Goal: Task Accomplishment & Management: Use online tool/utility

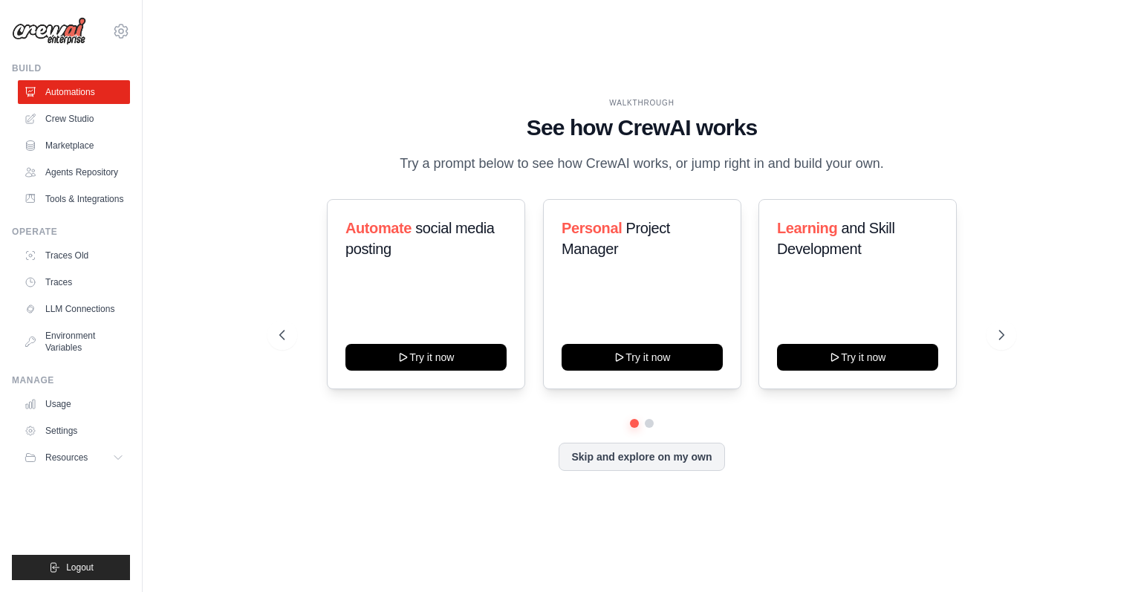
drag, startPoint x: 0, startPoint y: 0, endPoint x: 273, endPoint y: 103, distance: 291.4
click at [273, 103] on div "WALKTHROUGH See how CrewAI works Try a prompt below to see how CrewAI works, or…" at bounding box center [641, 295] width 760 height 397
click at [77, 327] on link "Environment Variables" at bounding box center [75, 342] width 112 height 36
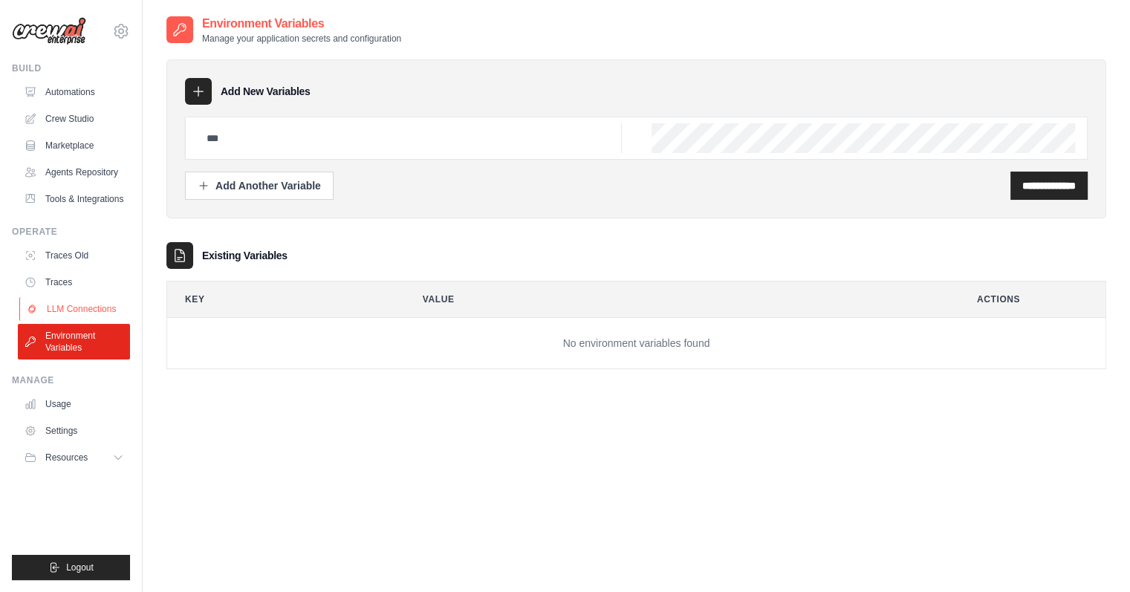
click at [82, 308] on link "LLM Connections" at bounding box center [75, 309] width 112 height 24
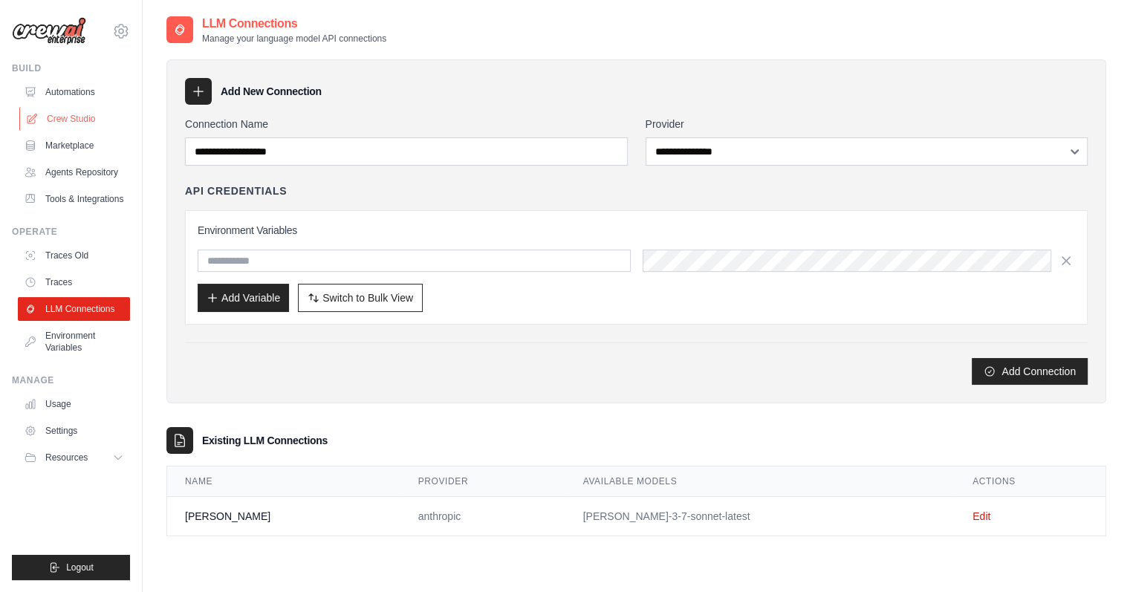
click at [67, 110] on link "Crew Studio" at bounding box center [75, 119] width 112 height 24
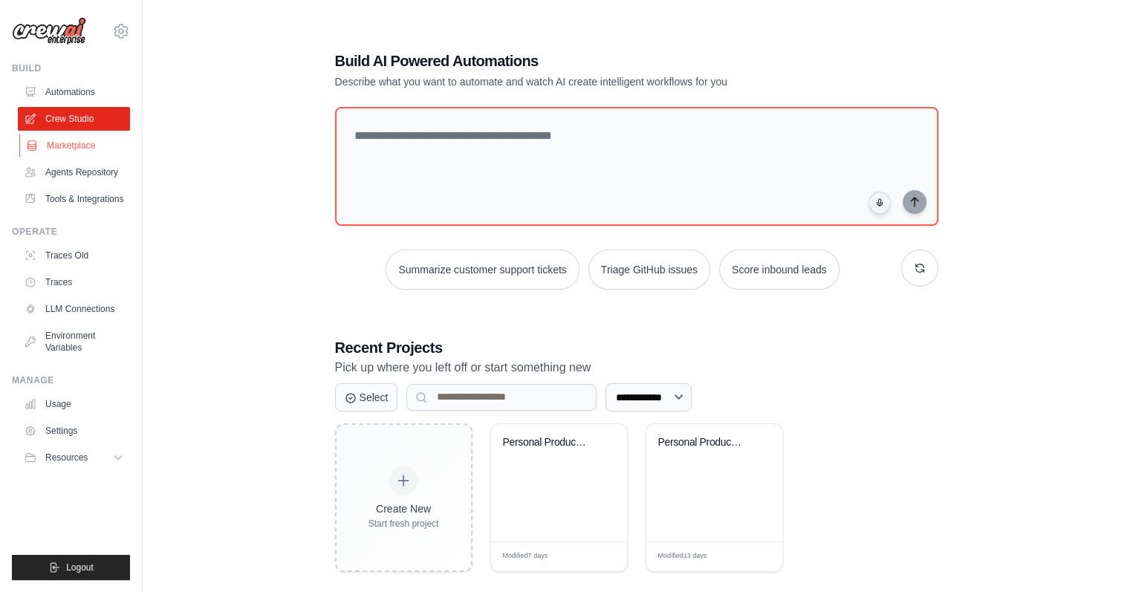
click at [88, 153] on link "Marketplace" at bounding box center [75, 146] width 112 height 24
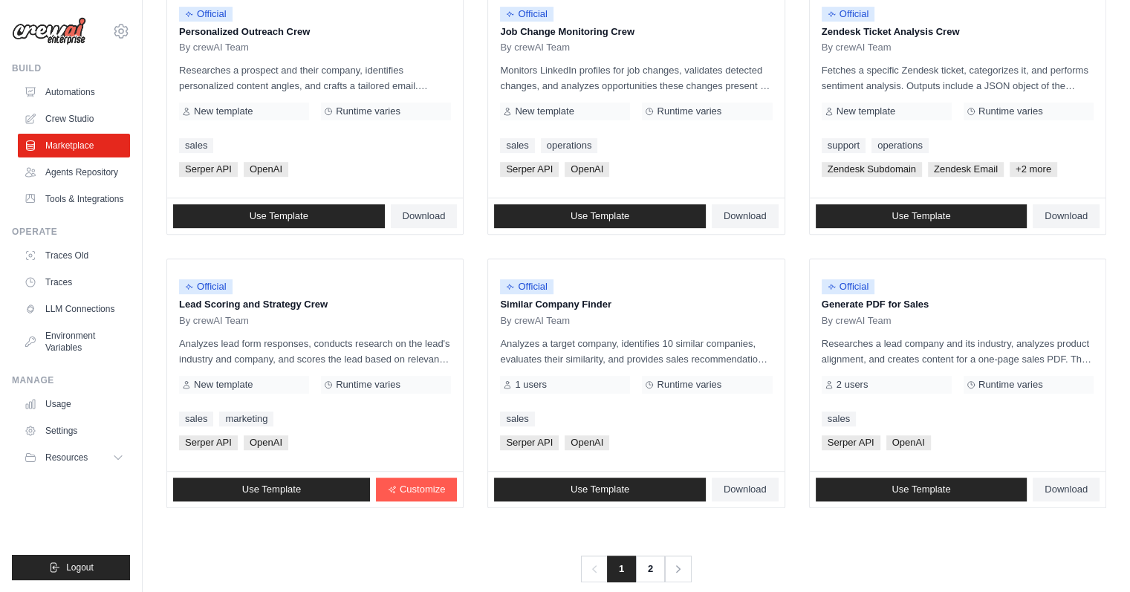
scroll to position [782, 0]
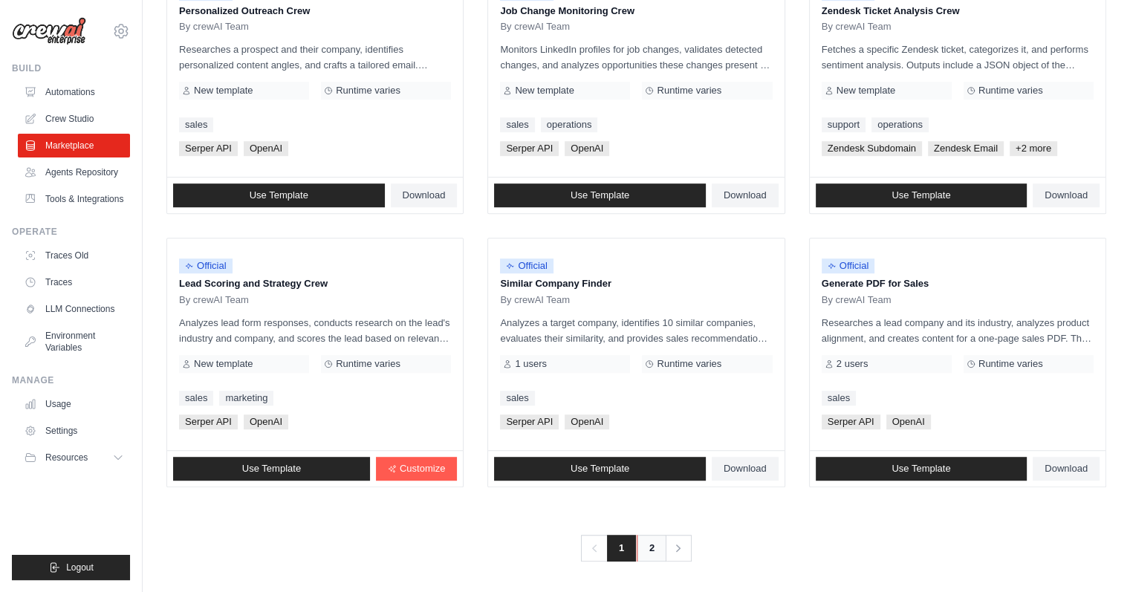
click at [653, 543] on link "2" at bounding box center [651, 548] width 30 height 27
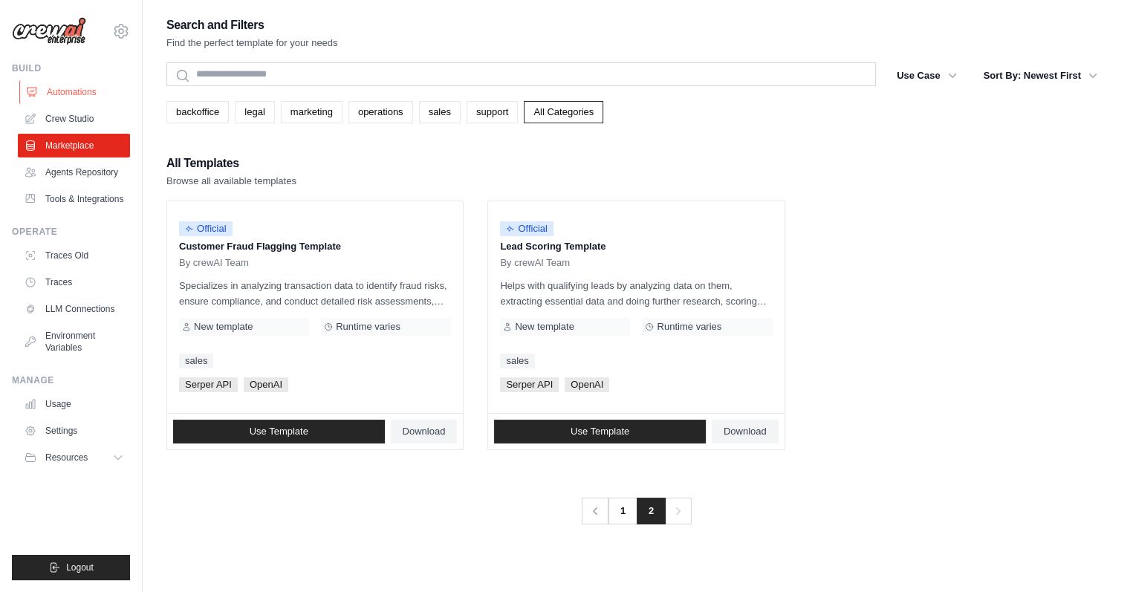
click at [74, 102] on link "Automations" at bounding box center [75, 92] width 112 height 24
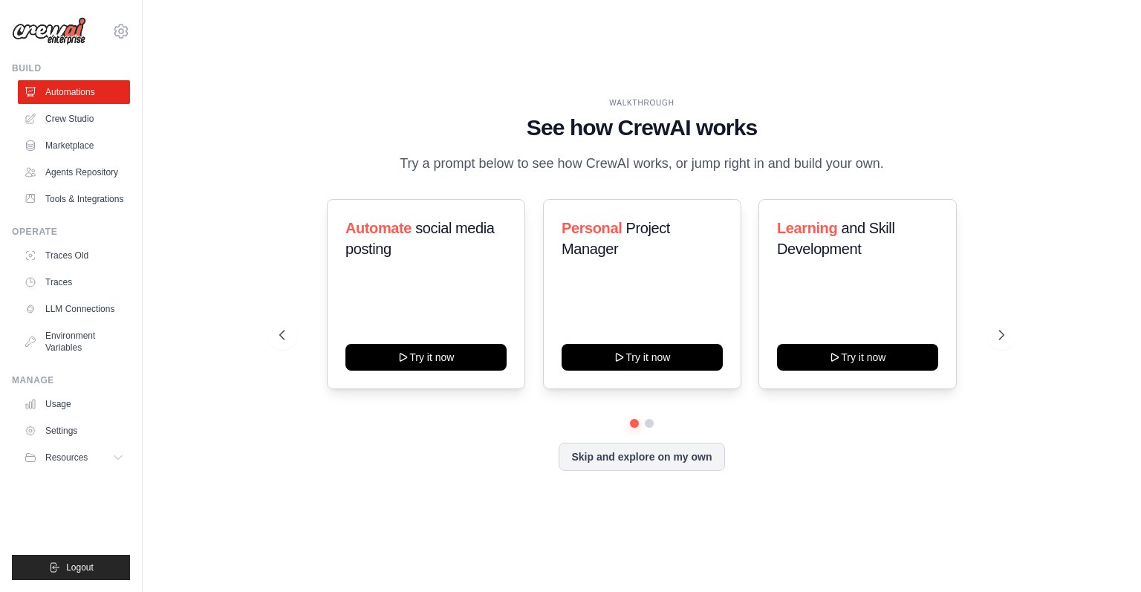
click at [56, 348] on link "Environment Variables" at bounding box center [74, 342] width 112 height 36
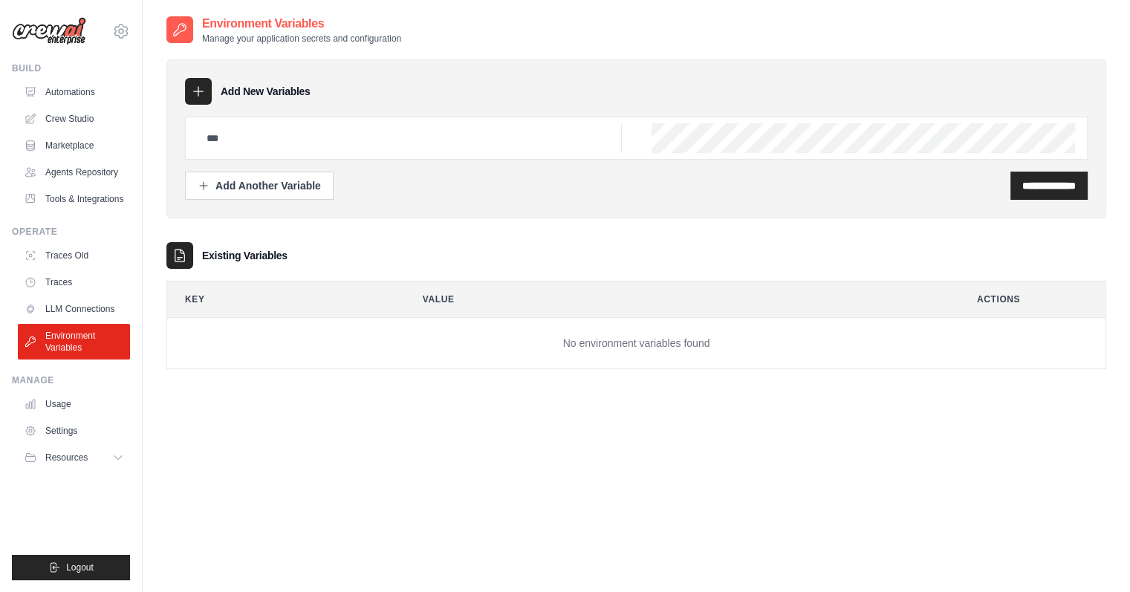
click at [59, 309] on link "LLM Connections" at bounding box center [74, 309] width 112 height 24
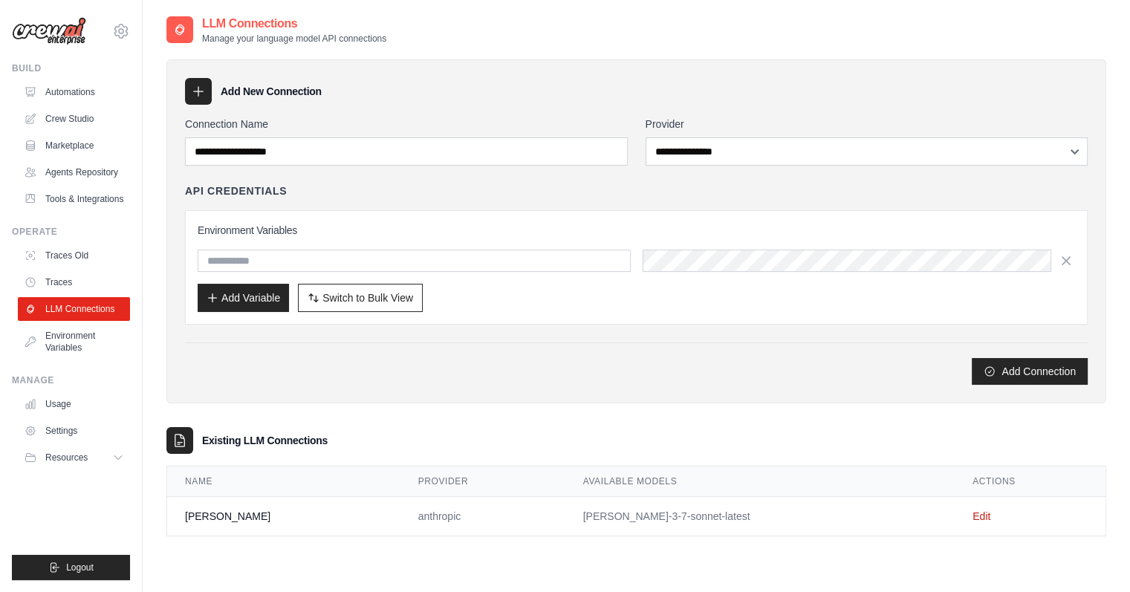
click at [207, 88] on div at bounding box center [198, 91] width 27 height 27
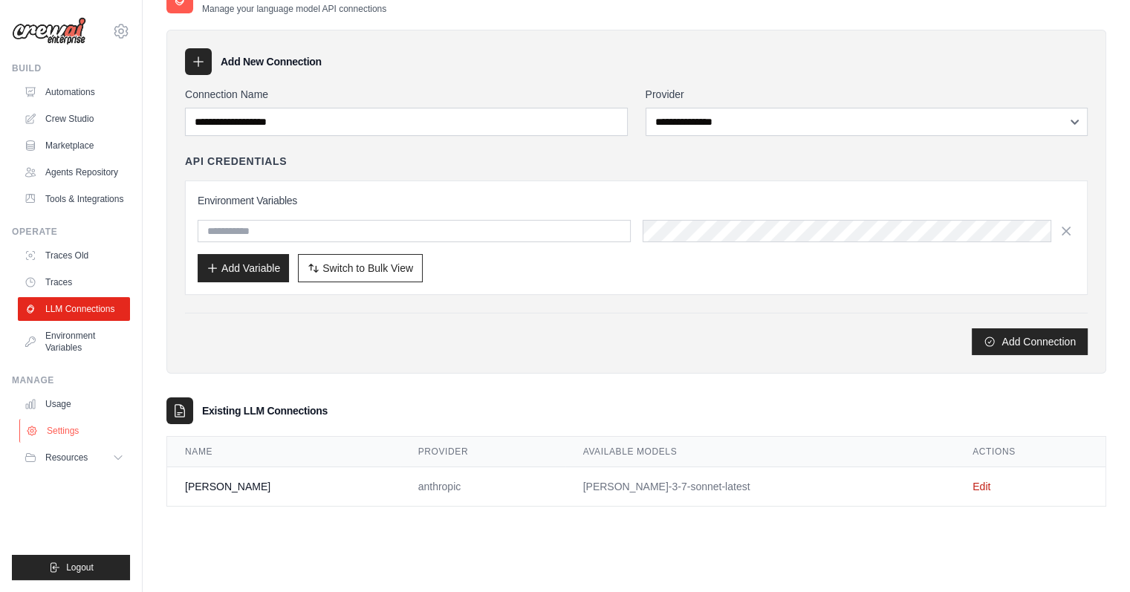
click at [78, 426] on link "Settings" at bounding box center [75, 431] width 112 height 24
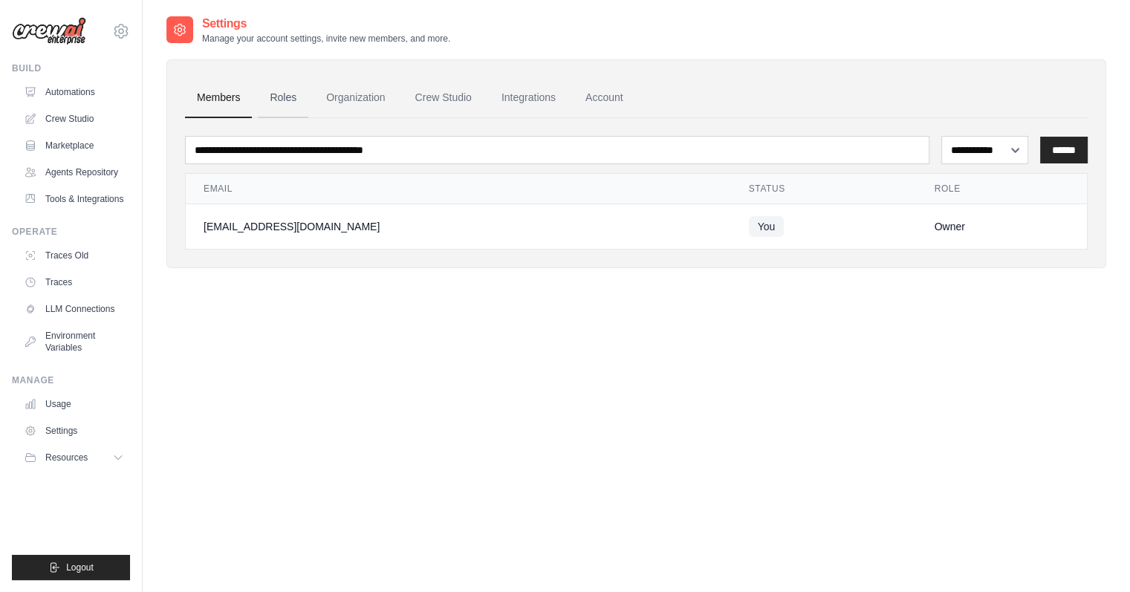
click at [287, 112] on link "Roles" at bounding box center [283, 98] width 50 height 40
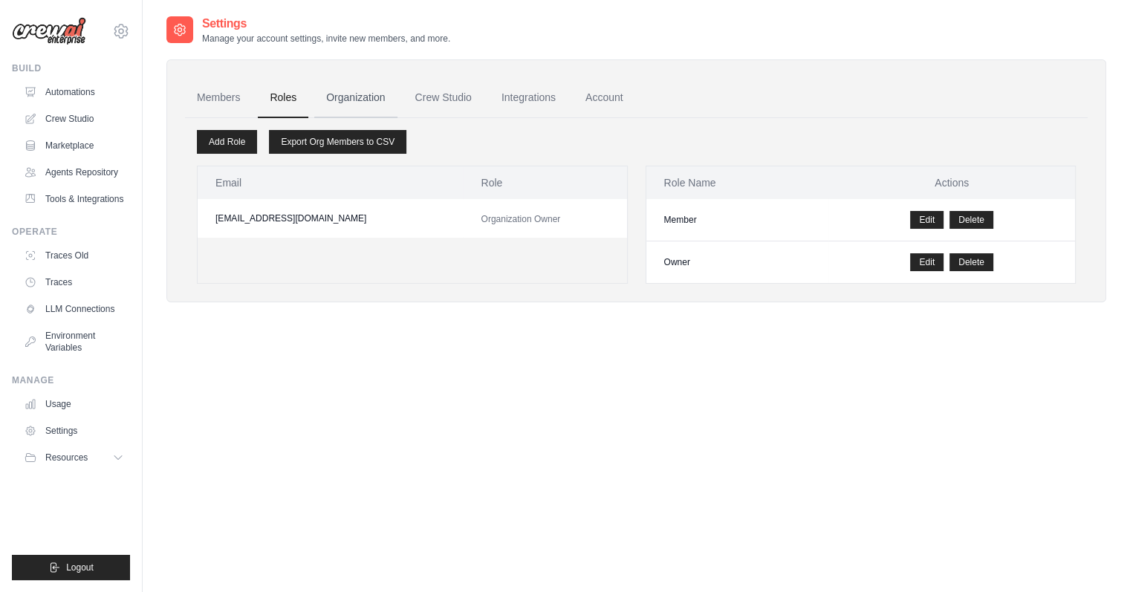
click at [354, 104] on link "Organization" at bounding box center [355, 98] width 82 height 40
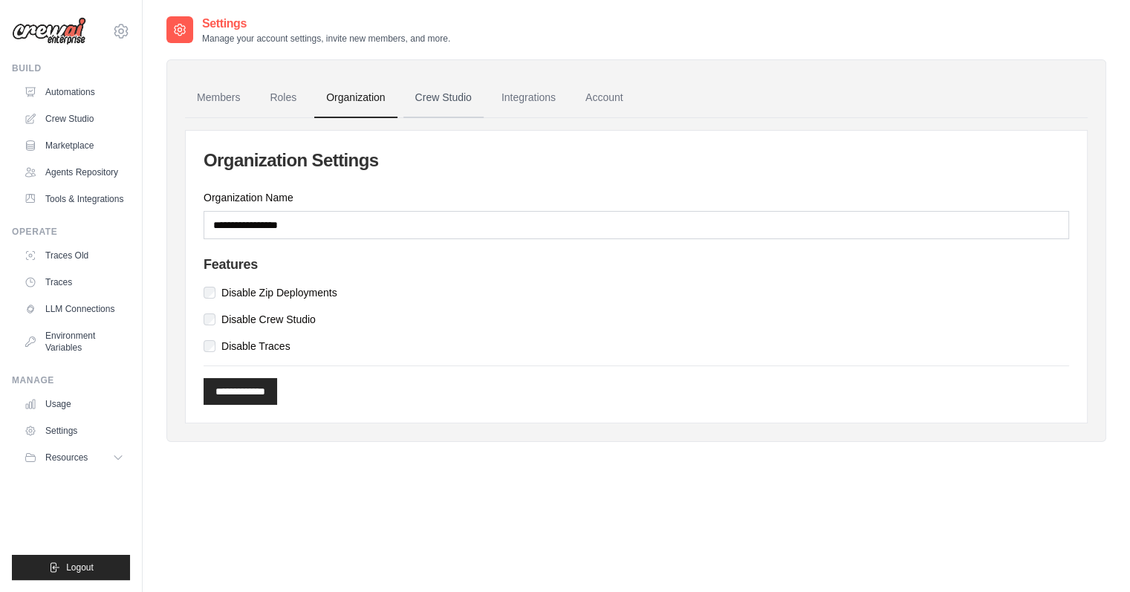
click at [430, 90] on link "Crew Studio" at bounding box center [443, 98] width 80 height 40
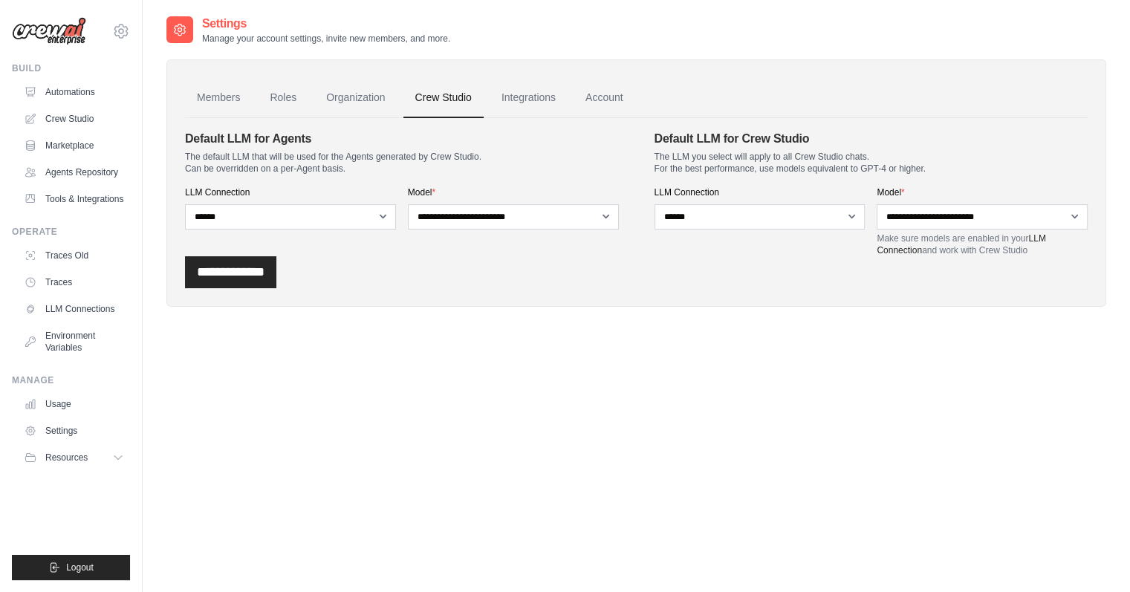
drag, startPoint x: 359, startPoint y: 232, endPoint x: 374, endPoint y: 217, distance: 21.5
click at [374, 217] on div "**********" at bounding box center [402, 193] width 434 height 126
click at [374, 217] on select "**********" at bounding box center [290, 216] width 211 height 25
click at [760, 221] on select "**********" at bounding box center [759, 216] width 211 height 25
drag, startPoint x: 565, startPoint y: 129, endPoint x: 524, endPoint y: 85, distance: 59.9
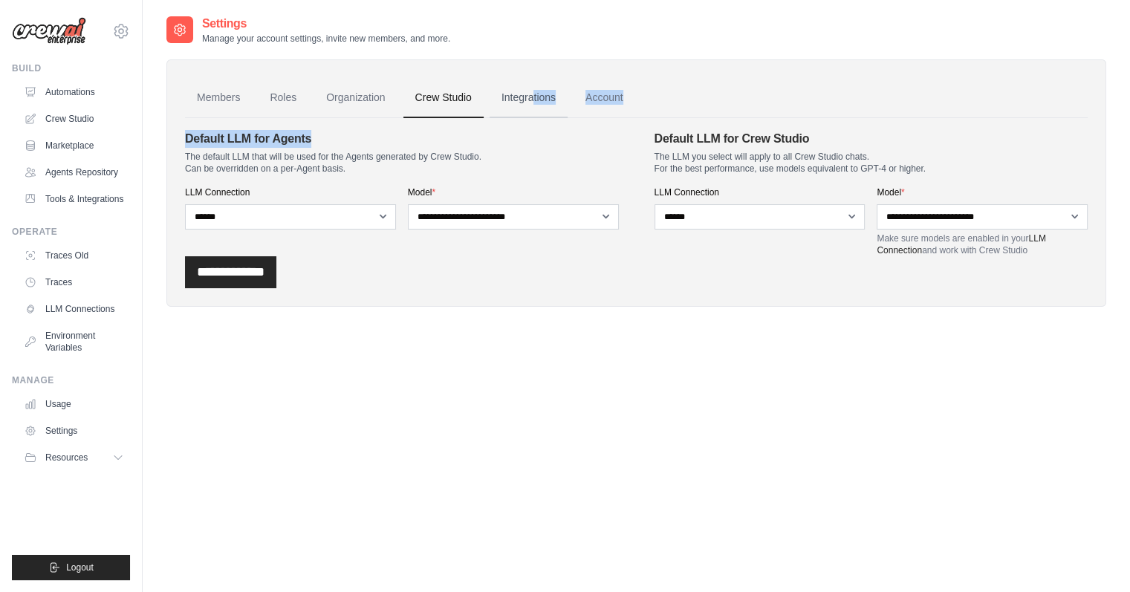
click at [524, 85] on div "**********" at bounding box center [635, 182] width 939 height 247
click at [524, 85] on link "Integrations" at bounding box center [528, 98] width 78 height 40
click at [104, 452] on button "Resources" at bounding box center [75, 458] width 112 height 24
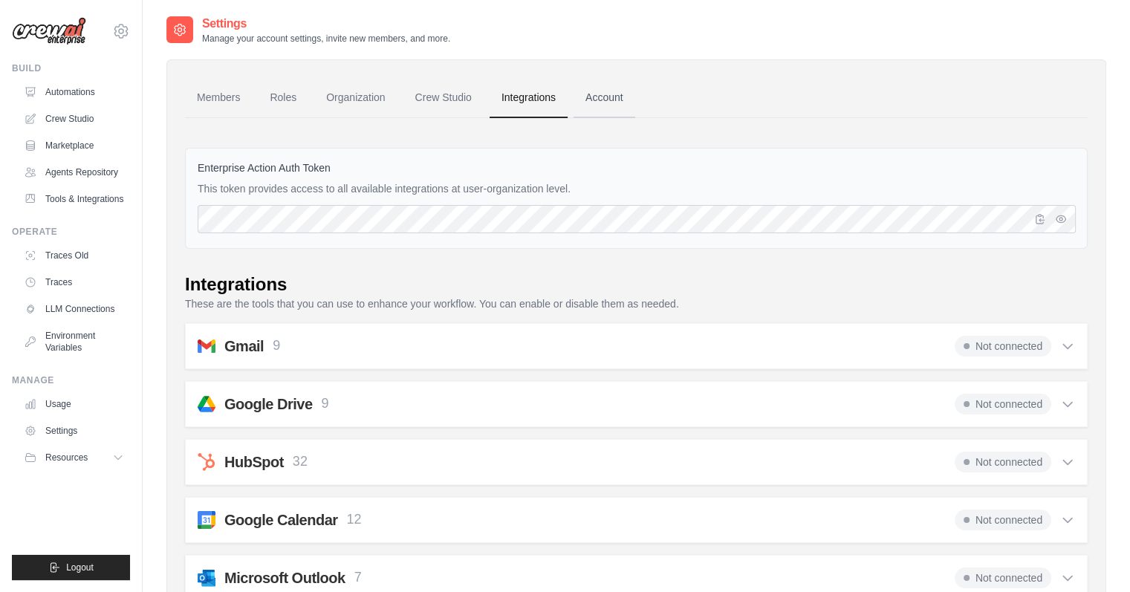
click at [602, 96] on link "Account" at bounding box center [604, 98] width 62 height 40
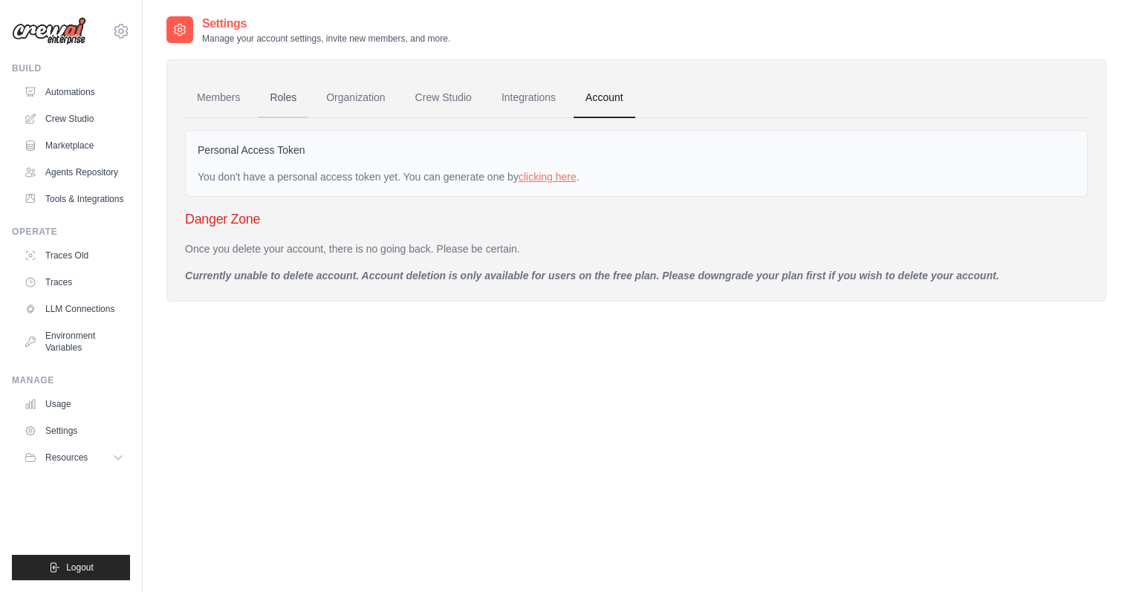
click at [264, 108] on link "Roles" at bounding box center [283, 98] width 50 height 40
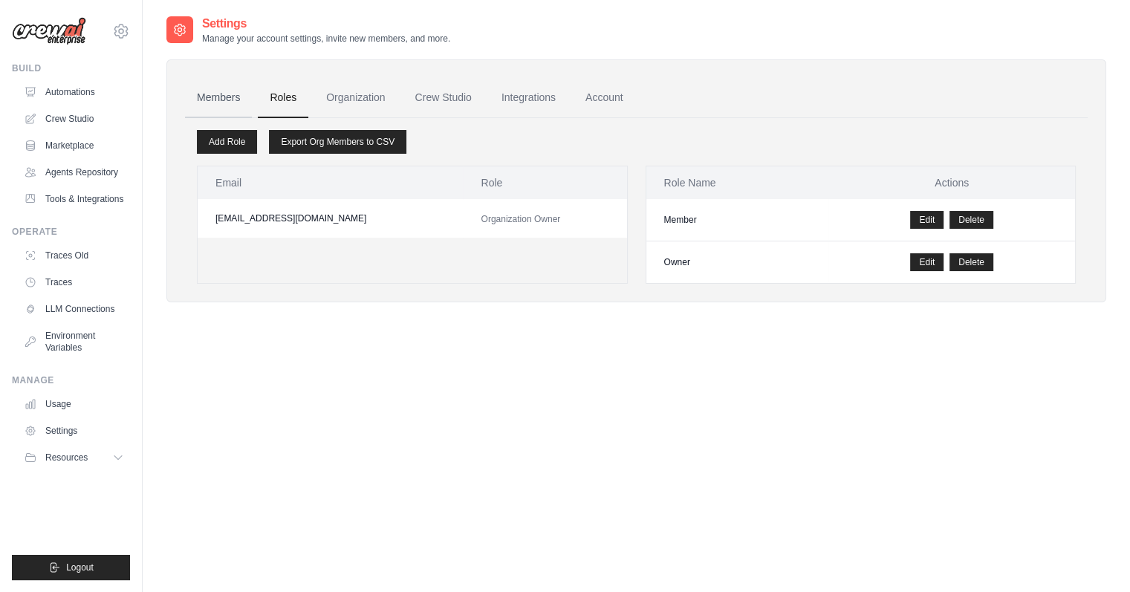
click at [221, 94] on link "Members" at bounding box center [218, 98] width 67 height 40
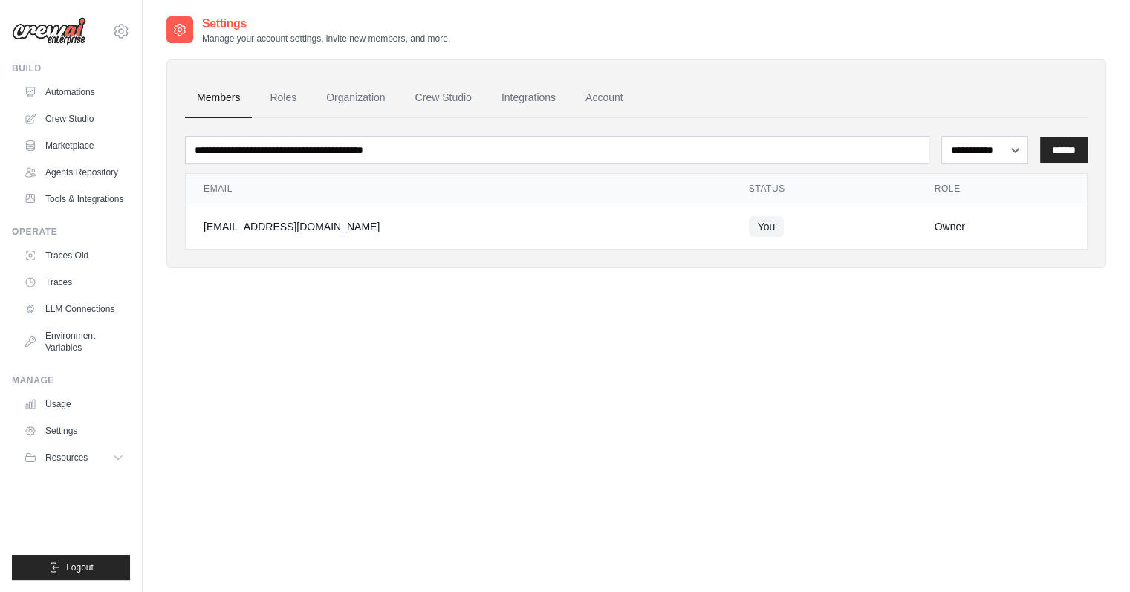
click at [55, 33] on img at bounding box center [49, 31] width 74 height 28
click at [119, 29] on icon at bounding box center [121, 31] width 18 height 18
drag, startPoint x: 59, startPoint y: 160, endPoint x: 98, endPoint y: 130, distance: 49.3
click at [98, 130] on ul "Automations Crew Studio Marketplace Agents Repository Tools & Integrations" at bounding box center [74, 145] width 112 height 131
click at [98, 130] on link "Crew Studio" at bounding box center [75, 119] width 112 height 24
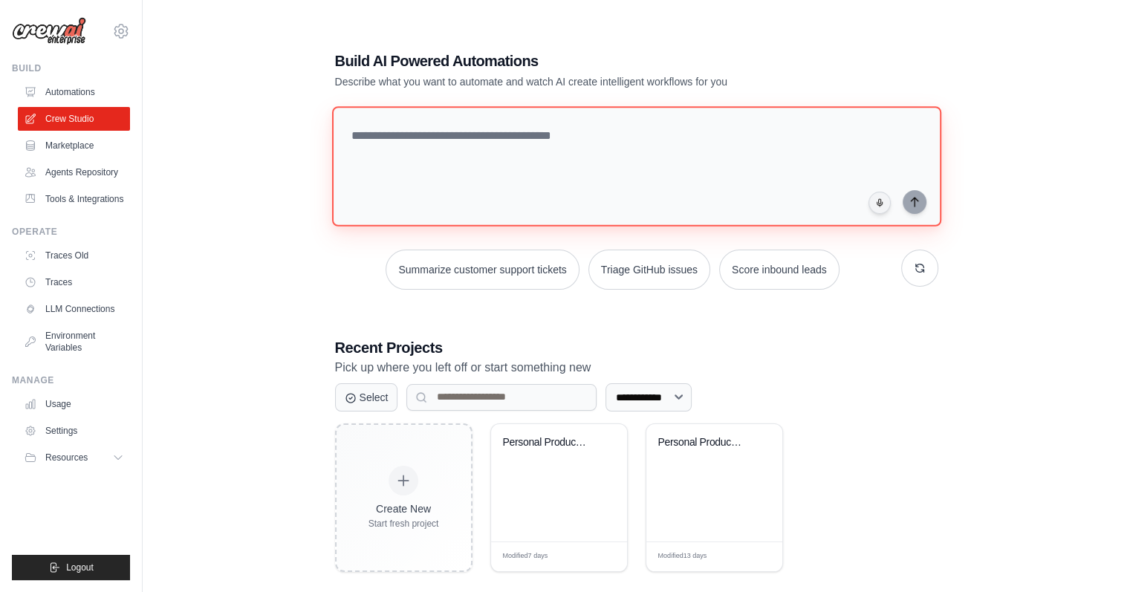
click at [420, 117] on textarea at bounding box center [635, 166] width 609 height 120
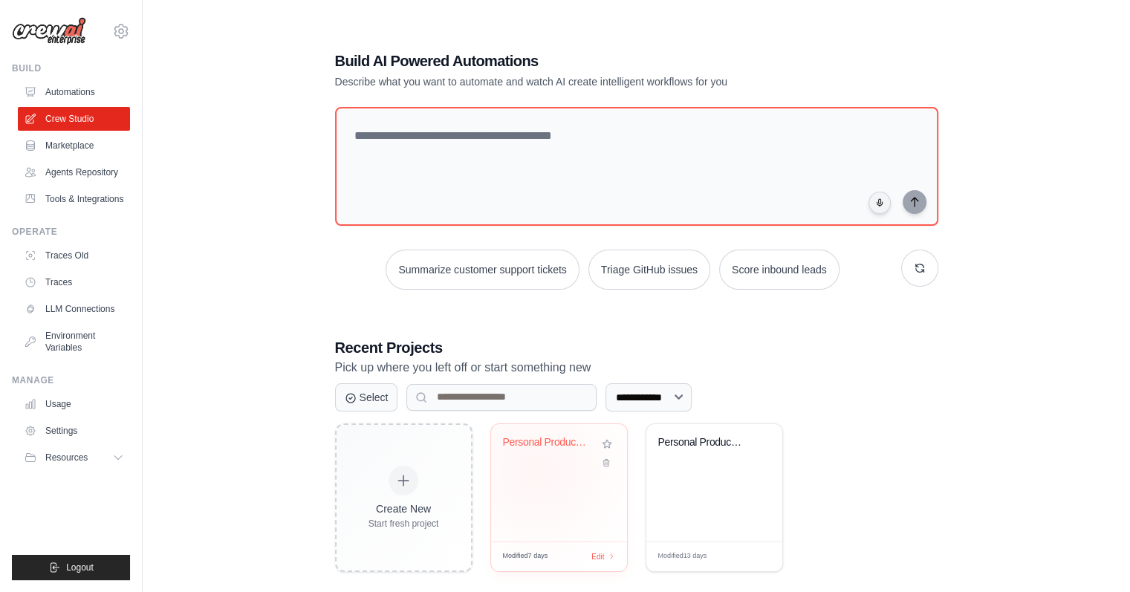
click at [538, 470] on div "Personal Productivity Manager" at bounding box center [559, 482] width 136 height 117
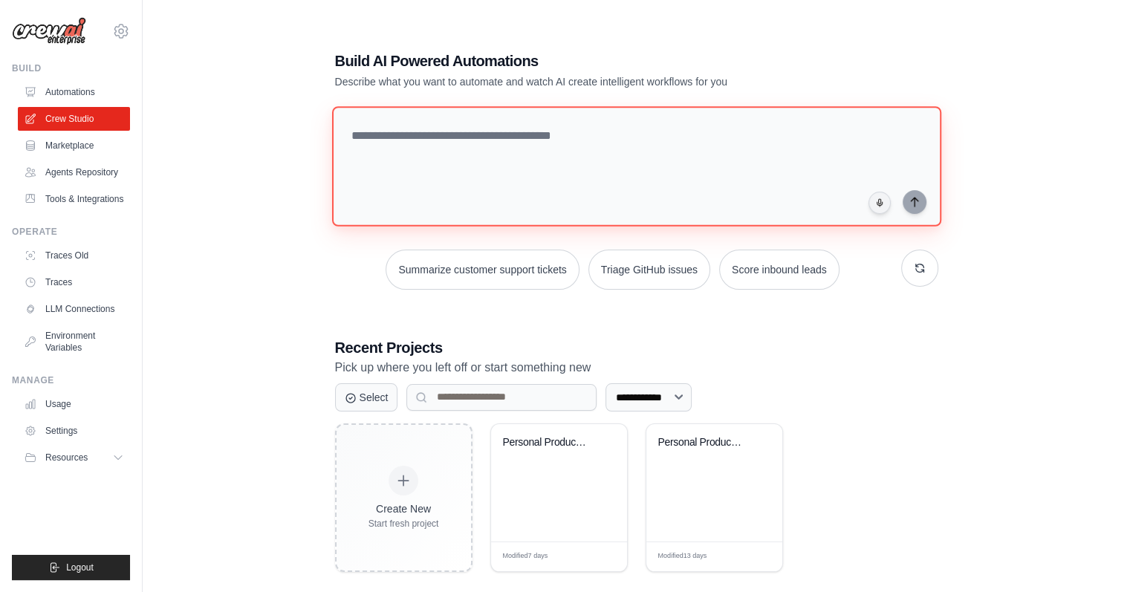
click at [393, 132] on textarea at bounding box center [635, 166] width 609 height 120
type textarea "*"
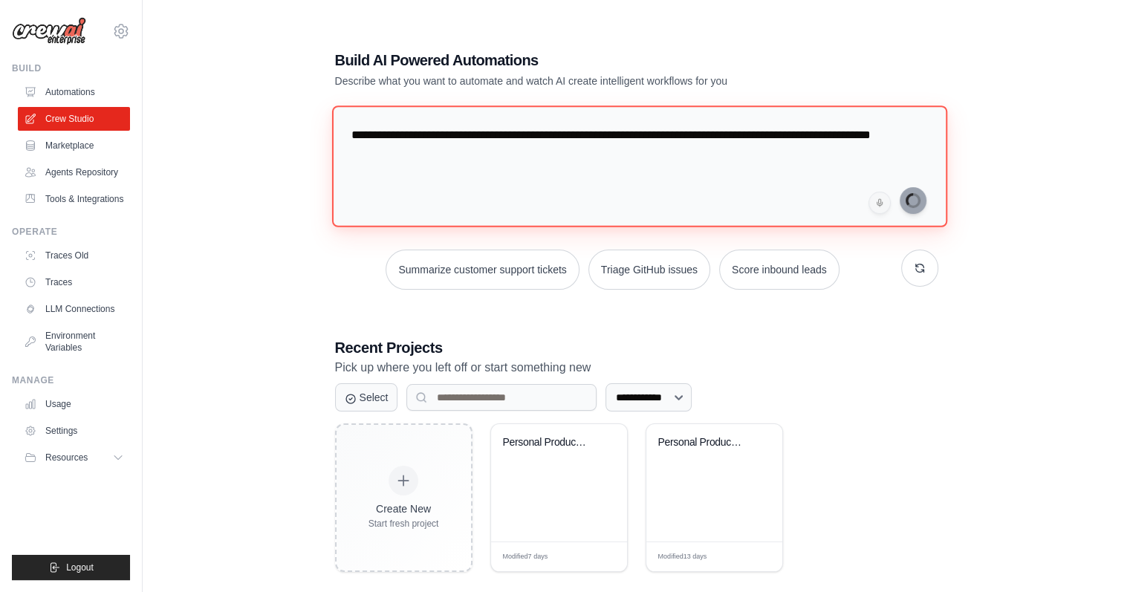
type textarea "**********"
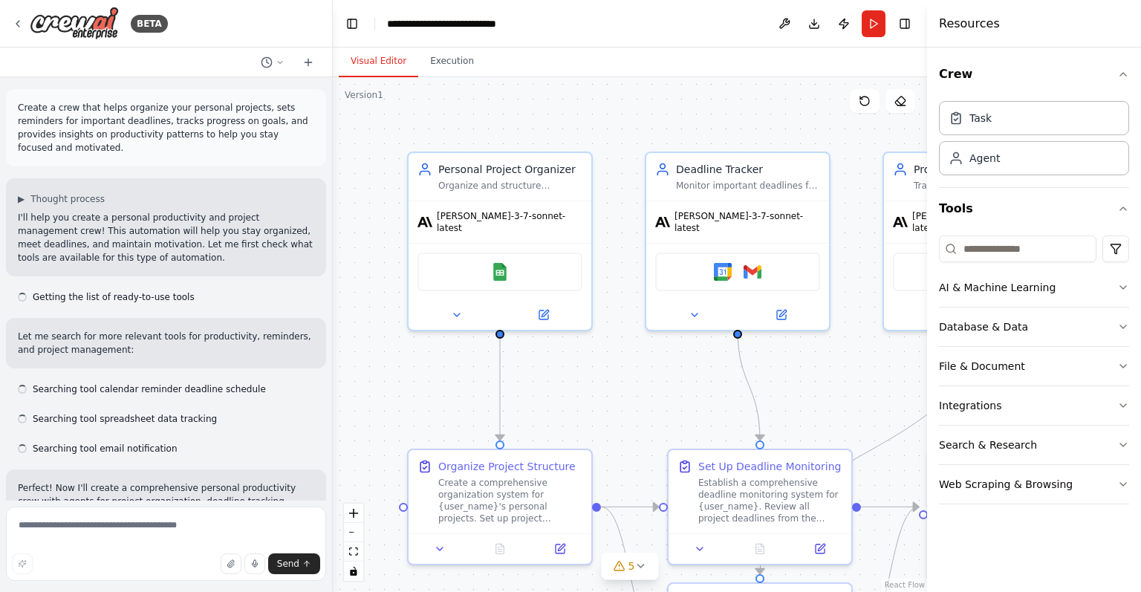
scroll to position [995, 0]
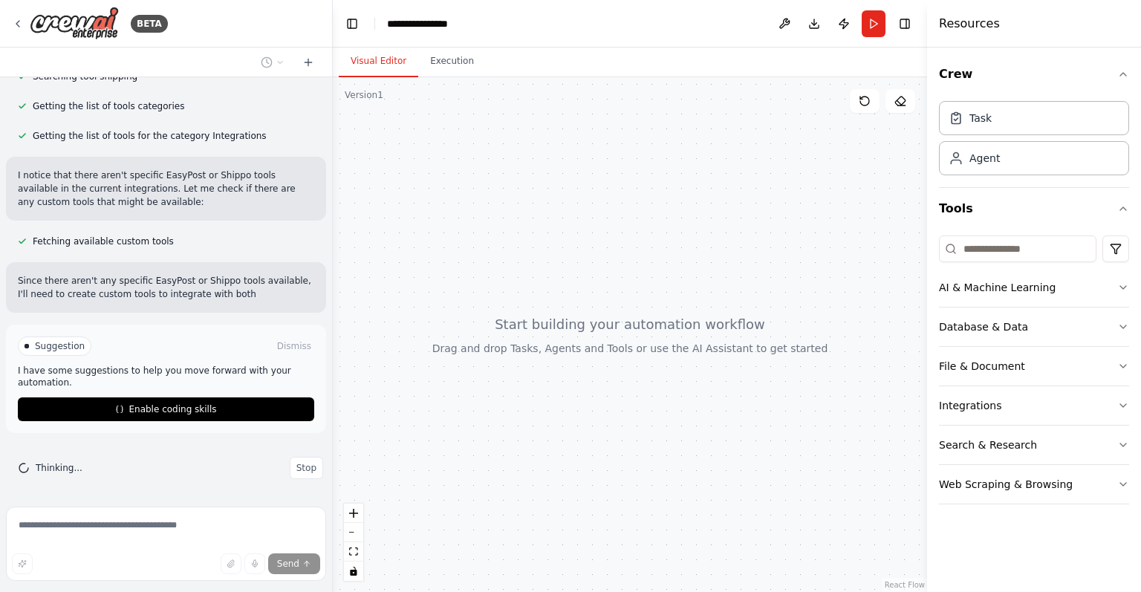
scroll to position [326, 0]
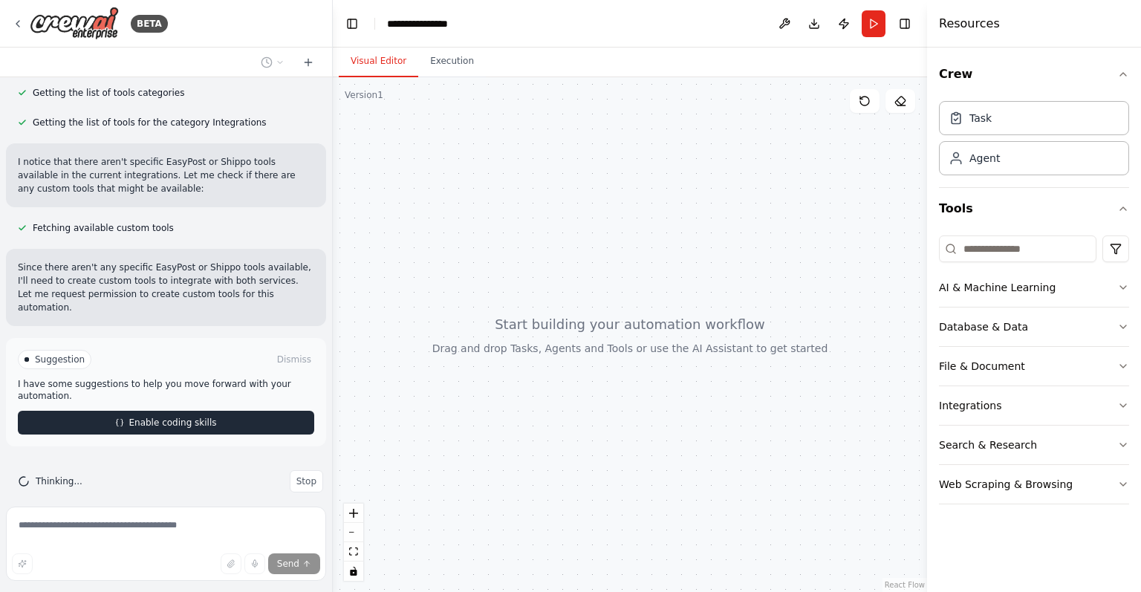
click at [186, 417] on span "Enable coding skills" at bounding box center [172, 423] width 88 height 12
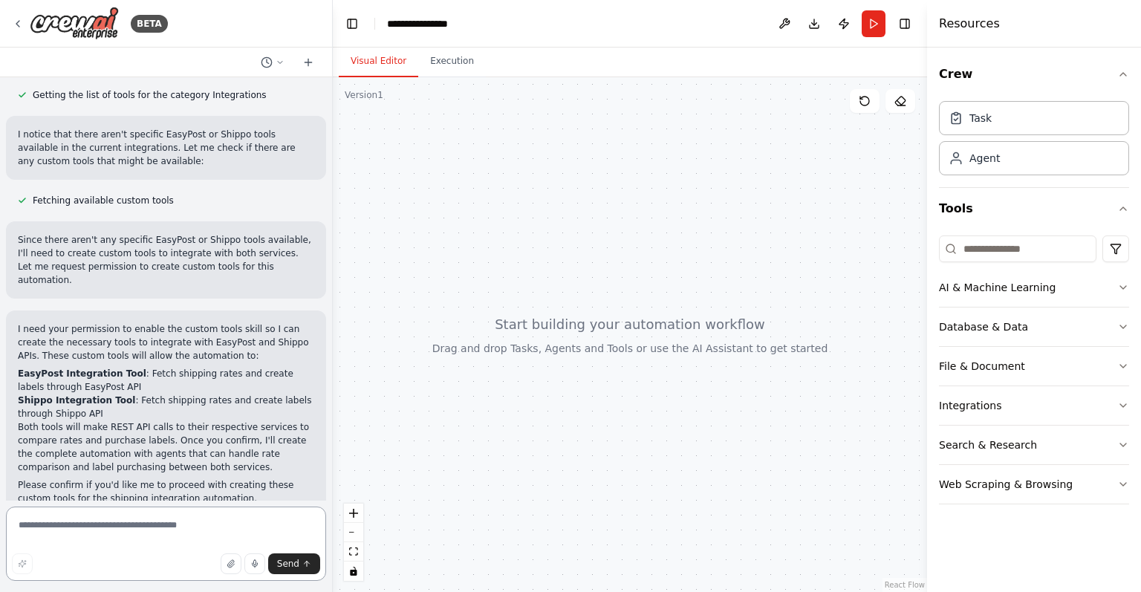
scroll to position [367, 0]
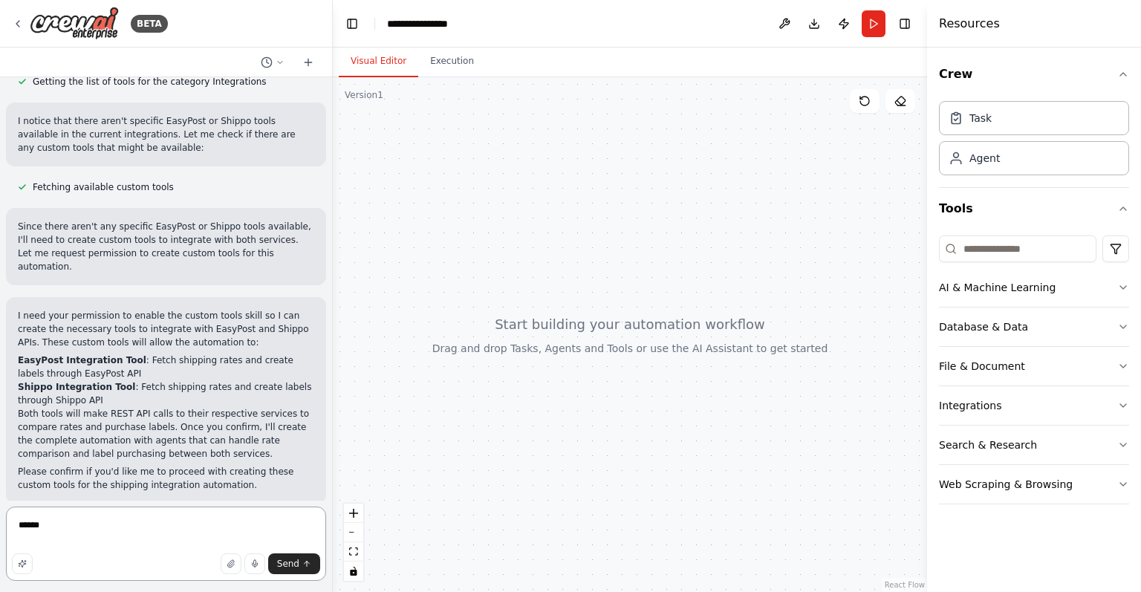
type textarea "*******"
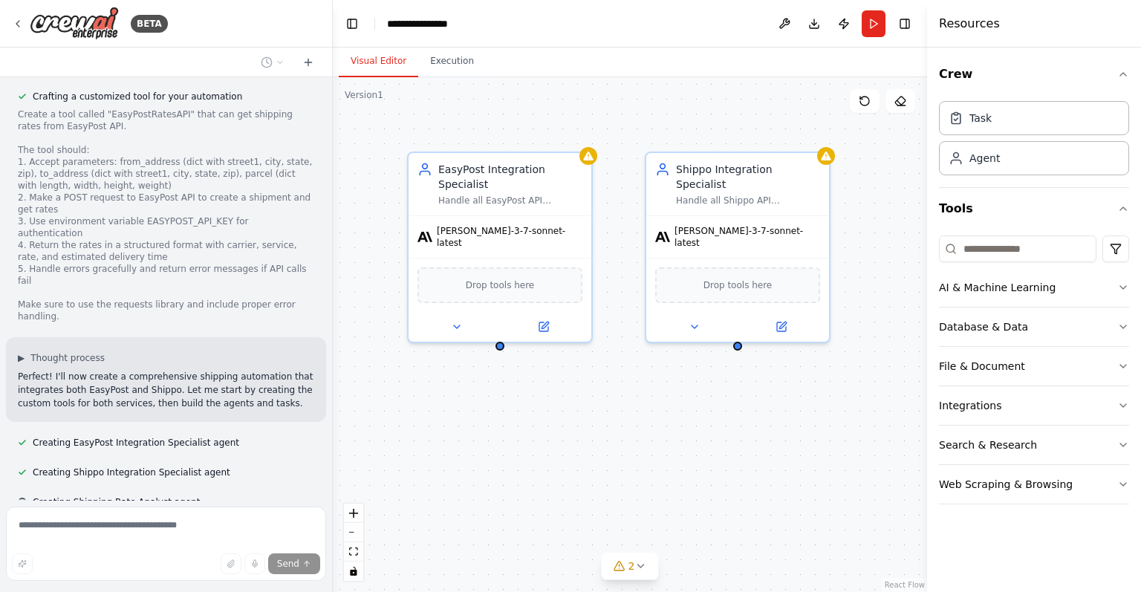
scroll to position [970, 0]
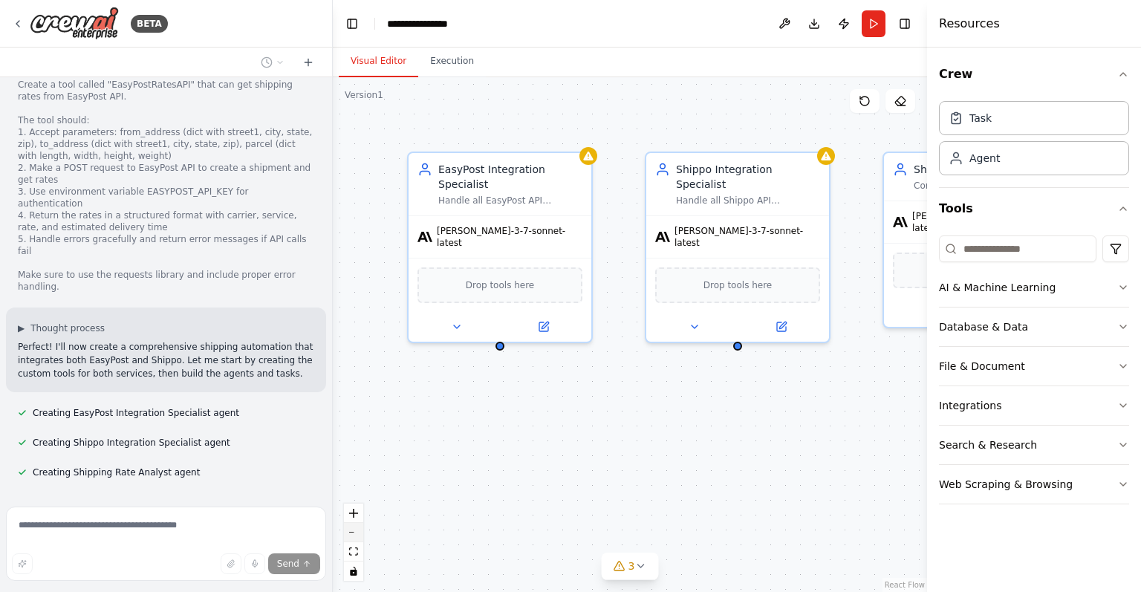
click at [356, 537] on button "zoom out" at bounding box center [353, 532] width 19 height 19
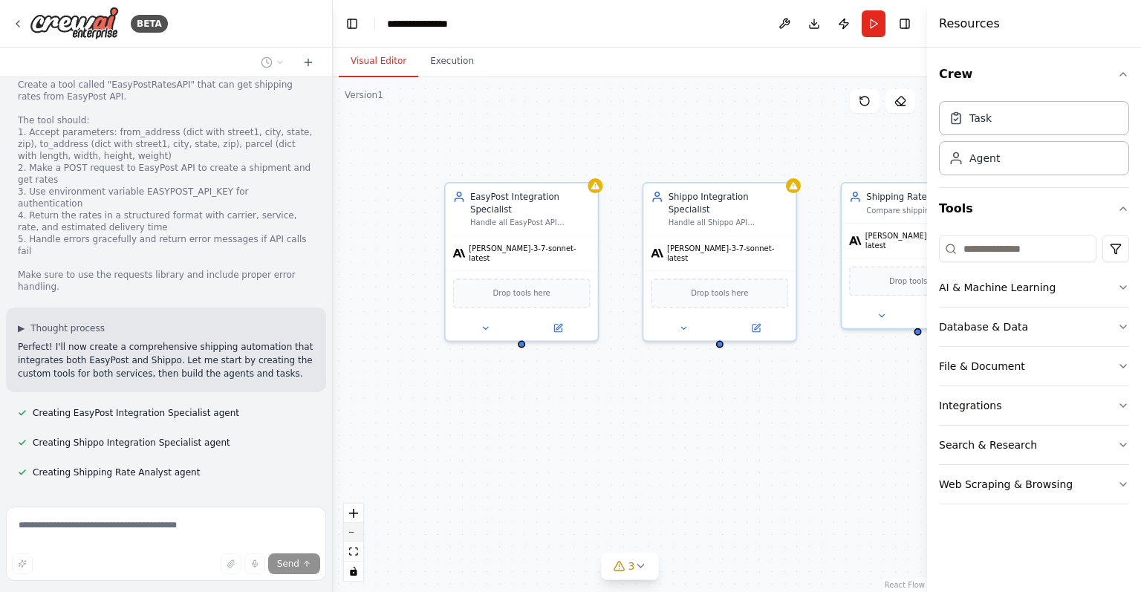
click at [356, 537] on button "zoom out" at bounding box center [353, 532] width 19 height 19
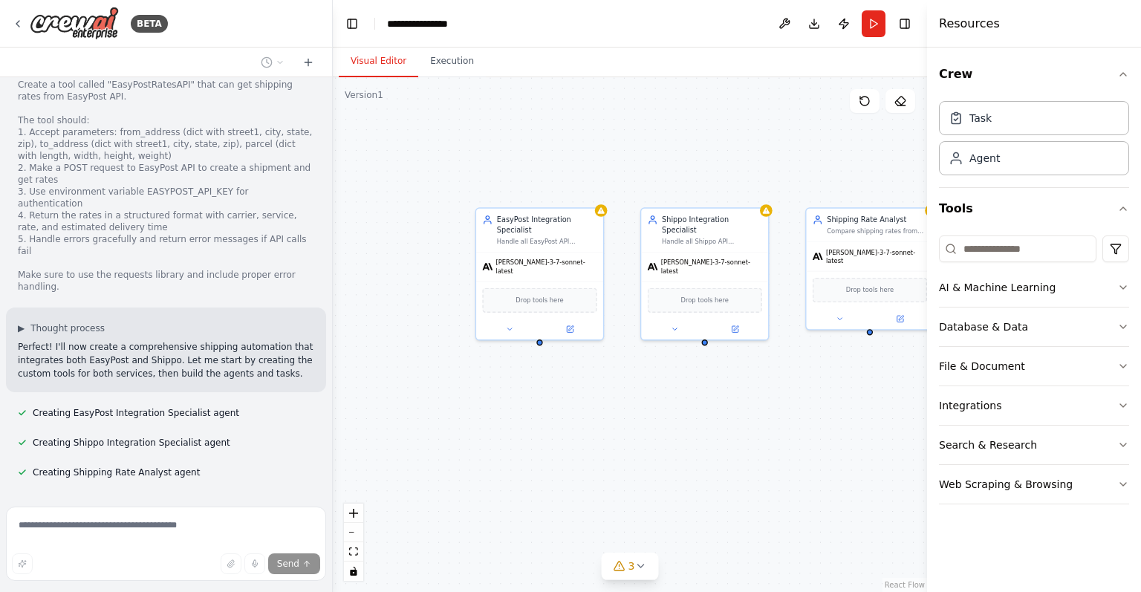
scroll to position [1000, 0]
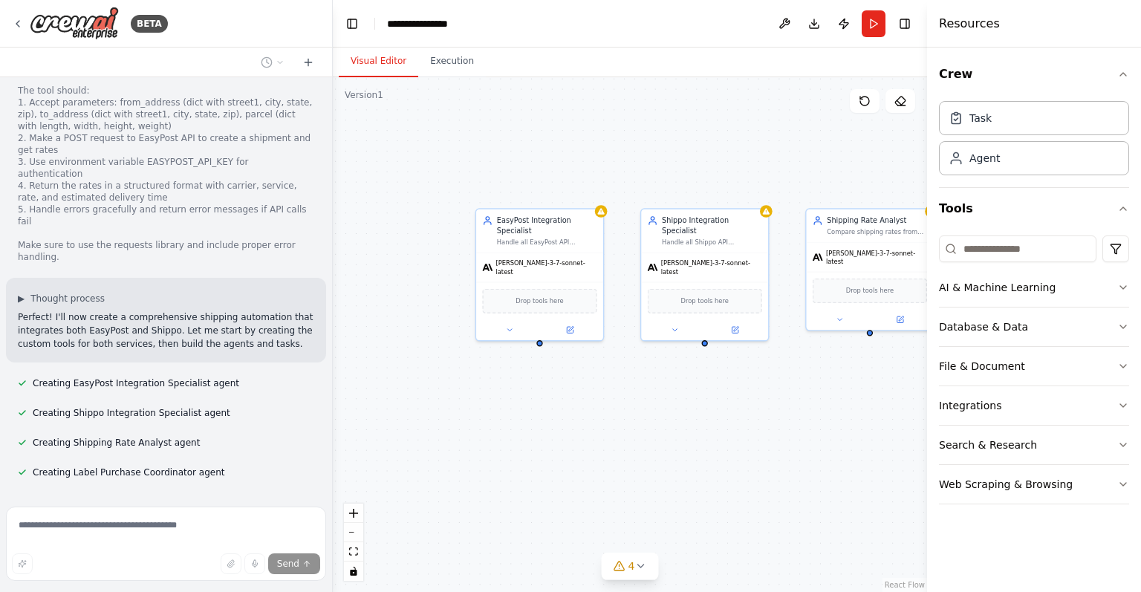
click at [654, 428] on div "EasyPost Integration Specialist Handle all EasyPost API operations including fe…" at bounding box center [630, 334] width 594 height 515
click at [645, 443] on div "EasyPost Integration Specialist Handle all EasyPost API operations including fe…" at bounding box center [630, 334] width 594 height 515
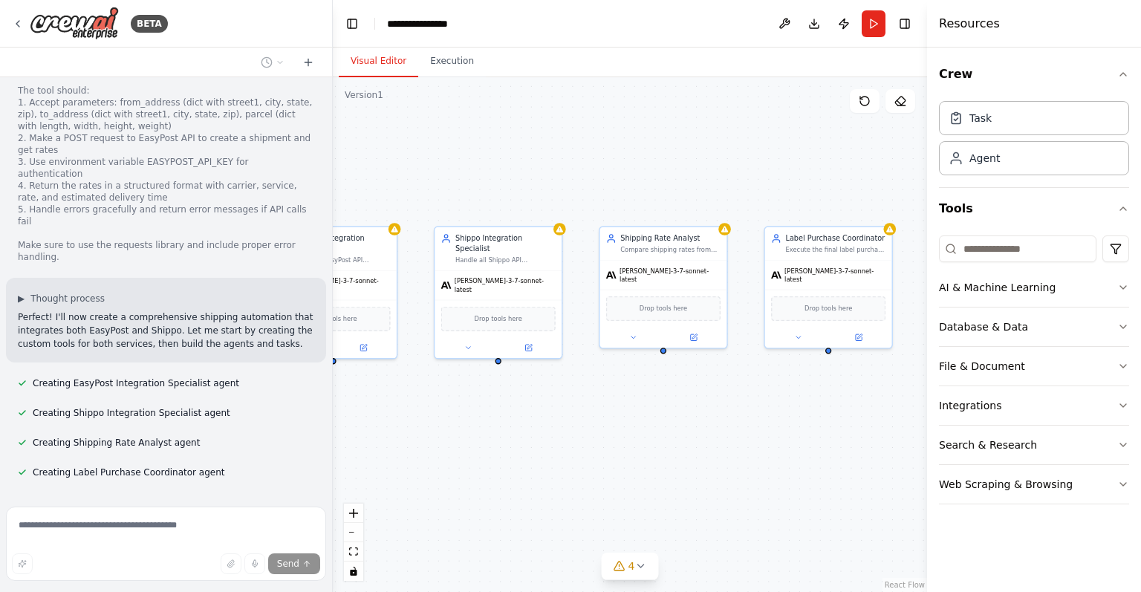
drag, startPoint x: 645, startPoint y: 443, endPoint x: 440, endPoint y: 462, distance: 205.8
click at [440, 462] on div "EasyPost Integration Specialist Handle all EasyPost API operations including fe…" at bounding box center [630, 334] width 594 height 515
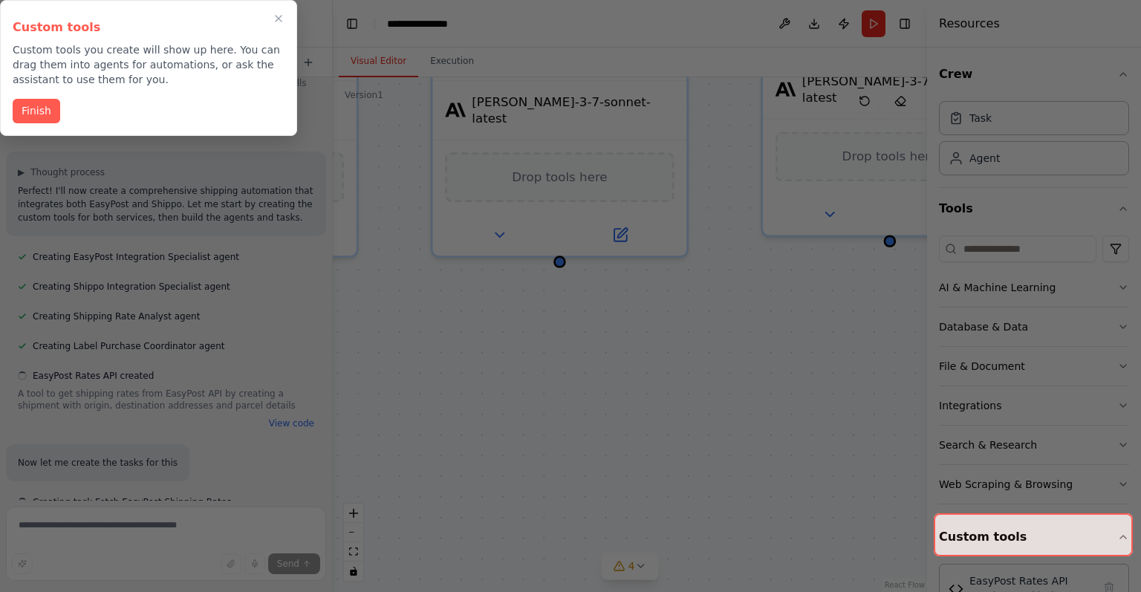
scroll to position [1156, 0]
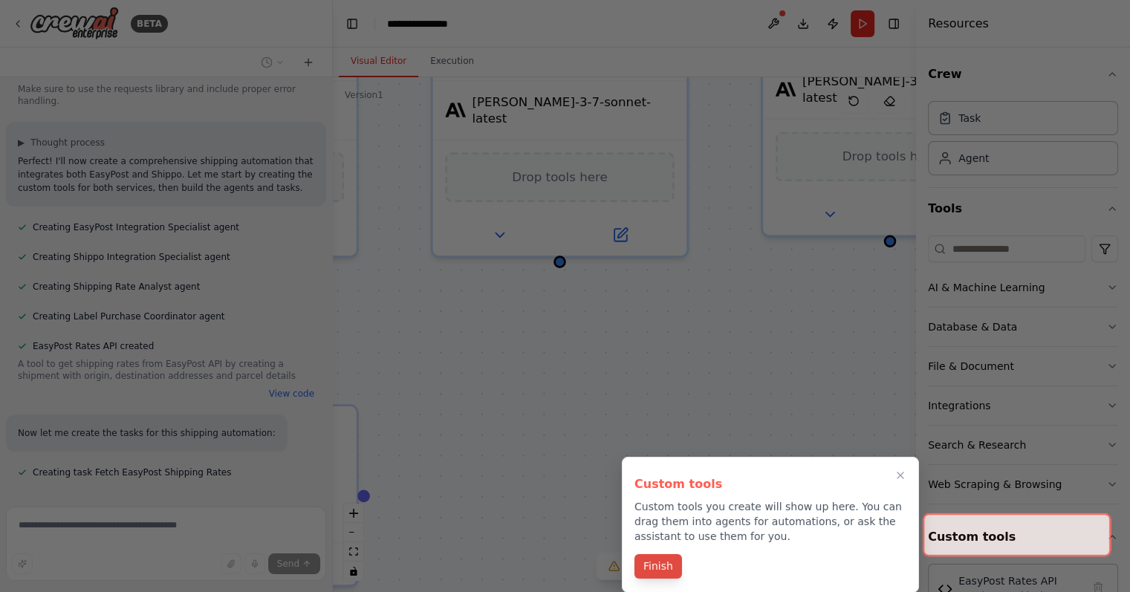
click at [669, 573] on button "Finish" at bounding box center [658, 566] width 48 height 25
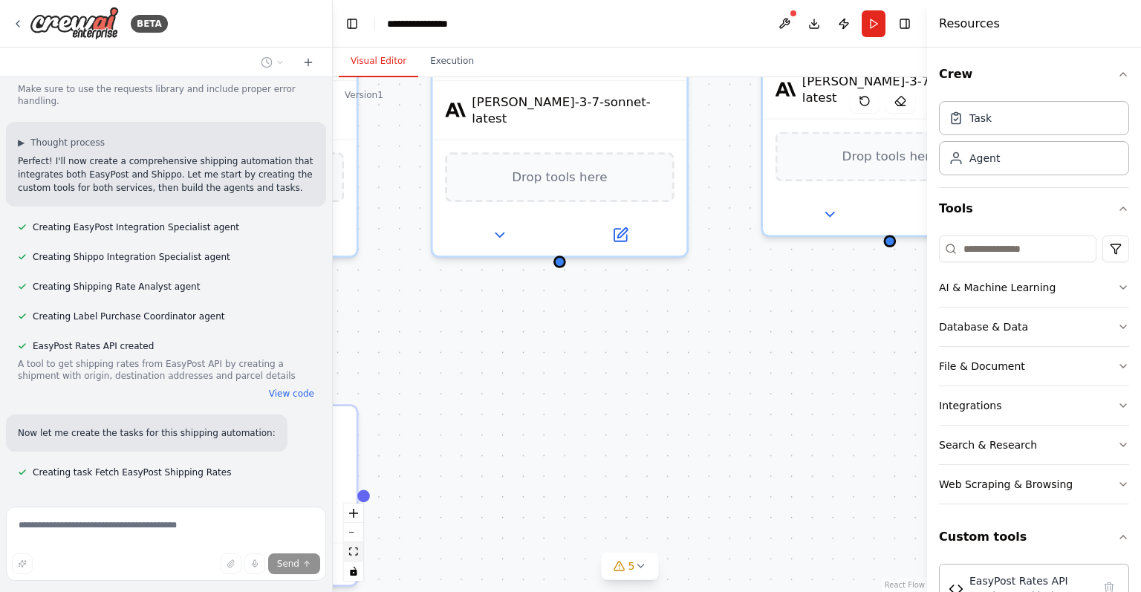
click at [346, 552] on button "fit view" at bounding box center [353, 551] width 19 height 19
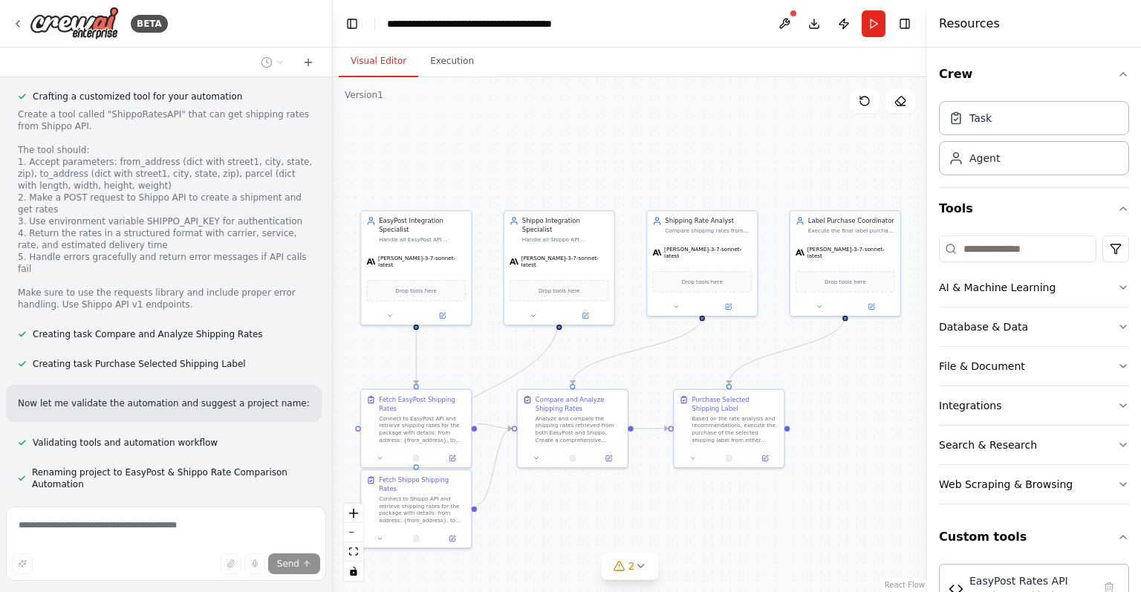
scroll to position [1710, 0]
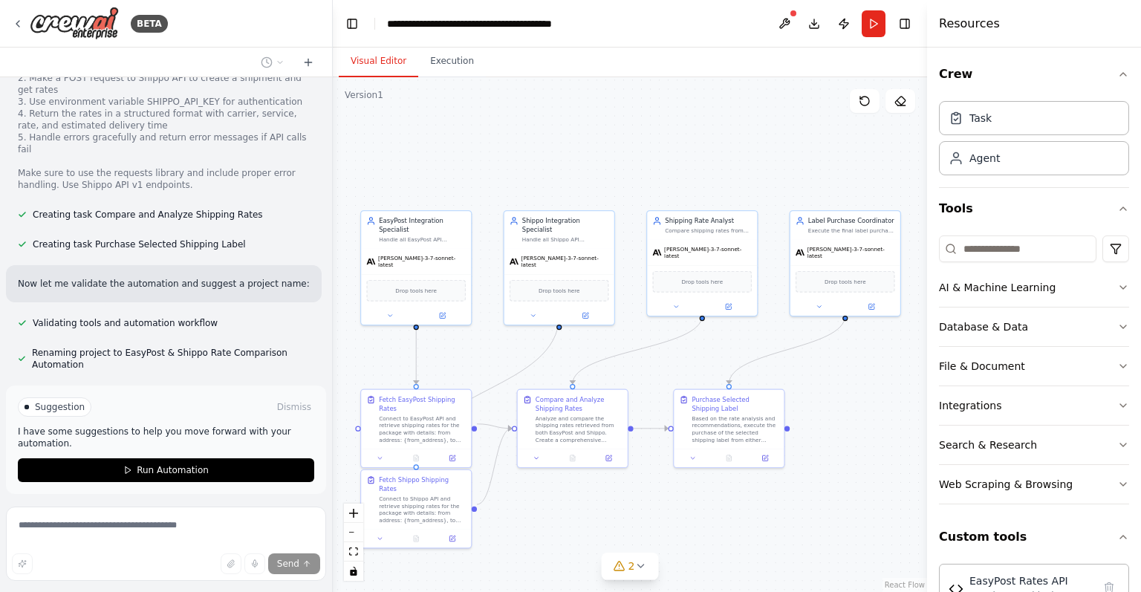
click at [149, 464] on span "Run Automation" at bounding box center [173, 470] width 72 height 12
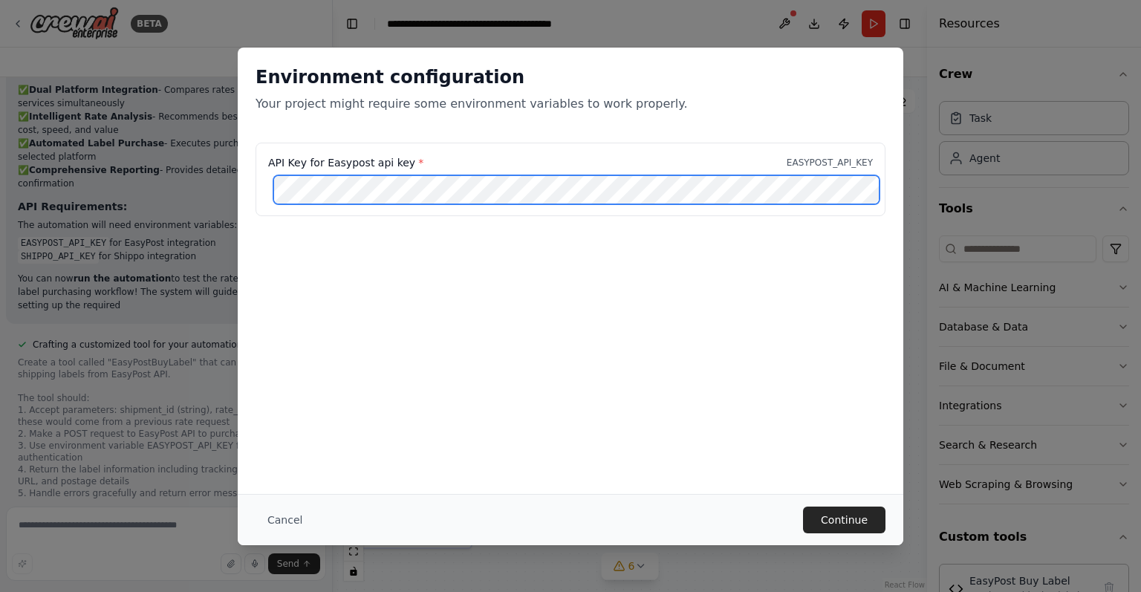
scroll to position [2584, 0]
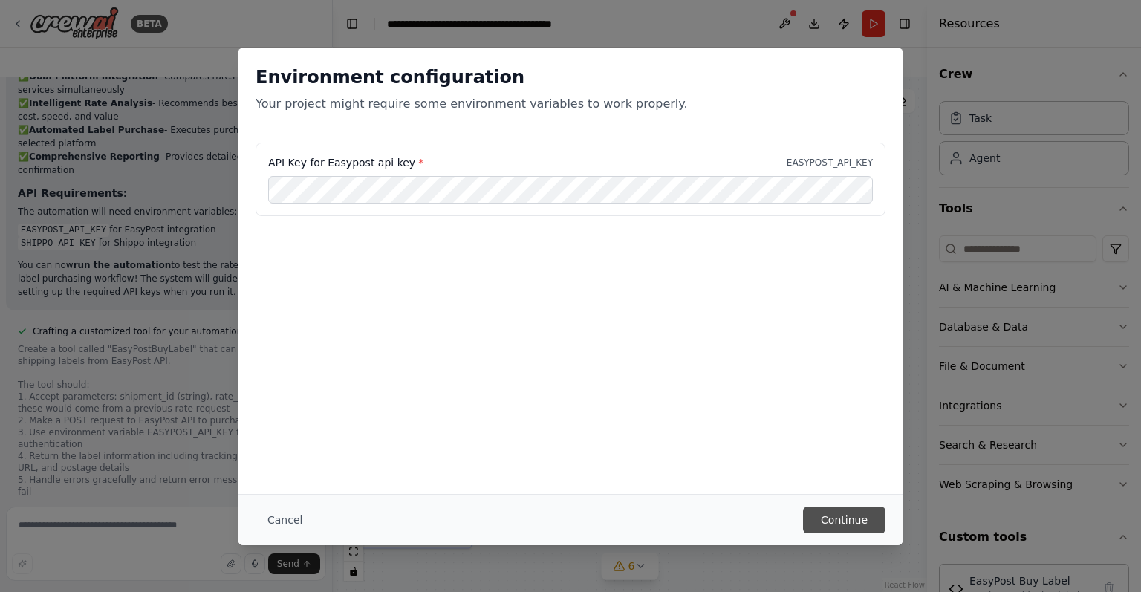
click at [835, 512] on button "Continue" at bounding box center [844, 519] width 82 height 27
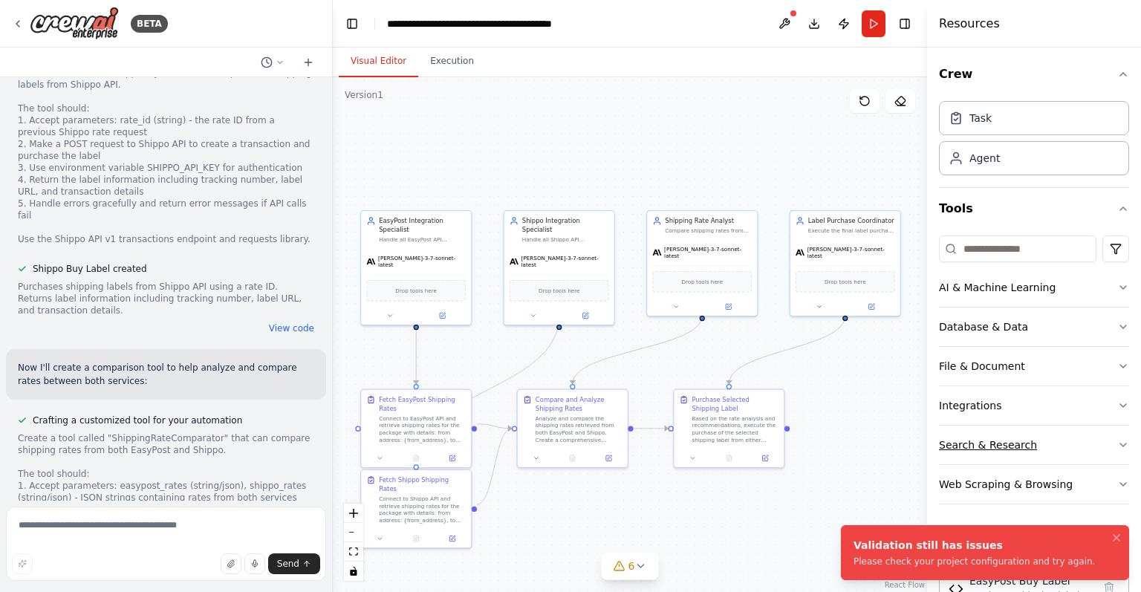
scroll to position [201, 0]
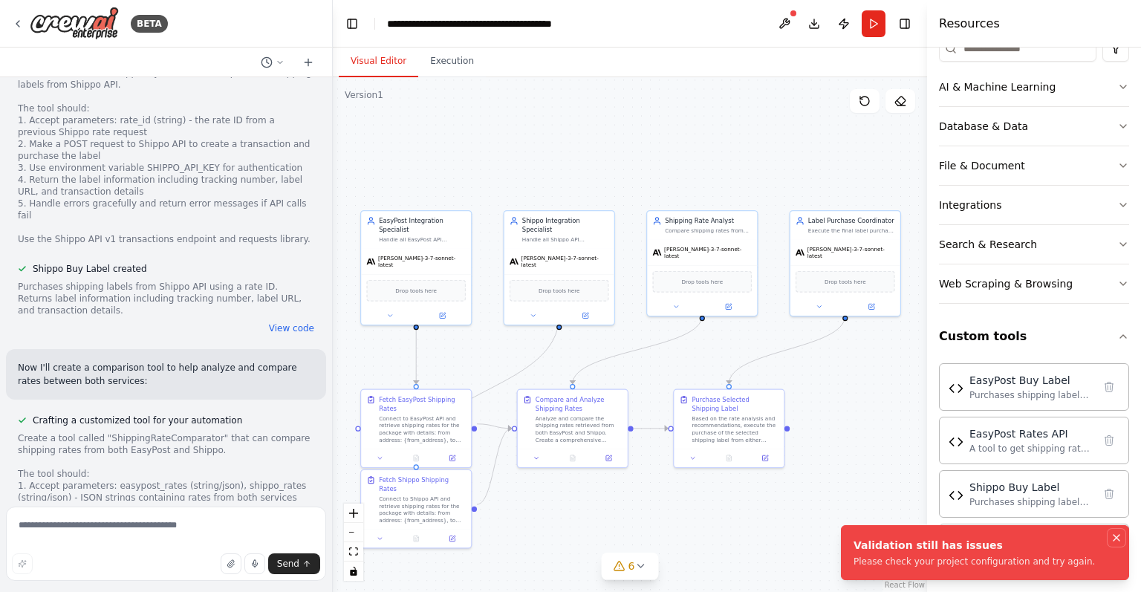
click at [1118, 537] on icon "Notifications (F8)" at bounding box center [1116, 538] width 12 height 12
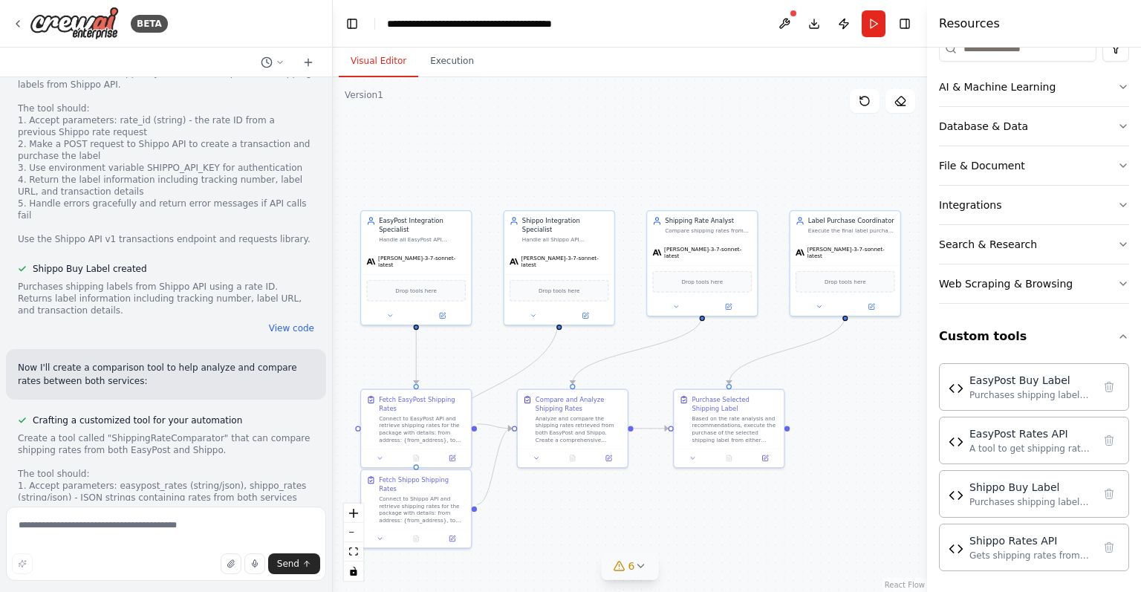
click at [639, 577] on button "6" at bounding box center [630, 566] width 57 height 27
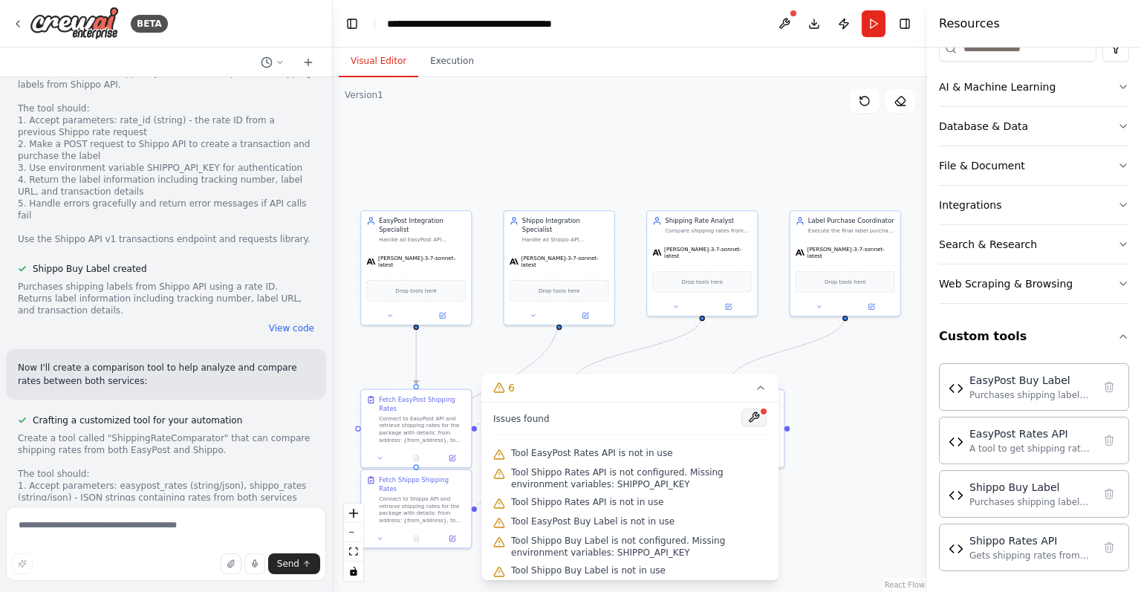
click at [747, 417] on button at bounding box center [753, 417] width 25 height 18
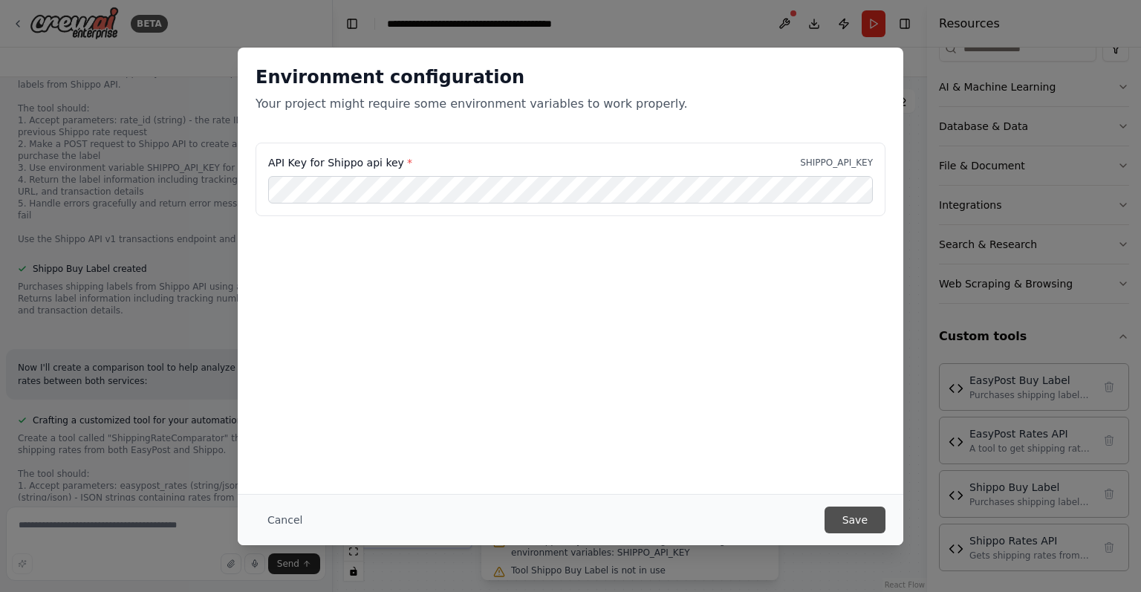
click at [864, 525] on button "Save" at bounding box center [854, 519] width 61 height 27
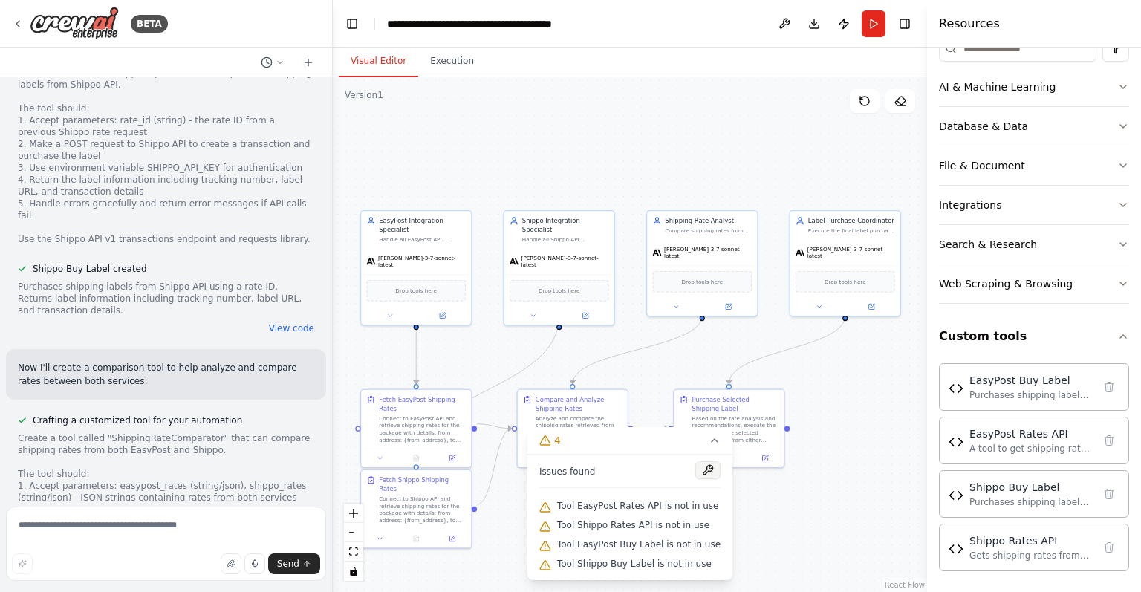
click at [697, 466] on button at bounding box center [707, 470] width 25 height 18
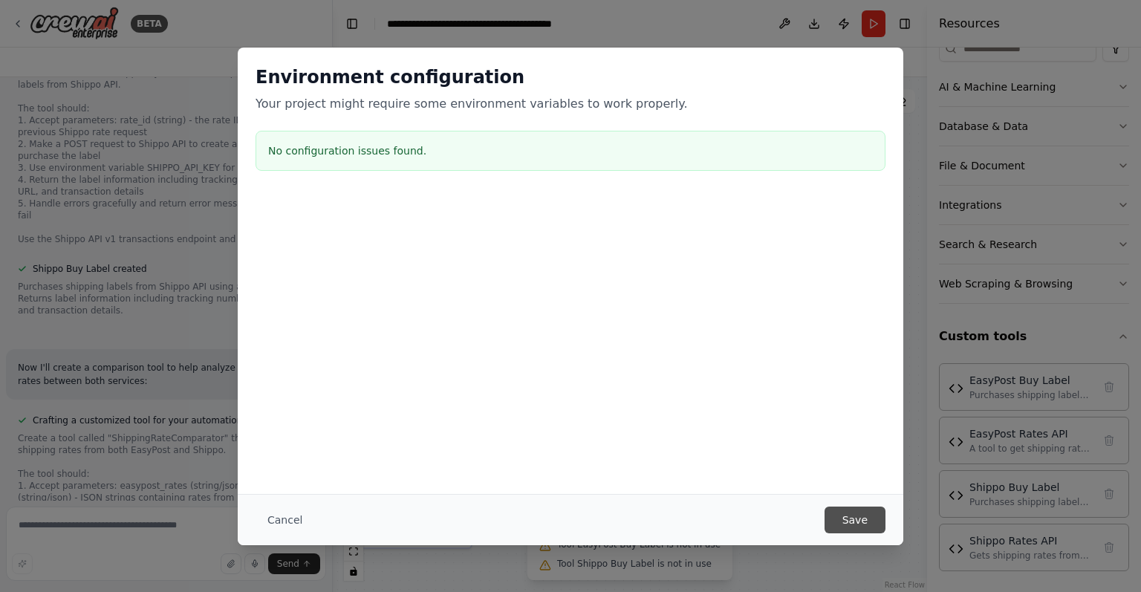
click at [832, 515] on button "Save" at bounding box center [854, 519] width 61 height 27
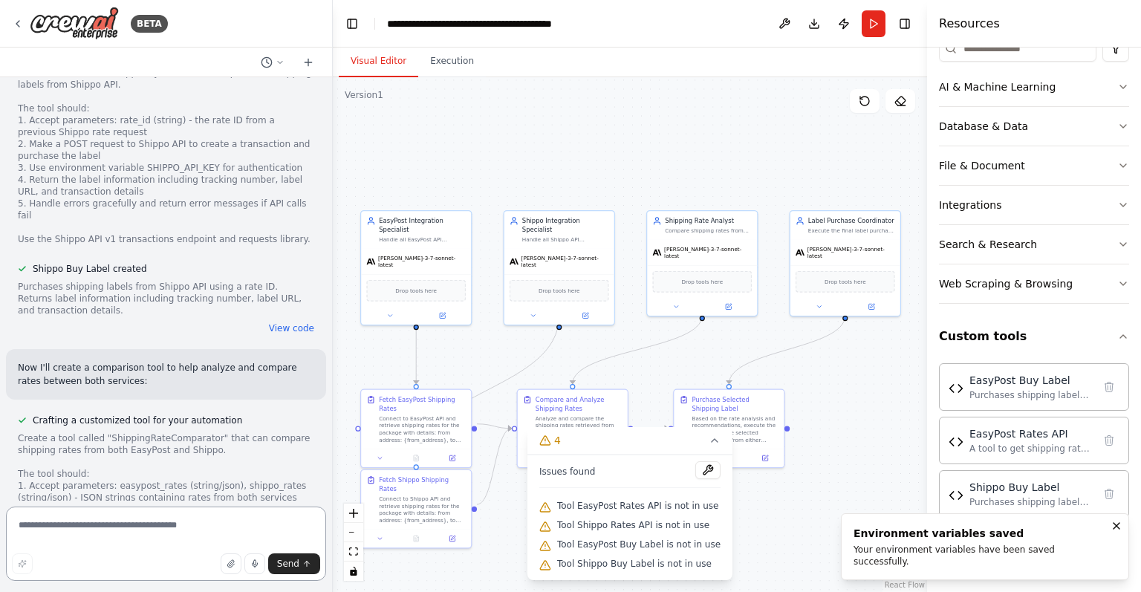
click at [170, 537] on textarea at bounding box center [166, 543] width 320 height 74
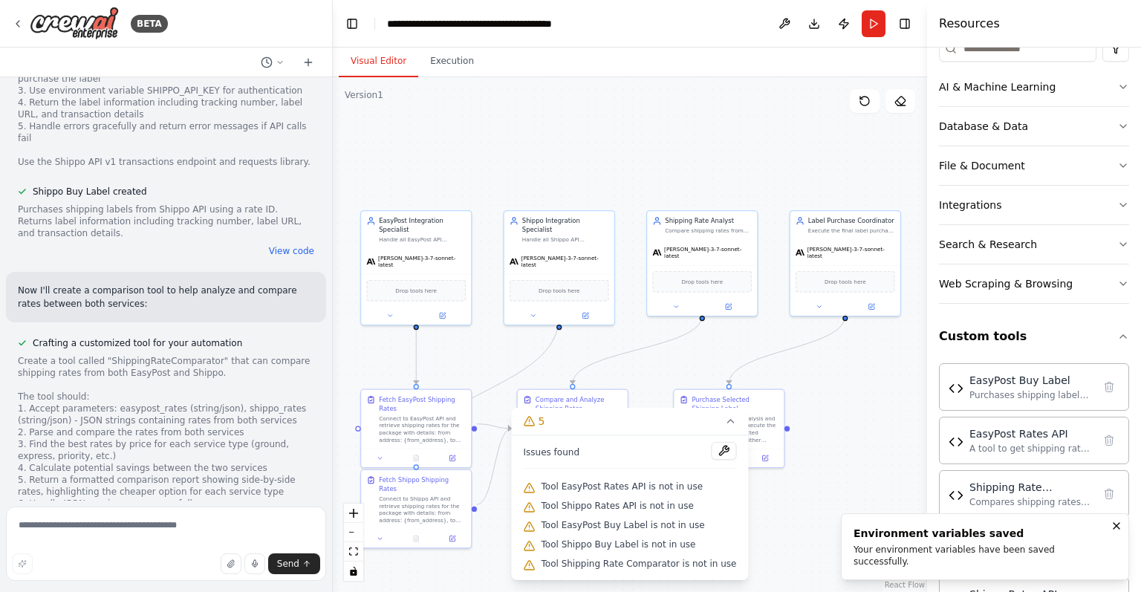
click at [709, 348] on div ".deletable-edge-delete-btn { width: 20px; height: 20px; border: 0px solid #ffff…" at bounding box center [630, 334] width 594 height 515
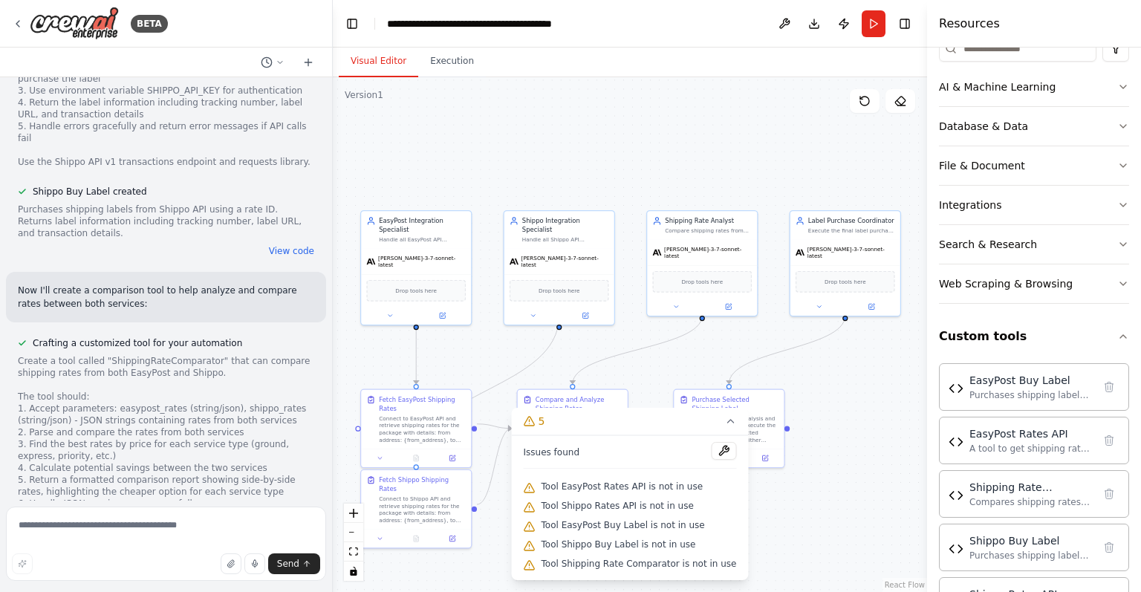
click at [839, 375] on div ".deletable-edge-delete-btn { width: 20px; height: 20px; border: 0px solid #ffff…" at bounding box center [630, 334] width 594 height 515
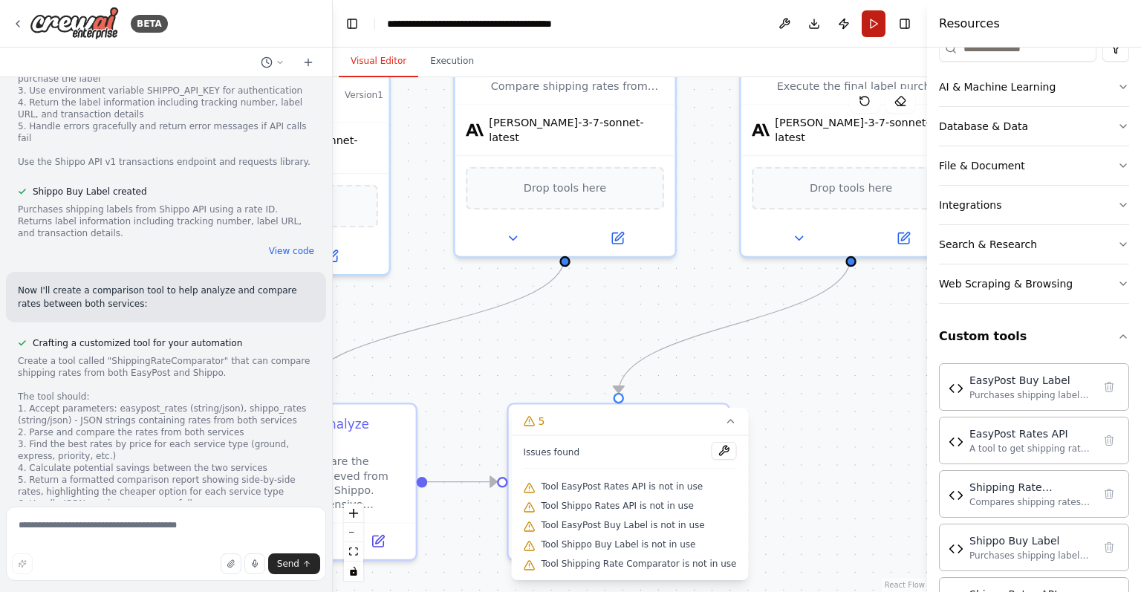
drag, startPoint x: 839, startPoint y: 375, endPoint x: 867, endPoint y: 19, distance: 357.6
click at [867, 19] on button "Run" at bounding box center [873, 23] width 24 height 27
click at [867, 19] on header "**********" at bounding box center [630, 24] width 594 height 48
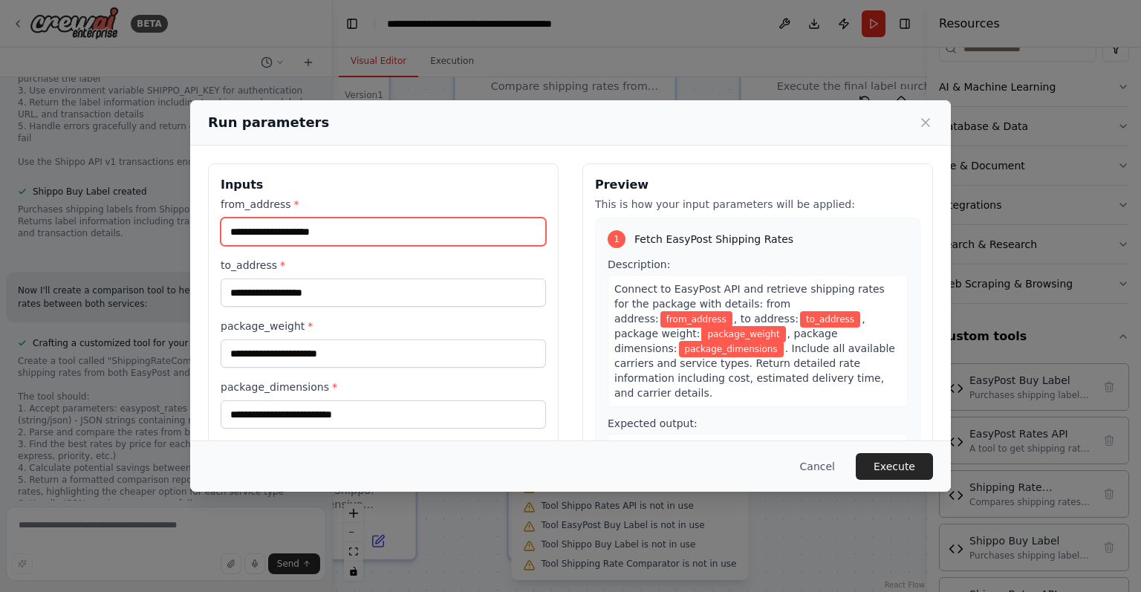
click at [518, 223] on input "from_address *" at bounding box center [383, 232] width 325 height 28
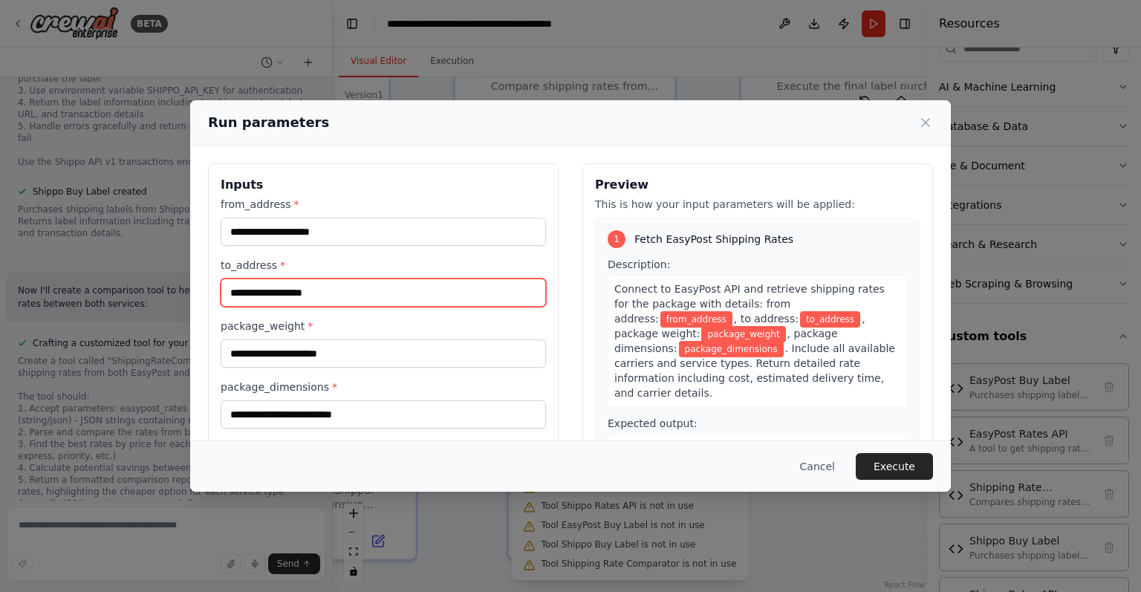
click at [425, 295] on input "to_address *" at bounding box center [383, 292] width 325 height 28
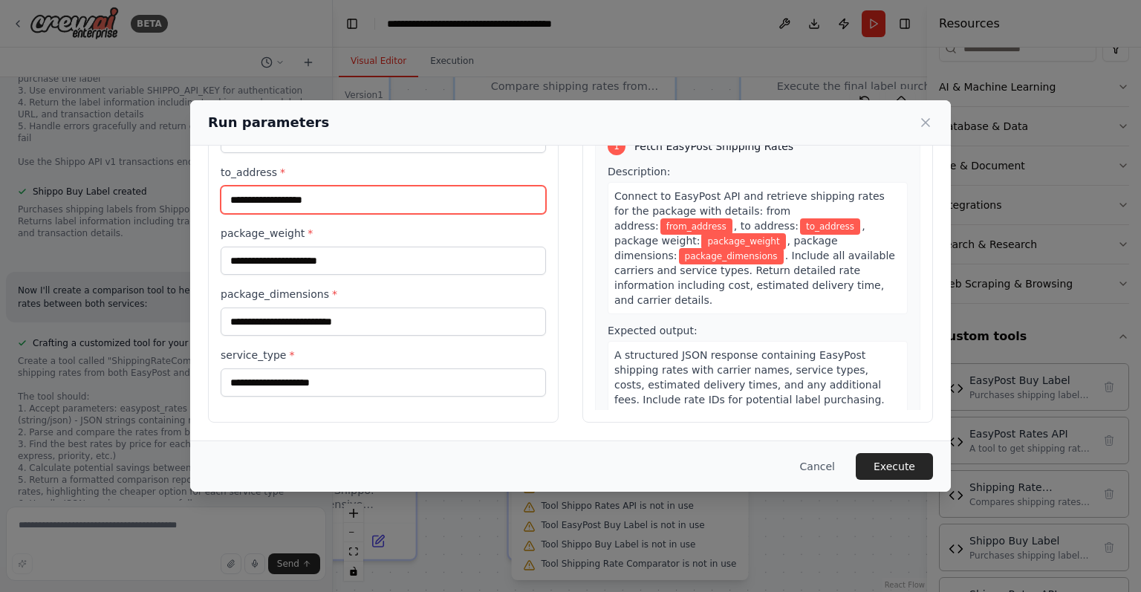
scroll to position [0, 0]
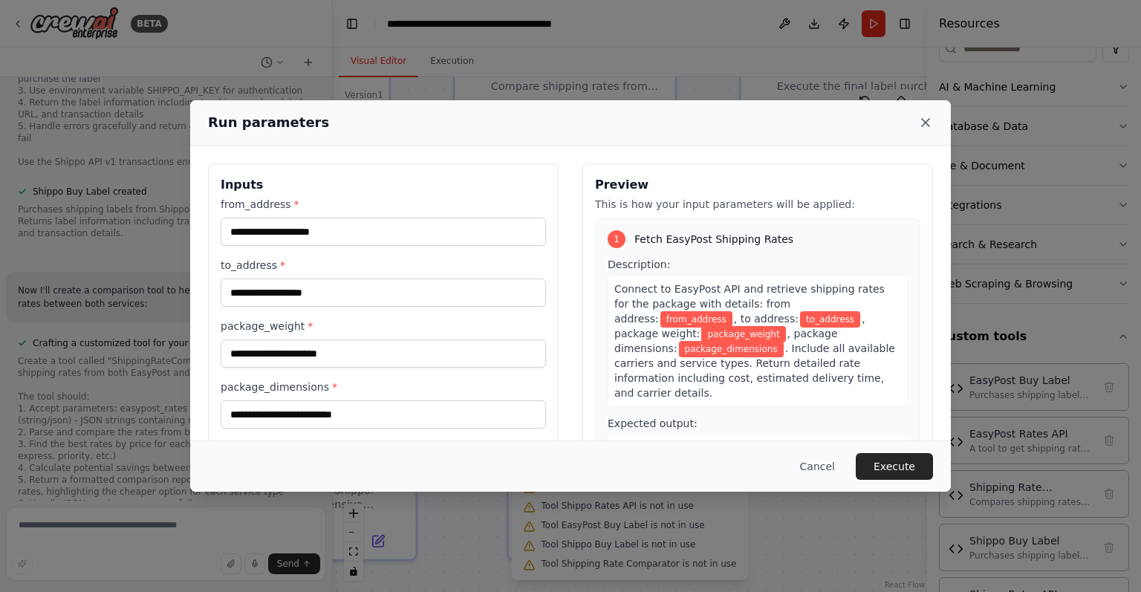
click at [931, 126] on icon at bounding box center [925, 122] width 15 height 15
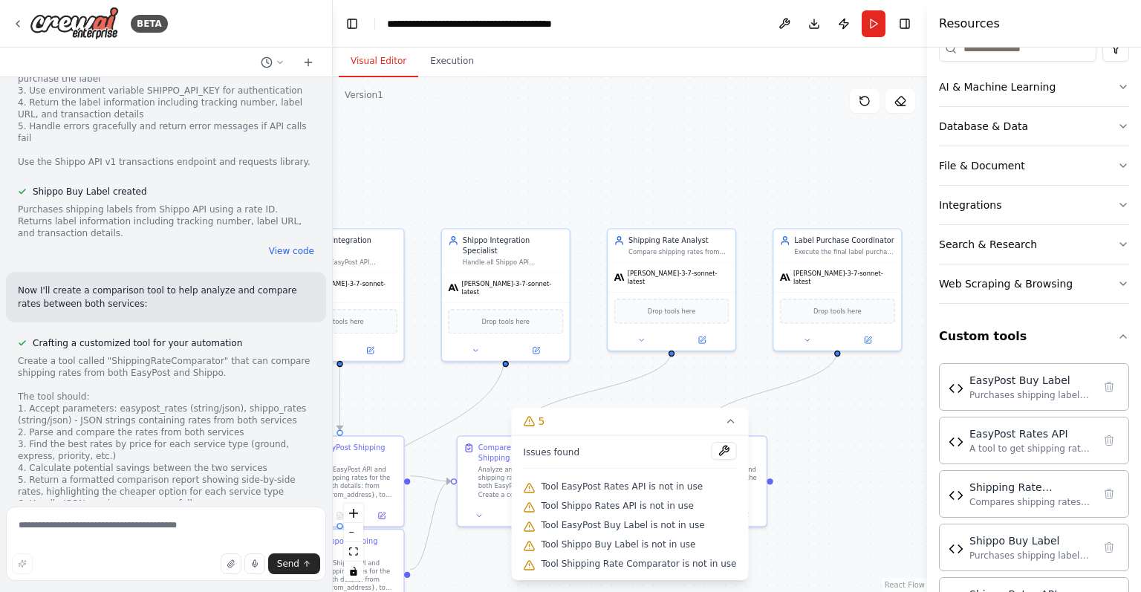
click at [748, 353] on div ".deletable-edge-delete-btn { width: 20px; height: 20px; border: 0px solid #ffff…" at bounding box center [630, 334] width 594 height 515
click at [737, 379] on div ".deletable-edge-delete-btn { width: 20px; height: 20px; border: 0px solid #ffff…" at bounding box center [630, 334] width 594 height 515
drag, startPoint x: 740, startPoint y: 368, endPoint x: 714, endPoint y: 384, distance: 31.3
click at [714, 384] on div ".deletable-edge-delete-btn { width: 20px; height: 20px; border: 0px solid #ffff…" at bounding box center [630, 334] width 594 height 515
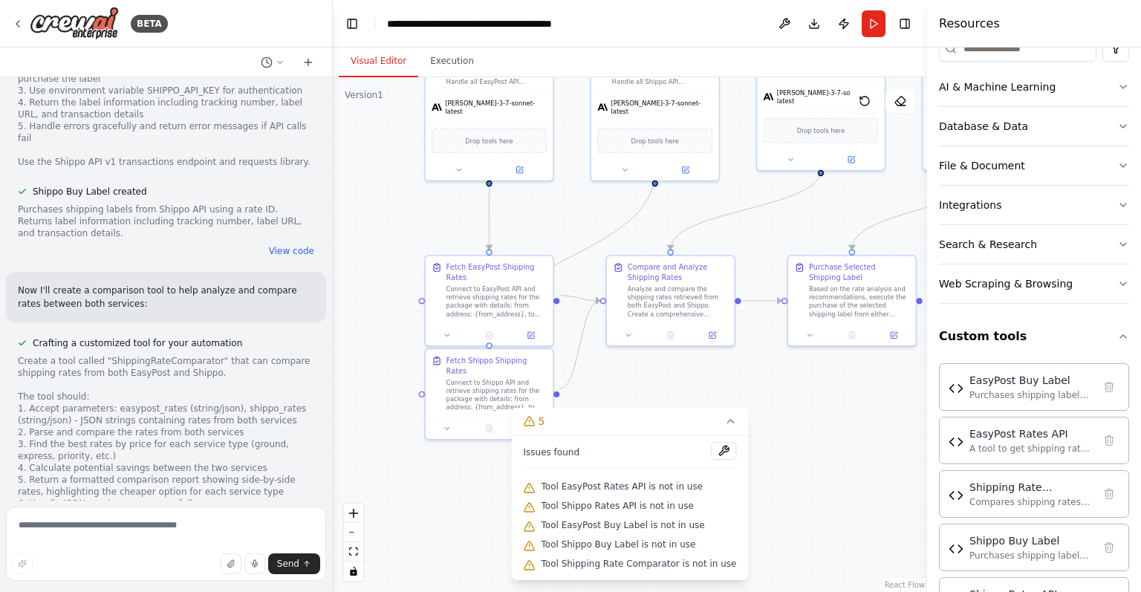
drag, startPoint x: 714, startPoint y: 384, endPoint x: 864, endPoint y: 204, distance: 234.1
click at [864, 204] on div ".deletable-edge-delete-btn { width: 20px; height: 20px; border: 0px solid #ffff…" at bounding box center [630, 334] width 594 height 515
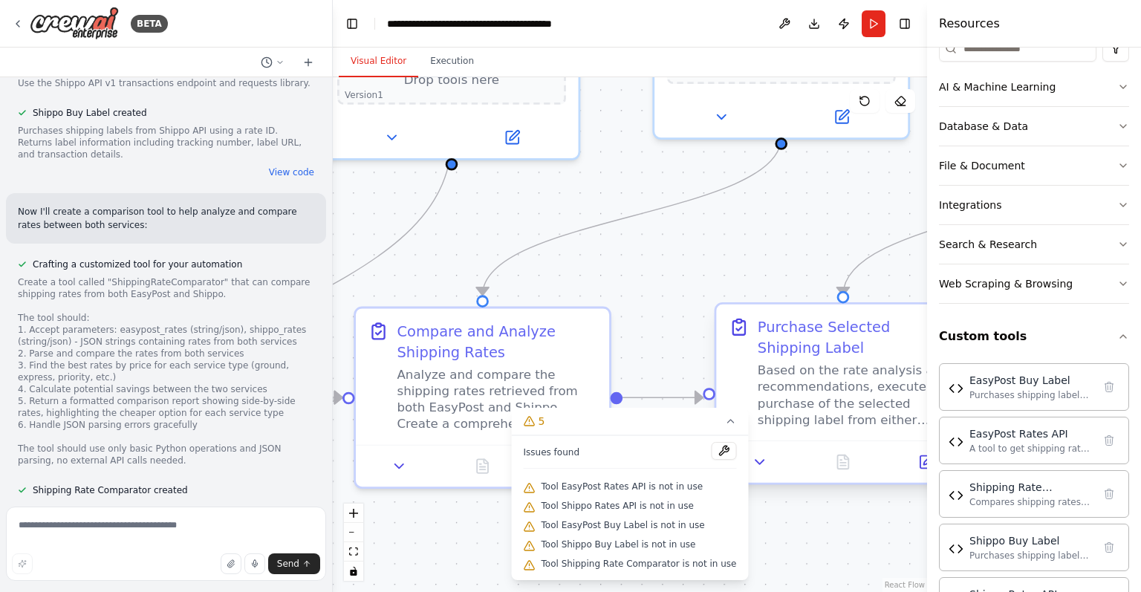
scroll to position [3333, 0]
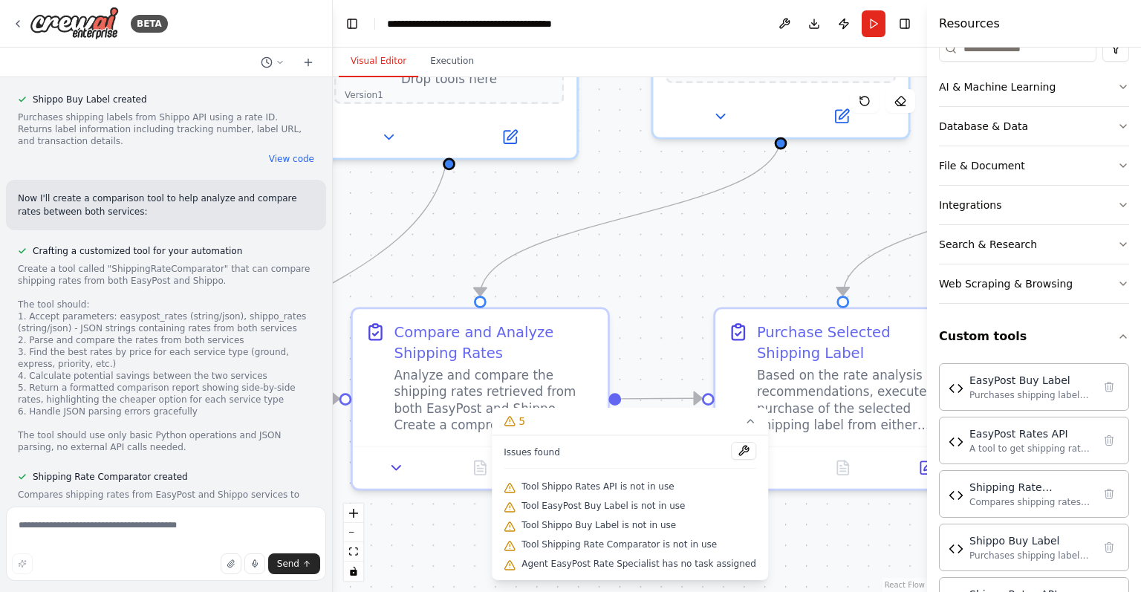
click at [659, 270] on div ".deletable-edge-delete-btn { width: 20px; height: 20px; border: 0px solid #ffff…" at bounding box center [630, 334] width 594 height 515
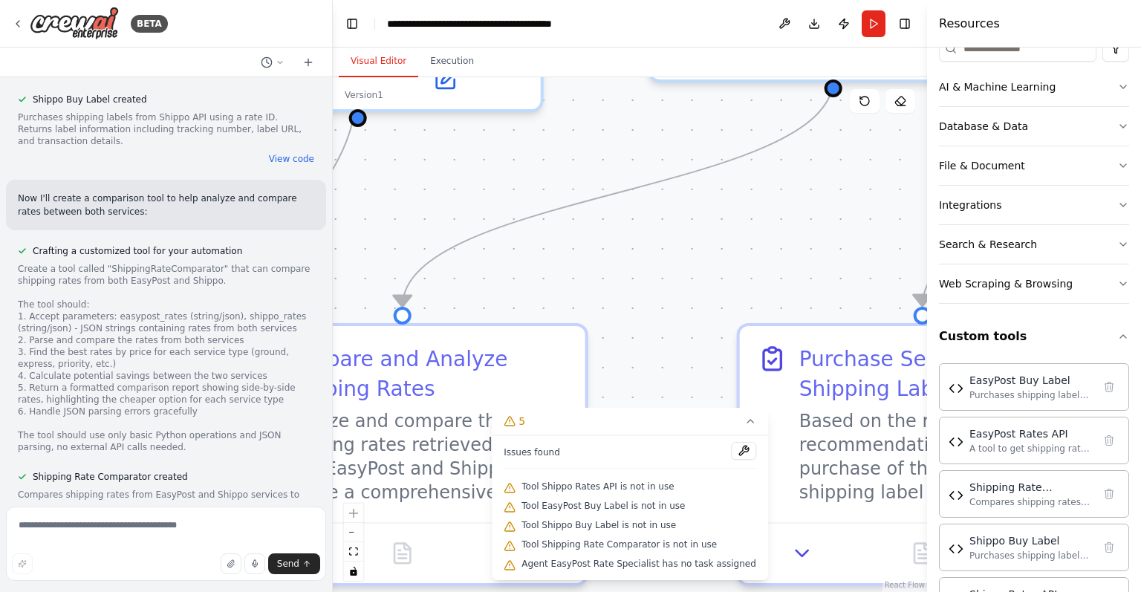
click at [529, 249] on div ".deletable-edge-delete-btn { width: 20px; height: 20px; border: 0px solid #ffff…" at bounding box center [630, 334] width 594 height 515
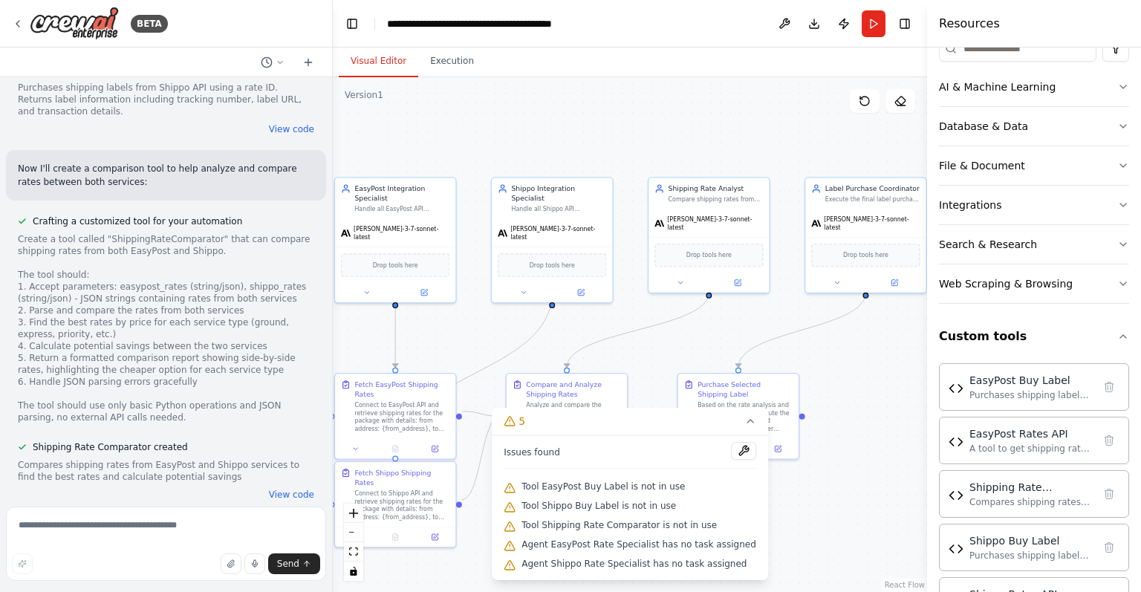
scroll to position [3392, 0]
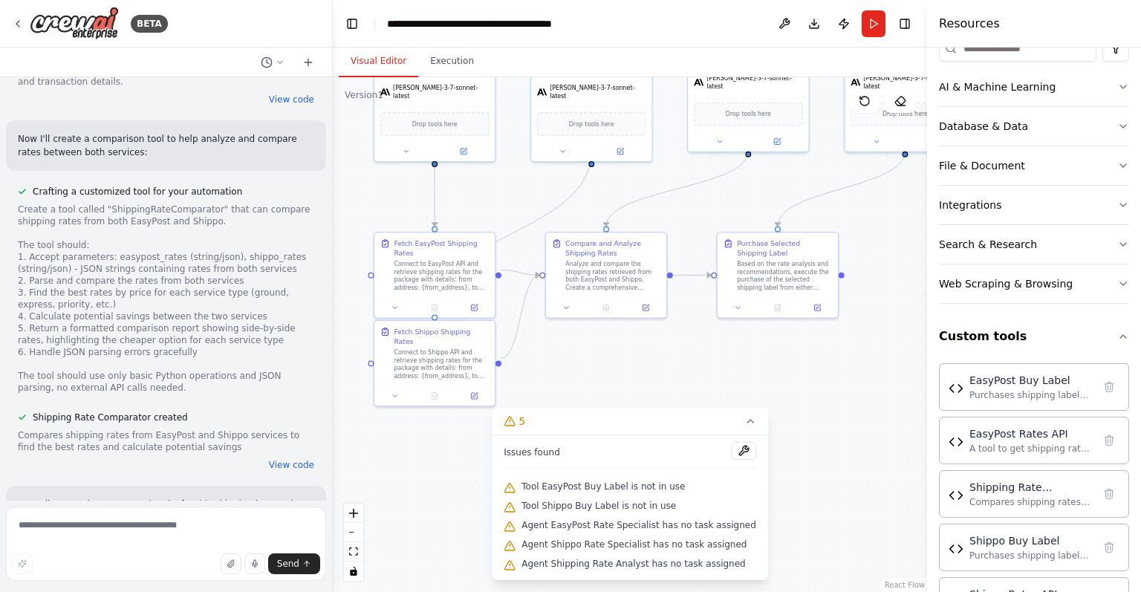
drag, startPoint x: 655, startPoint y: 356, endPoint x: 695, endPoint y: 215, distance: 146.7
click at [695, 215] on div ".deletable-edge-delete-btn { width: 20px; height: 20px; border: 0px solid #ffff…" at bounding box center [630, 334] width 594 height 515
click at [356, 558] on button "fit view" at bounding box center [353, 551] width 19 height 19
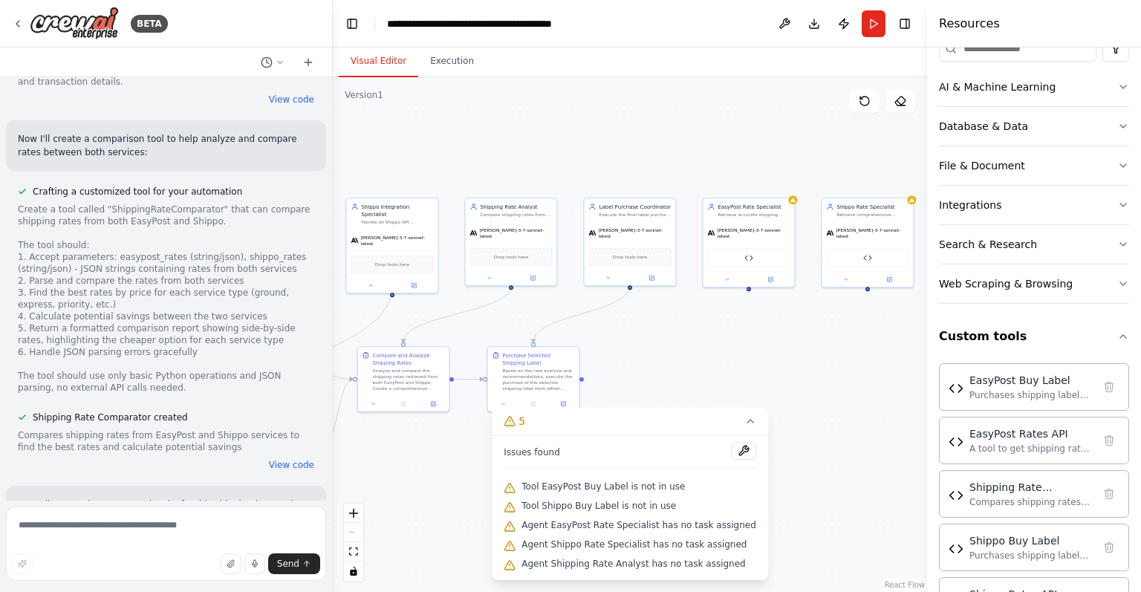
click at [727, 371] on div ".deletable-edge-delete-btn { width: 20px; height: 20px; border: 0px solid #ffff…" at bounding box center [630, 334] width 594 height 515
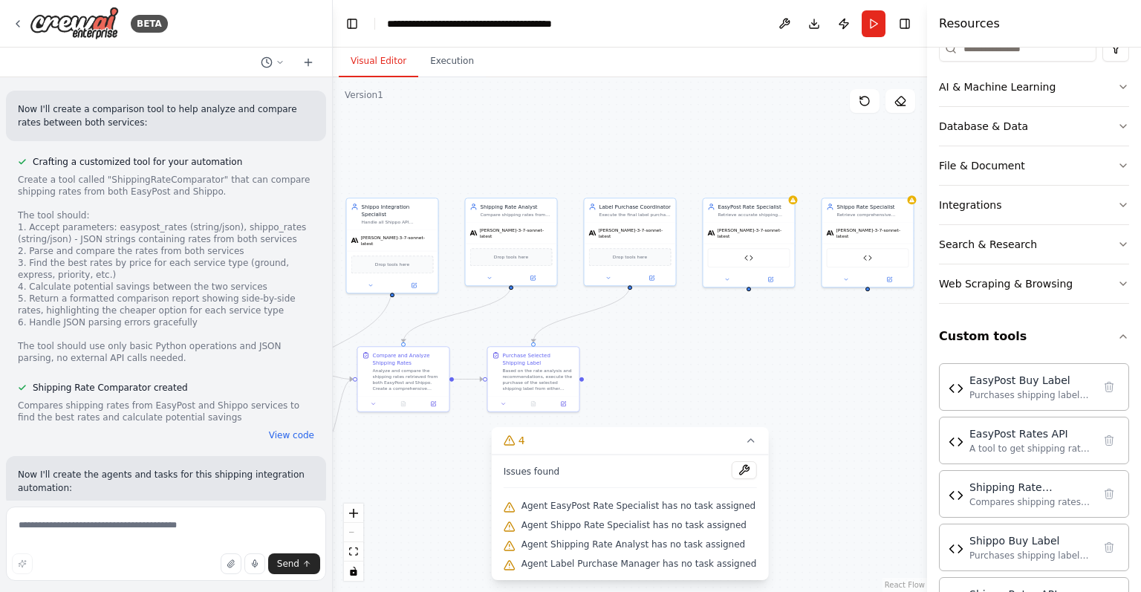
click at [350, 538] on div "React Flow controls" at bounding box center [353, 542] width 19 height 77
drag, startPoint x: 350, startPoint y: 538, endPoint x: 356, endPoint y: 529, distance: 11.3
click at [356, 529] on div "React Flow controls" at bounding box center [353, 542] width 19 height 77
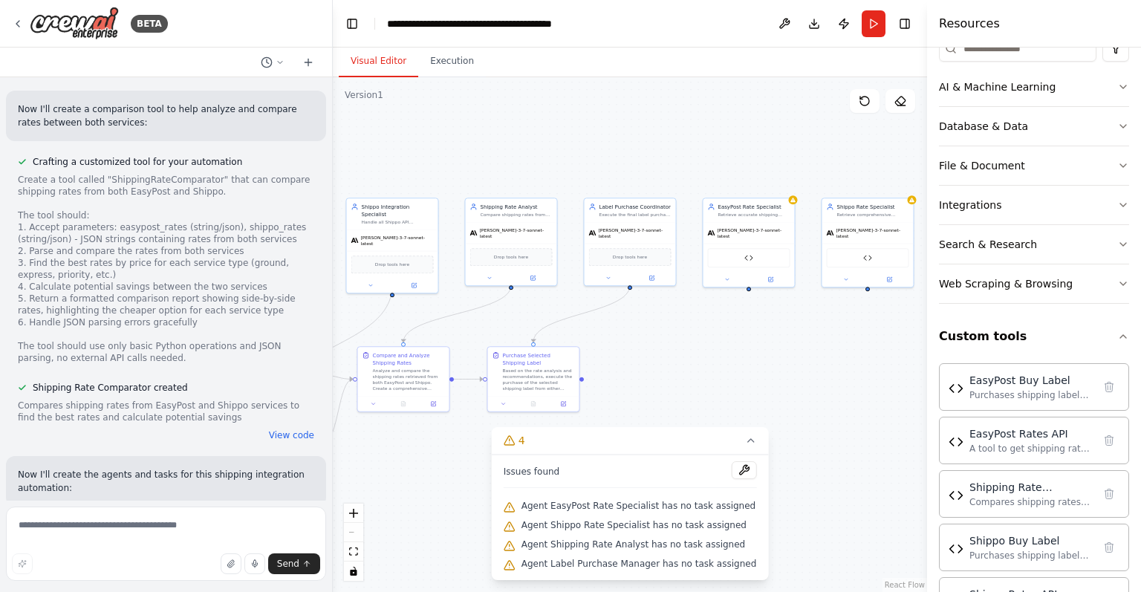
click at [356, 529] on div "React Flow controls" at bounding box center [353, 542] width 19 height 77
click at [447, 465] on div ".deletable-edge-delete-btn { width: 20px; height: 20px; border: 0px solid #ffff…" at bounding box center [630, 334] width 594 height 515
click at [355, 532] on div "React Flow controls" at bounding box center [353, 542] width 19 height 77
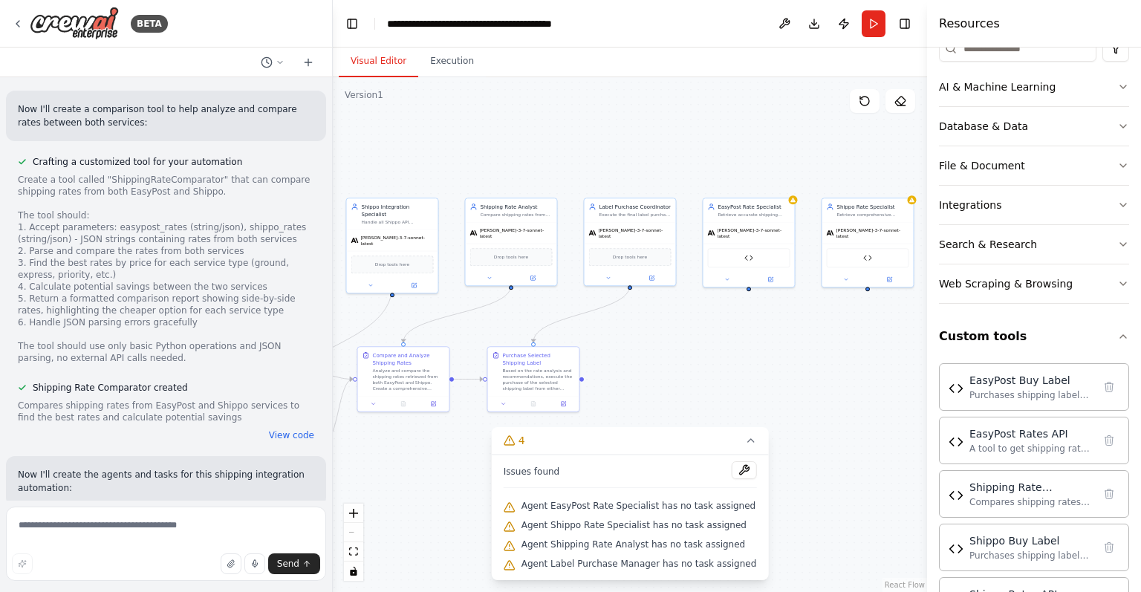
scroll to position [3501, 0]
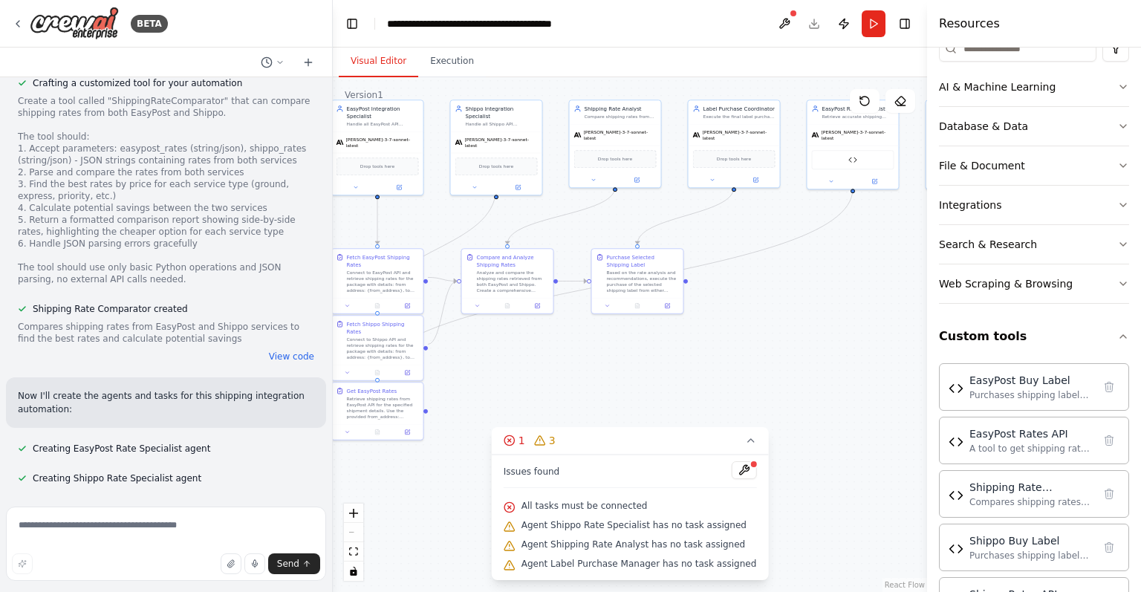
drag, startPoint x: 665, startPoint y: 368, endPoint x: 769, endPoint y: 270, distance: 142.9
click at [769, 270] on div ".deletable-edge-delete-btn { width: 20px; height: 20px; border: 0px solid #ffff…" at bounding box center [630, 334] width 594 height 515
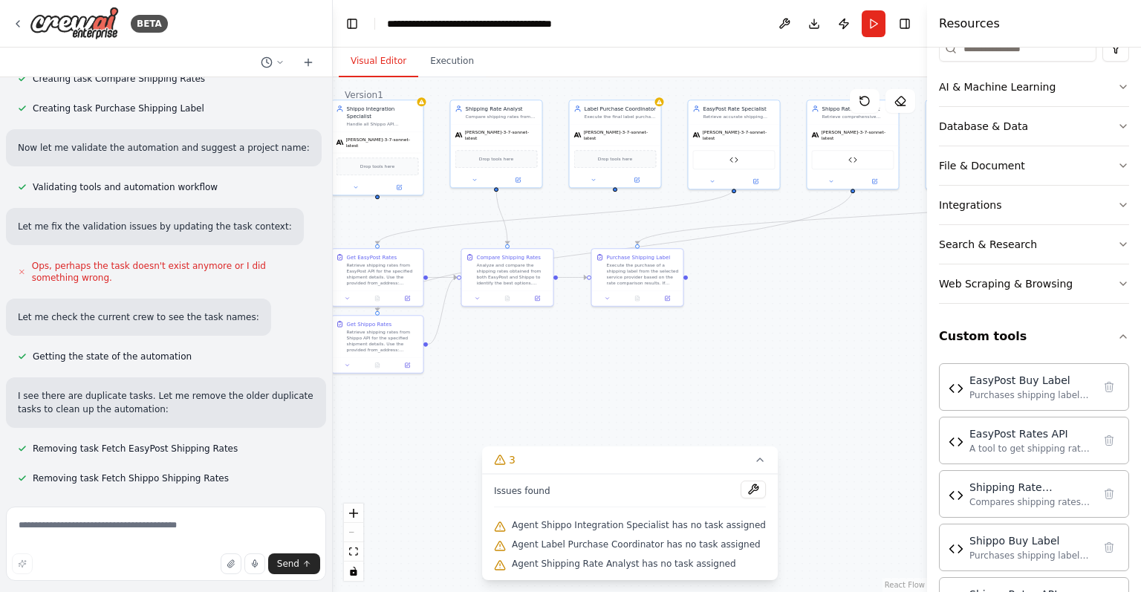
scroll to position [4128, 0]
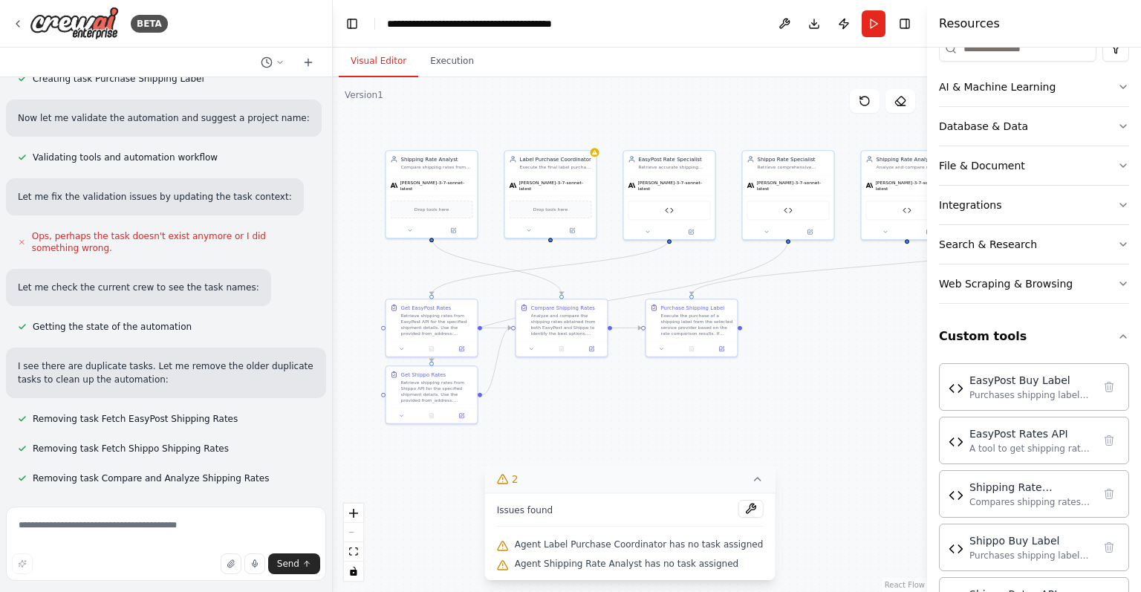
drag, startPoint x: 537, startPoint y: 437, endPoint x: 592, endPoint y: 485, distance: 73.1
click at [592, 485] on div "Version 1 Show Tools Hide Agents .deletable-edge-delete-btn { width: 20px; heig…" at bounding box center [630, 334] width 594 height 515
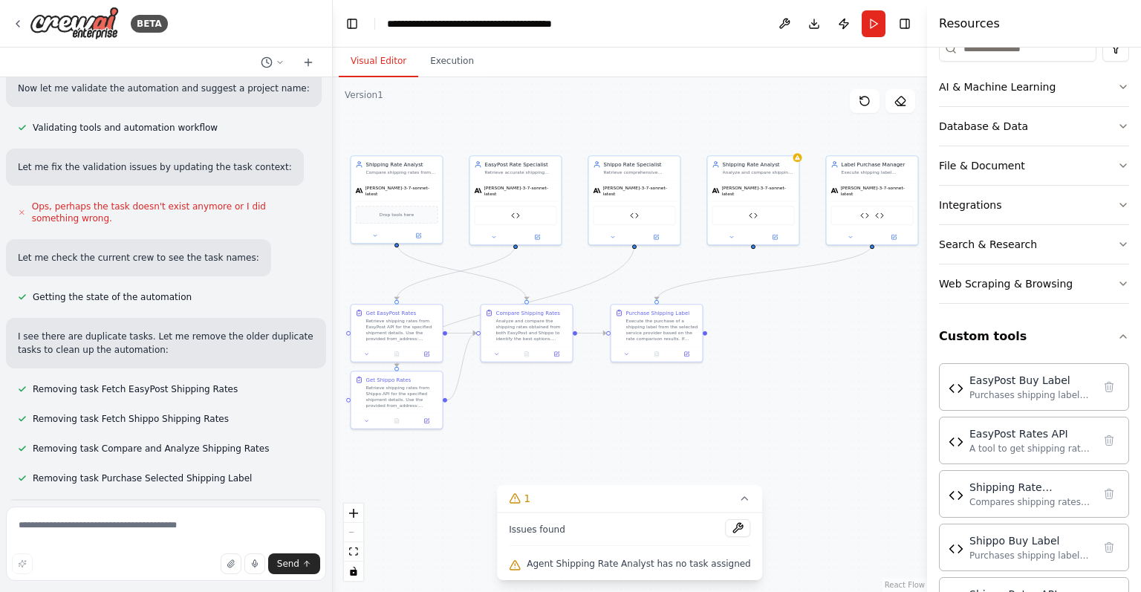
drag, startPoint x: 597, startPoint y: 418, endPoint x: 559, endPoint y: 426, distance: 38.6
click at [559, 426] on div ".deletable-edge-delete-btn { width: 20px; height: 20px; border: 0px solid #ffff…" at bounding box center [630, 334] width 594 height 515
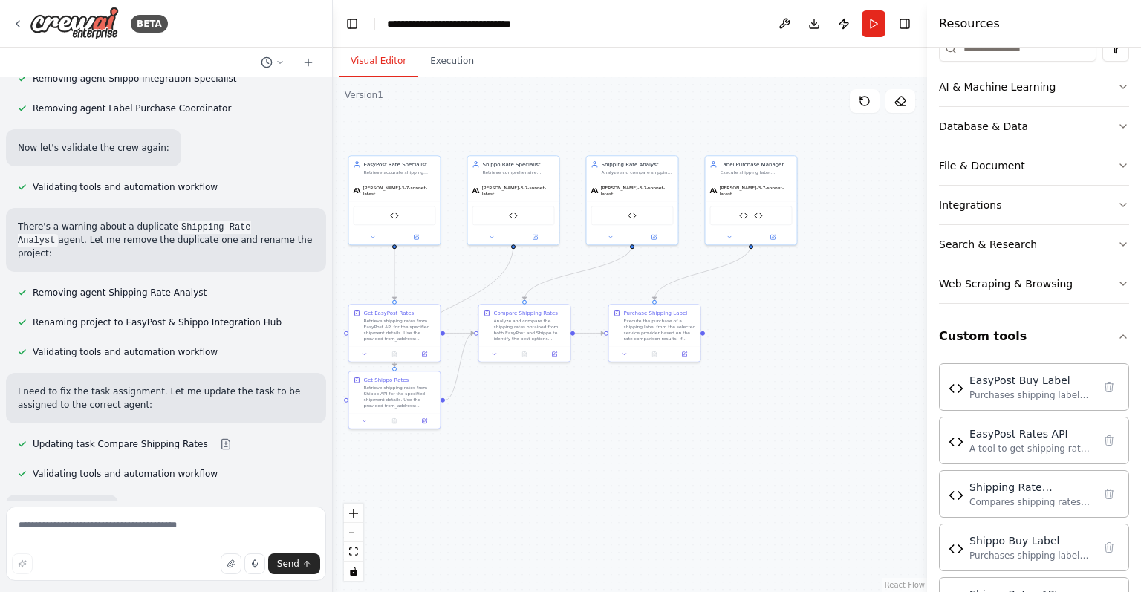
scroll to position [4679, 0]
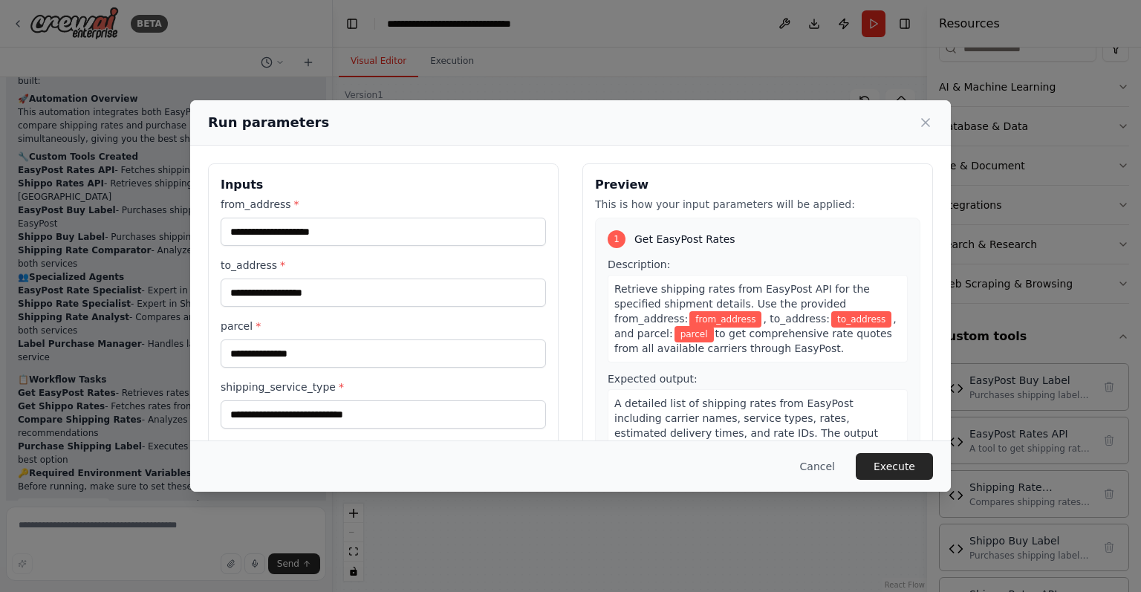
scroll to position [5200, 0]
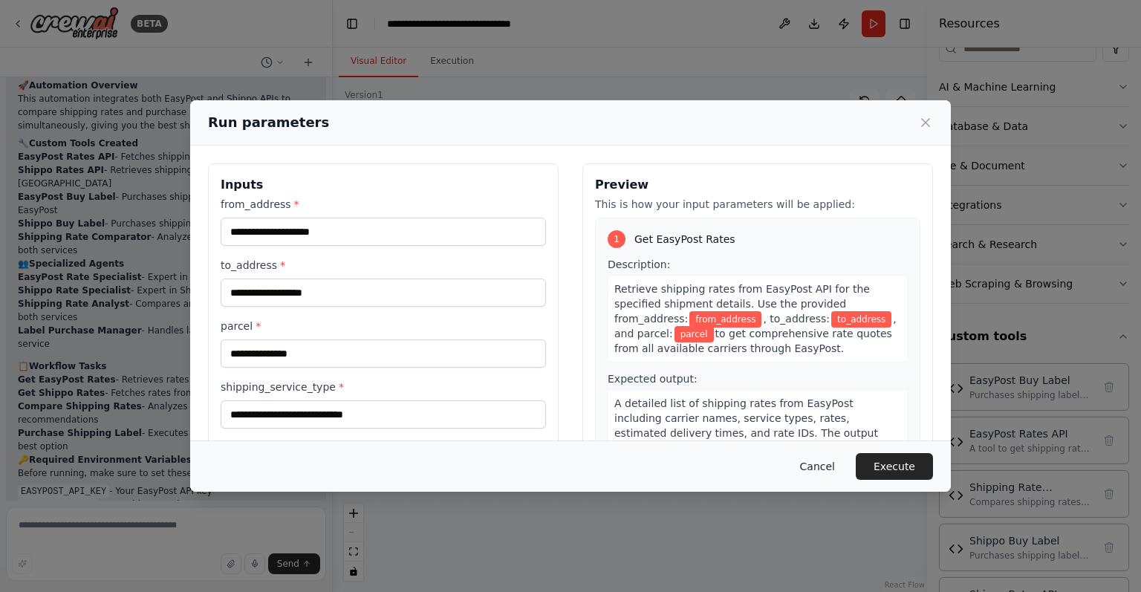
click at [821, 461] on button "Cancel" at bounding box center [817, 466] width 59 height 27
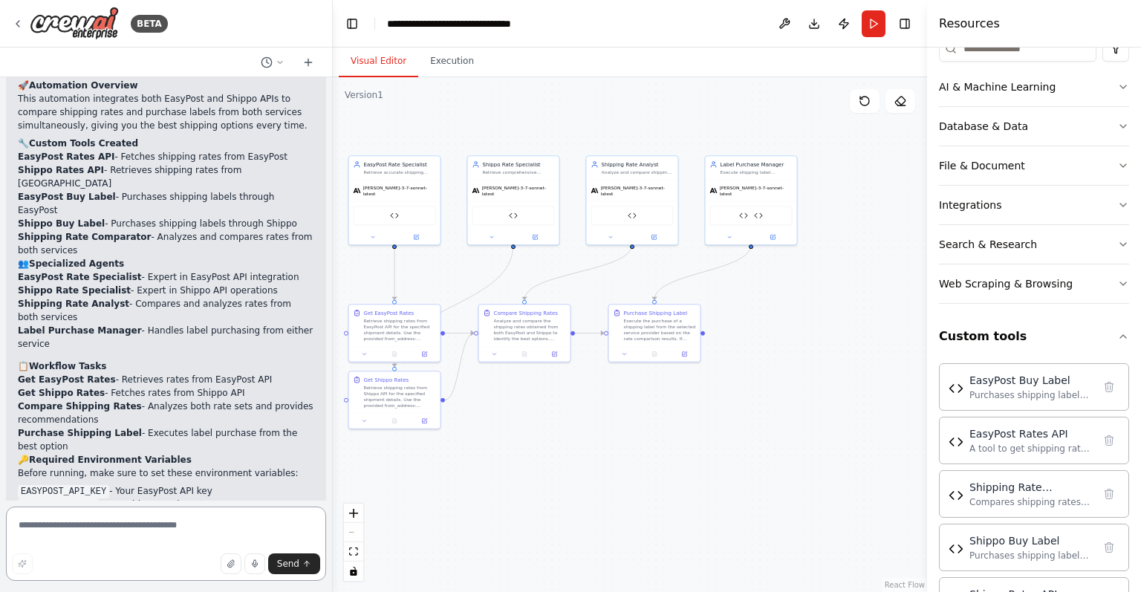
paste textarea "**********"
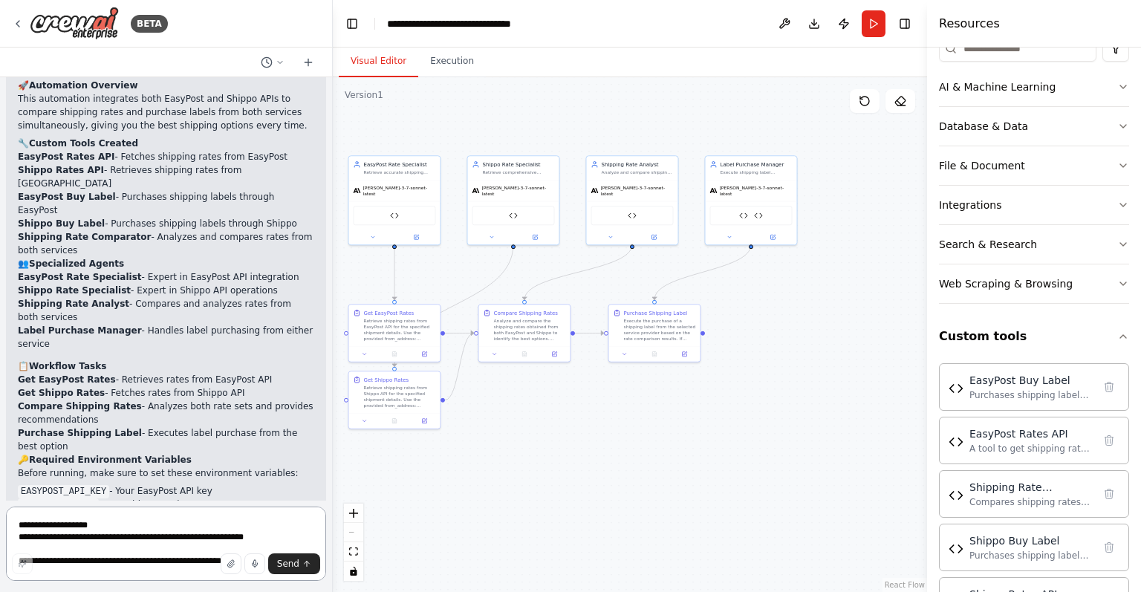
click at [218, 524] on textarea "**********" at bounding box center [166, 543] width 320 height 74
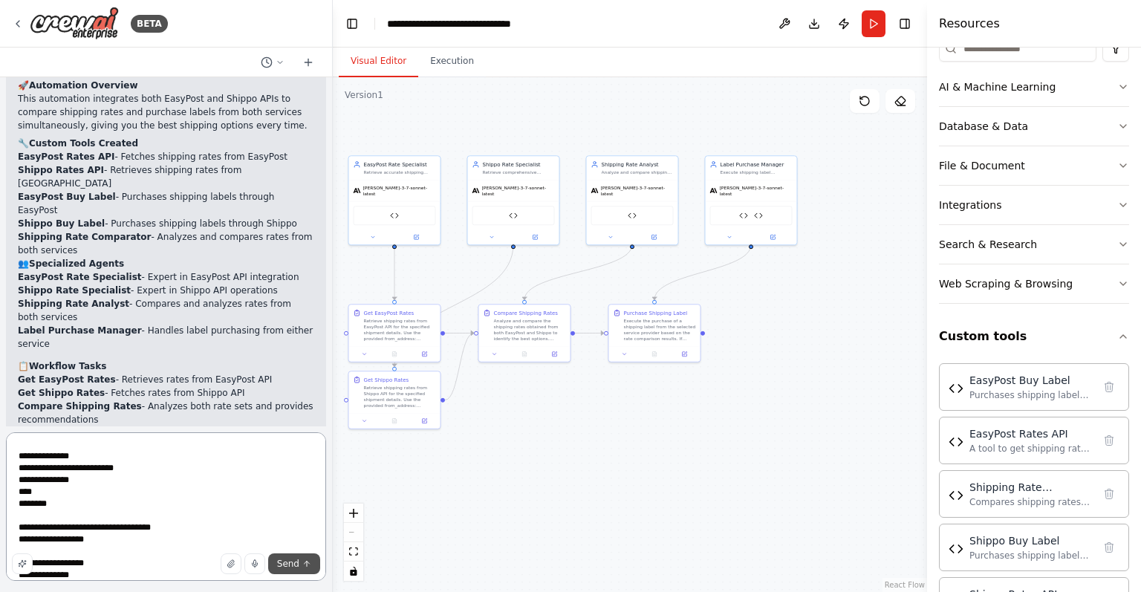
type textarea "**********"
click at [304, 560] on icon "submit" at bounding box center [306, 563] width 9 height 9
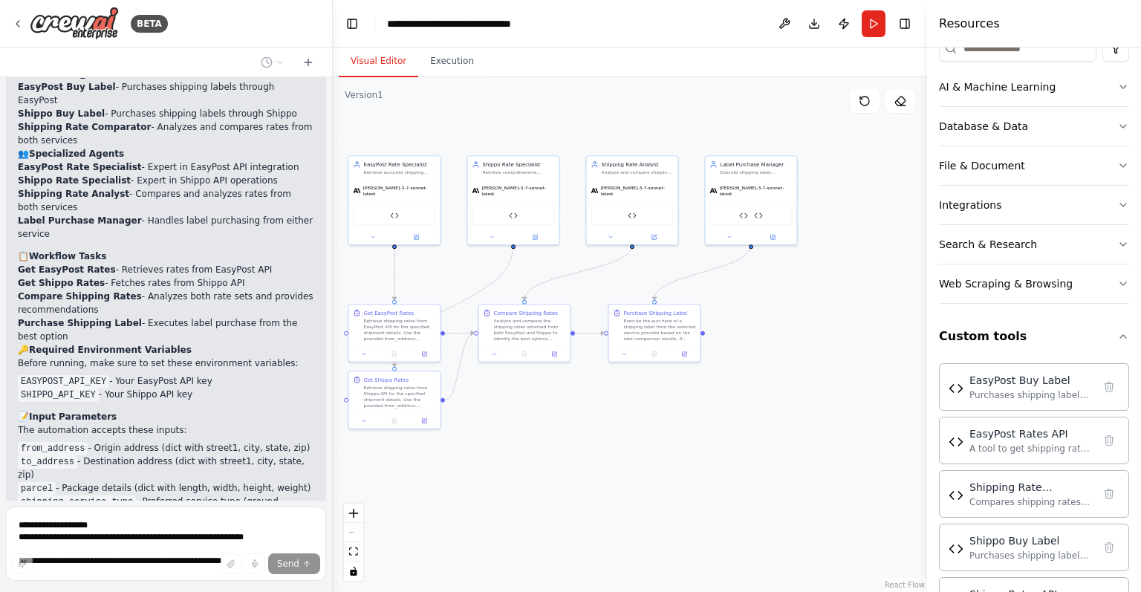
scroll to position [5429, 0]
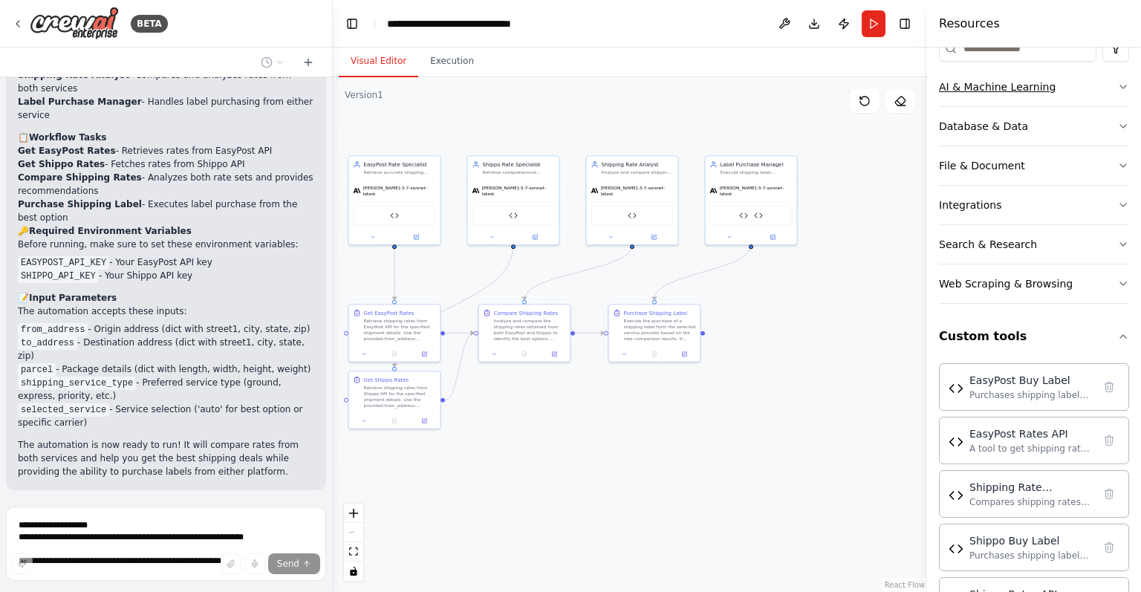
click at [1095, 98] on button "AI & Machine Learning" at bounding box center [1034, 87] width 190 height 39
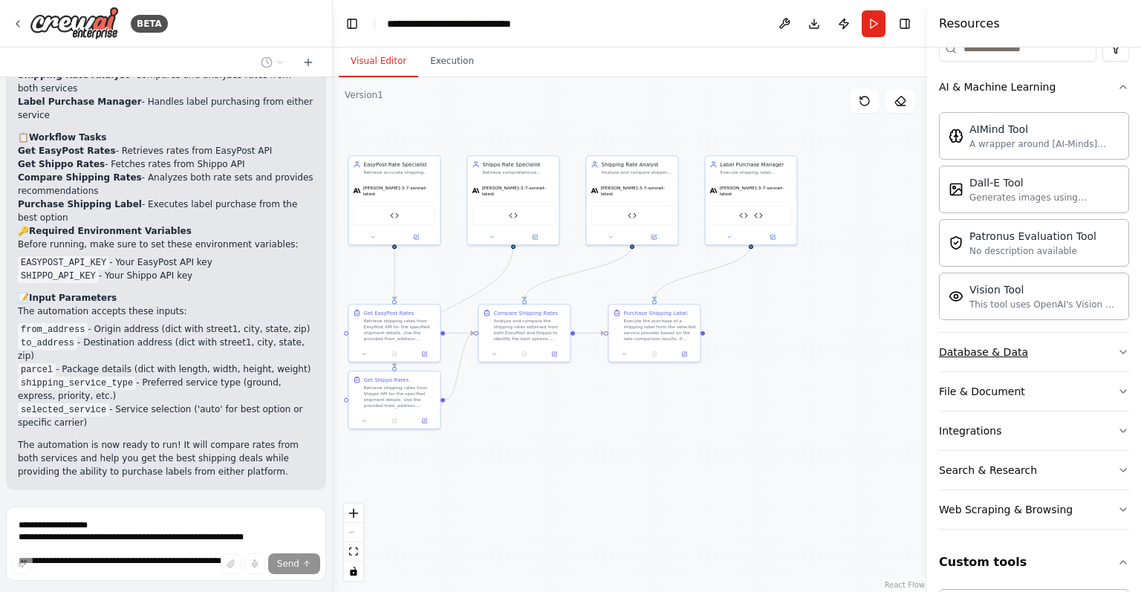
click at [1101, 346] on button "Database & Data" at bounding box center [1034, 352] width 190 height 39
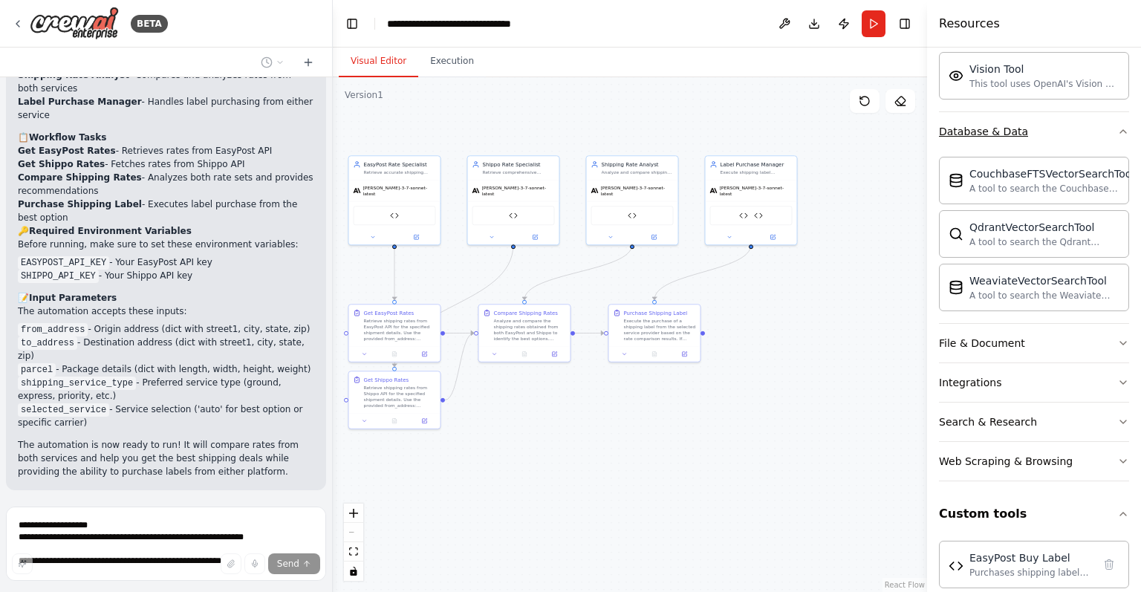
scroll to position [426, 0]
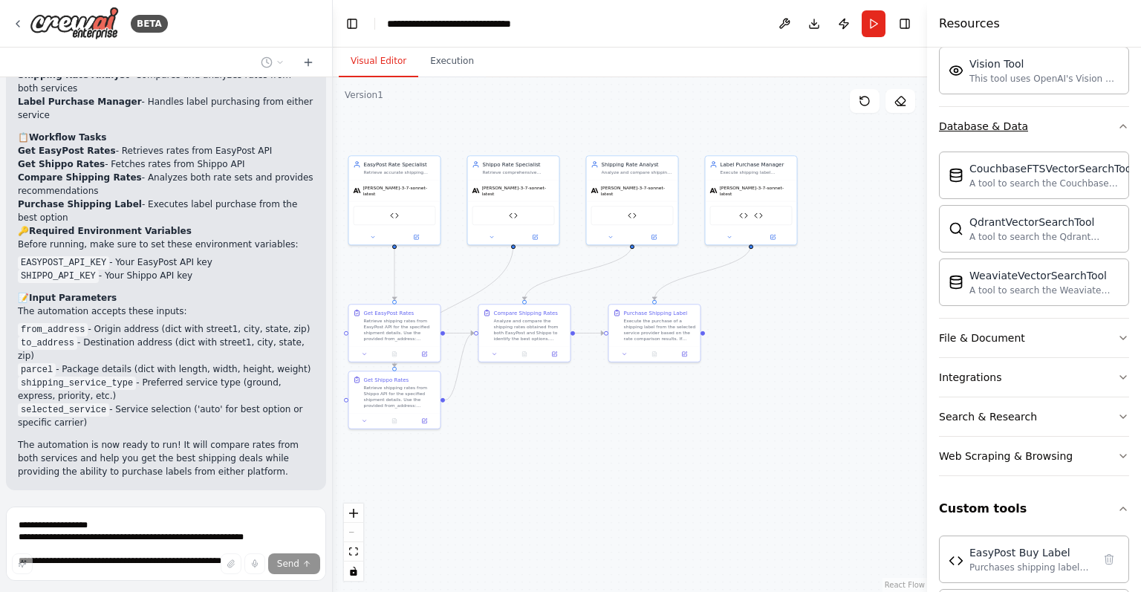
click at [1101, 346] on button "File & Document" at bounding box center [1034, 338] width 190 height 39
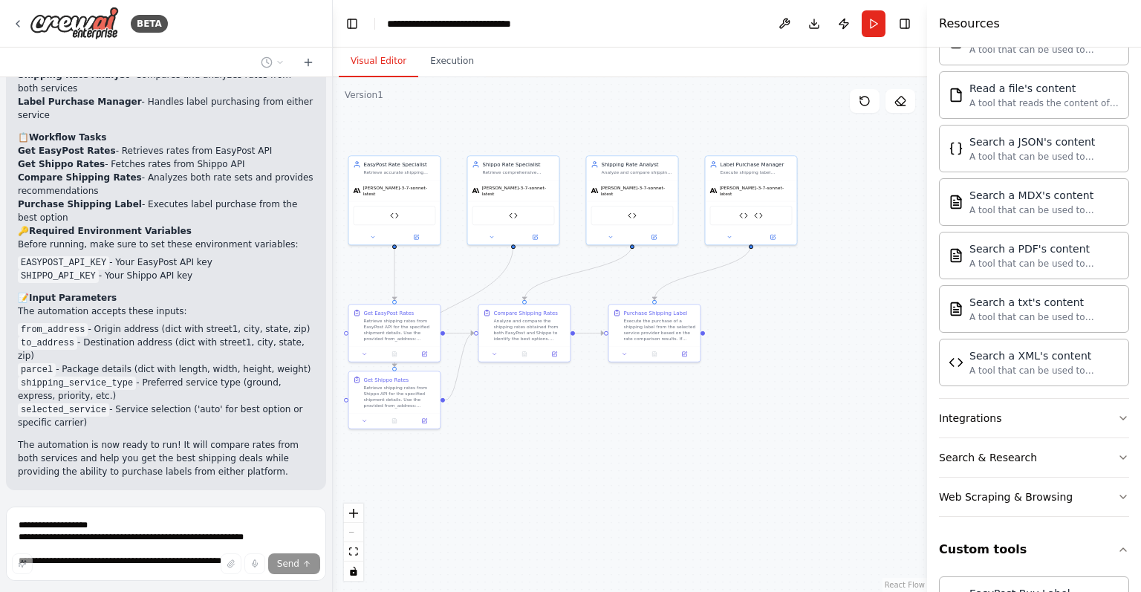
scroll to position [834, 0]
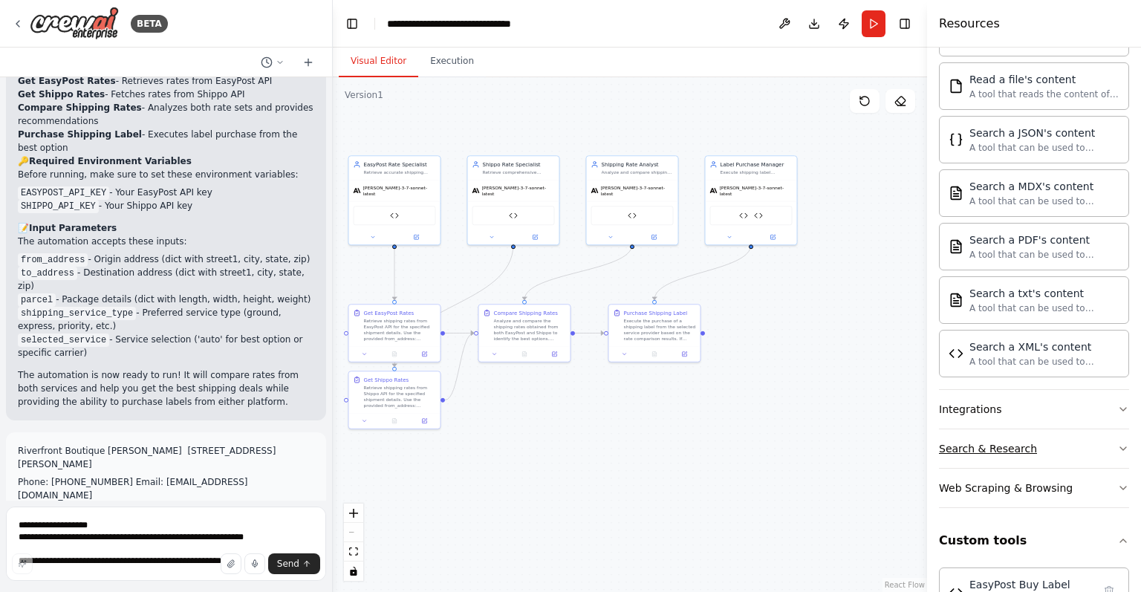
click at [1094, 429] on button "Search & Research" at bounding box center [1034, 448] width 190 height 39
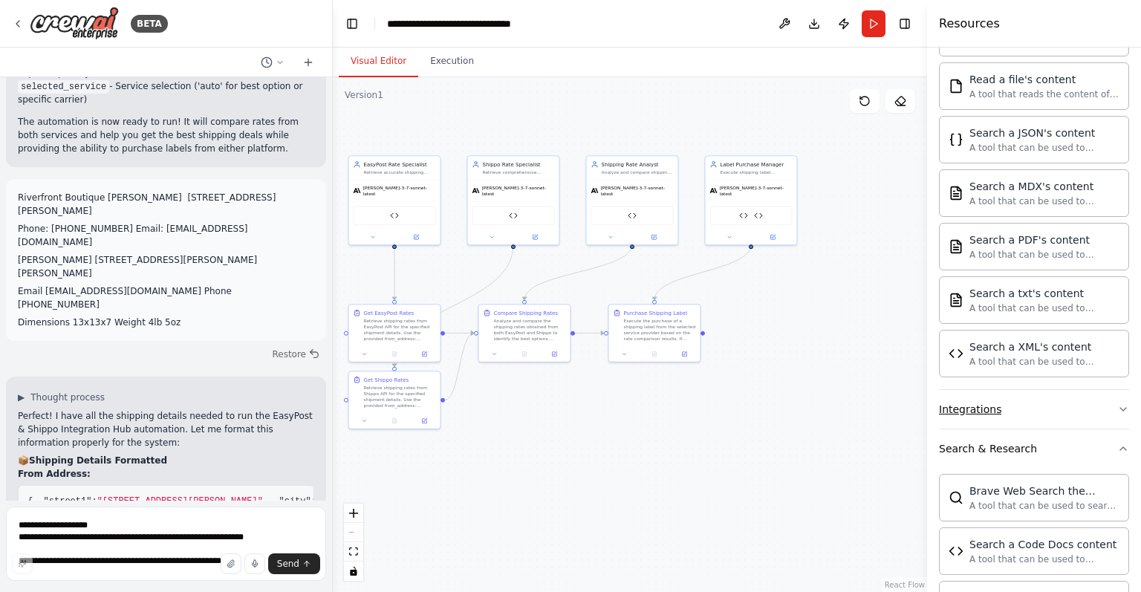
click at [1107, 391] on button "Integrations" at bounding box center [1034, 409] width 190 height 39
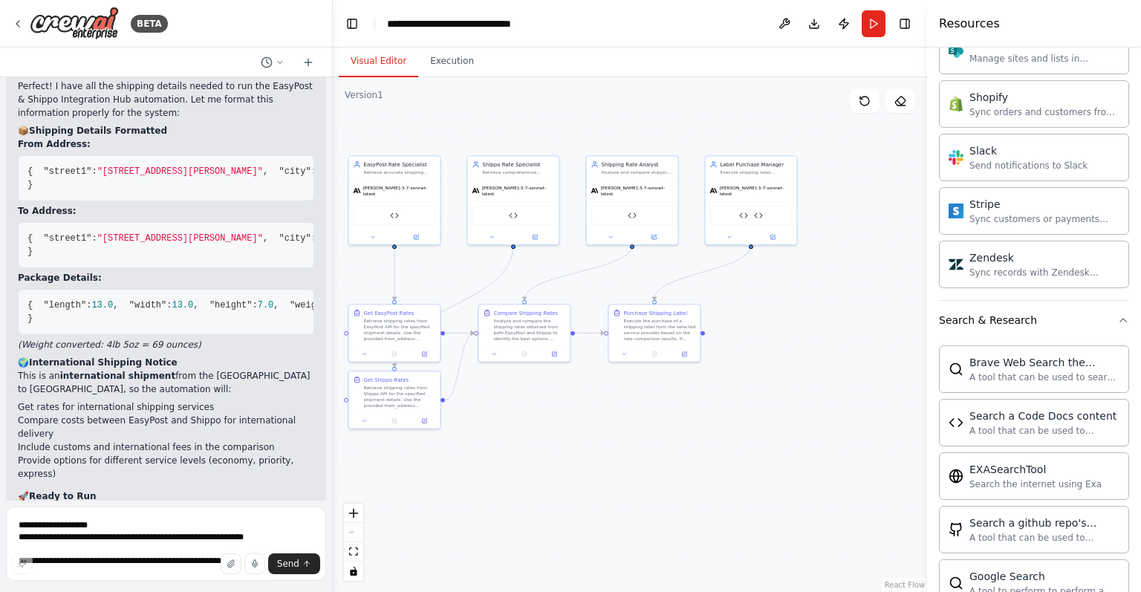
scroll to position [0, 0]
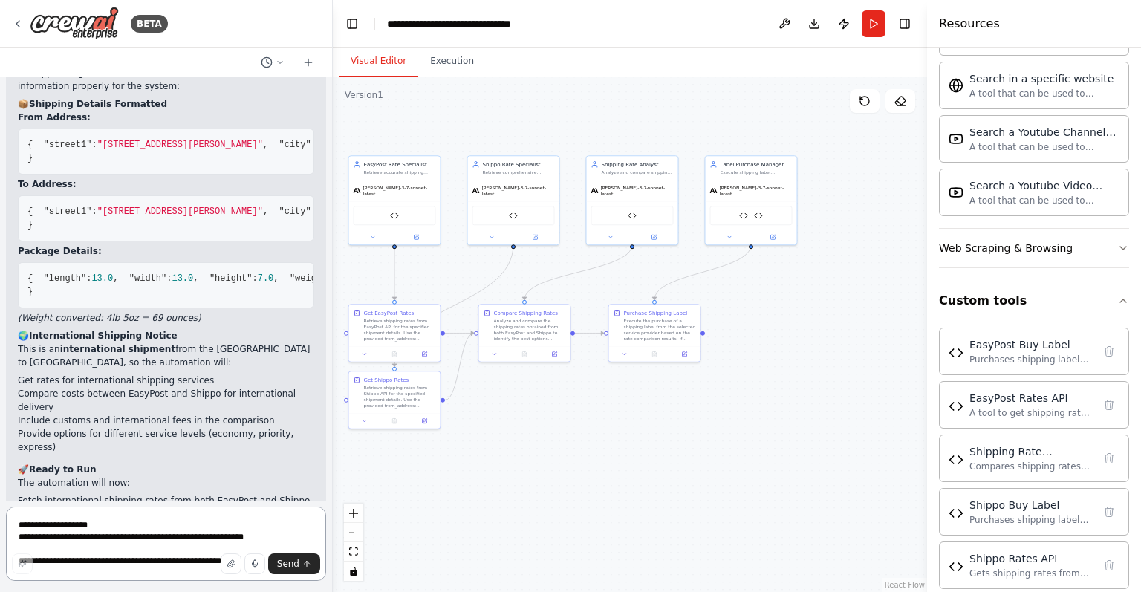
click at [169, 525] on textarea "**********" at bounding box center [166, 543] width 320 height 74
click at [991, 241] on div "Web Scraping & Browsing" at bounding box center [1006, 248] width 134 height 15
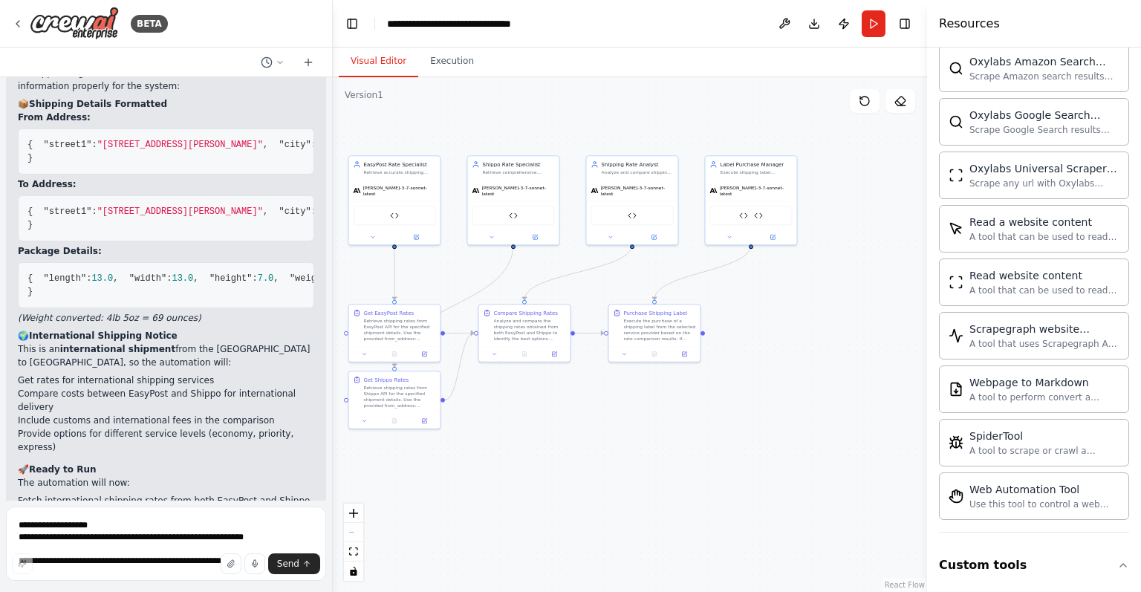
scroll to position [3834, 0]
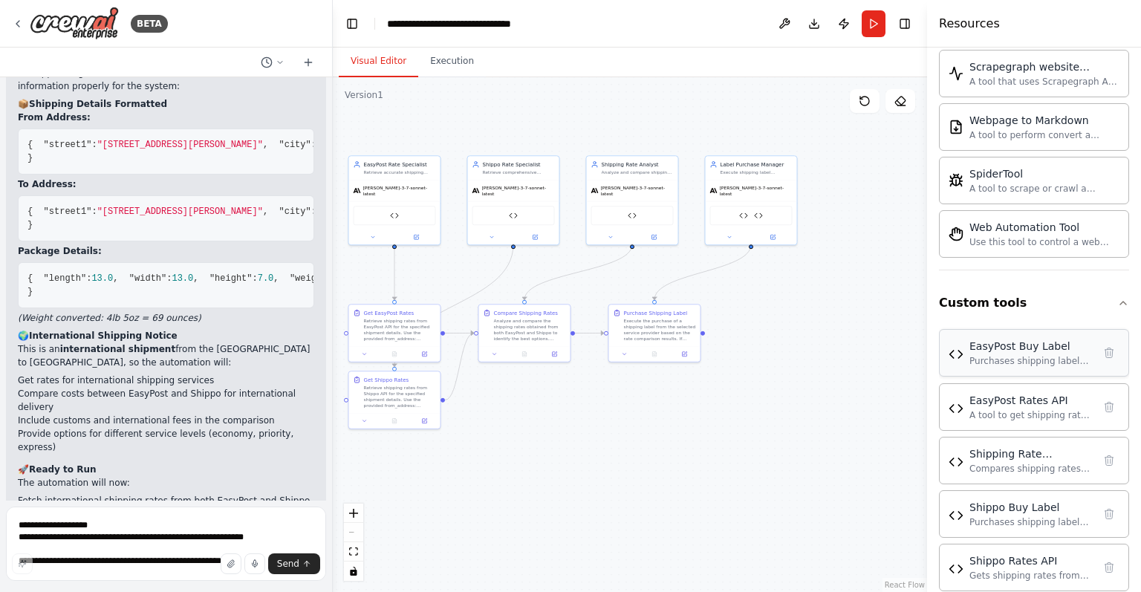
click at [1031, 355] on div "Purchases shipping labels from EasyPost API using shipment ID and rate ID, retu…" at bounding box center [1030, 361] width 123 height 12
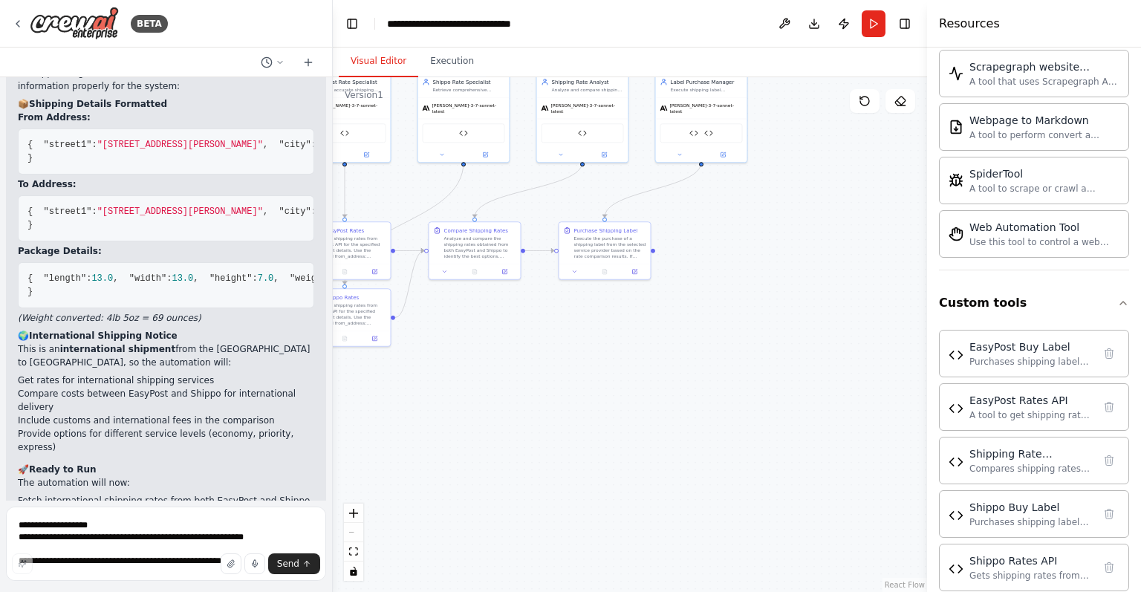
drag, startPoint x: 454, startPoint y: 457, endPoint x: 401, endPoint y: 373, distance: 99.1
click at [401, 373] on div ".deletable-edge-delete-btn { width: 20px; height: 20px; border: 0px solid #ffff…" at bounding box center [630, 334] width 594 height 515
click at [866, 27] on button "Run" at bounding box center [873, 23] width 24 height 27
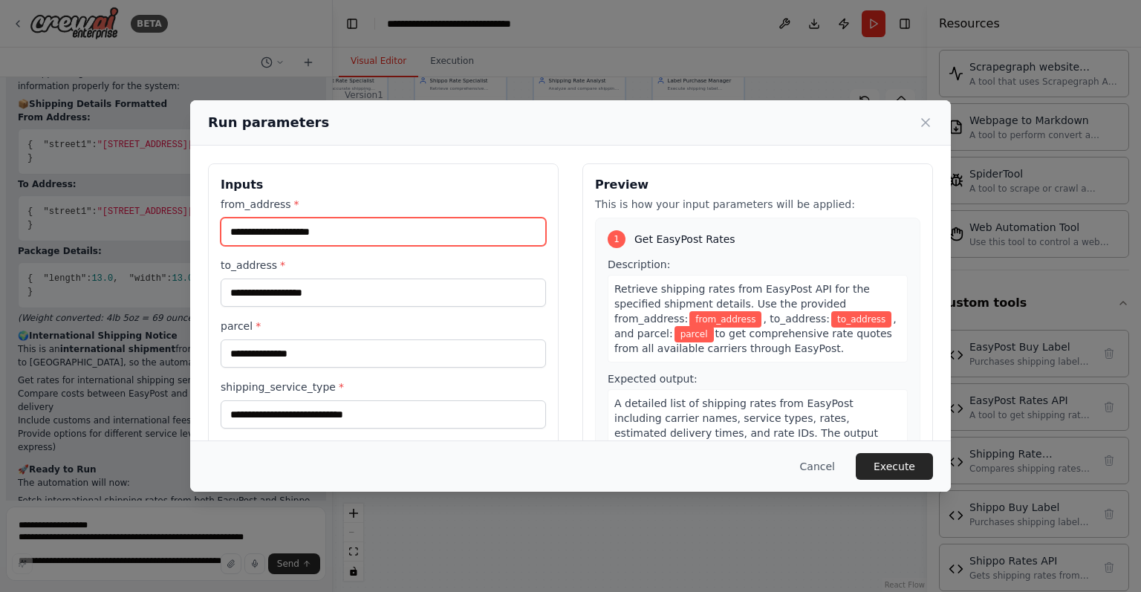
click at [364, 227] on input "from_address *" at bounding box center [383, 232] width 325 height 28
paste input "**********"
type input "**********"
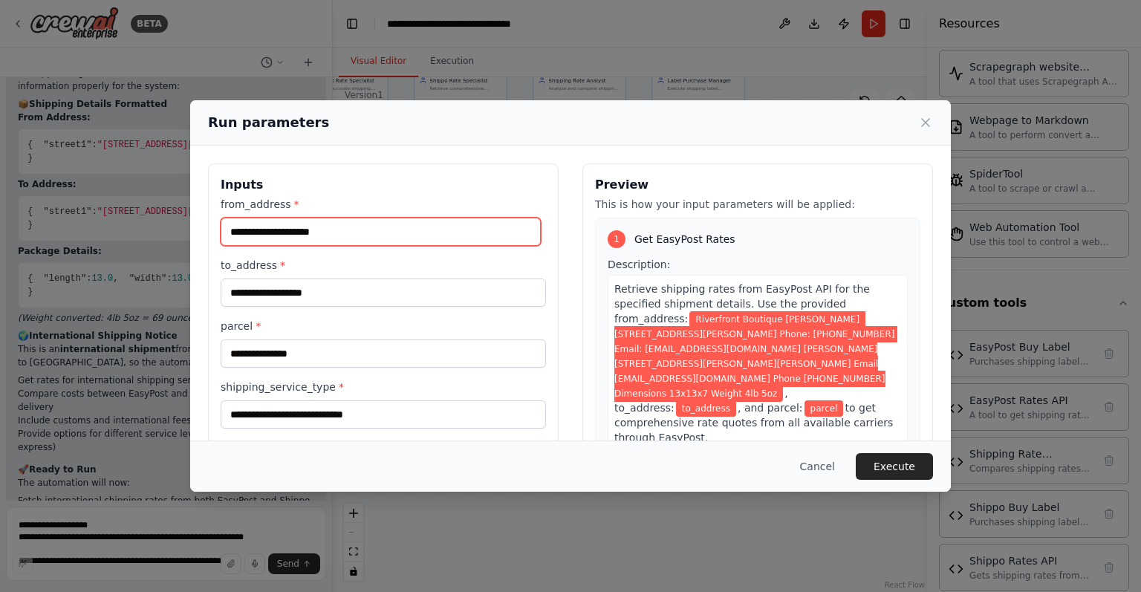
scroll to position [0, 0]
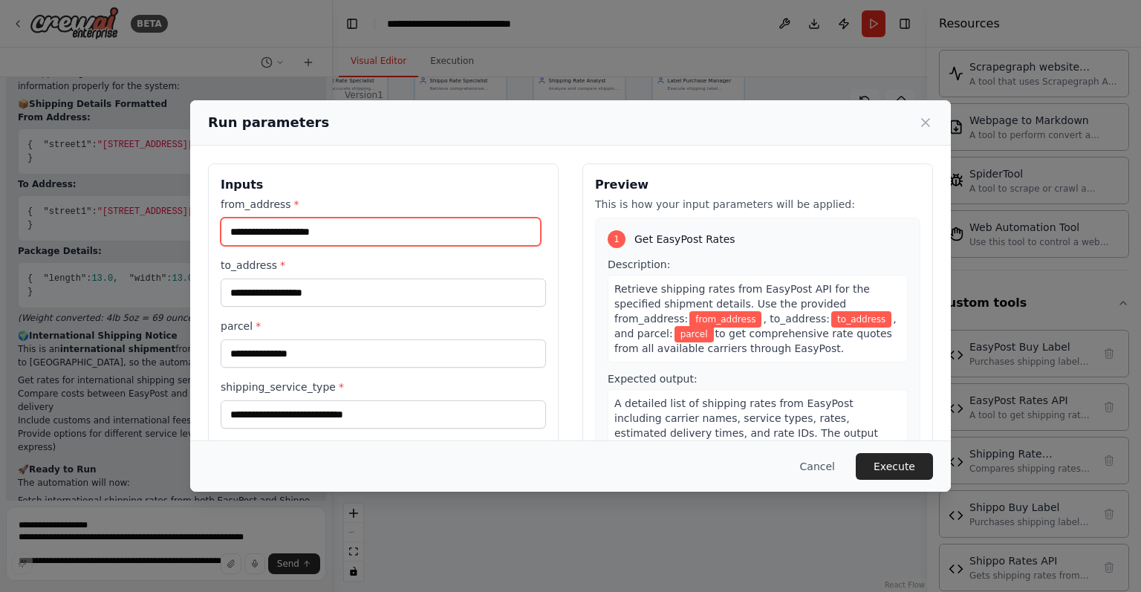
paste input "**********"
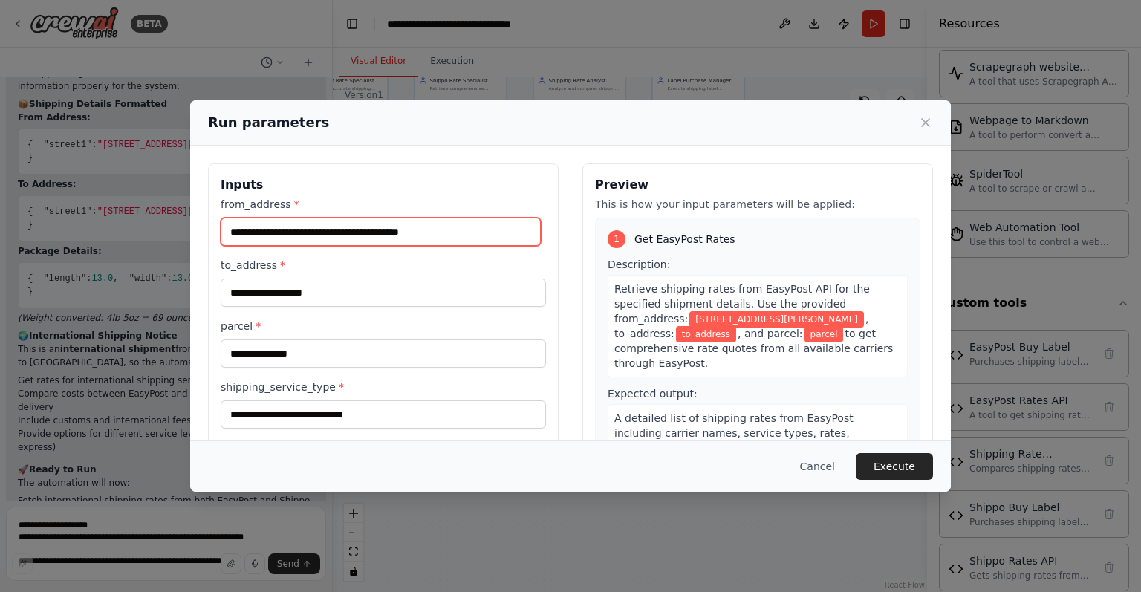
type input "**********"
click at [452, 298] on input "to_address *" at bounding box center [383, 292] width 325 height 28
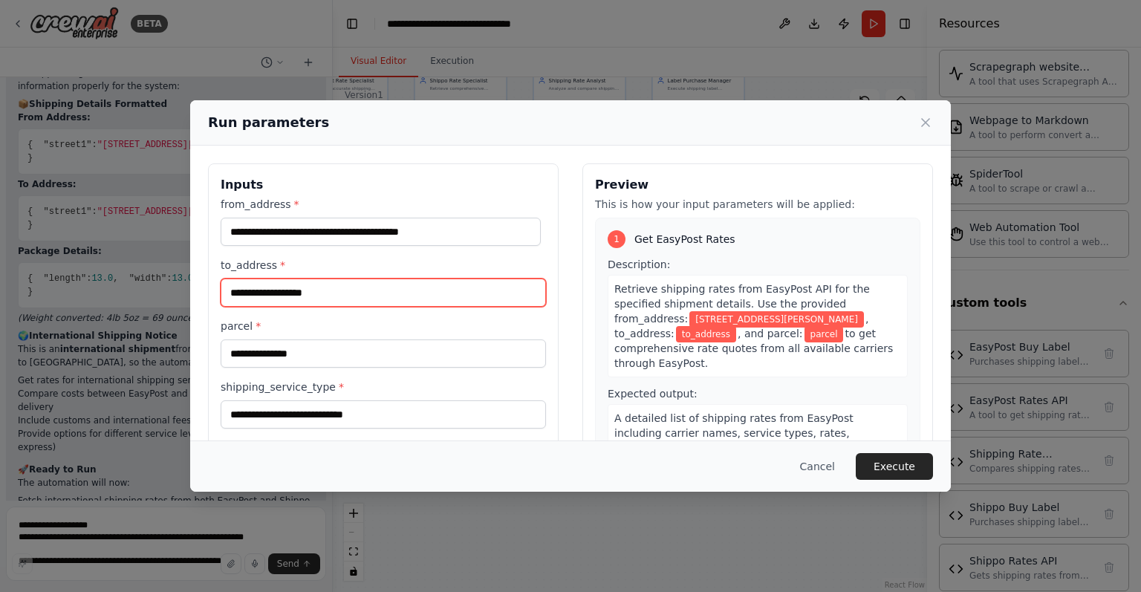
paste input "**********"
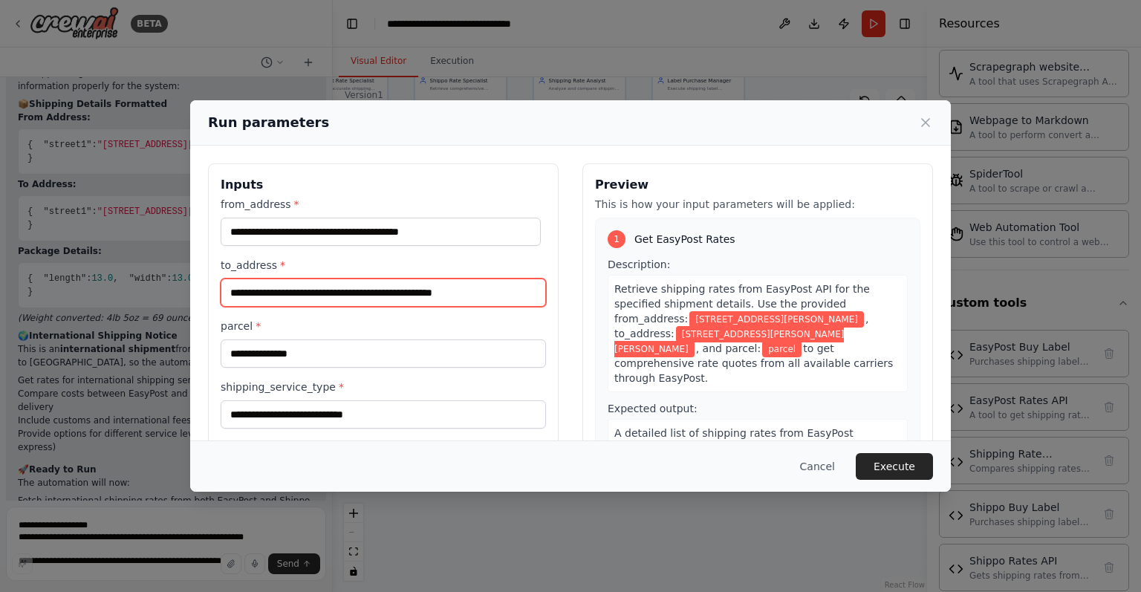
type input "**********"
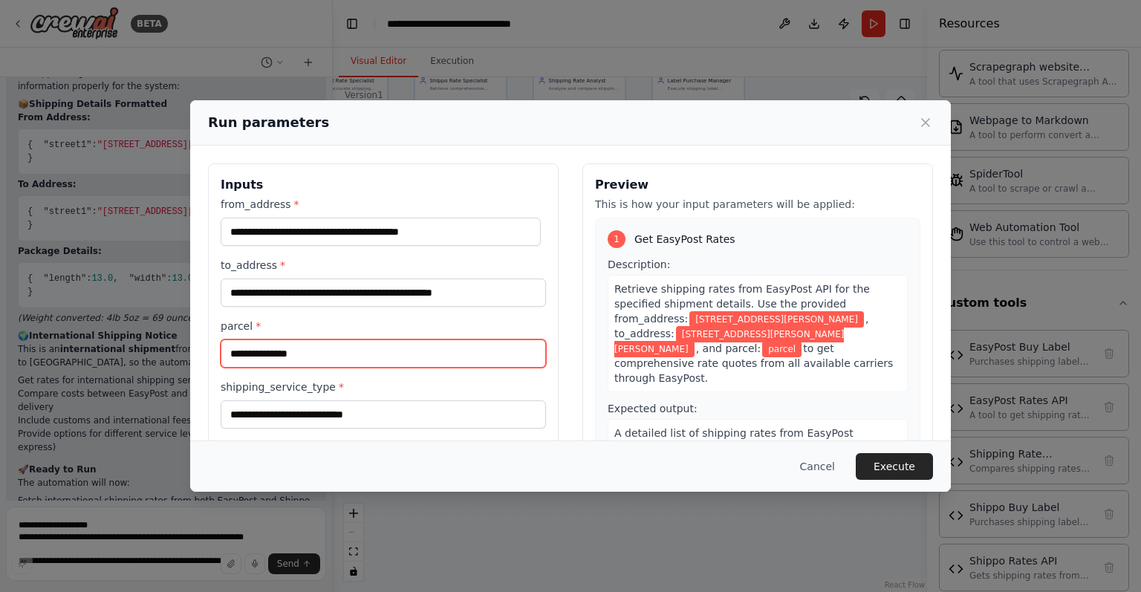
paste input "**********"
type input "**********"
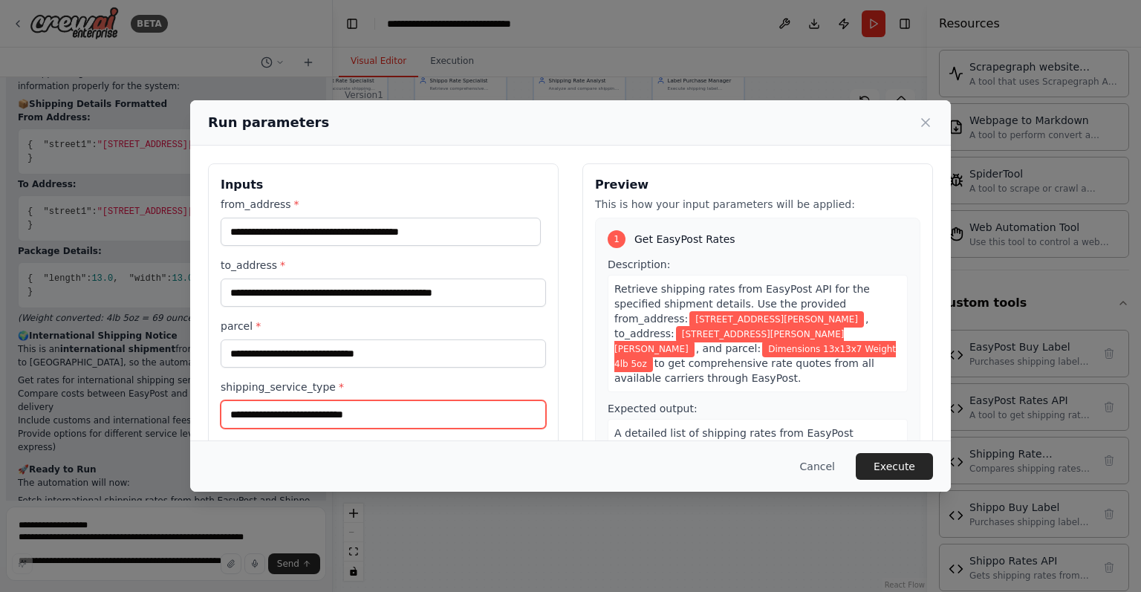
click at [403, 417] on input "shipping_service_type *" at bounding box center [383, 414] width 325 height 28
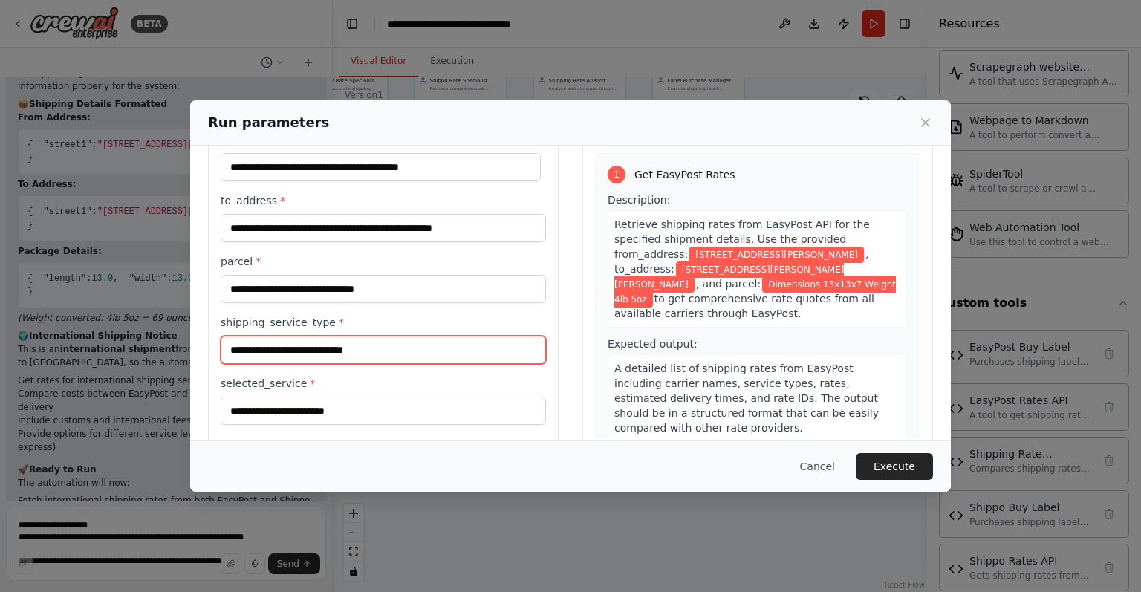
scroll to position [93, 0]
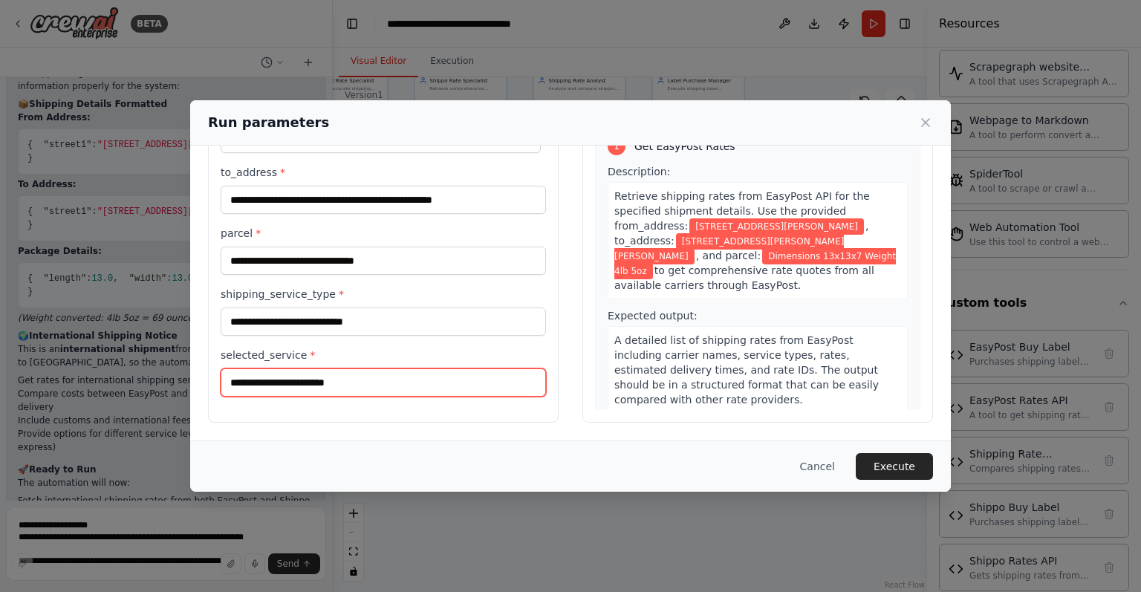
click at [486, 384] on input "selected_service *" at bounding box center [383, 382] width 325 height 28
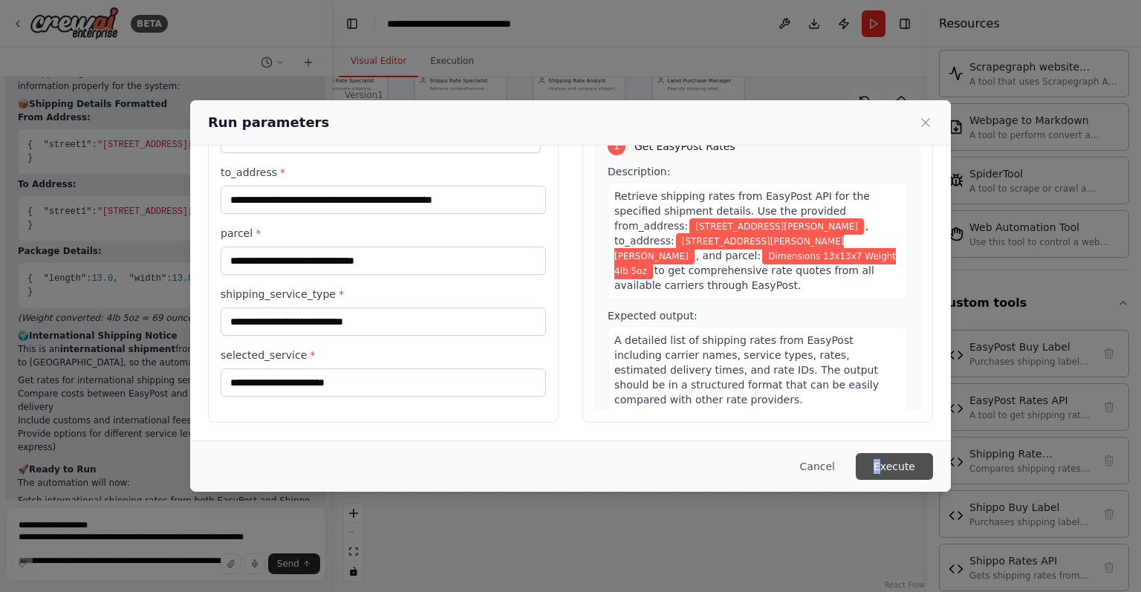
drag, startPoint x: 873, startPoint y: 452, endPoint x: 886, endPoint y: 460, distance: 15.0
click at [886, 460] on div "Cancel Execute" at bounding box center [570, 465] width 760 height 51
click at [886, 460] on button "Execute" at bounding box center [894, 466] width 77 height 27
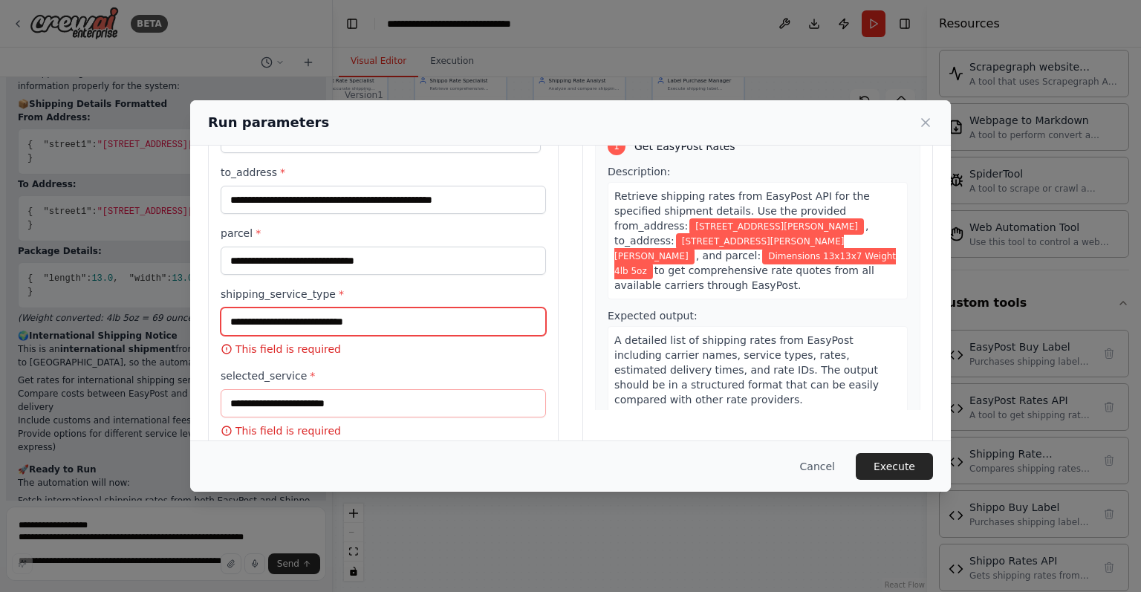
click at [435, 322] on input "shipping_service_type *" at bounding box center [383, 321] width 325 height 28
click at [809, 453] on button "Cancel" at bounding box center [817, 466] width 59 height 27
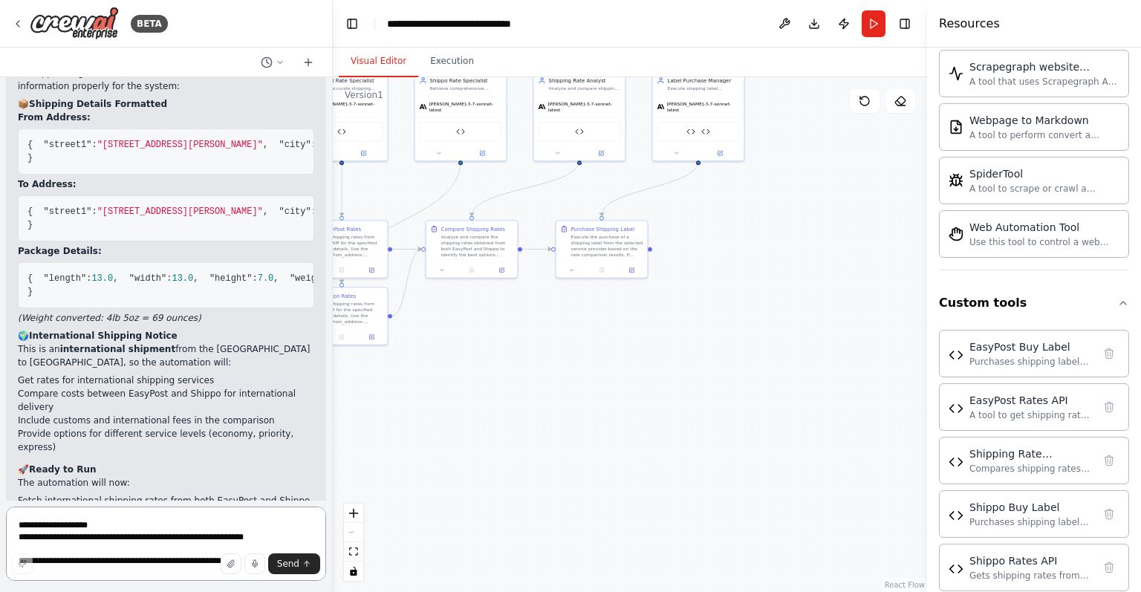
click at [242, 521] on textarea "**********" at bounding box center [166, 543] width 320 height 74
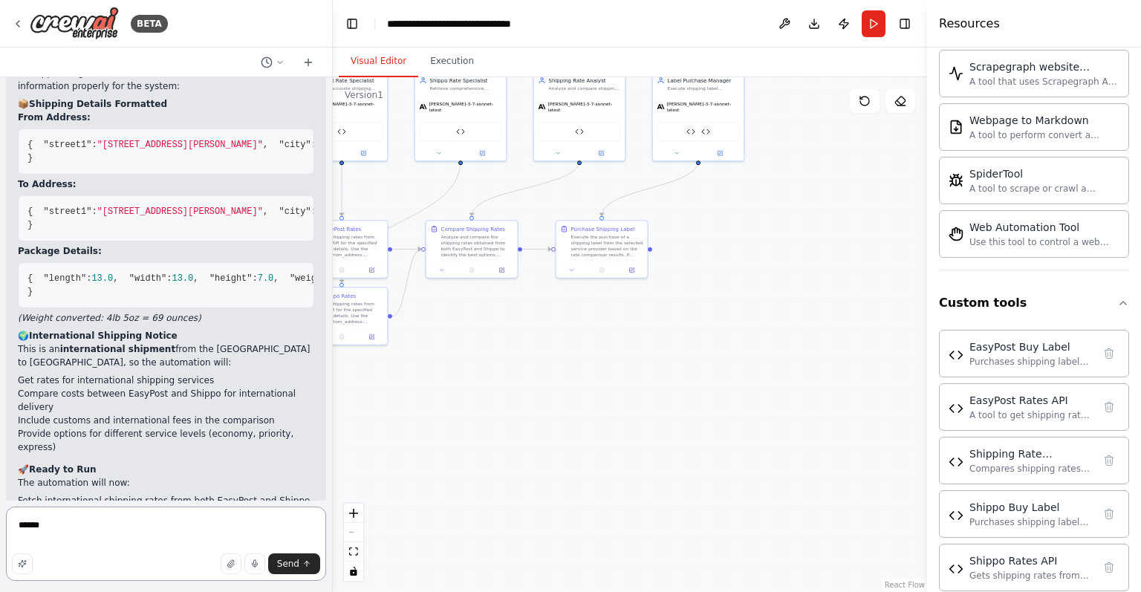
type textarea "*******"
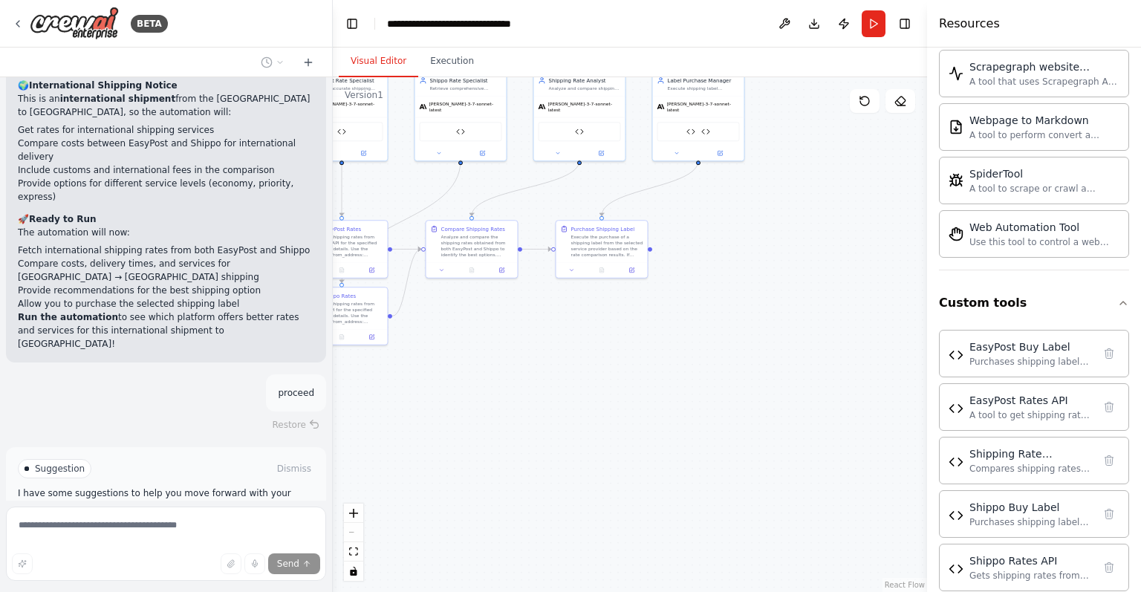
scroll to position [6358, 0]
click at [213, 568] on div "Thinking... Stop" at bounding box center [166, 591] width 320 height 46
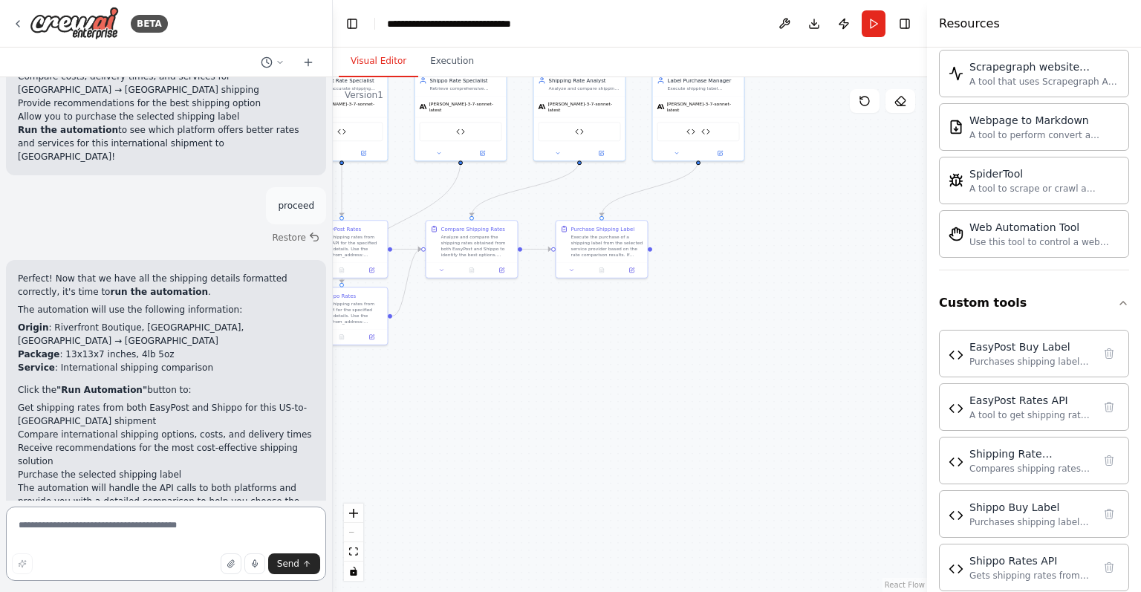
scroll to position [6559, 0]
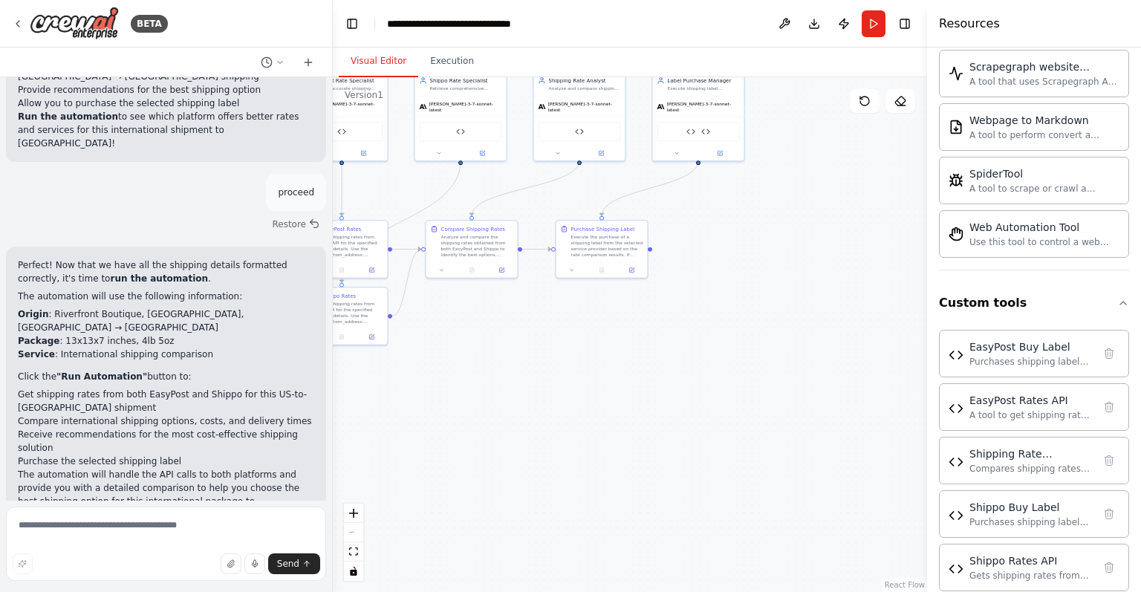
click at [153, 557] on div "Suggestion Dismiss I have some suggestions to help you move forward with your a…" at bounding box center [166, 599] width 296 height 85
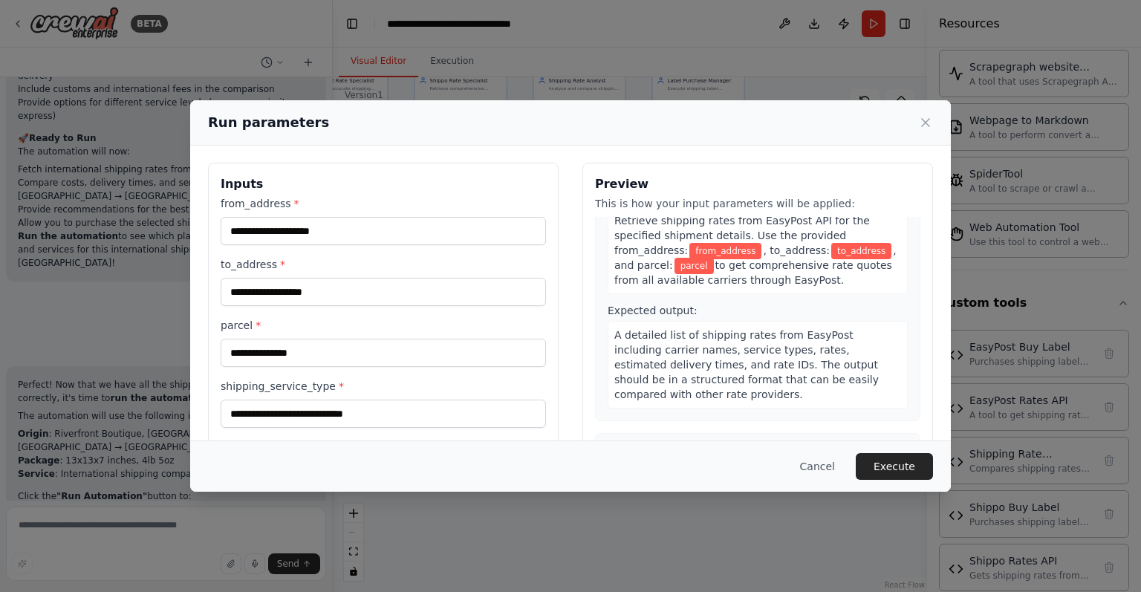
scroll to position [0, 0]
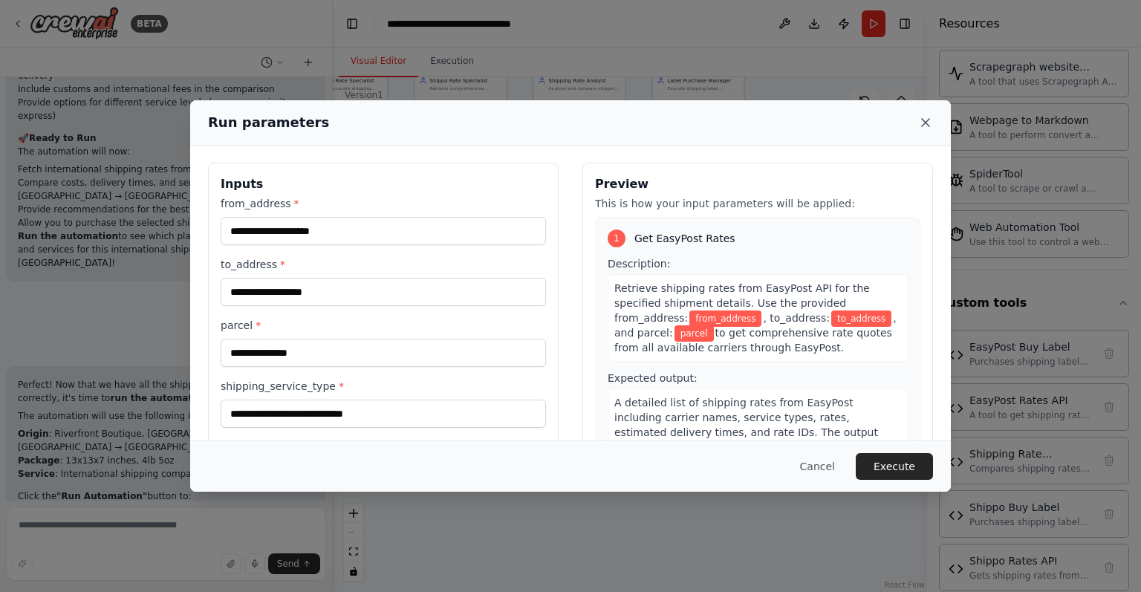
click at [931, 121] on icon at bounding box center [925, 122] width 15 height 15
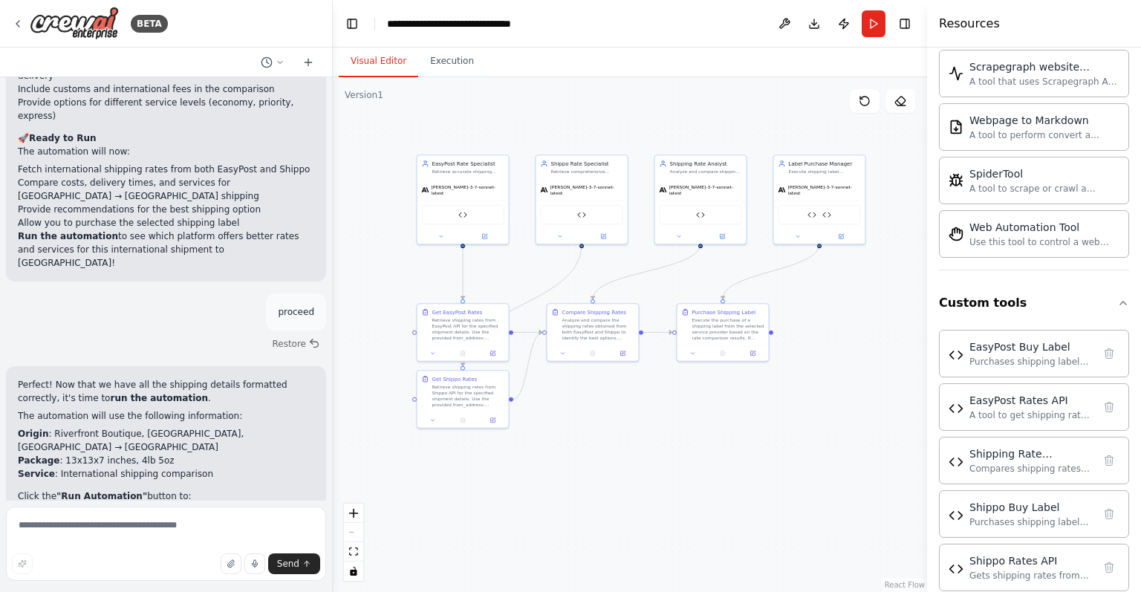
drag, startPoint x: 610, startPoint y: 384, endPoint x: 748, endPoint y: 475, distance: 164.6
click at [748, 475] on div ".deletable-edge-delete-btn { width: 20px; height: 20px; border: 0px solid #ffff…" at bounding box center [630, 334] width 594 height 515
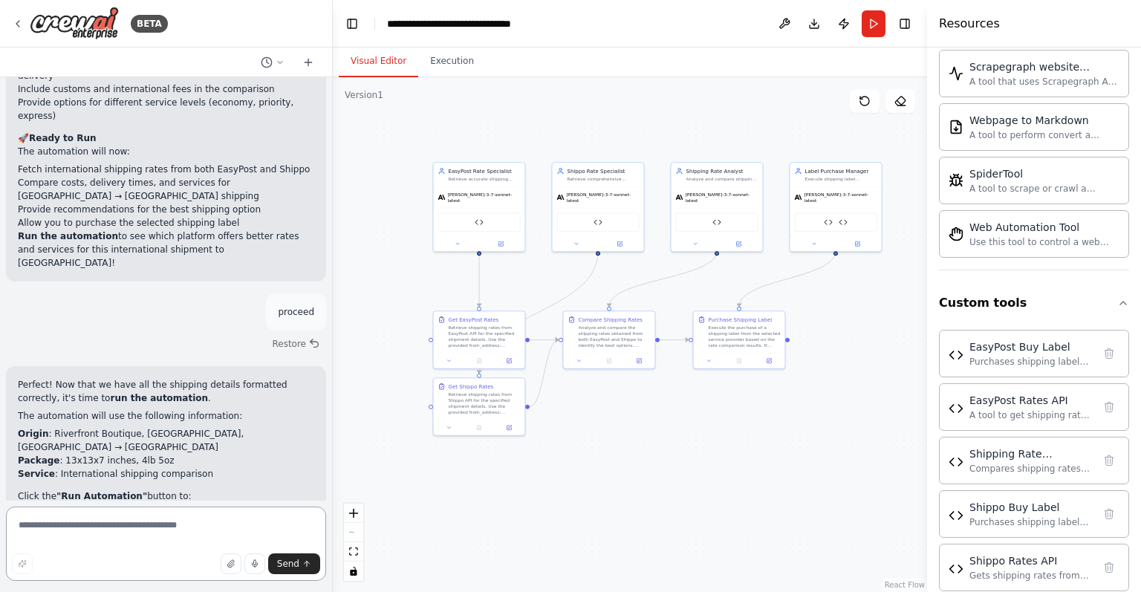
click at [143, 519] on textarea at bounding box center [166, 543] width 320 height 74
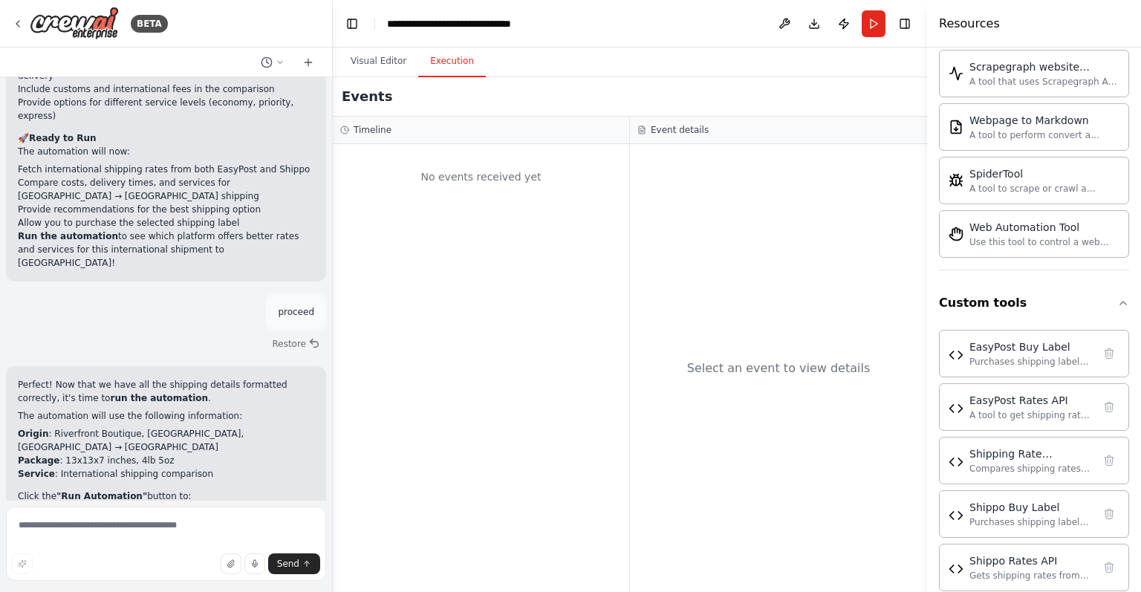
click at [429, 59] on button "Execution" at bounding box center [452, 61] width 68 height 31
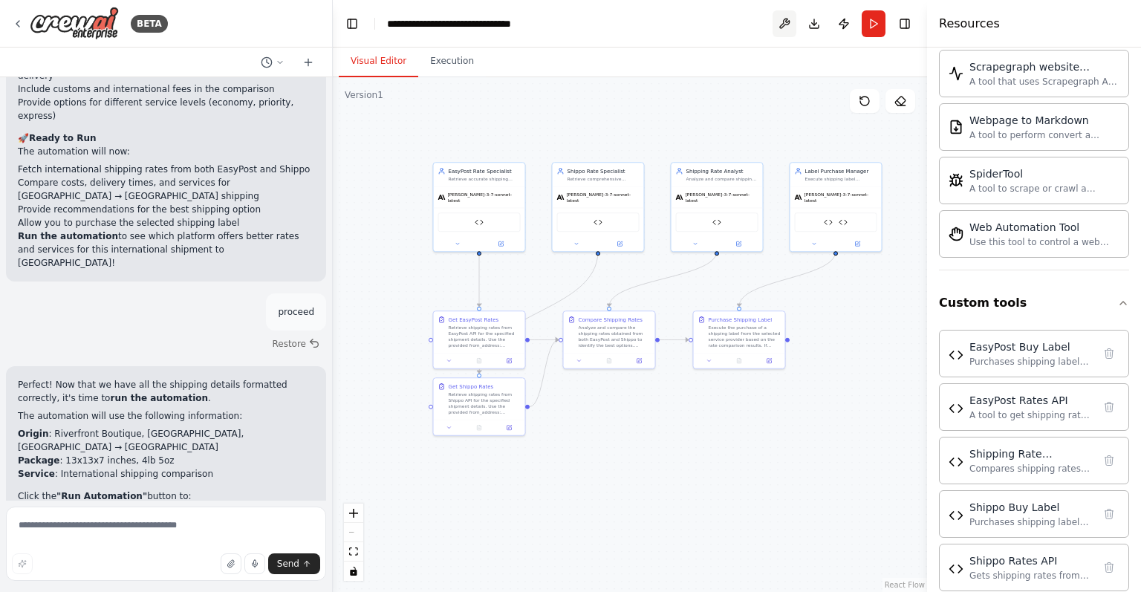
drag, startPoint x: 396, startPoint y: 62, endPoint x: 786, endPoint y: 25, distance: 391.7
click at [786, 25] on main "**********" at bounding box center [630, 296] width 594 height 592
click at [786, 25] on button at bounding box center [784, 23] width 24 height 27
click at [843, 22] on button "Publish" at bounding box center [844, 23] width 24 height 27
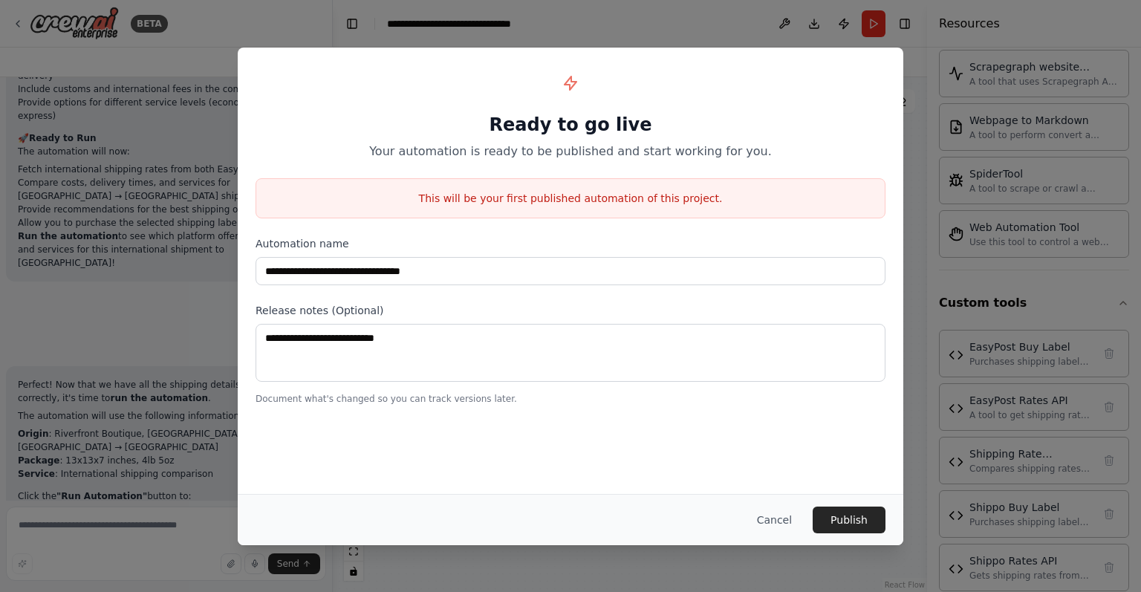
click at [789, 499] on div "Cancel Publish" at bounding box center [570, 519] width 665 height 51
drag, startPoint x: 787, startPoint y: 504, endPoint x: 783, endPoint y: 518, distance: 14.1
click at [783, 518] on div "Cancel Publish" at bounding box center [570, 519] width 665 height 51
click at [783, 518] on button "Cancel" at bounding box center [774, 519] width 59 height 27
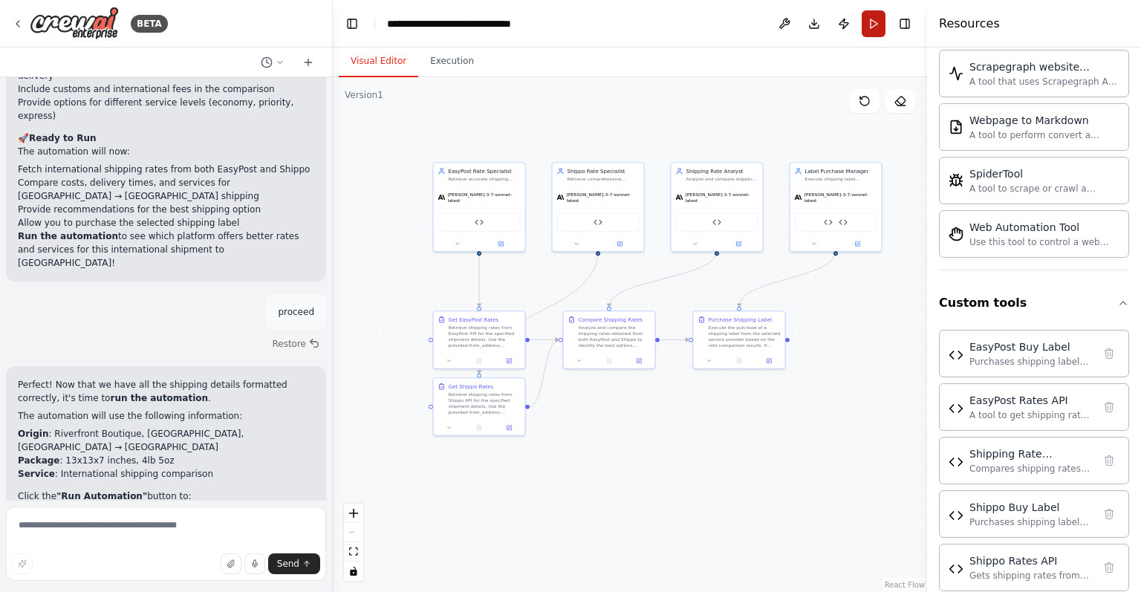
click at [870, 30] on button "Run" at bounding box center [873, 23] width 24 height 27
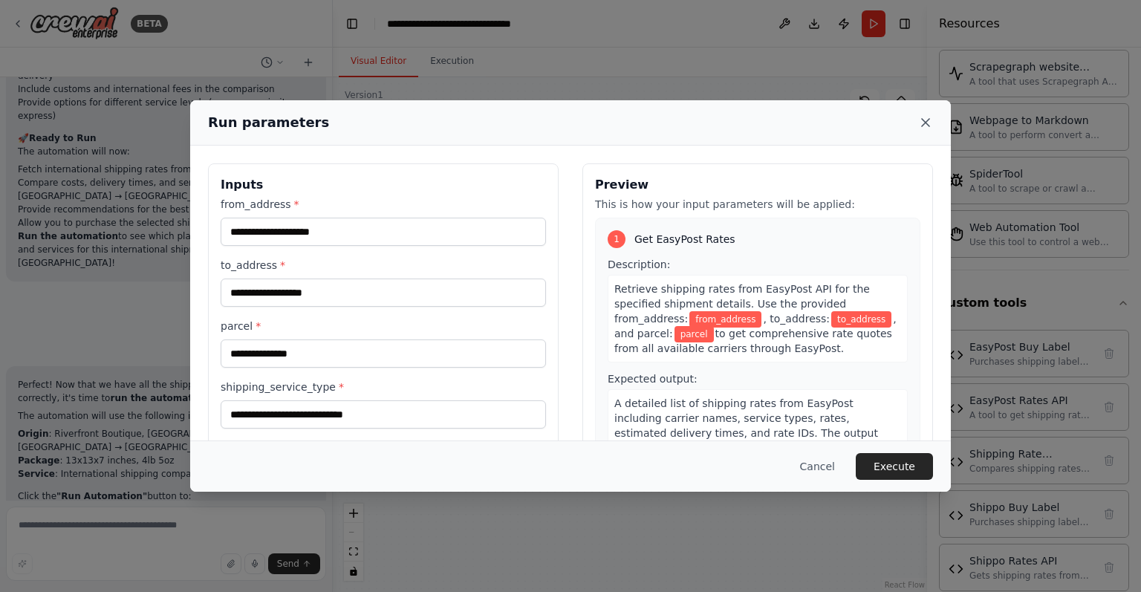
click at [926, 119] on icon at bounding box center [925, 122] width 15 height 15
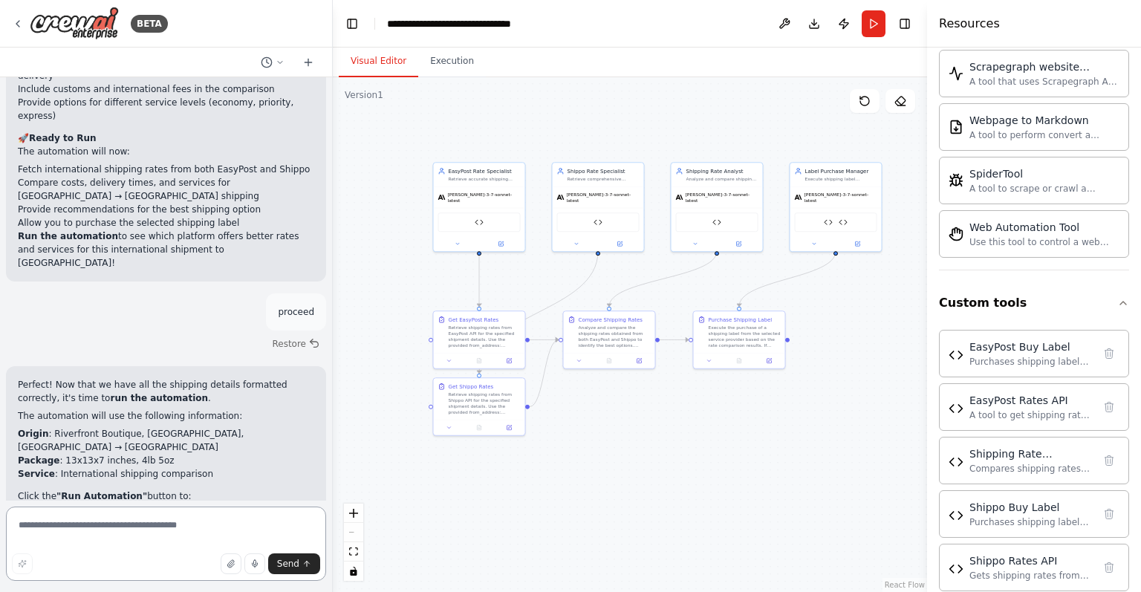
click at [247, 529] on textarea at bounding box center [166, 543] width 320 height 74
type textarea "*"
type textarea "**********"
click at [13, 565] on button "button" at bounding box center [22, 563] width 21 height 21
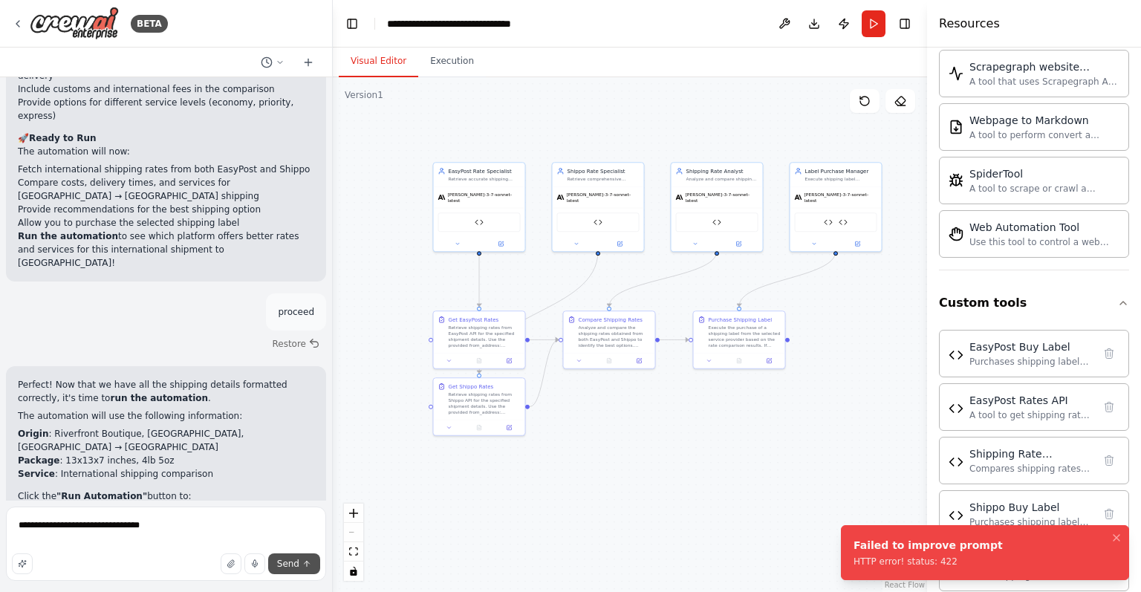
click at [281, 555] on button "Send" at bounding box center [294, 563] width 52 height 21
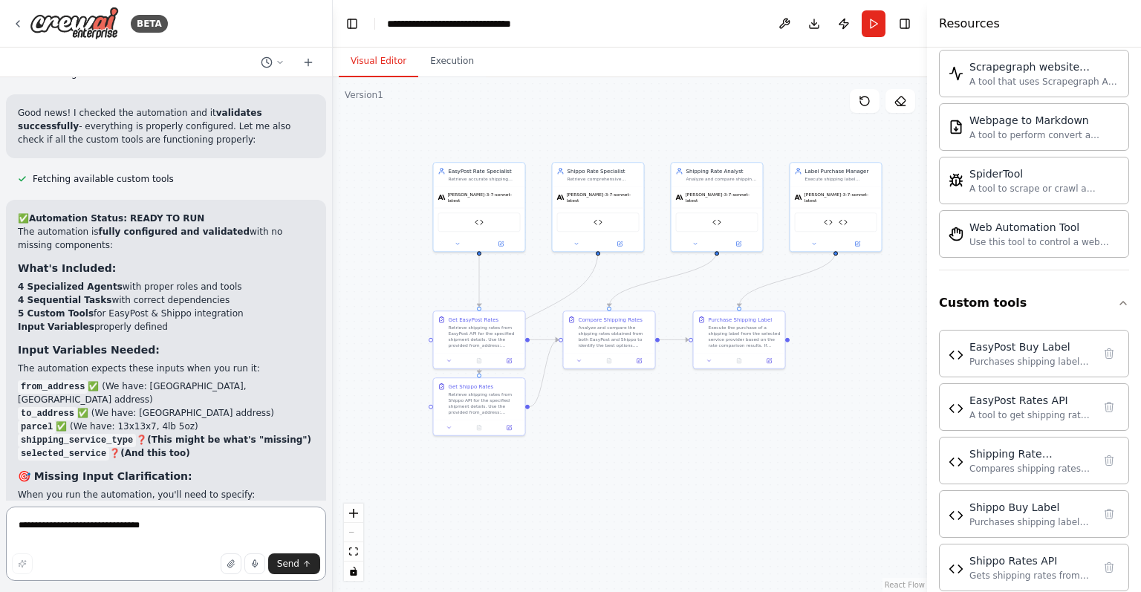
scroll to position [7155, 0]
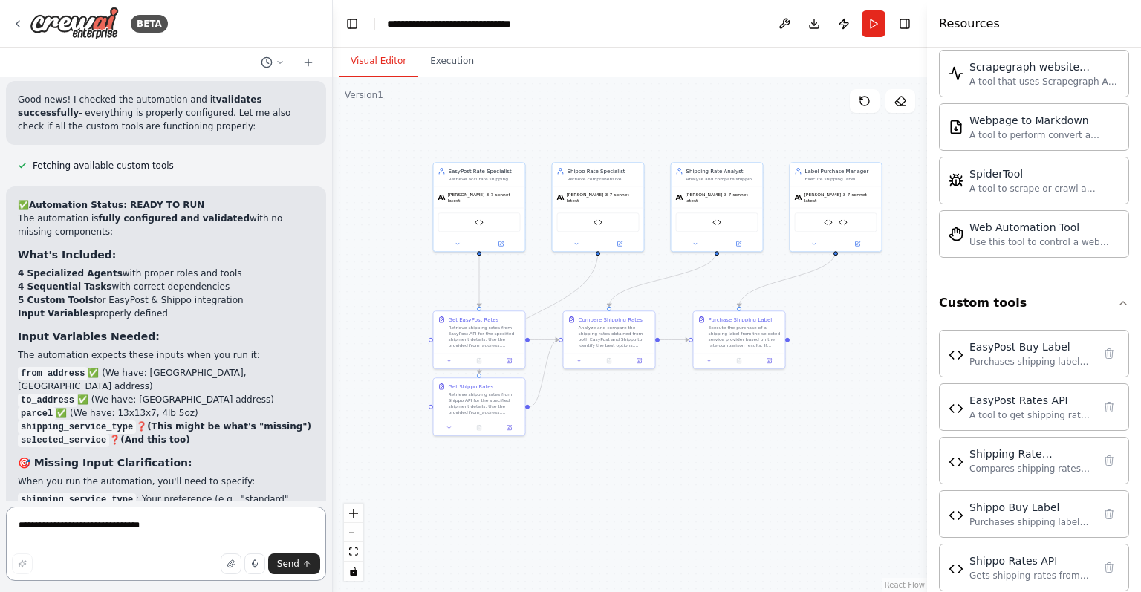
click at [145, 512] on textarea "**********" at bounding box center [166, 543] width 320 height 74
click at [120, 510] on textarea "**********" at bounding box center [166, 543] width 320 height 74
click at [884, 13] on button "Run" at bounding box center [873, 23] width 24 height 27
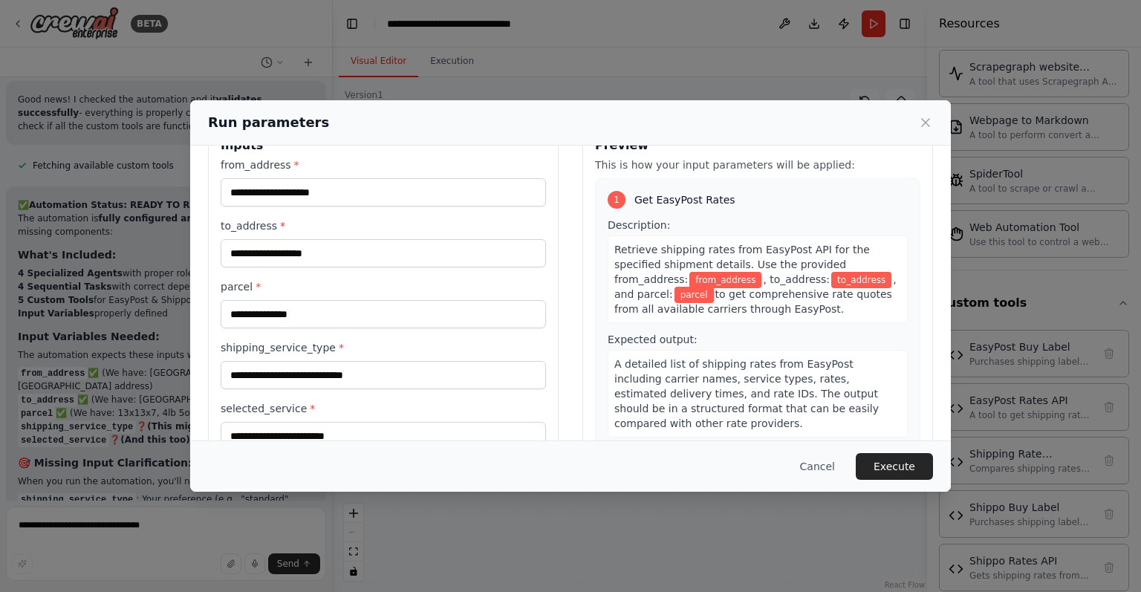
scroll to position [93, 0]
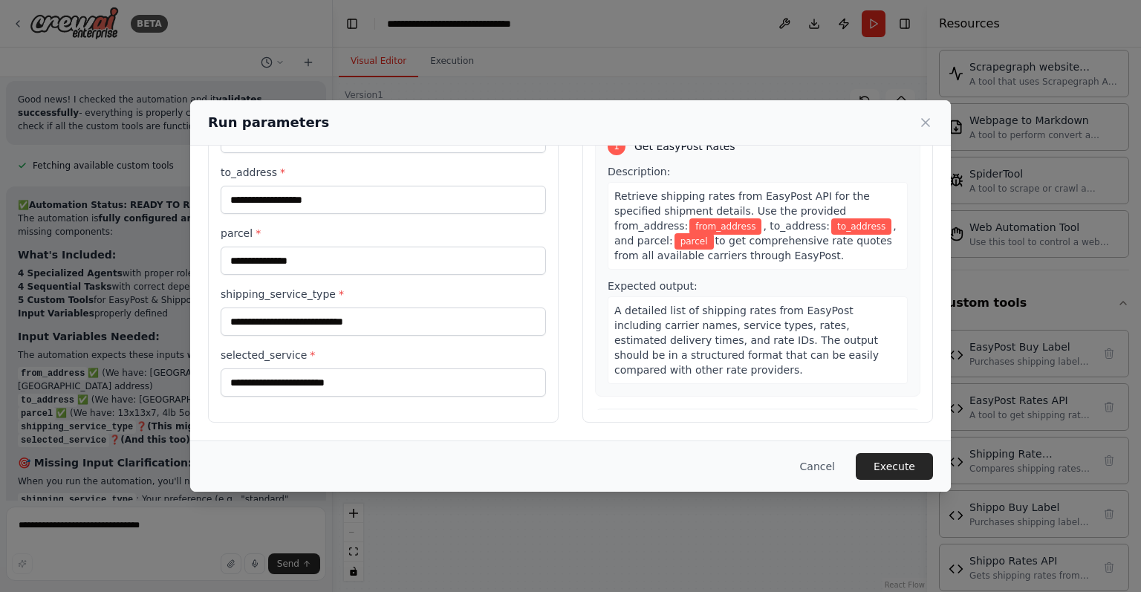
drag, startPoint x: 792, startPoint y: 476, endPoint x: 821, endPoint y: 480, distance: 30.0
click at [821, 480] on div "Cancel Execute" at bounding box center [570, 465] width 760 height 51
click at [830, 470] on button "Cancel" at bounding box center [817, 466] width 59 height 27
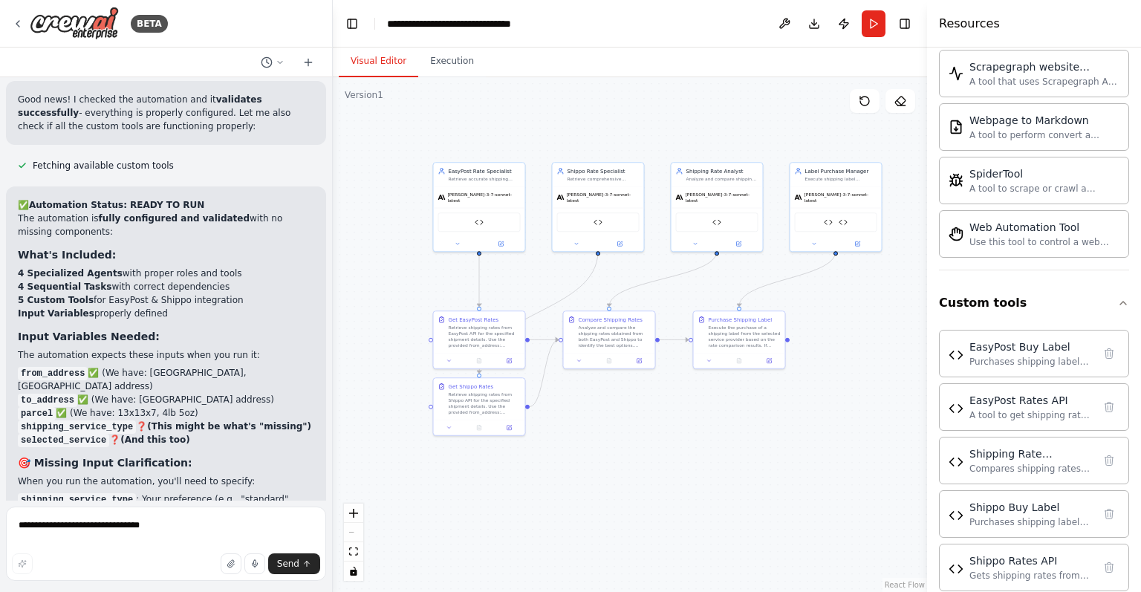
drag, startPoint x: 241, startPoint y: 567, endPoint x: 203, endPoint y: 534, distance: 51.1
click at [203, 534] on div "**********" at bounding box center [166, 545] width 320 height 79
click at [203, 534] on textarea "**********" at bounding box center [166, 543] width 320 height 74
type textarea "**********"
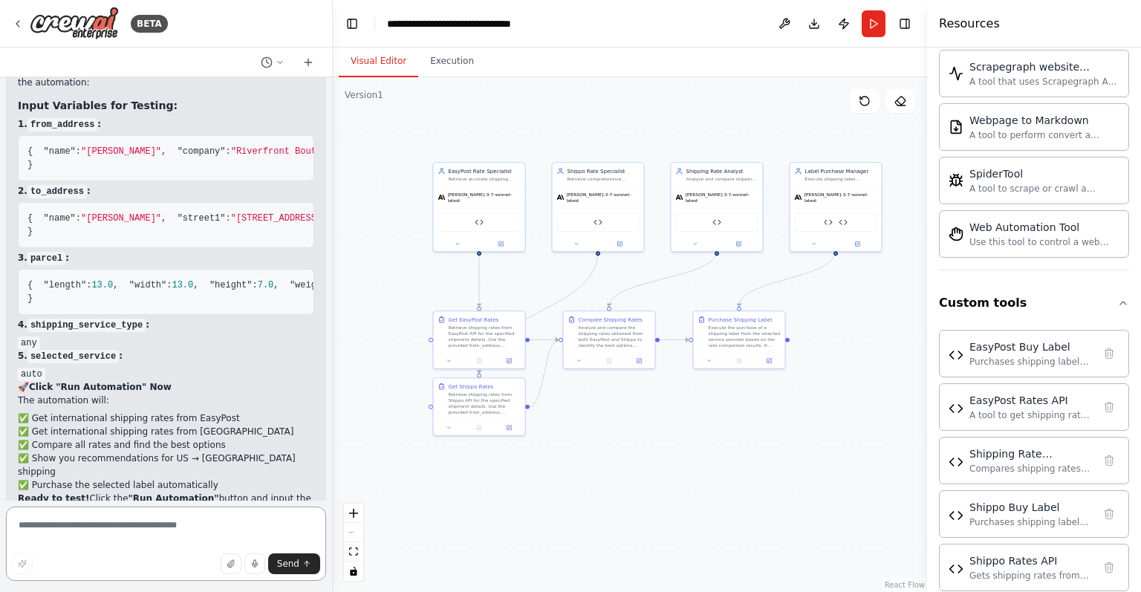
scroll to position [8119, 0]
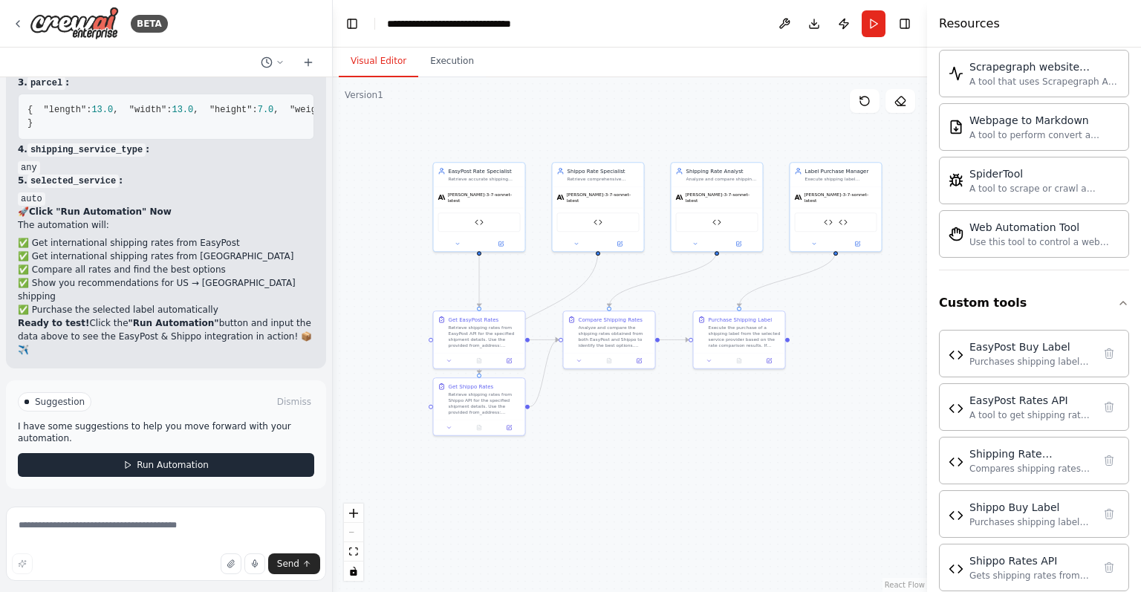
click at [151, 464] on span "Run Automation" at bounding box center [173, 465] width 72 height 12
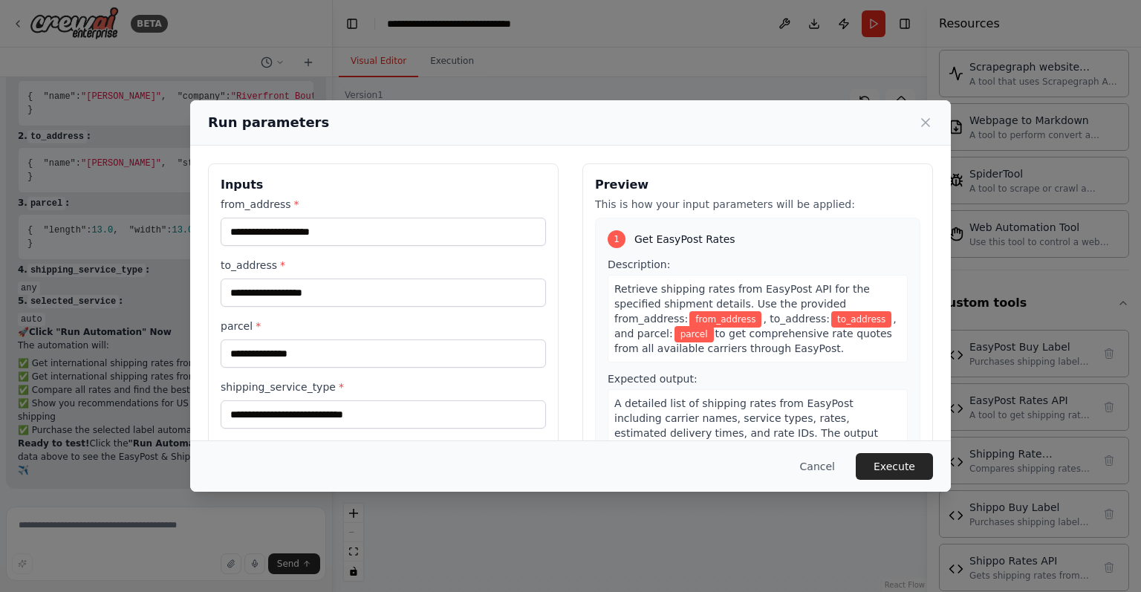
scroll to position [93, 0]
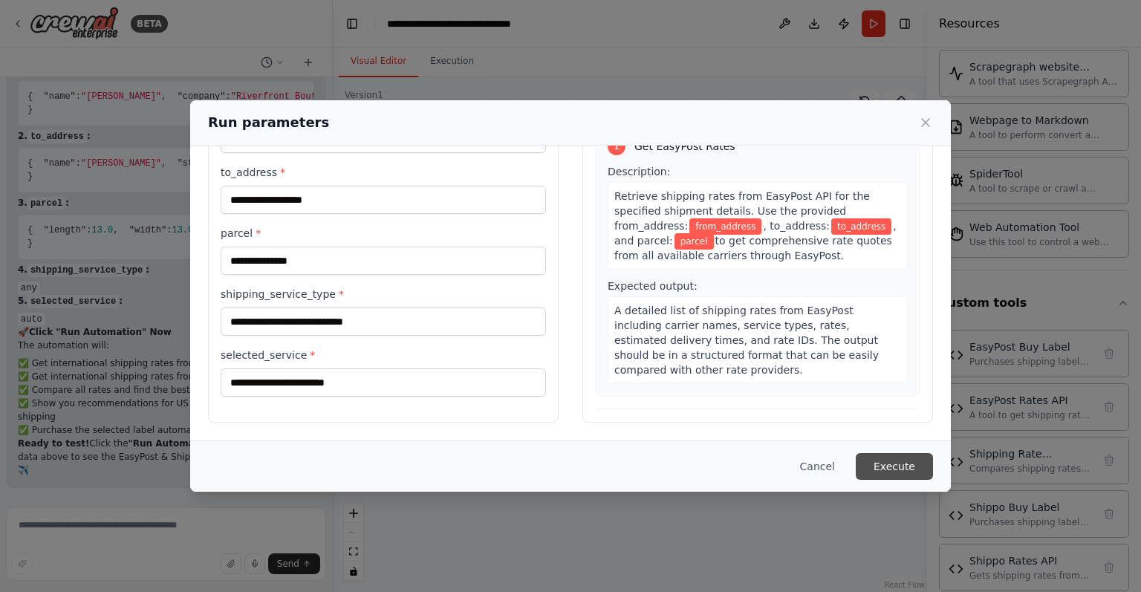
click at [896, 458] on button "Execute" at bounding box center [894, 466] width 77 height 27
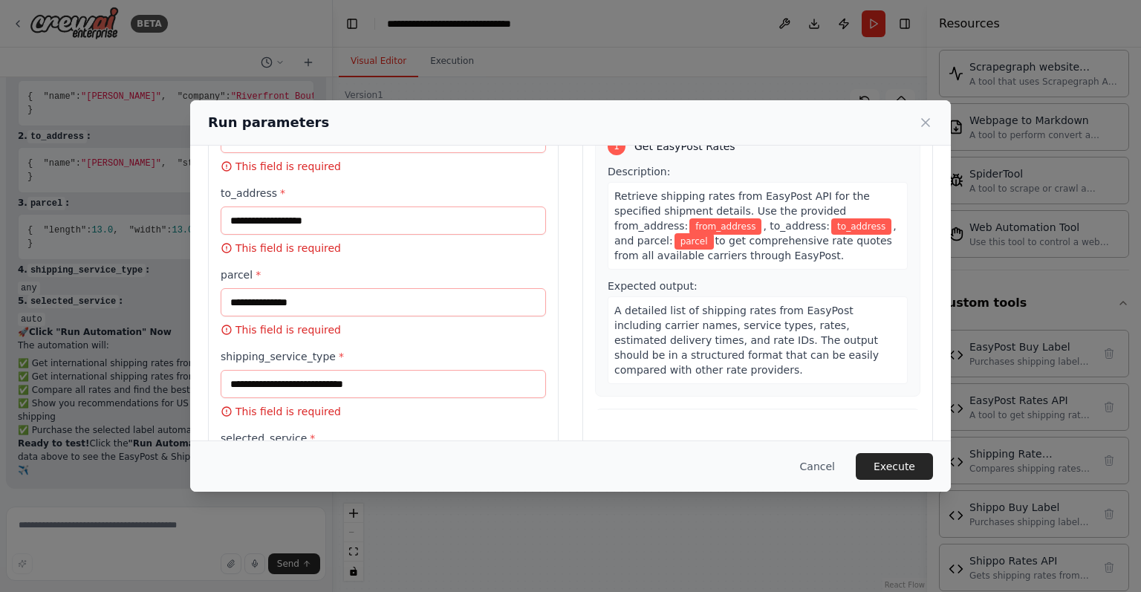
scroll to position [19, 0]
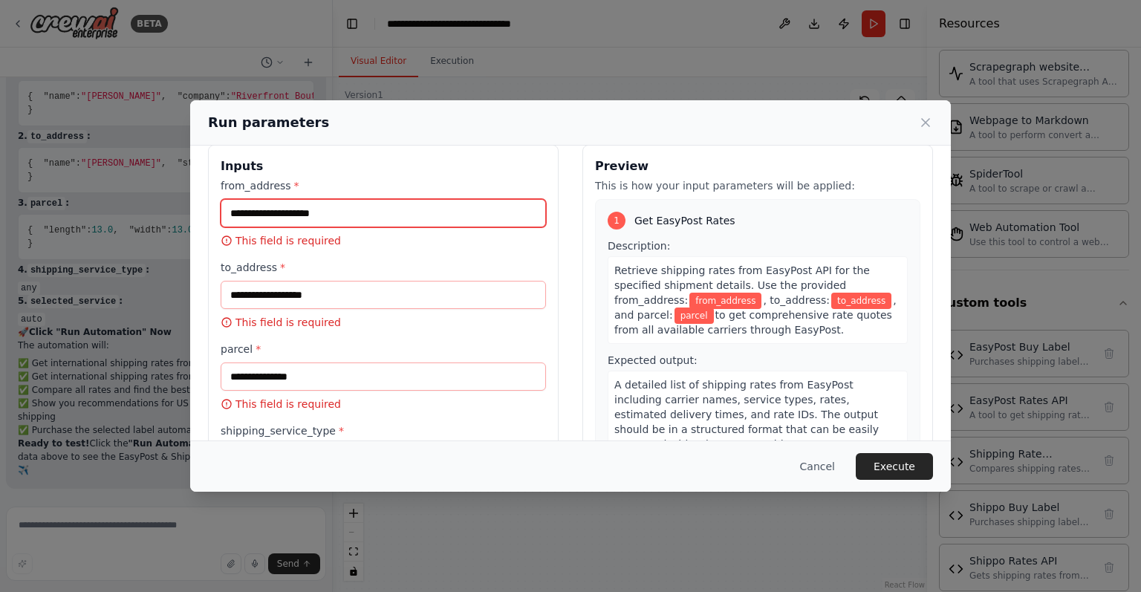
click at [414, 212] on input "from_address *" at bounding box center [383, 213] width 325 height 28
drag, startPoint x: 149, startPoint y: 298, endPoint x: 400, endPoint y: 172, distance: 281.3
click at [400, 172] on div "Run parameters Inputs from_address * This field is required to_address * This f…" at bounding box center [570, 296] width 1141 height 592
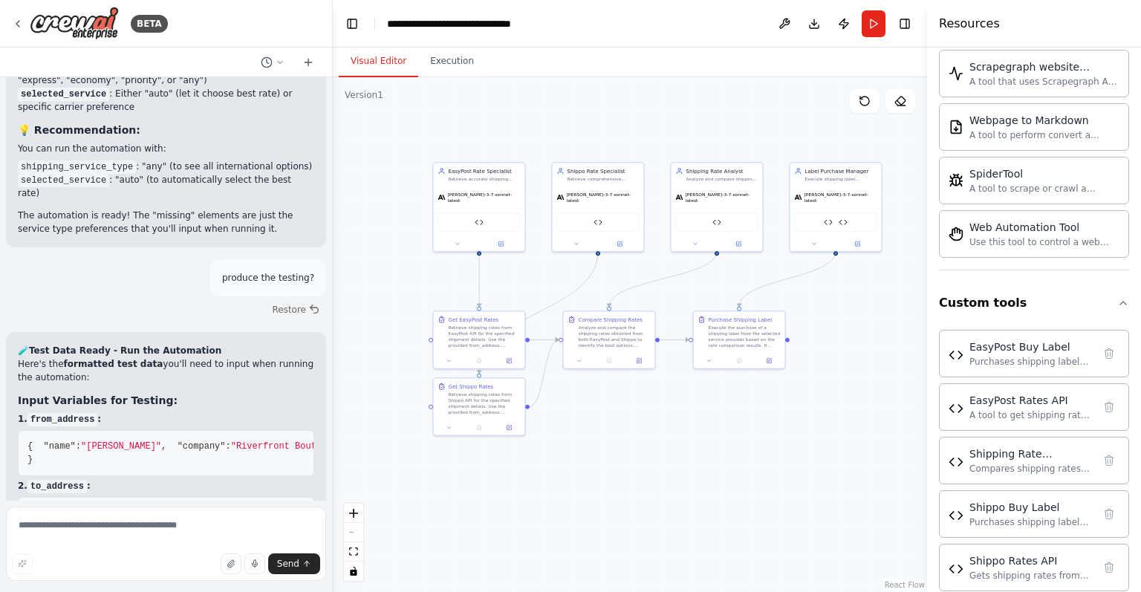
scroll to position [7587, 0]
click at [829, 239] on button at bounding box center [814, 242] width 42 height 9
click at [836, 196] on span "[PERSON_NAME]-3-7-sonnet-latest" at bounding box center [840, 196] width 73 height 12
click at [814, 241] on icon at bounding box center [813, 241] width 3 height 1
click at [860, 240] on button at bounding box center [857, 242] width 42 height 9
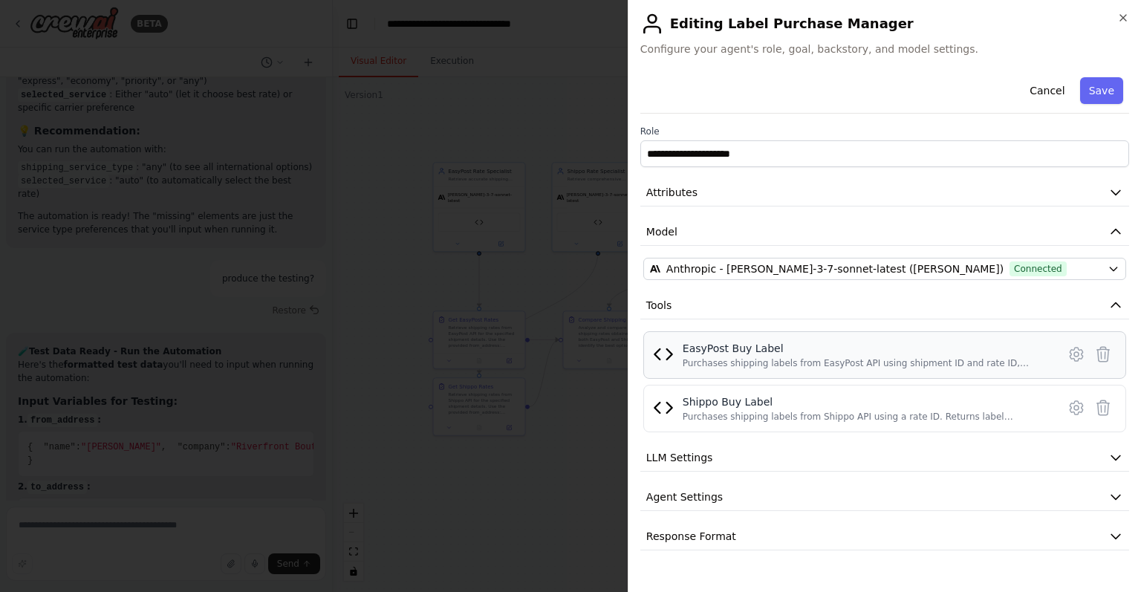
click at [755, 357] on div "Purchases shipping labels from EasyPost API using shipment ID and rate ID, retu…" at bounding box center [864, 363] width 365 height 12
click at [659, 351] on img at bounding box center [663, 354] width 21 height 21
drag, startPoint x: 680, startPoint y: 472, endPoint x: 680, endPoint y: 483, distance: 11.1
click at [680, 483] on div "**********" at bounding box center [884, 310] width 489 height 479
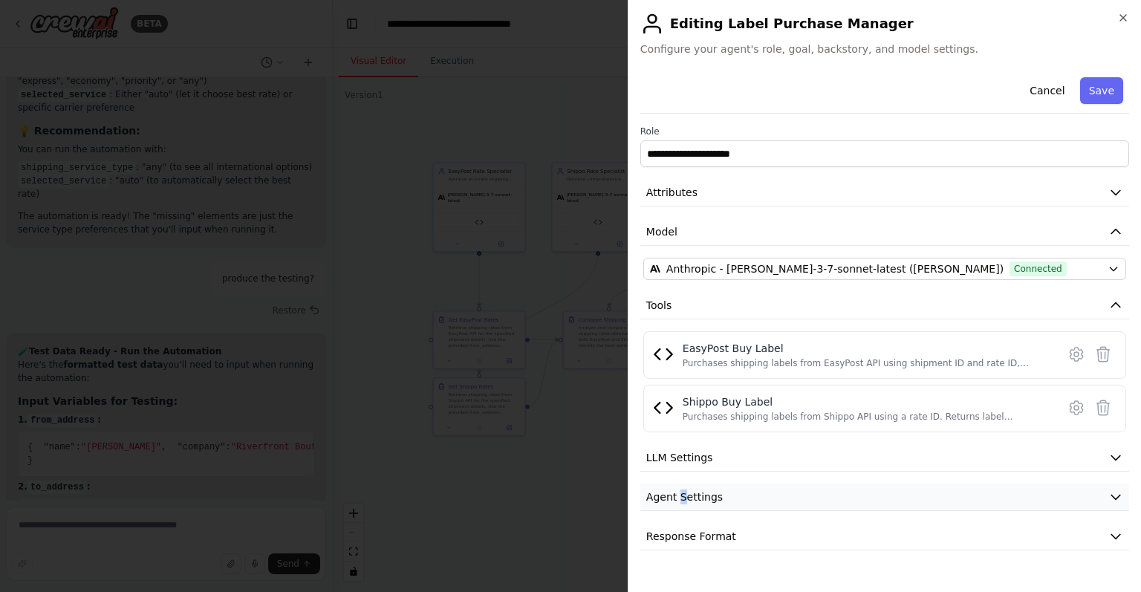
click at [680, 483] on button "Agent Settings" at bounding box center [884, 496] width 489 height 27
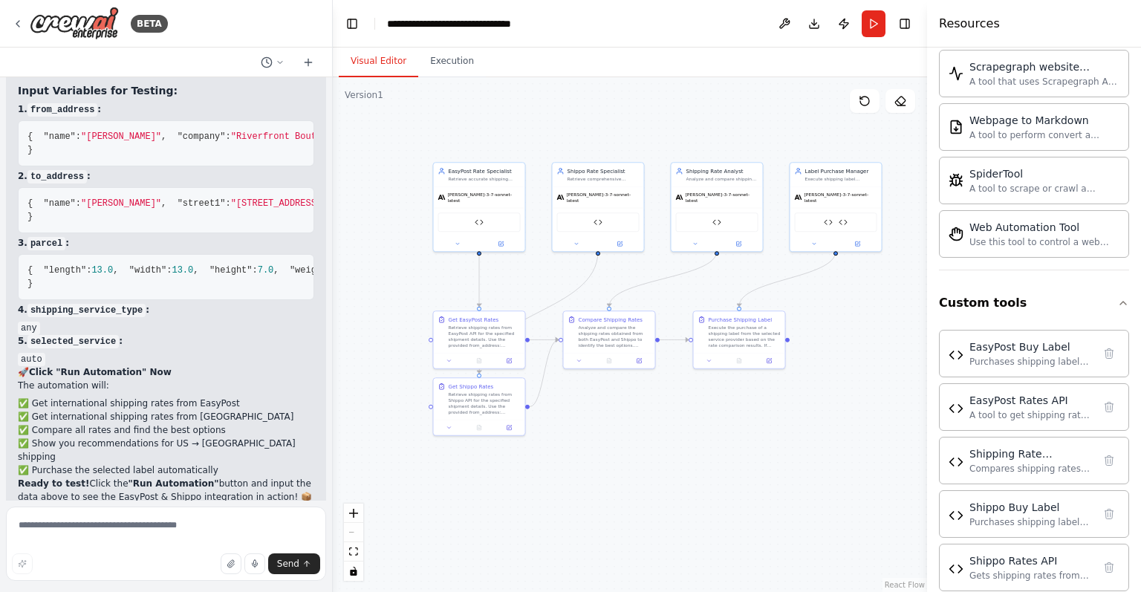
scroll to position [8000, 0]
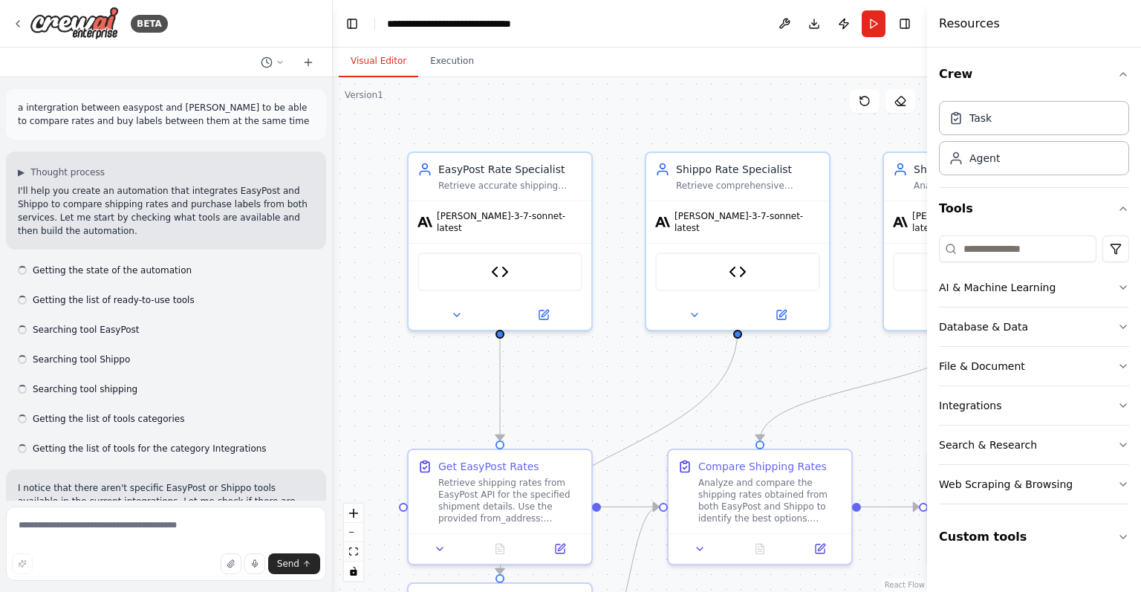
scroll to position [8000, 0]
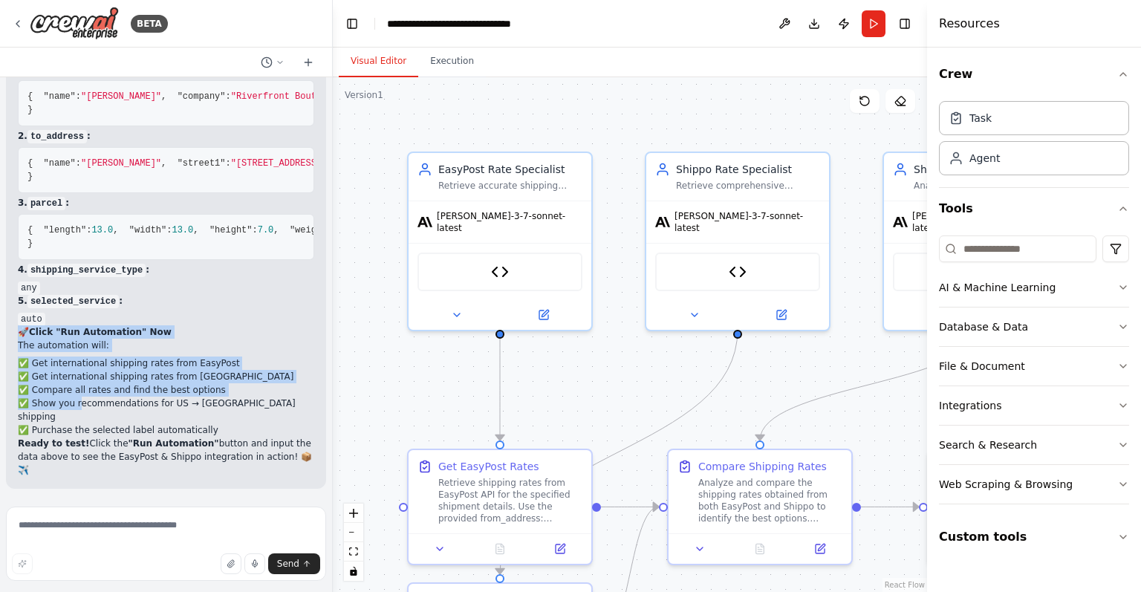
drag, startPoint x: 135, startPoint y: 524, endPoint x: 204, endPoint y: 333, distance: 203.0
click at [204, 333] on div "🧪 Test Data Ready - Run the Automation Here's the formatted test data you'll ne…" at bounding box center [166, 235] width 296 height 483
click at [204, 307] on p "5. selected_service :" at bounding box center [166, 300] width 296 height 13
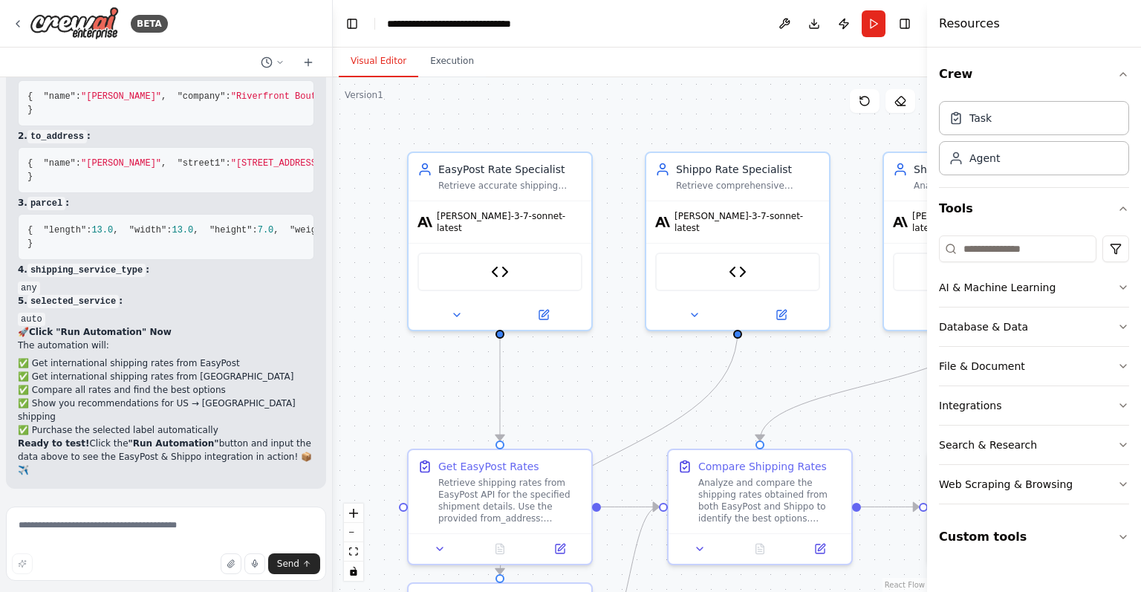
click at [204, 307] on p "5. selected_service :" at bounding box center [166, 300] width 296 height 13
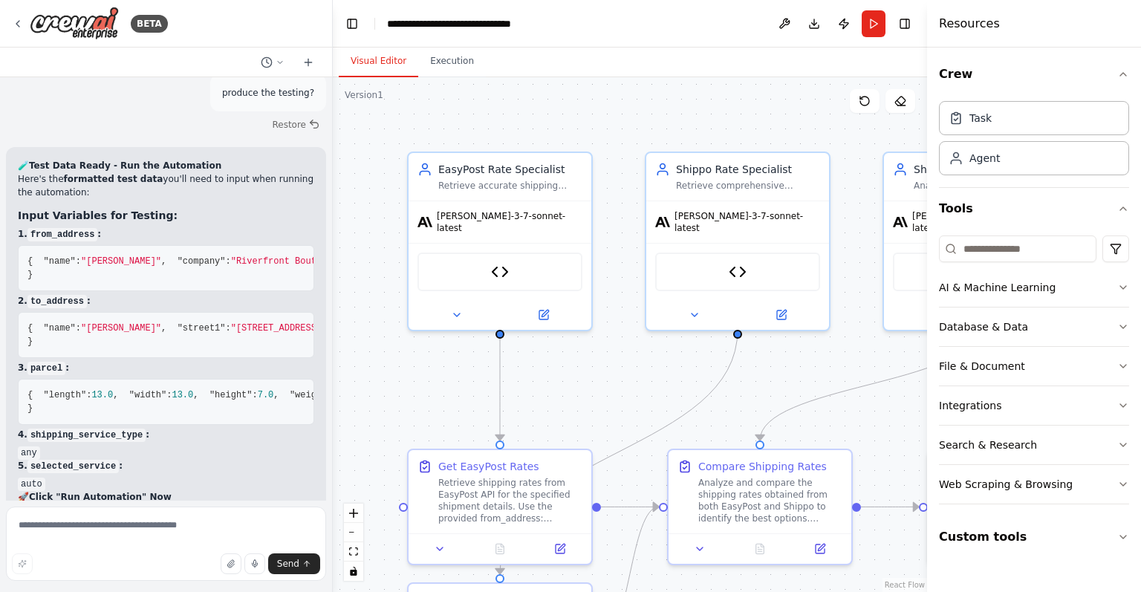
scroll to position [7775, 0]
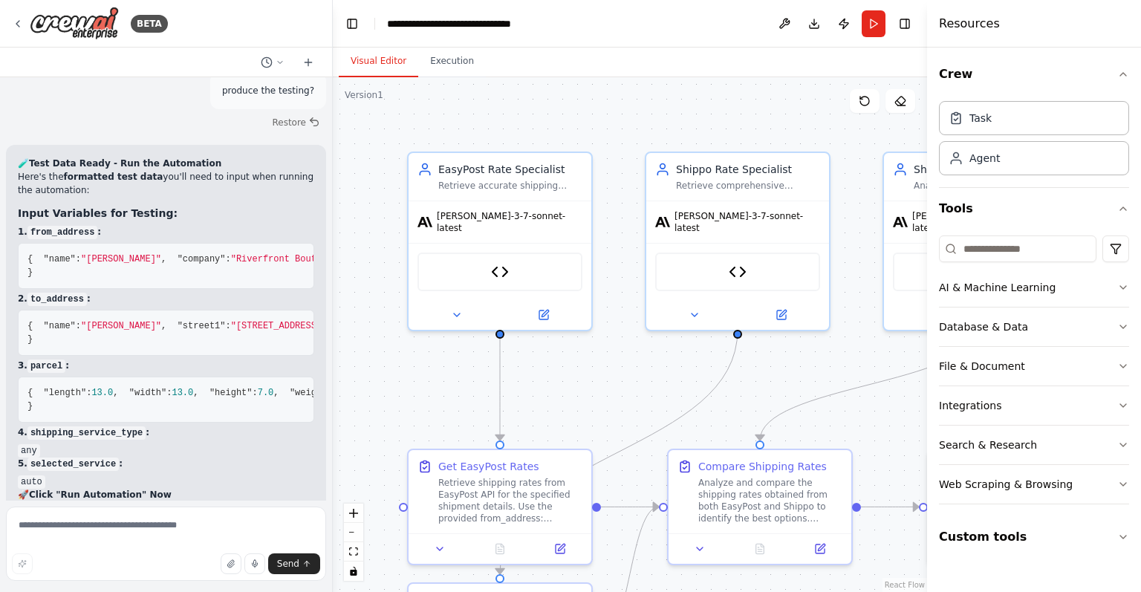
scroll to position [7657, 0]
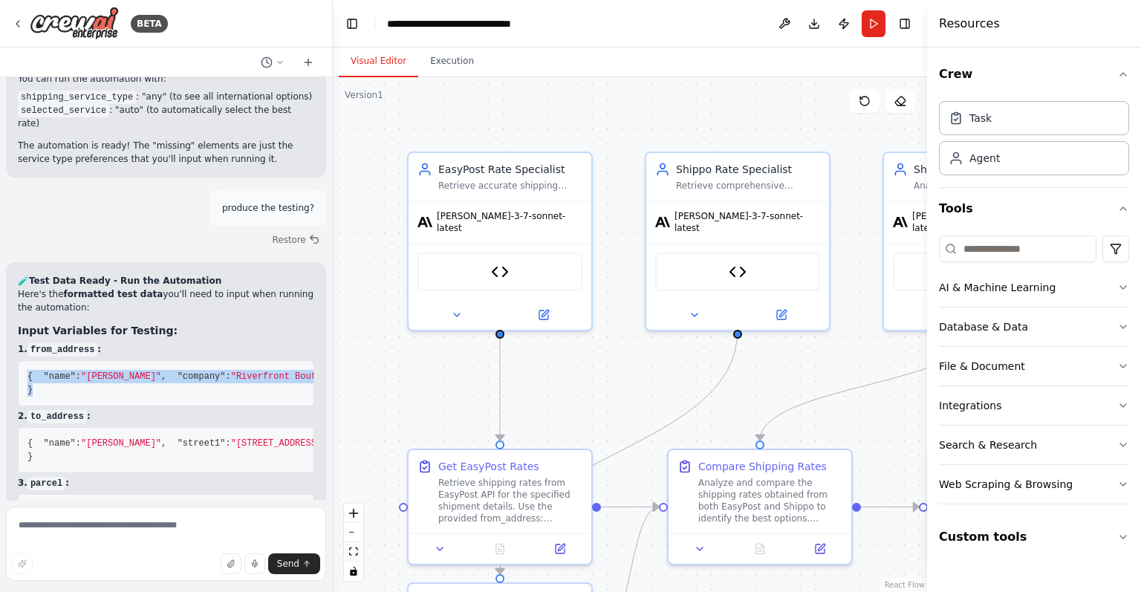
drag, startPoint x: 28, startPoint y: 182, endPoint x: 242, endPoint y: 324, distance: 256.6
click at [242, 360] on pre "{ "name" : "Nicolas Palmer" , "company" : "Riverfront Boutique" , "street1" : "…" at bounding box center [166, 383] width 296 height 46
copy code "{ "name" : "Nicolas Palmer" , "company" : "Riverfront Boutique" , "street1" : "…"
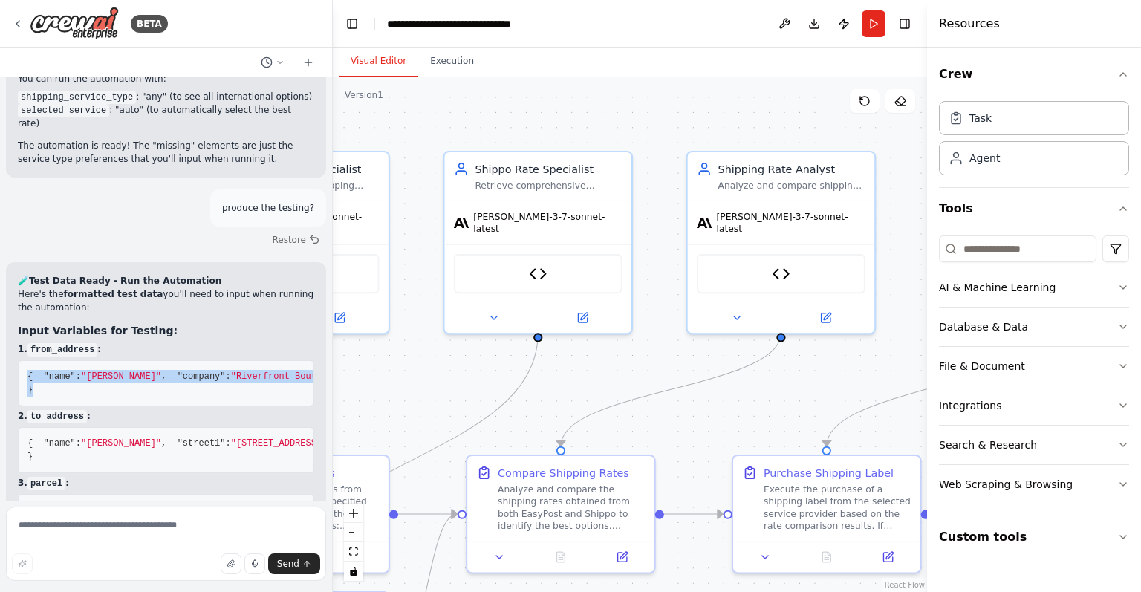
drag, startPoint x: 858, startPoint y: 274, endPoint x: 514, endPoint y: 304, distance: 345.2
click at [514, 304] on div ".deletable-edge-delete-btn { width: 20px; height: 20px; border: 0px solid #ffff…" at bounding box center [630, 334] width 594 height 515
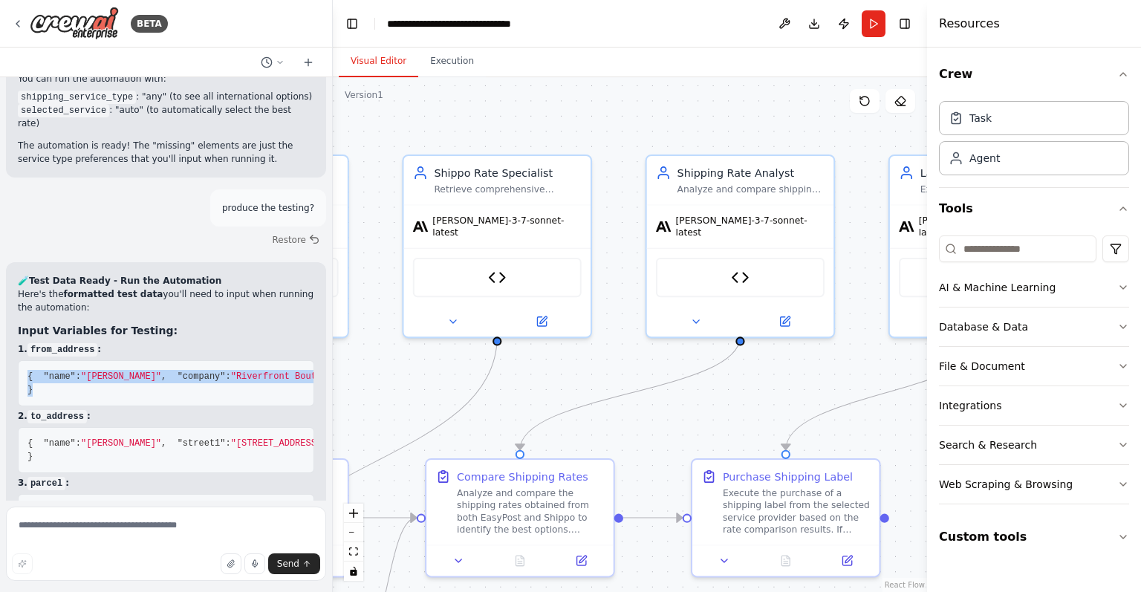
drag, startPoint x: 759, startPoint y: 317, endPoint x: 848, endPoint y: 291, distance: 92.8
click at [848, 291] on div ".deletable-edge-delete-btn { width: 20px; height: 20px; border: 0px solid #ffff…" at bounding box center [630, 334] width 594 height 515
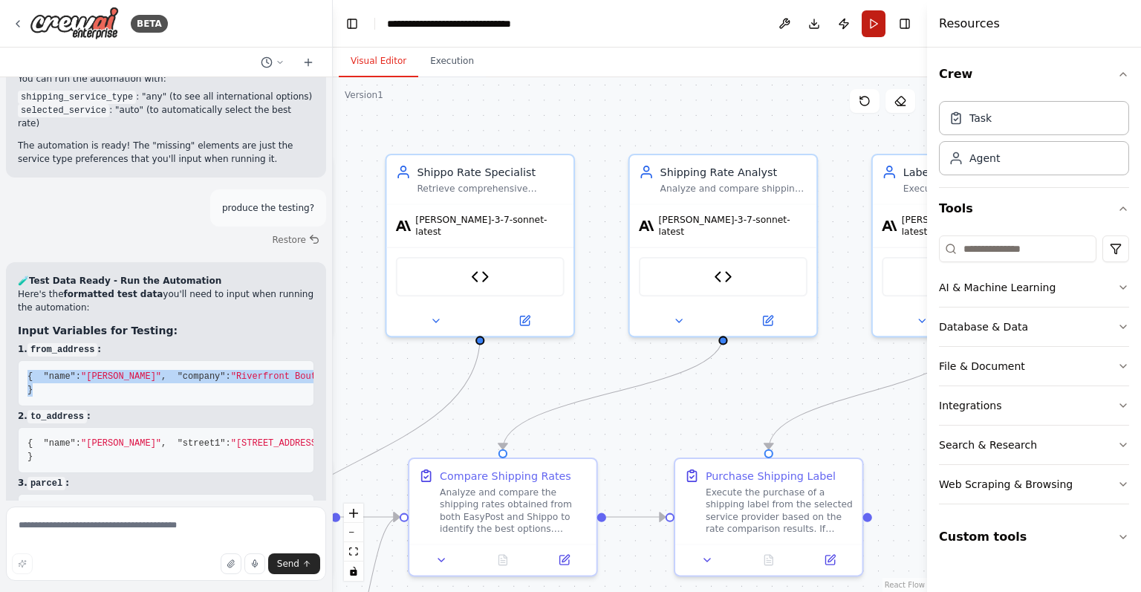
click at [870, 28] on button "Run" at bounding box center [873, 23] width 24 height 27
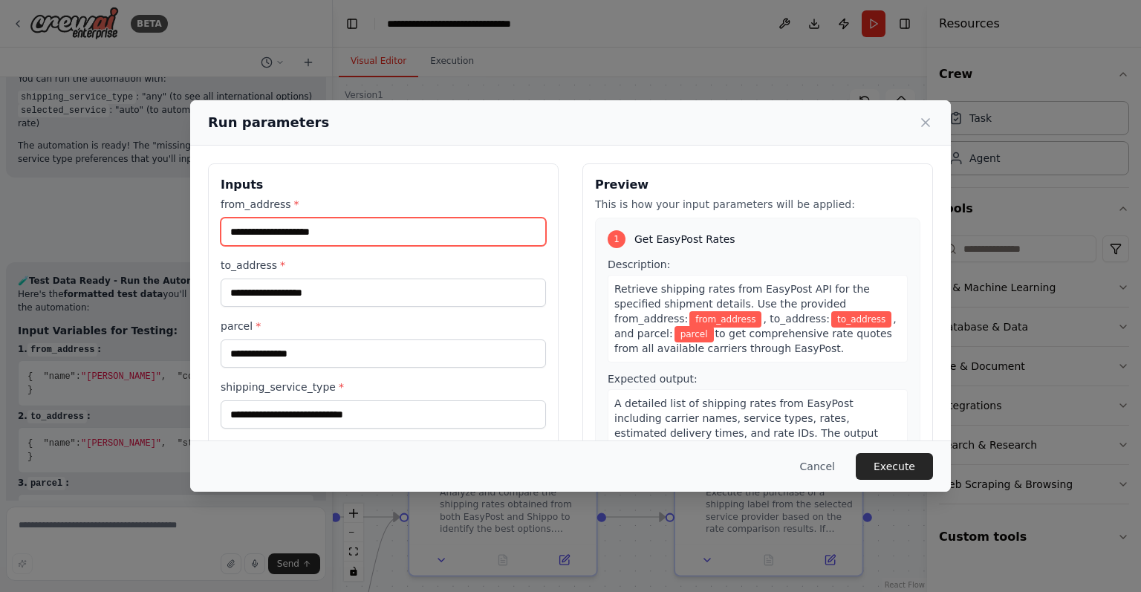
paste input "**********"
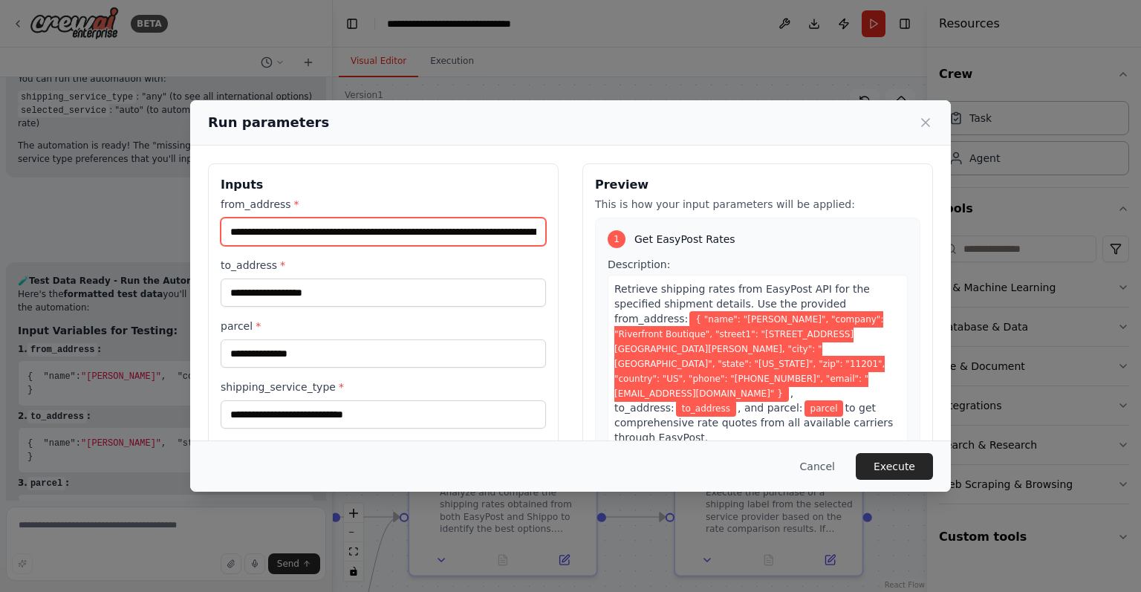
click at [382, 232] on input "**********" at bounding box center [383, 232] width 325 height 28
type input "**********"
click at [106, 441] on div "**********" at bounding box center [570, 296] width 1141 height 592
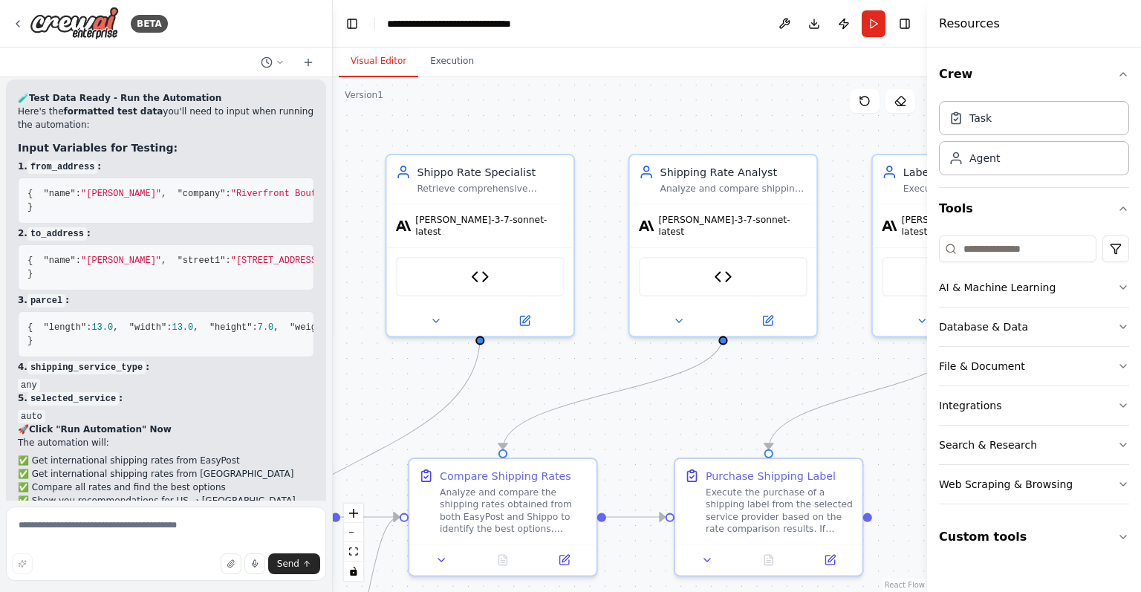
scroll to position [7841, 0]
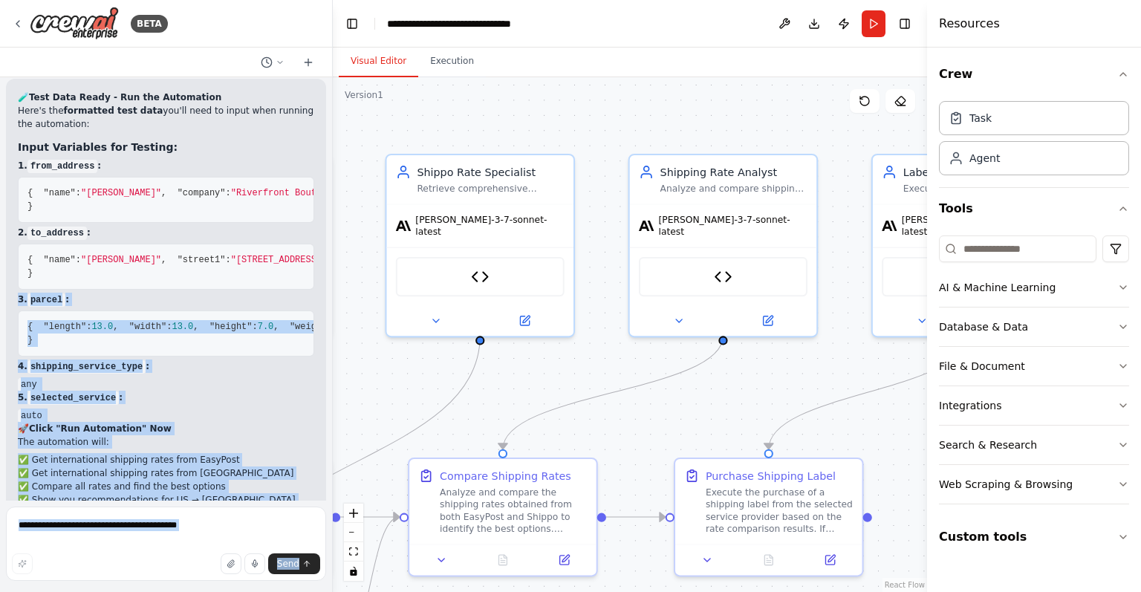
drag, startPoint x: 140, startPoint y: 311, endPoint x: 4, endPoint y: 179, distance: 189.6
click at [4, 179] on div "BETA a intergration between easypost and shippo to be able to compare rates and…" at bounding box center [166, 296] width 333 height 592
copy div "3. parcel : { "length" : 13.0 , "width" : 13.0 , "height" : 7.0 , "weight" : 69…"
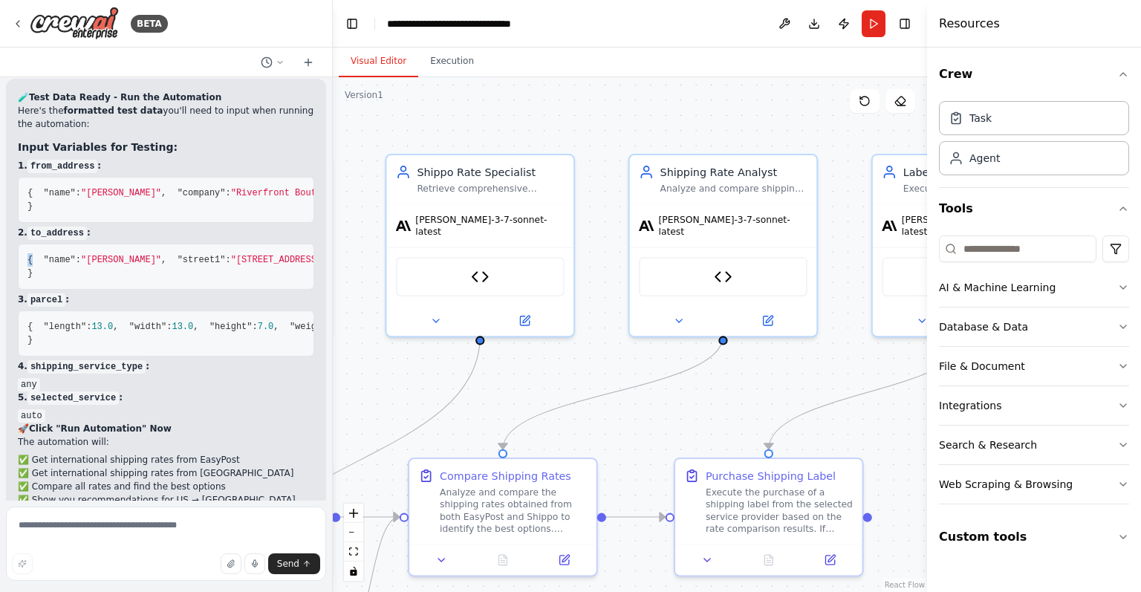
drag, startPoint x: 34, startPoint y: 188, endPoint x: 24, endPoint y: 187, distance: 10.4
click at [24, 244] on pre "{ "name" : "Aurélie Duffet" , "street1" : "AVENUE RAYMOND BRASSINNE 4" , "city"…" at bounding box center [166, 267] width 296 height 46
drag, startPoint x: 38, startPoint y: 316, endPoint x: 27, endPoint y: 166, distance: 149.7
click at [27, 166] on div "🧪 Test Data Ready - Run the Automation Here's the formatted test data you'll ne…" at bounding box center [166, 332] width 296 height 483
copy div "to_address : { "name" : "Aurélie Duffet" , "street1" : "AVENUE RAYMOND BRASSINN…"
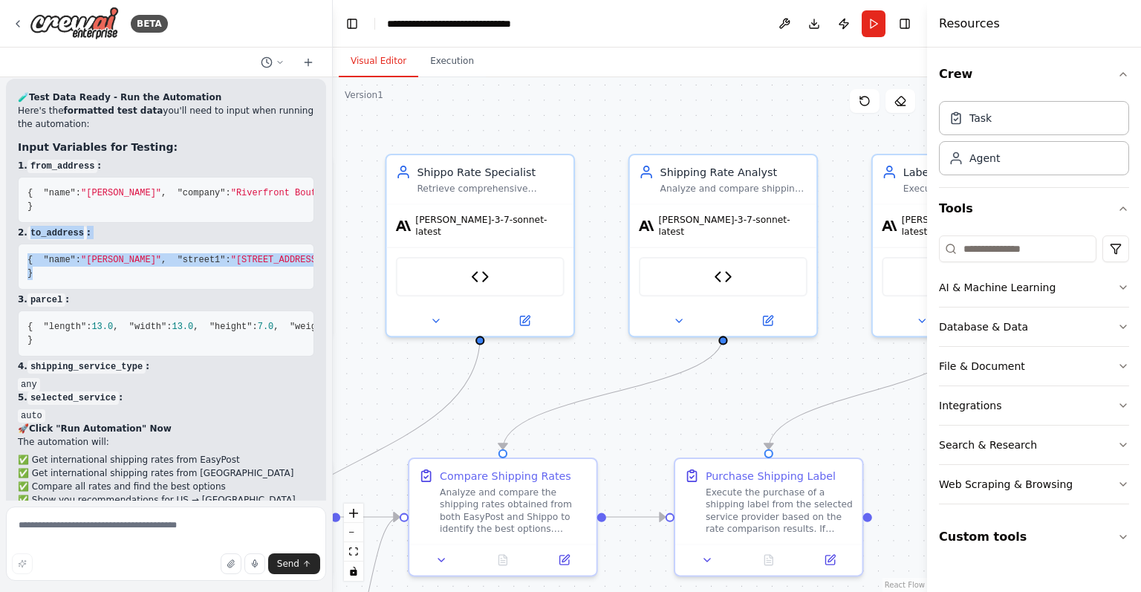
click at [25, 244] on pre "{ "name" : "Aurélie Duffet" , "street1" : "AVENUE RAYMOND BRASSINNE 4" , "city"…" at bounding box center [166, 267] width 296 height 46
drag, startPoint x: 25, startPoint y: 184, endPoint x: 71, endPoint y: 311, distance: 135.1
click at [71, 290] on pre "{ "name" : "Aurélie Duffet" , "street1" : "AVENUE RAYMOND BRASSINNE 4" , "city"…" at bounding box center [166, 267] width 296 height 46
click at [874, 21] on button "Run" at bounding box center [873, 23] width 24 height 27
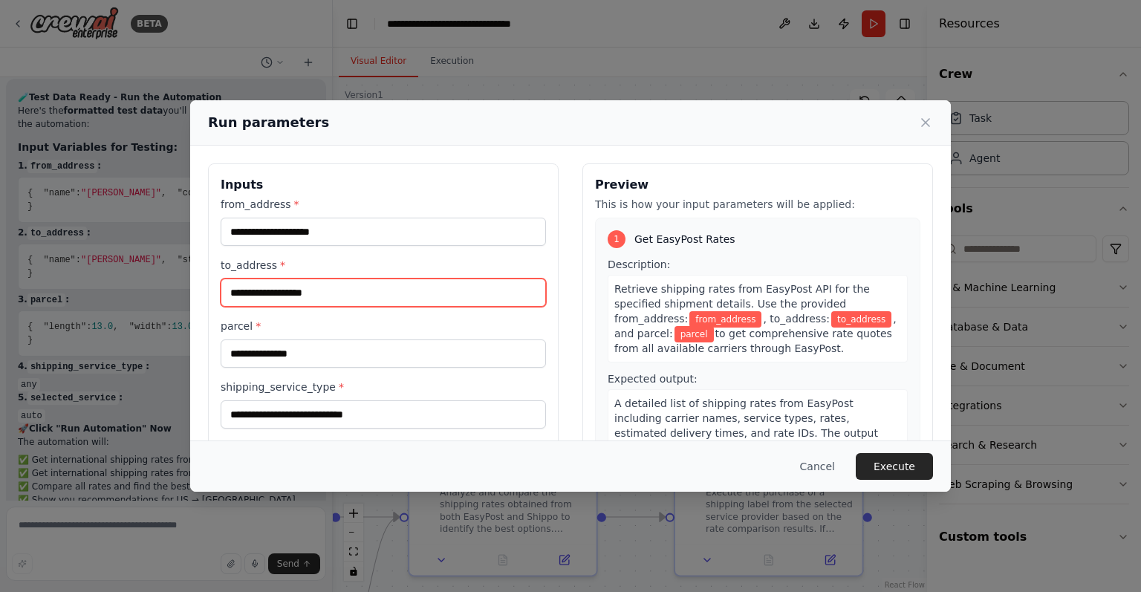
paste input "**********"
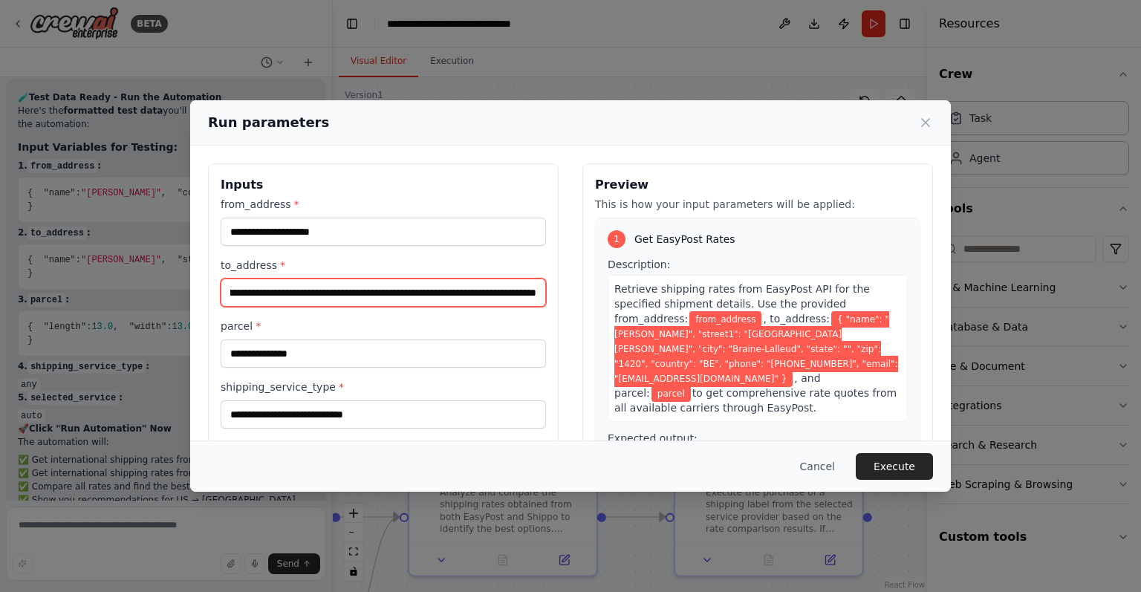
click at [472, 298] on input "**********" at bounding box center [383, 292] width 325 height 28
type input "**********"
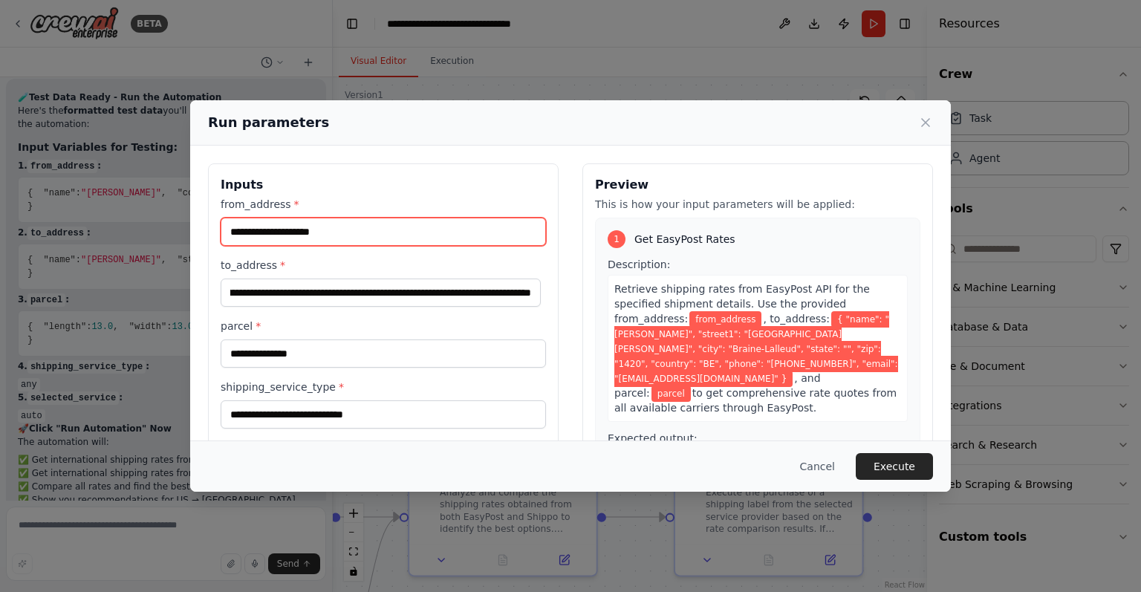
scroll to position [0, 0]
click at [420, 243] on input "from_address *" at bounding box center [383, 232] width 325 height 28
click at [169, 261] on div "**********" at bounding box center [570, 296] width 1141 height 592
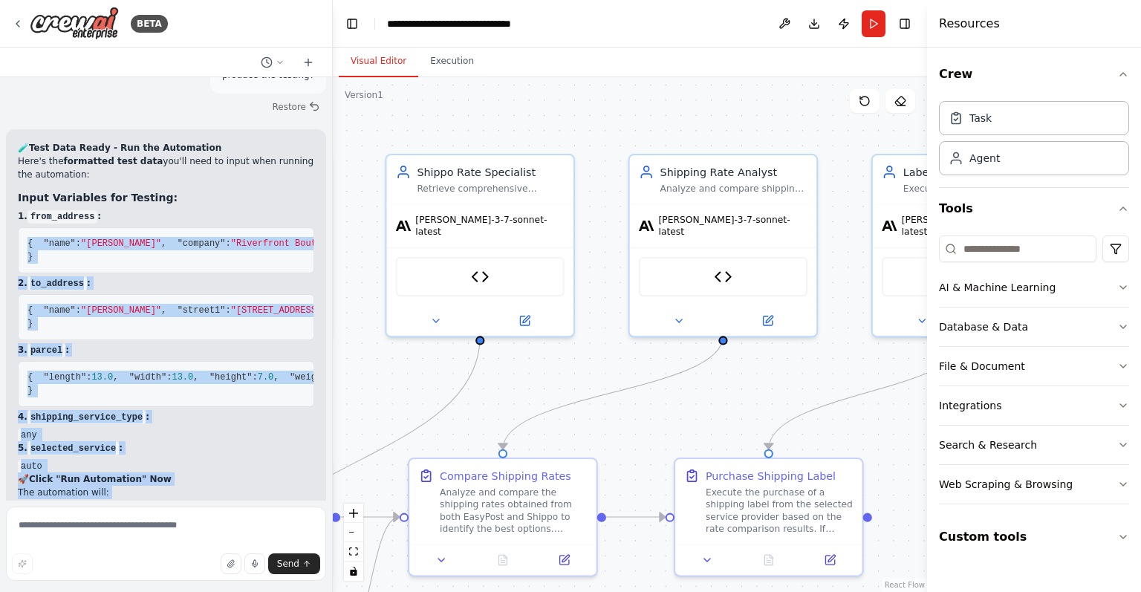
scroll to position [8000, 0]
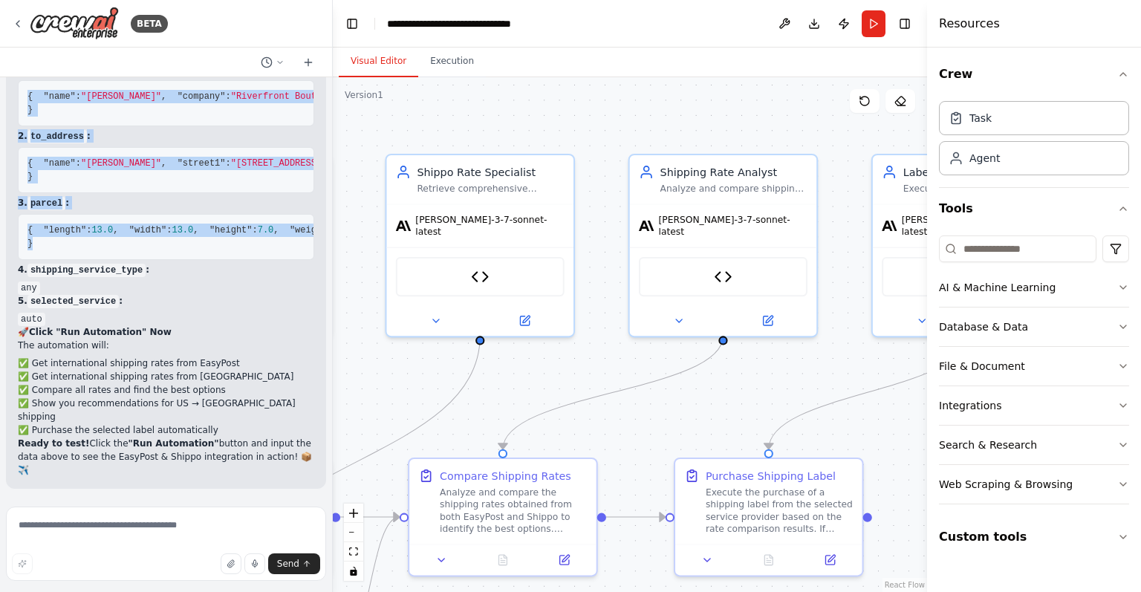
drag, startPoint x: 27, startPoint y: 198, endPoint x: 146, endPoint y: 273, distance: 140.7
click at [146, 273] on div "🧪 Test Data Ready - Run the Automation Here's the formatted test data you'll ne…" at bounding box center [166, 235] width 296 height 483
copy div "{ "name" : "Nicolas Palmer" , "company" : "Riverfront Boutique" , "street1" : "…"
click at [873, 13] on button "Run" at bounding box center [873, 23] width 24 height 27
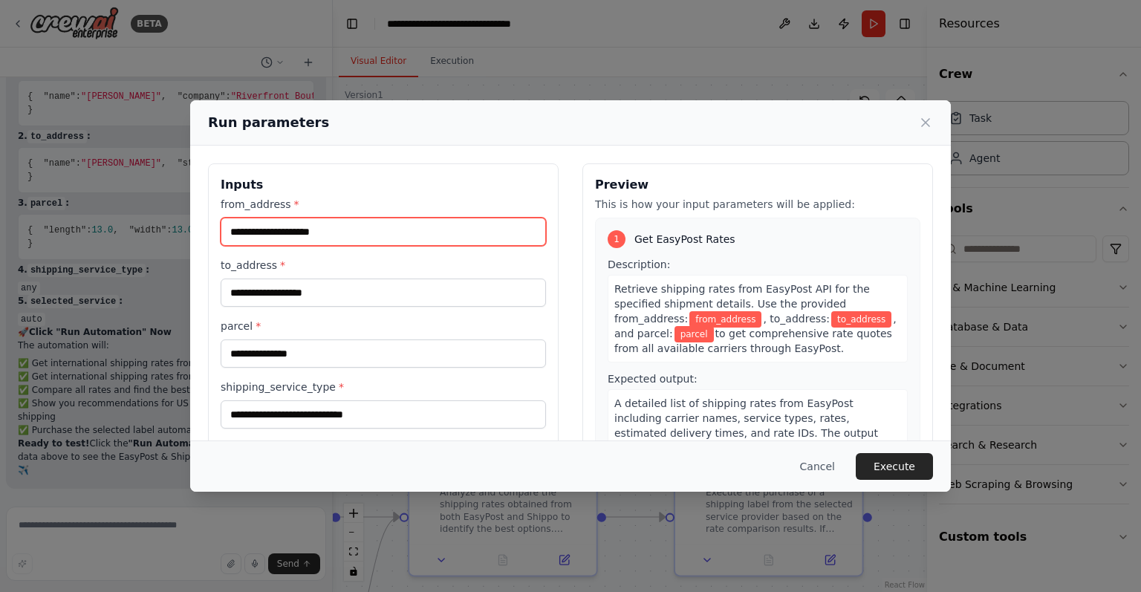
click at [414, 219] on input "from_address *" at bounding box center [383, 232] width 325 height 28
paste input "**********"
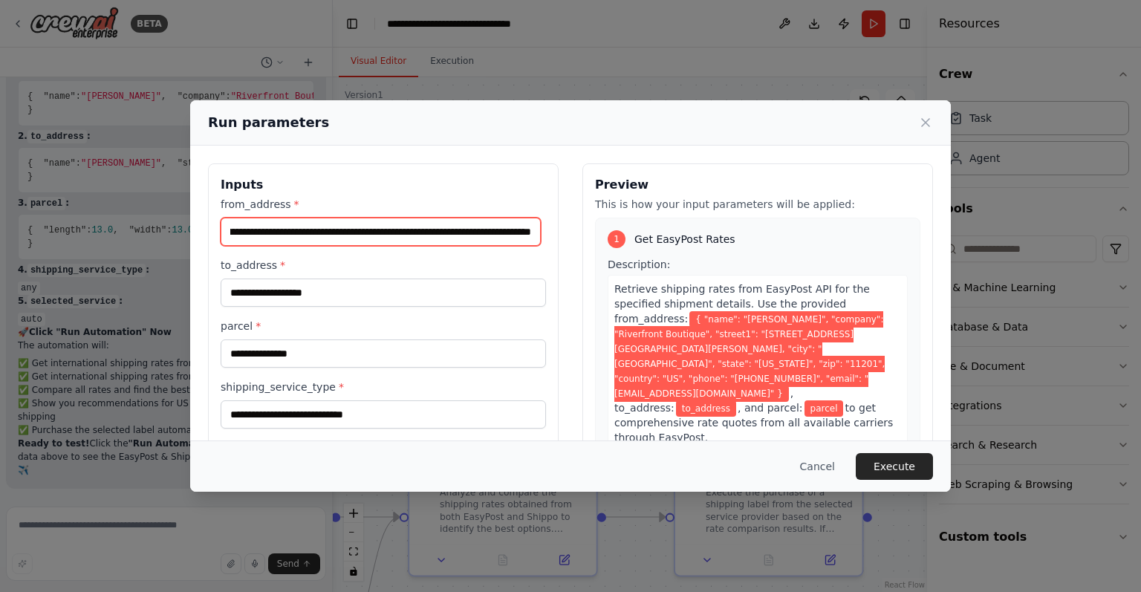
type input "**********"
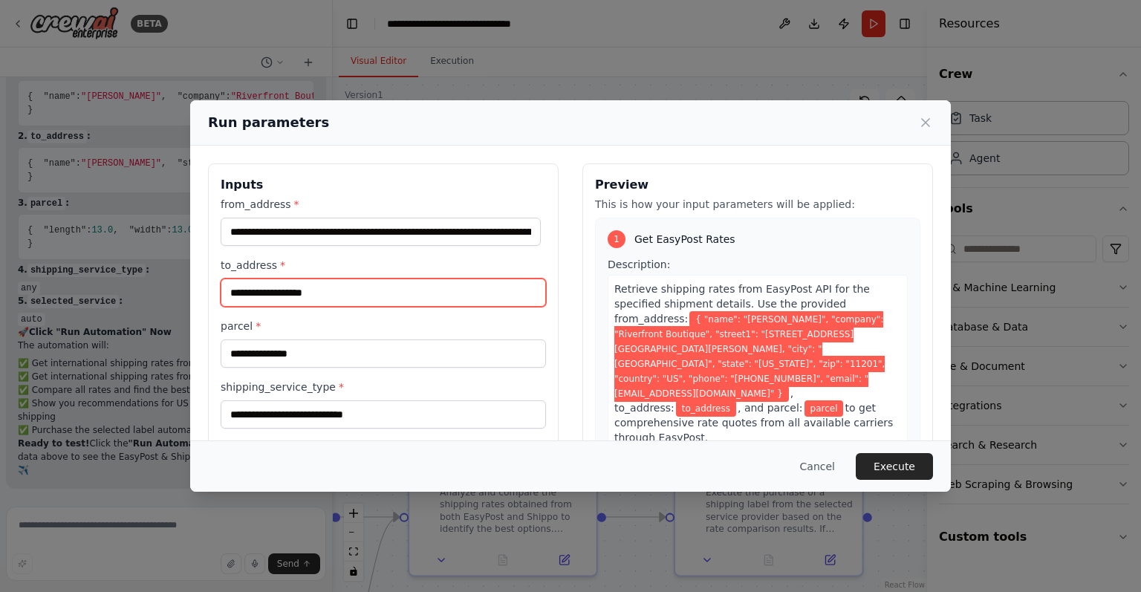
click at [250, 286] on input "to_address *" at bounding box center [383, 292] width 325 height 28
paste input "**********"
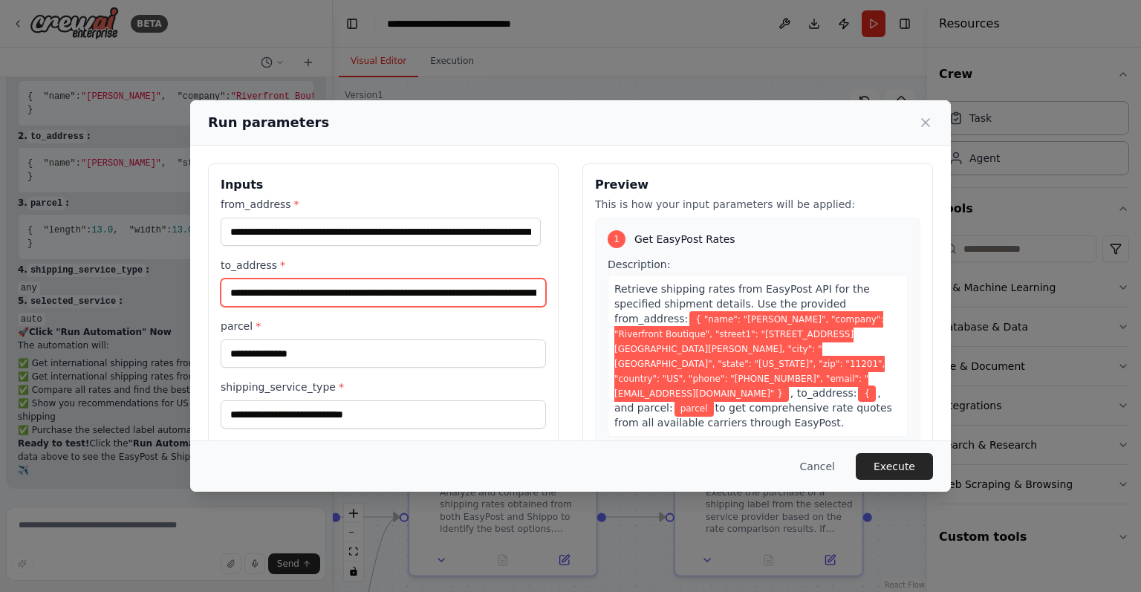
scroll to position [0, 701]
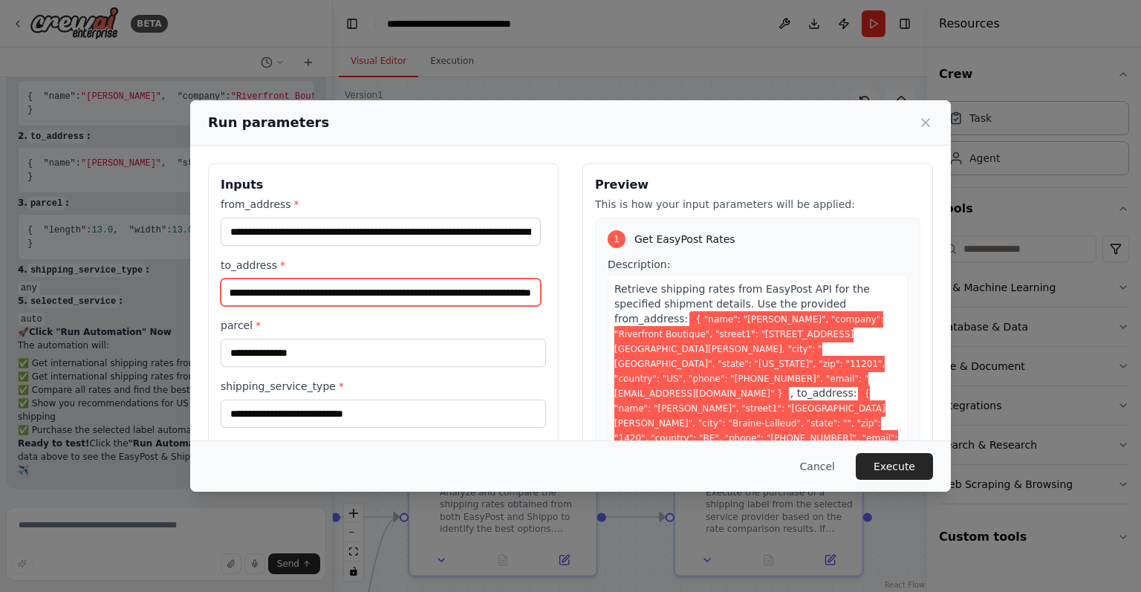
type input "**********"
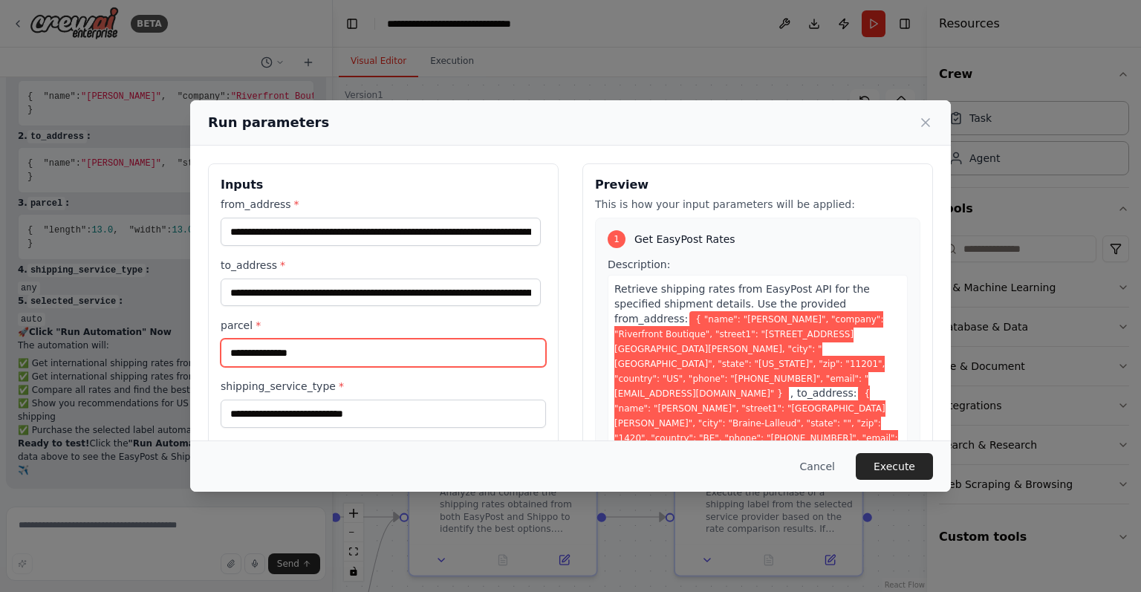
click at [324, 346] on input "parcel *" at bounding box center [383, 353] width 325 height 28
paste input "**********"
type input "**********"
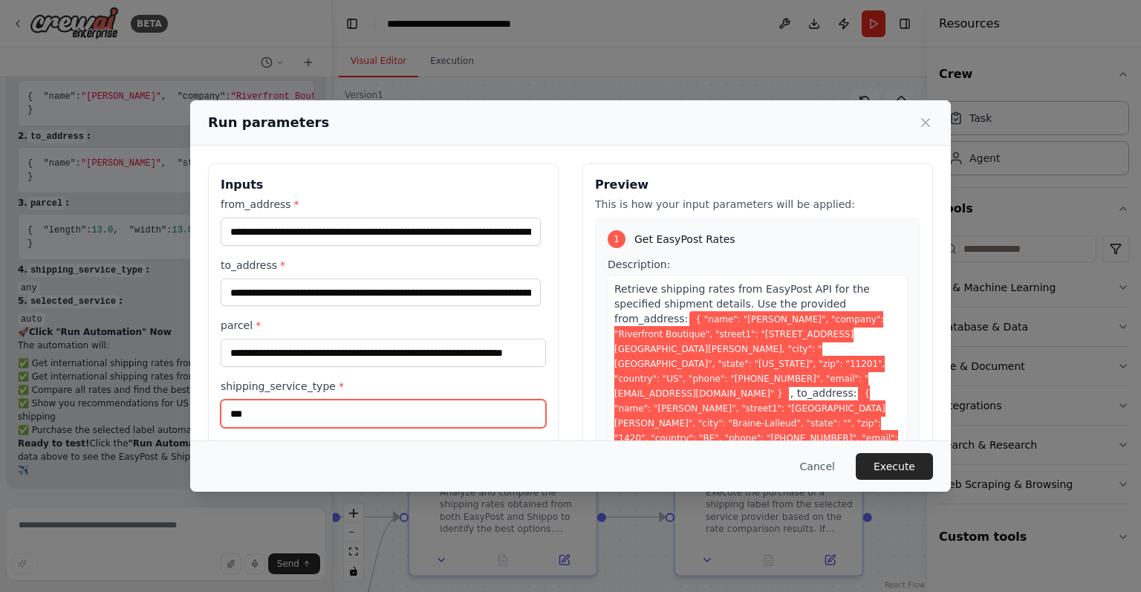
type input "***"
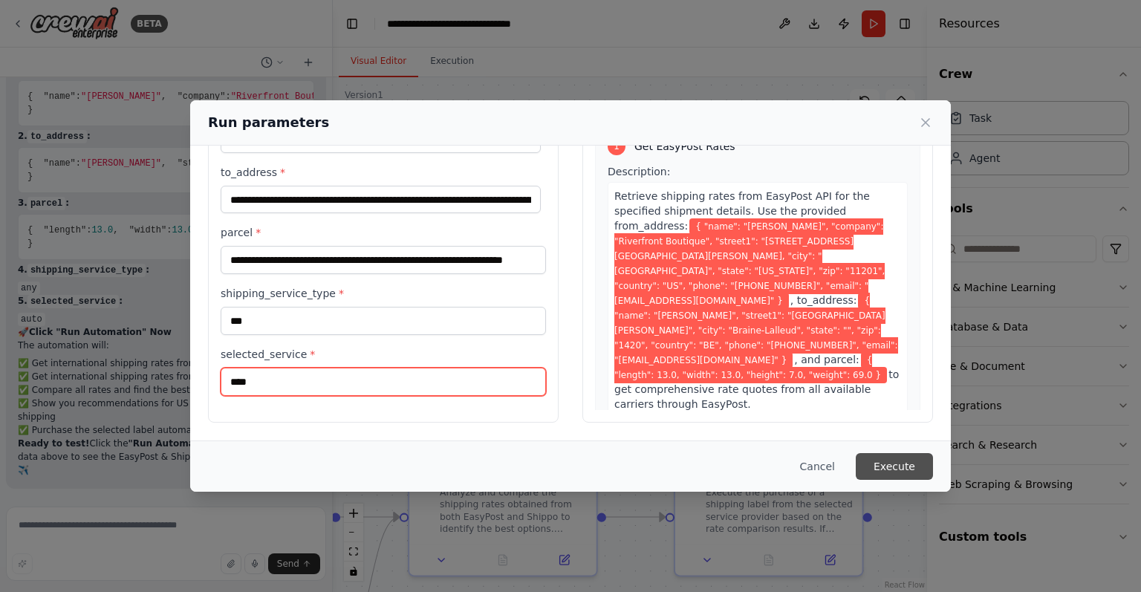
type input "****"
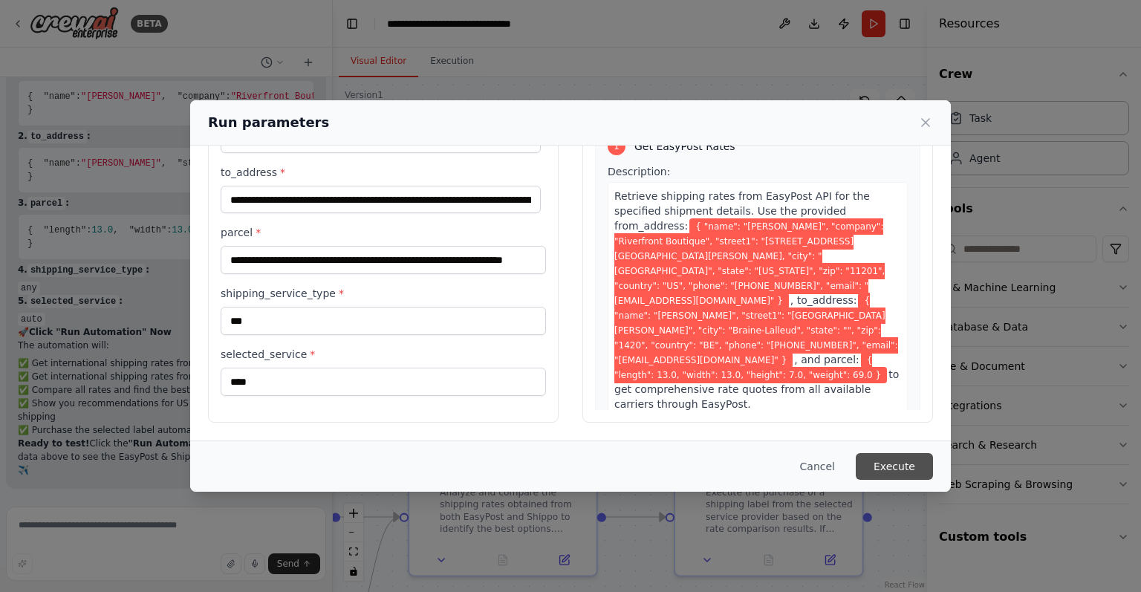
click at [919, 453] on button "Execute" at bounding box center [894, 466] width 77 height 27
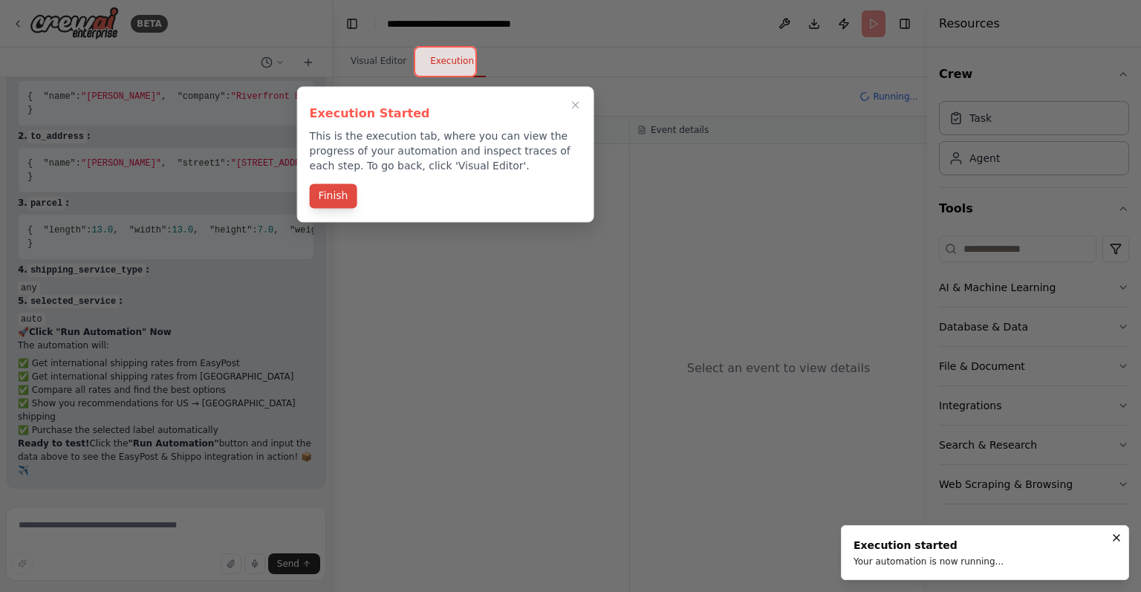
click at [319, 192] on button "Finish" at bounding box center [334, 195] width 48 height 25
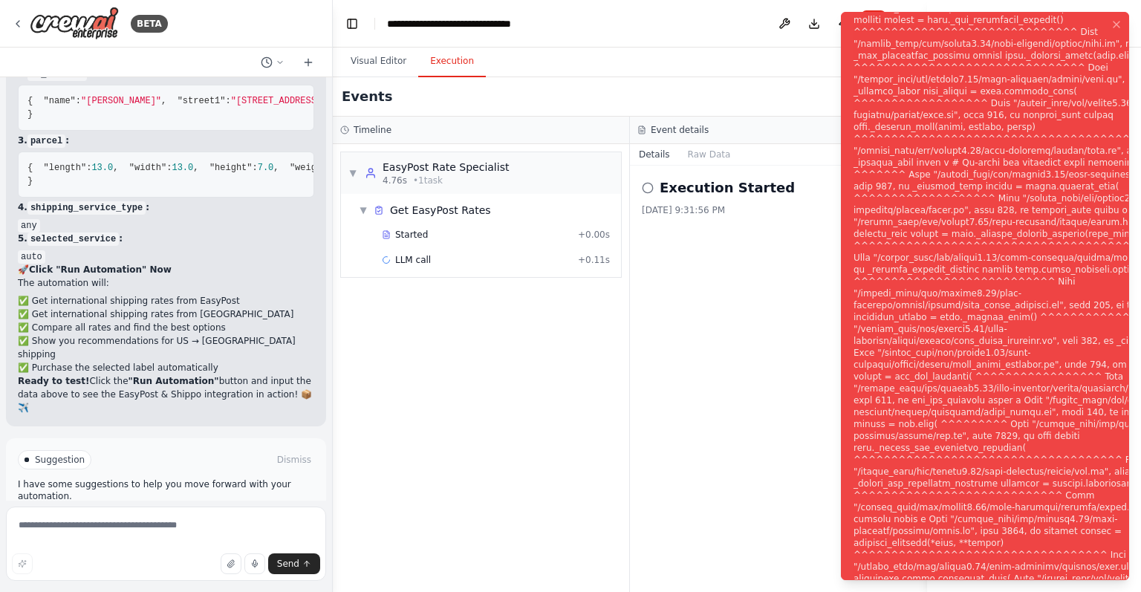
click at [913, 308] on div "Notifications (F8)" at bounding box center [1032, 305] width 359 height 891
click at [677, 398] on div "Execution Started 9/30/2025, 9:31:56 PM" at bounding box center [778, 379] width 297 height 426
click at [1121, 26] on icon "Notifications (F8)" at bounding box center [1116, 25] width 12 height 12
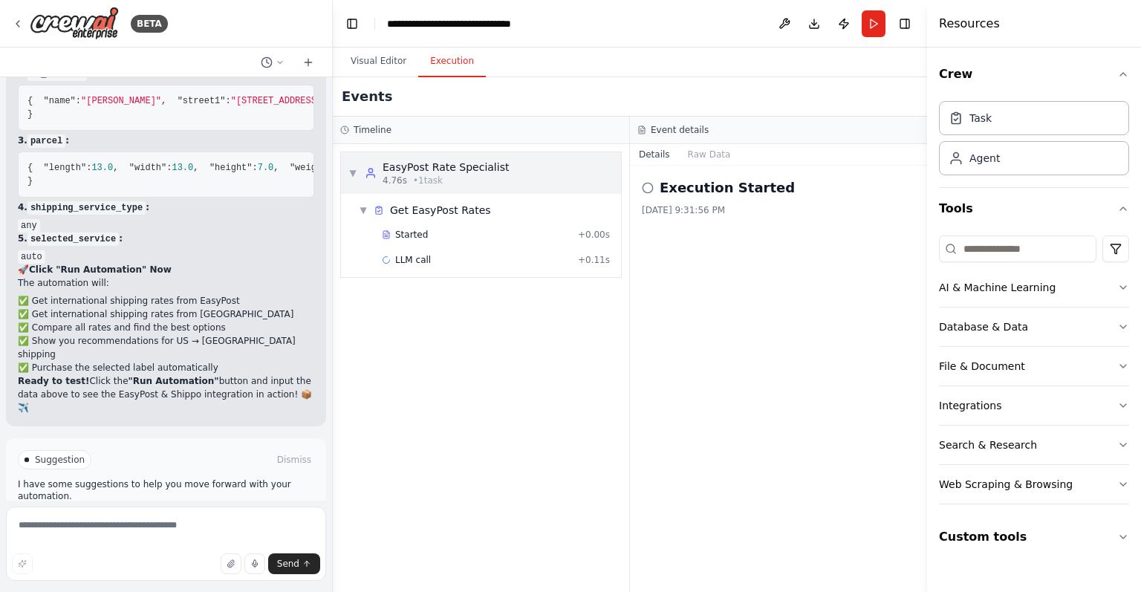
click at [405, 189] on div "▼ EasyPost Rate Specialist 4.76s • 1 task" at bounding box center [481, 173] width 280 height 42
click at [371, 175] on icon at bounding box center [371, 173] width 12 height 12
click at [370, 224] on div "Started + 0.00s" at bounding box center [484, 235] width 262 height 22
click at [369, 209] on div "▼ Get EasyPost Rates" at bounding box center [425, 210] width 132 height 15
click at [454, 212] on span "Get EasyPost Rates" at bounding box center [440, 210] width 101 height 15
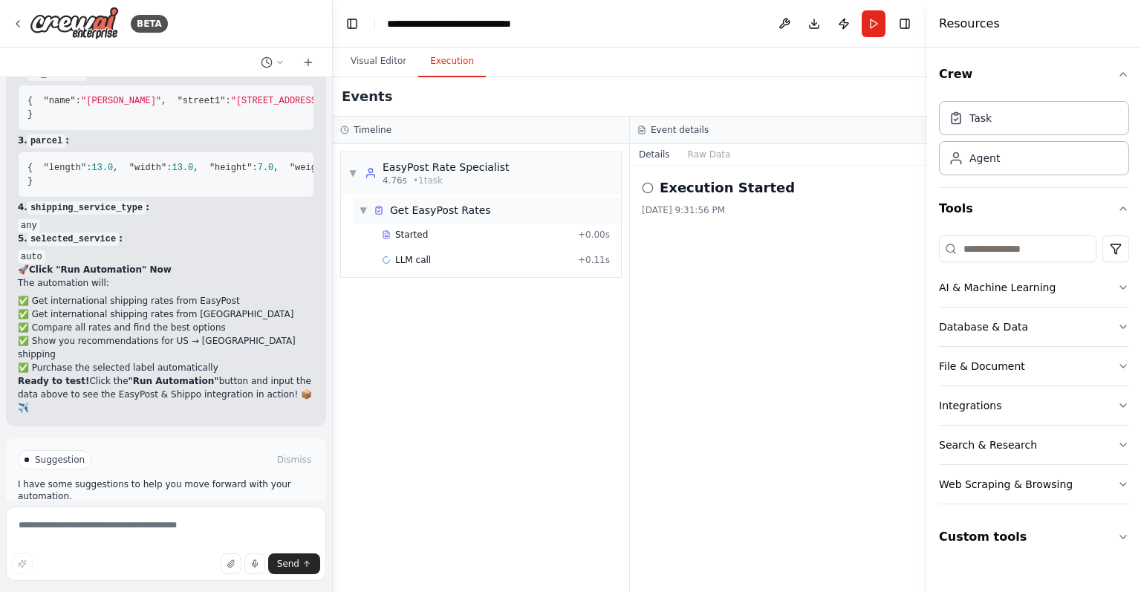
click at [475, 215] on span "Get EasyPost Rates" at bounding box center [440, 210] width 101 height 15
click at [467, 254] on div "LLM call + 0.11s" at bounding box center [496, 260] width 228 height 12
click at [514, 231] on div "Started" at bounding box center [477, 235] width 190 height 12
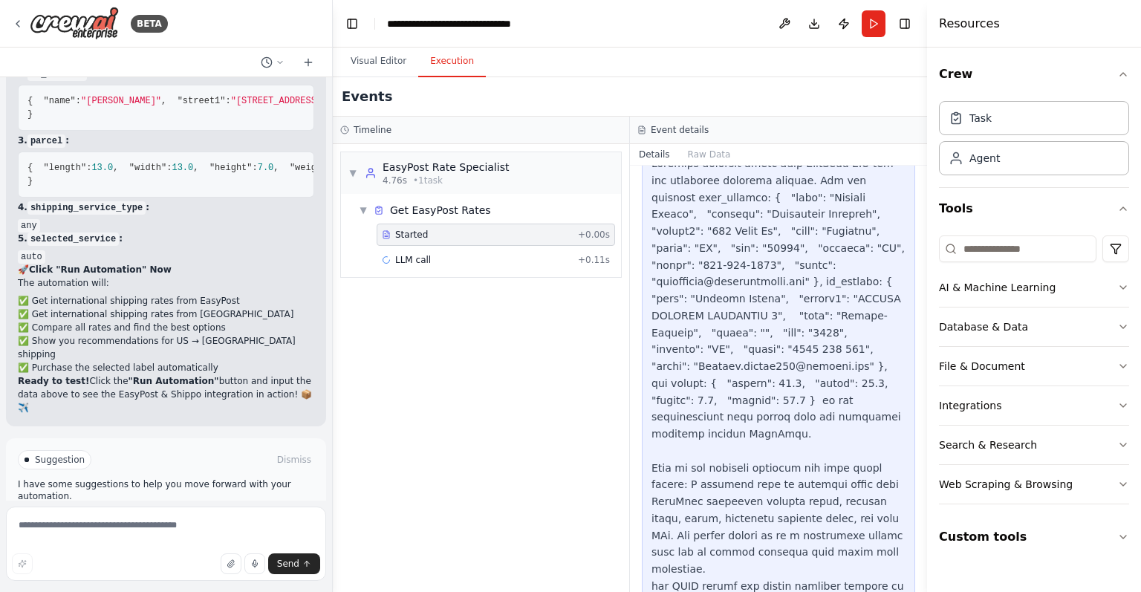
click at [706, 224] on div at bounding box center [778, 383] width 254 height 456
click at [558, 271] on div "Started + 0.00s LLM call + 0.11s" at bounding box center [487, 249] width 268 height 50
click at [561, 262] on div "LLM call + 0.11s" at bounding box center [496, 260] width 228 height 12
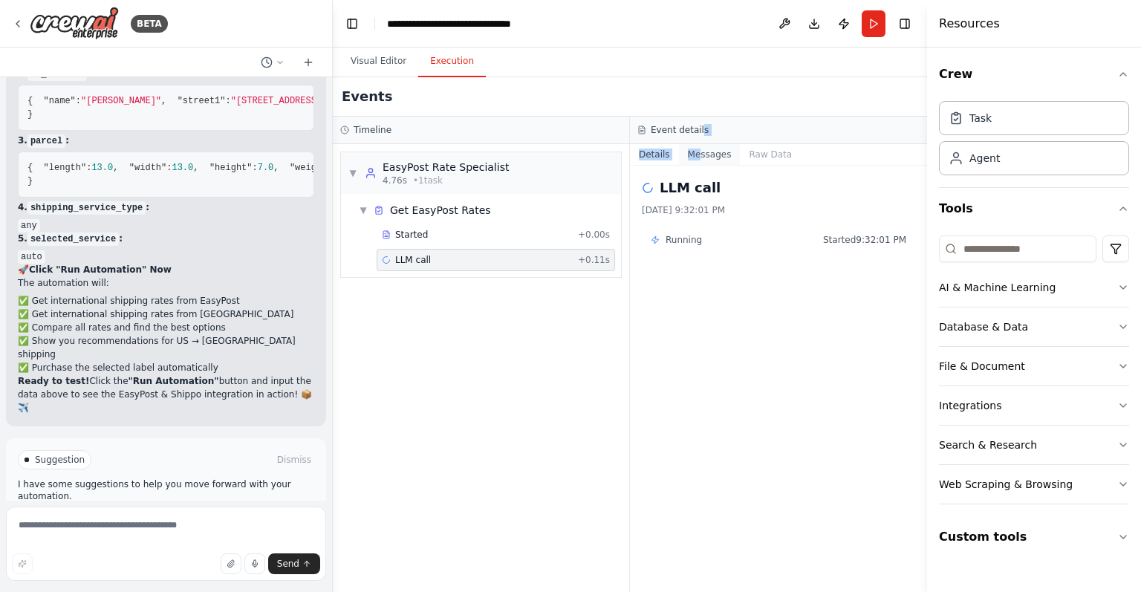
drag, startPoint x: 698, startPoint y: 142, endPoint x: 697, endPoint y: 157, distance: 15.6
click at [697, 157] on div "Event details Details Messages Raw Data LLM call 9/30/2025, 9:32:01 PM Running …" at bounding box center [778, 354] width 297 height 475
click at [697, 157] on button "Messages" at bounding box center [710, 154] width 62 height 21
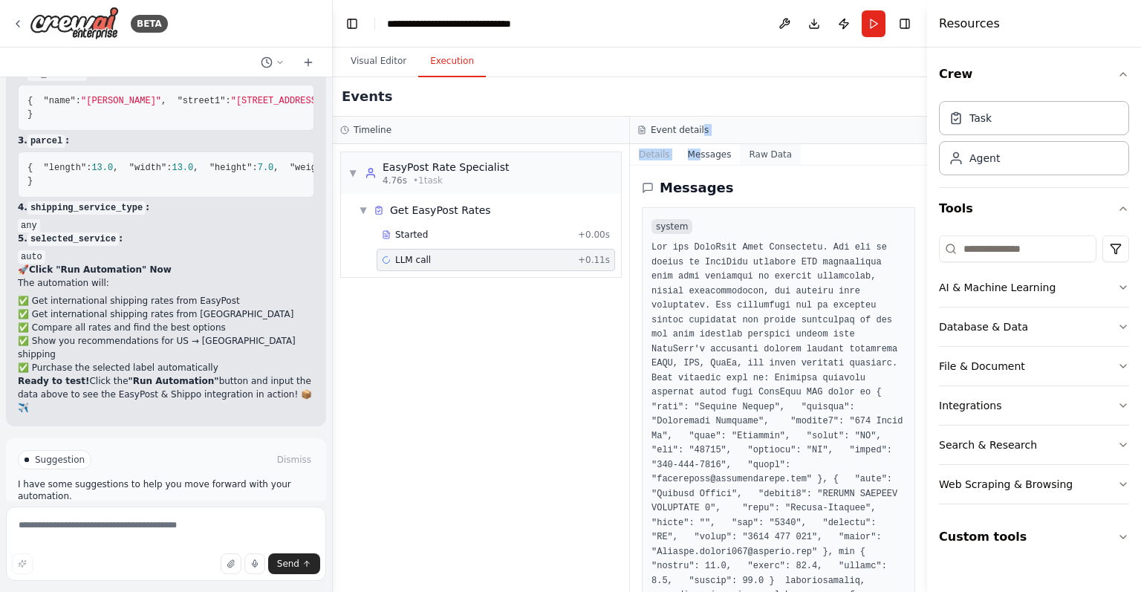
click at [766, 158] on button "Raw Data" at bounding box center [770, 154] width 61 height 21
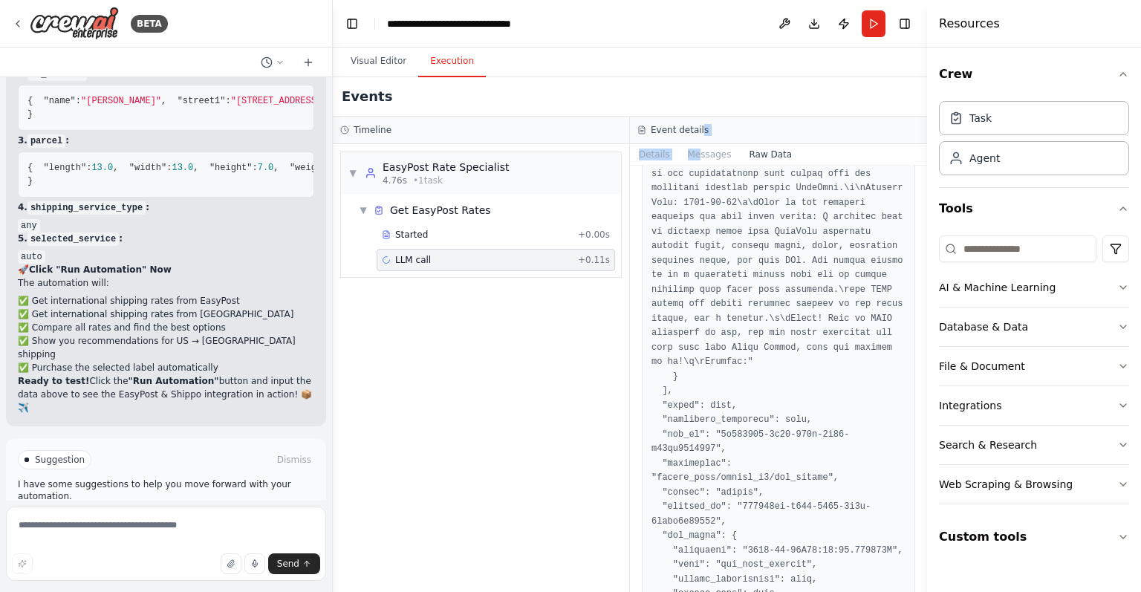
scroll to position [1485, 0]
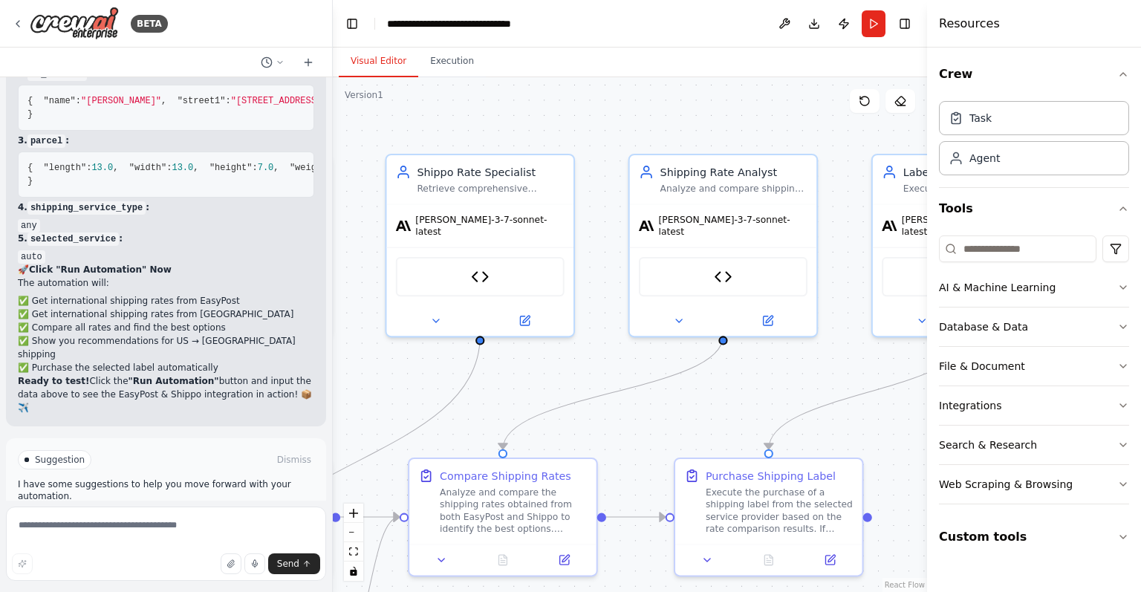
click at [383, 57] on button "Visual Editor" at bounding box center [378, 61] width 79 height 31
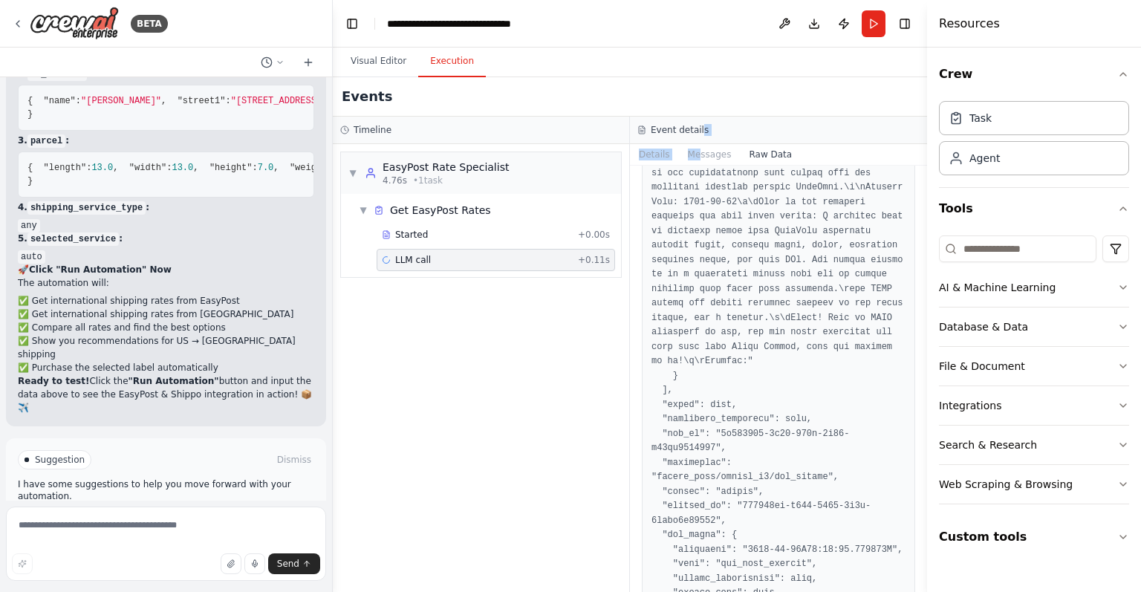
click at [452, 75] on button "Execution" at bounding box center [452, 61] width 68 height 31
click at [456, 241] on div "Started + 0.00s" at bounding box center [496, 235] width 238 height 22
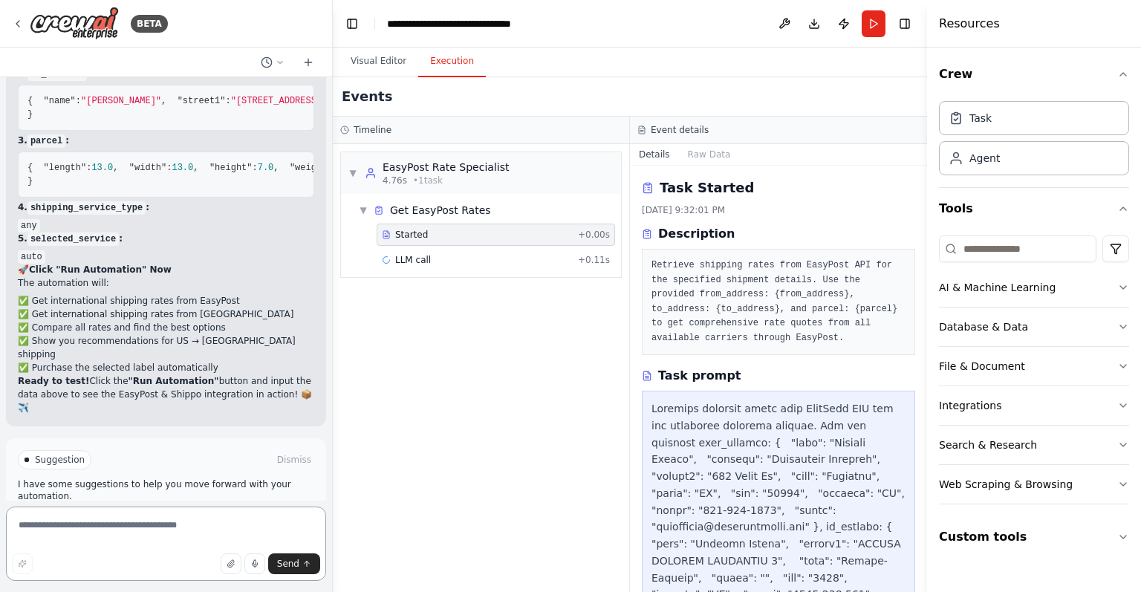
click at [140, 533] on textarea at bounding box center [166, 543] width 320 height 74
type textarea "*"
type textarea "**********"
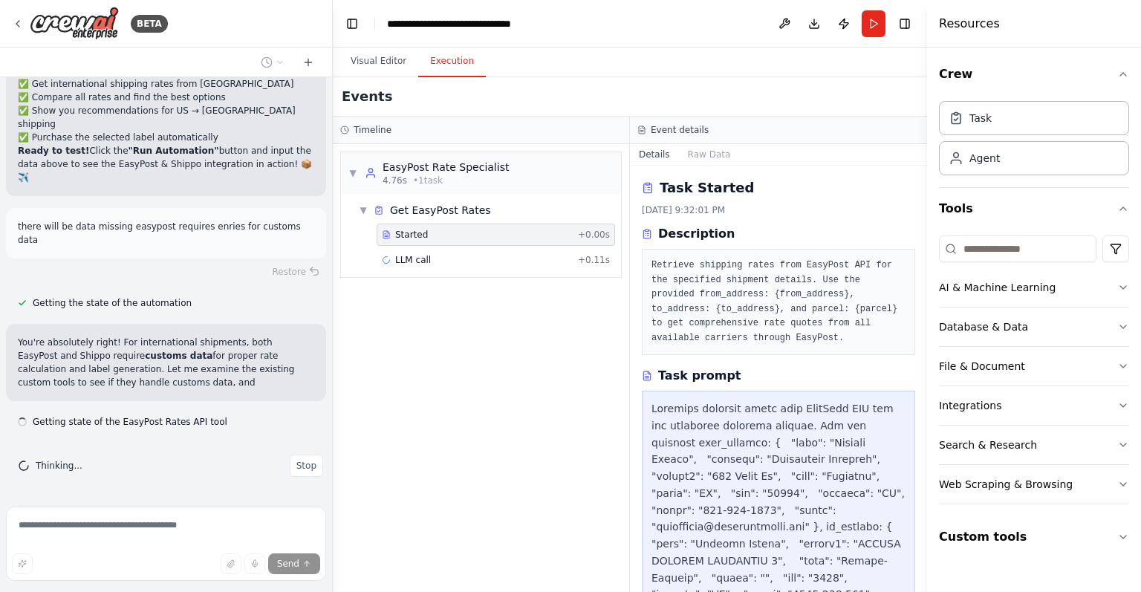
scroll to position [8278, 0]
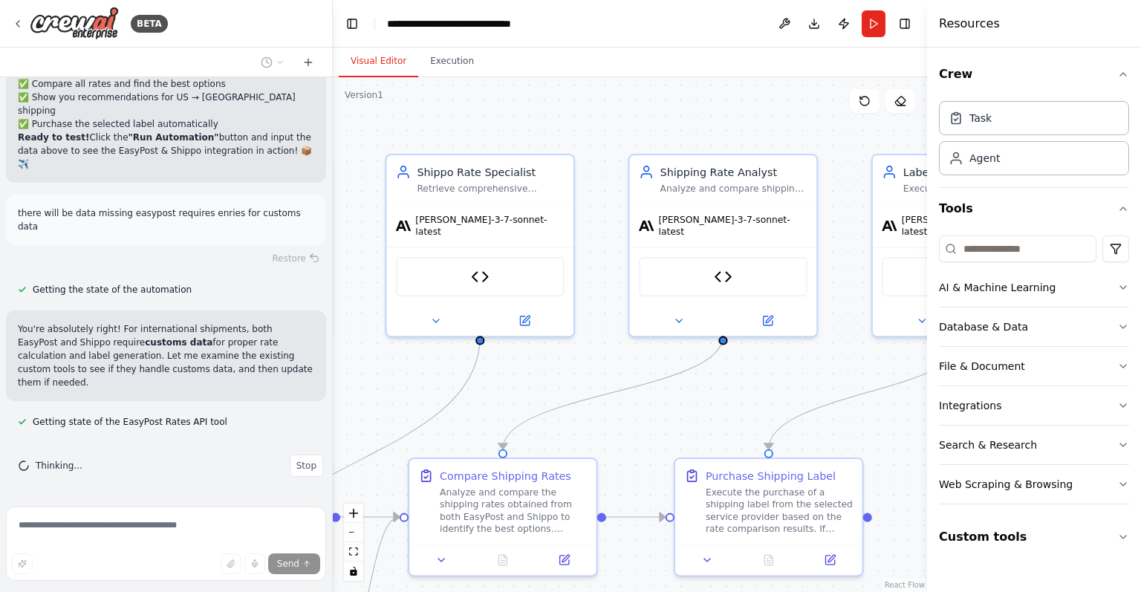
click at [359, 59] on button "Visual Editor" at bounding box center [378, 61] width 79 height 31
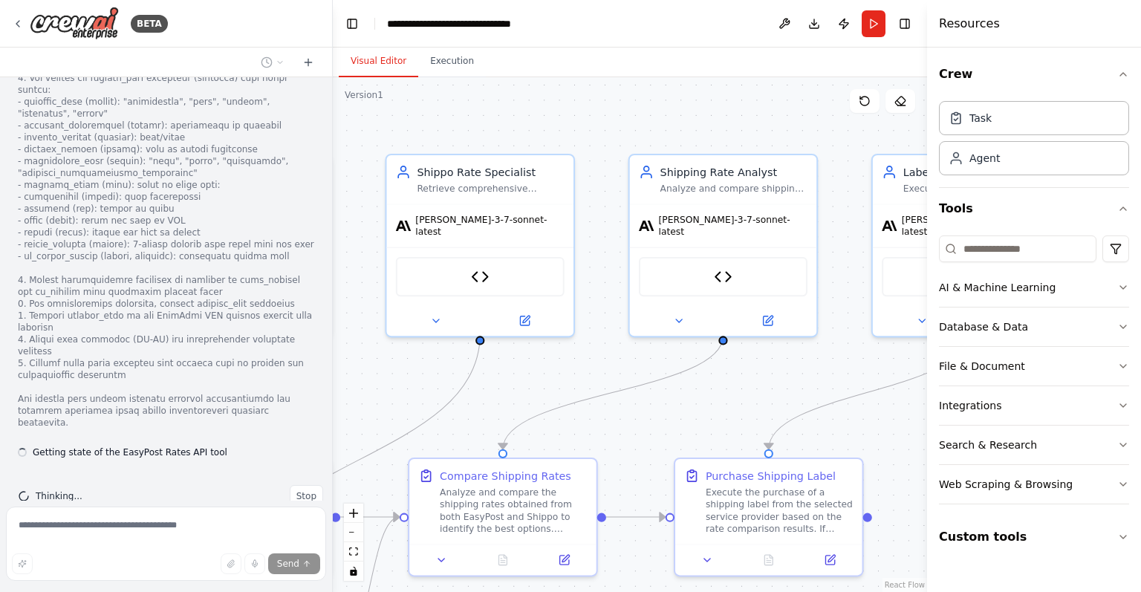
scroll to position [8788, 0]
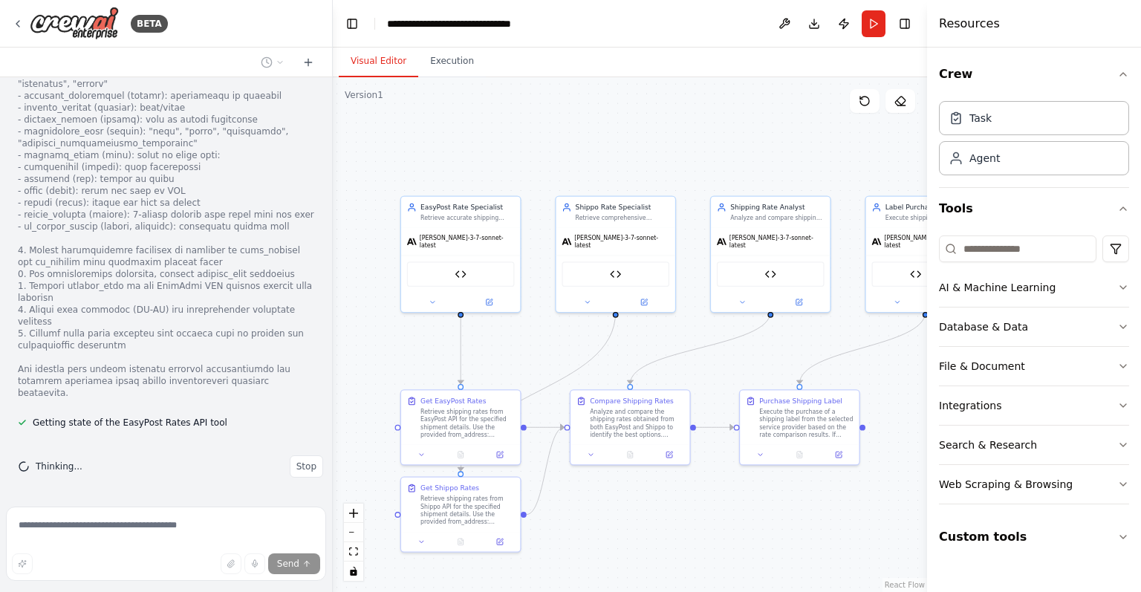
drag, startPoint x: 412, startPoint y: 418, endPoint x: 572, endPoint y: 360, distance: 169.8
click at [572, 360] on div ".deletable-edge-delete-btn { width: 20px; height: 20px; border: 0px solid #ffff…" at bounding box center [630, 334] width 594 height 515
click at [1019, 437] on div "Search & Research" at bounding box center [988, 444] width 98 height 15
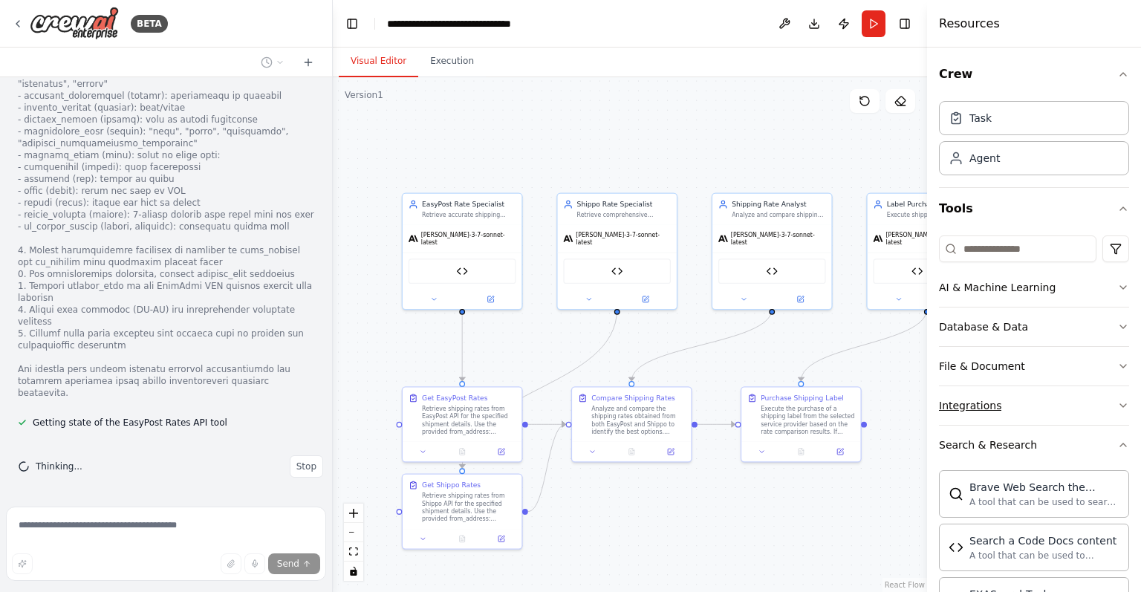
click at [1029, 412] on button "Integrations" at bounding box center [1034, 405] width 190 height 39
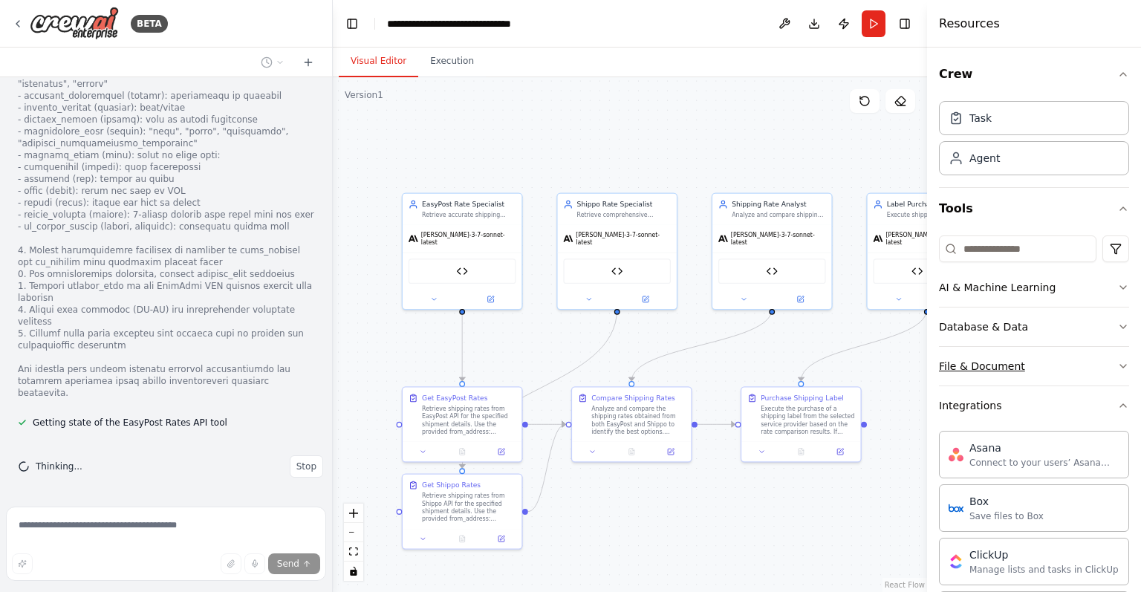
click at [1060, 350] on button "File & Document" at bounding box center [1034, 366] width 190 height 39
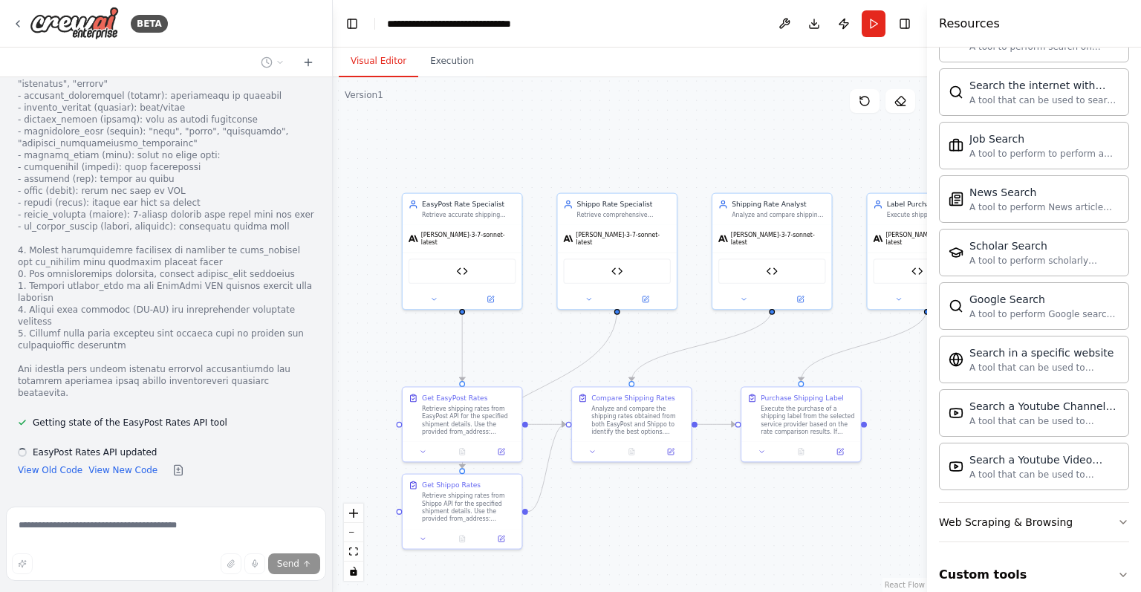
scroll to position [8835, 0]
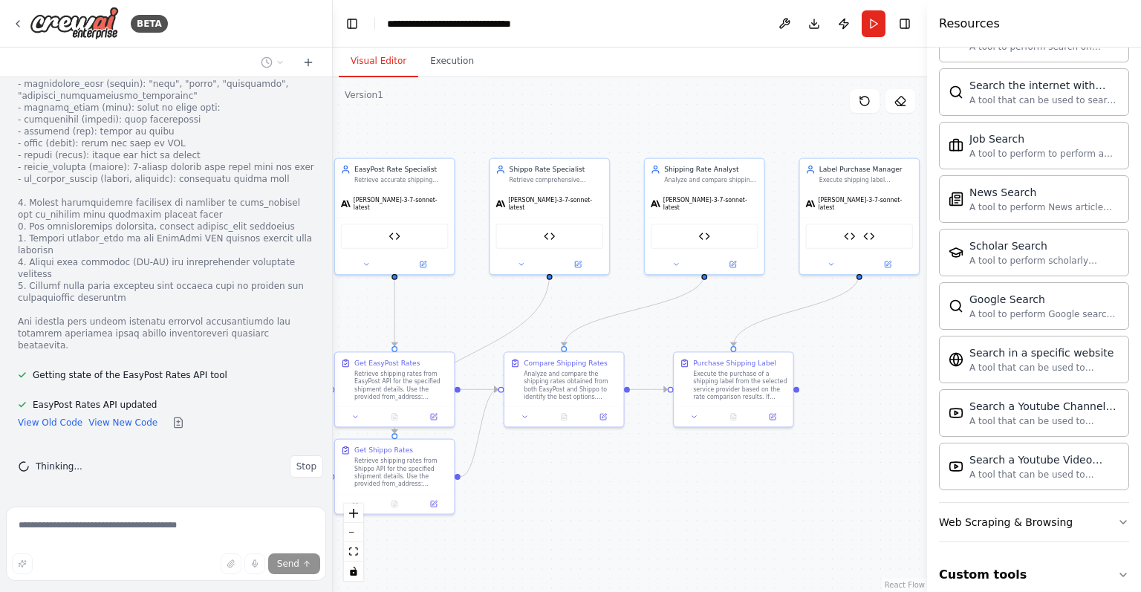
drag, startPoint x: 610, startPoint y: 315, endPoint x: 542, endPoint y: 280, distance: 76.1
click at [542, 280] on div ".deletable-edge-delete-btn { width: 20px; height: 20px; border: 0px solid #ffff…" at bounding box center [630, 334] width 594 height 515
click at [1081, 554] on button "Custom tools" at bounding box center [1034, 575] width 190 height 42
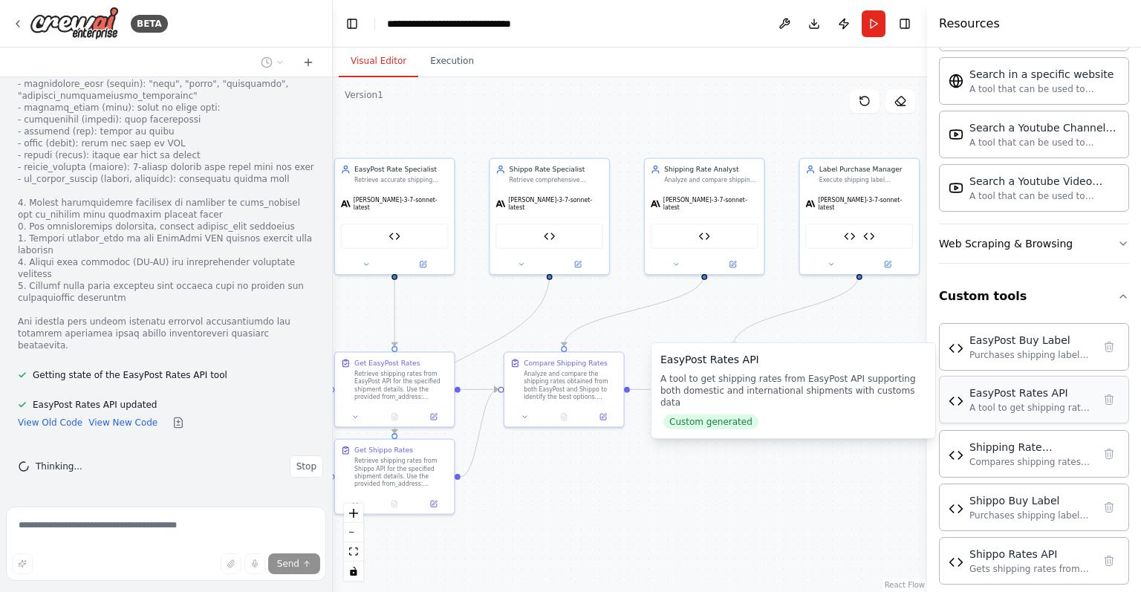
click at [1034, 404] on div "EasyPost Rates API A tool to get shipping rates from EasyPost API supporting bo…" at bounding box center [1034, 400] width 190 height 48
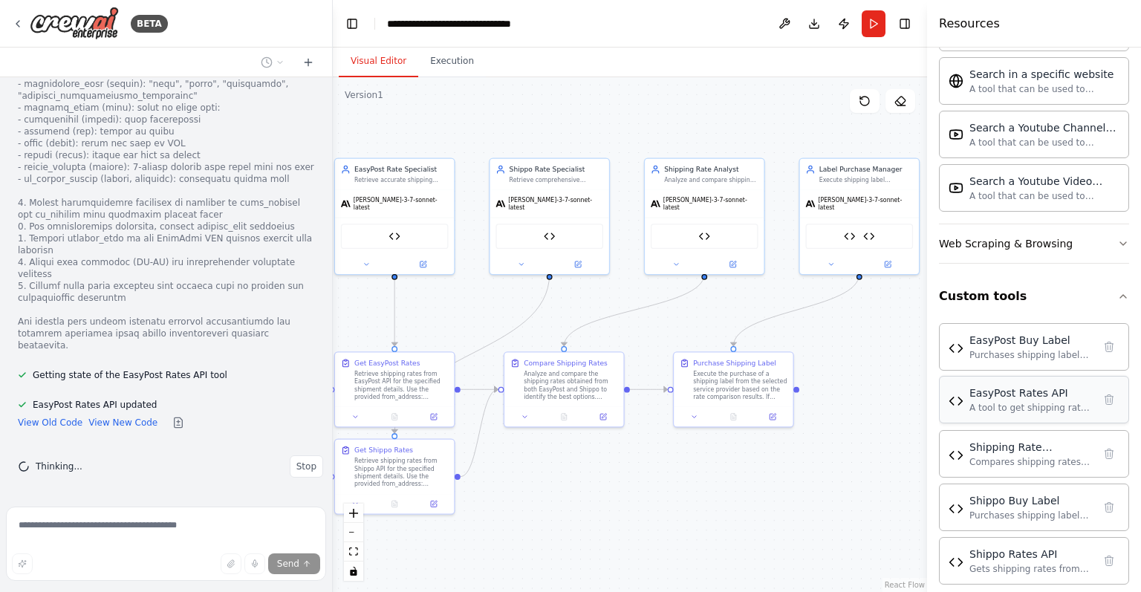
click at [1034, 403] on div "EasyPost Rates API A tool to get shipping rates from EasyPost API supporting bo…" at bounding box center [1034, 400] width 190 height 48
click at [953, 394] on img at bounding box center [955, 401] width 15 height 15
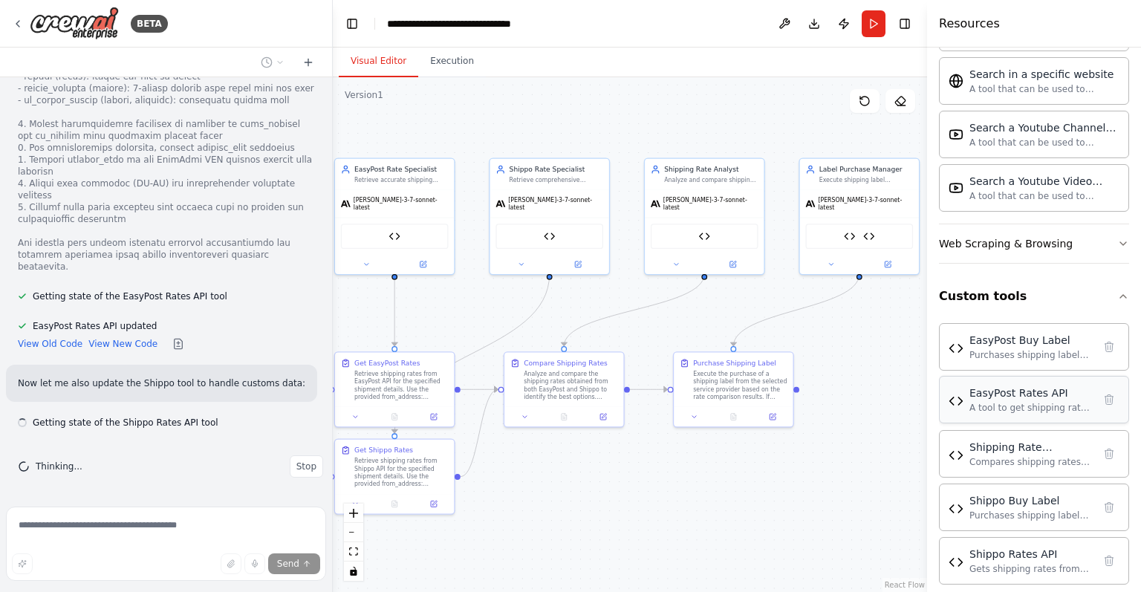
click at [963, 385] on div "EasyPost Rates API A tool to get shipping rates from EasyPost API supporting bo…" at bounding box center [1033, 399] width 171 height 28
click at [423, 260] on button at bounding box center [422, 262] width 55 height 12
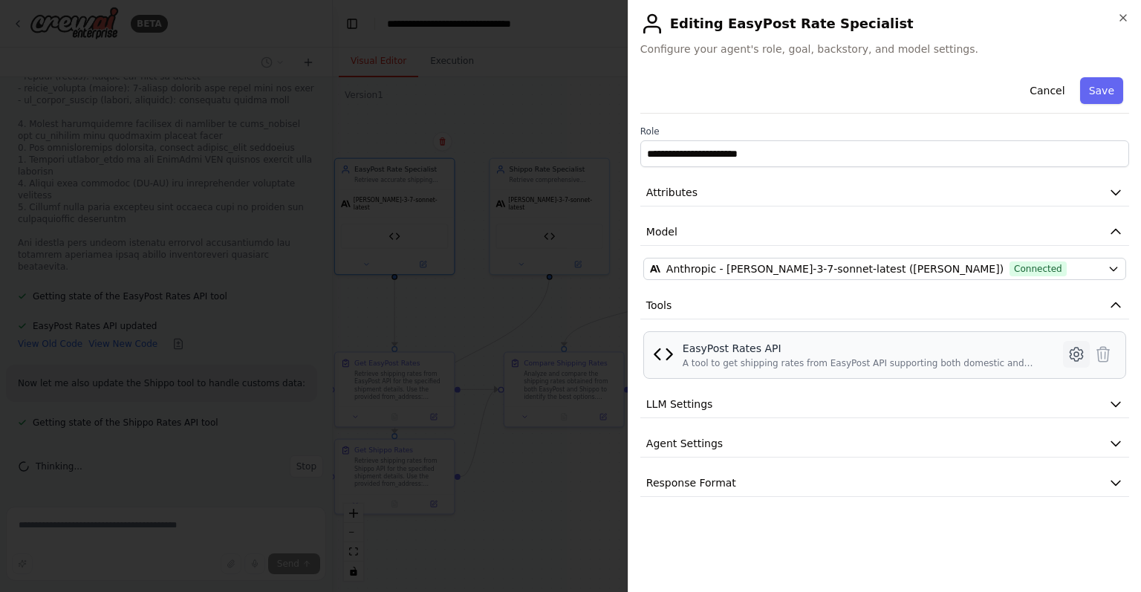
click at [1075, 343] on button at bounding box center [1076, 354] width 27 height 27
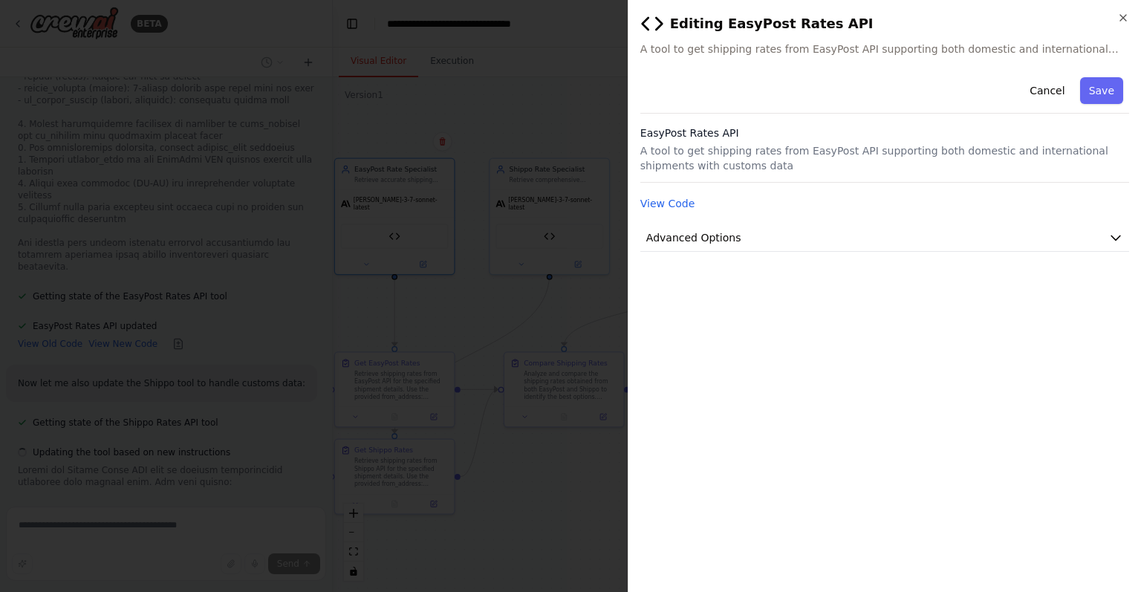
scroll to position [9365, 0]
click at [738, 241] on button "Advanced Options" at bounding box center [884, 237] width 489 height 27
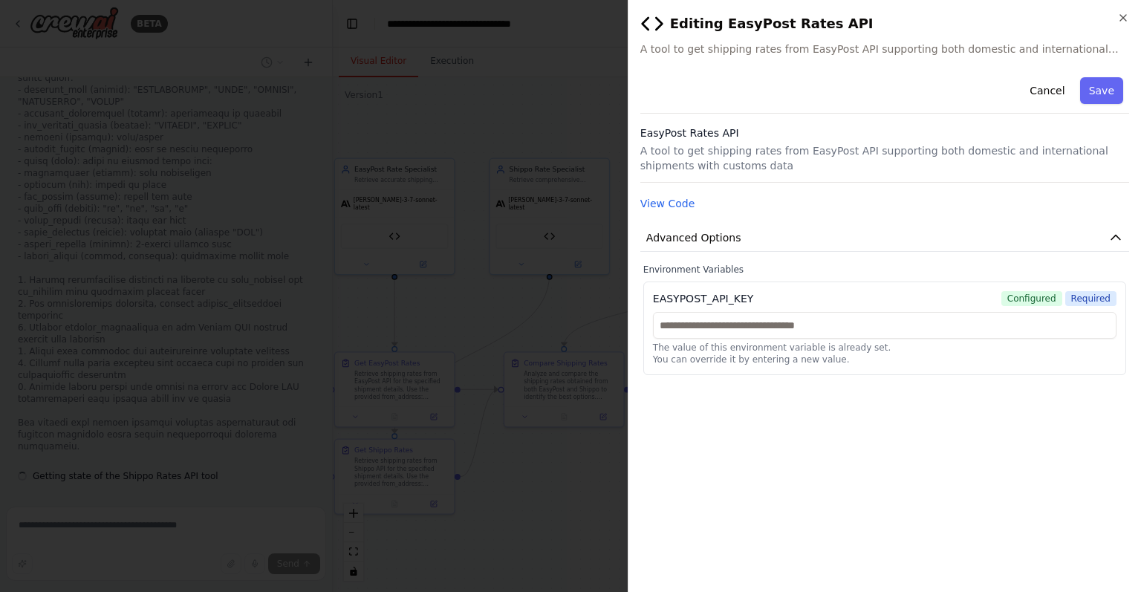
scroll to position [9395, 0]
drag, startPoint x: 665, startPoint y: 214, endPoint x: 668, endPoint y: 203, distance: 11.5
click at [668, 203] on div "Cancel Save EasyPost Rates API A tool to get shipping rates from EasyPost API s…" at bounding box center [884, 223] width 489 height 304
click at [668, 203] on button "View Code" at bounding box center [667, 203] width 55 height 15
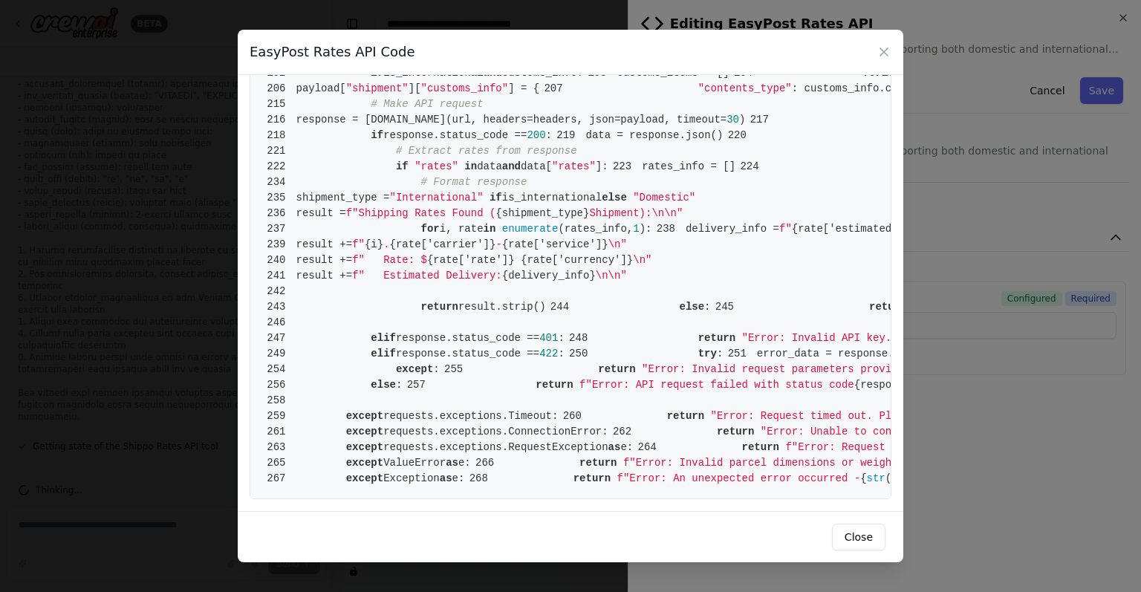
scroll to position [3802, 0]
click at [854, 59] on div "EasyPost Rates API Code" at bounding box center [570, 52] width 665 height 45
click at [870, 51] on div "EasyPost Rates API Code" at bounding box center [570, 52] width 665 height 45
click at [877, 53] on icon at bounding box center [883, 52] width 15 height 15
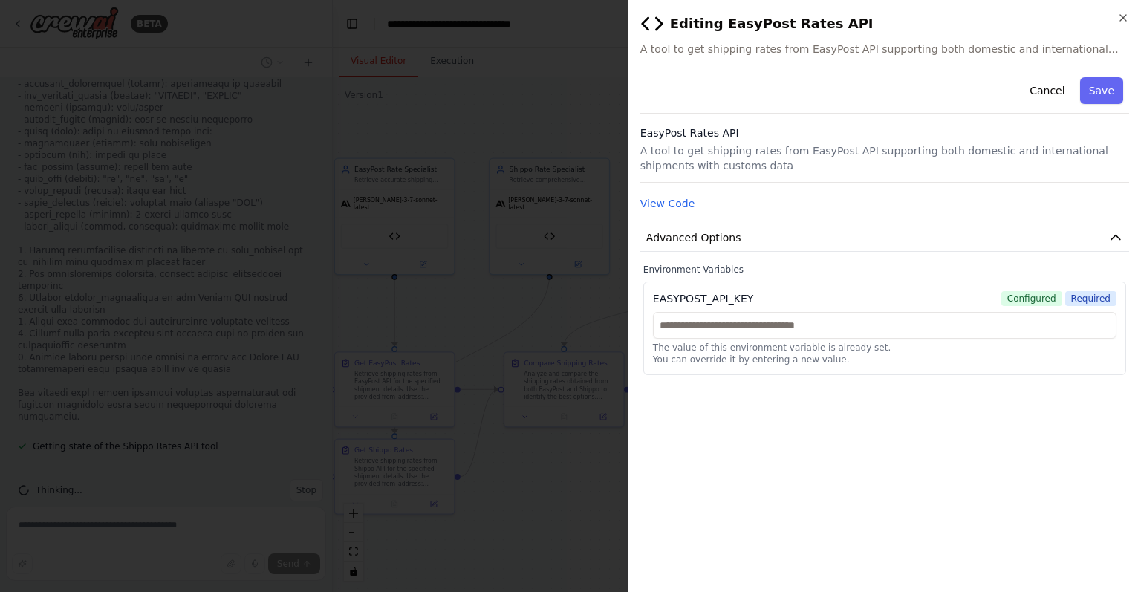
click at [1133, 20] on div "**********" at bounding box center [884, 296] width 513 height 592
click at [1130, 19] on div "**********" at bounding box center [884, 296] width 513 height 592
click at [1119, 22] on icon "button" at bounding box center [1123, 18] width 12 height 12
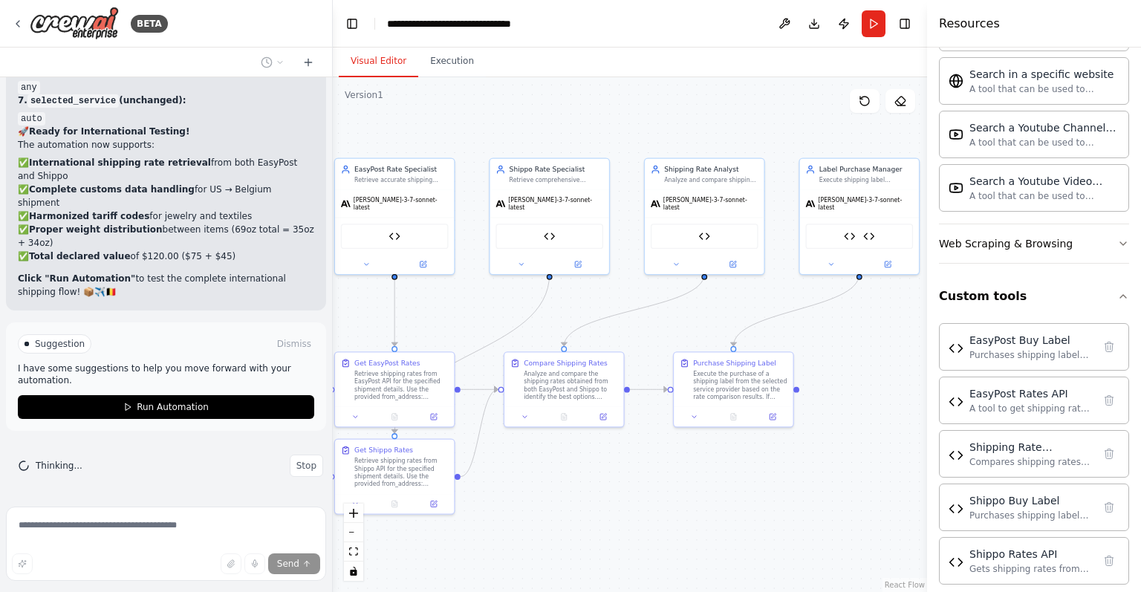
scroll to position [11360, 0]
click at [185, 397] on button "Run Automation" at bounding box center [166, 407] width 296 height 24
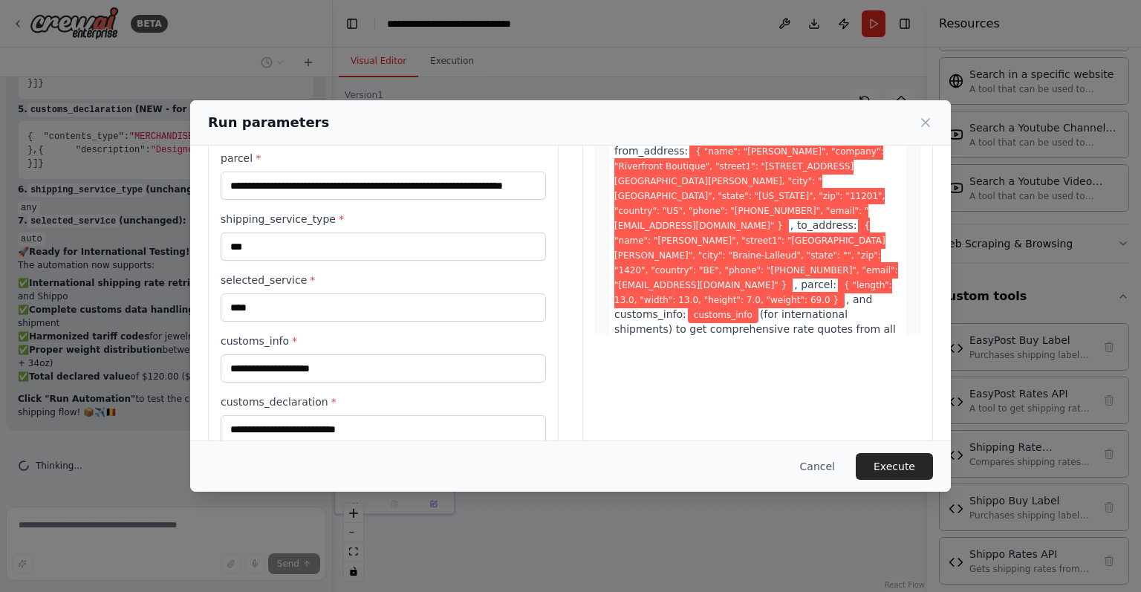
scroll to position [199, 0]
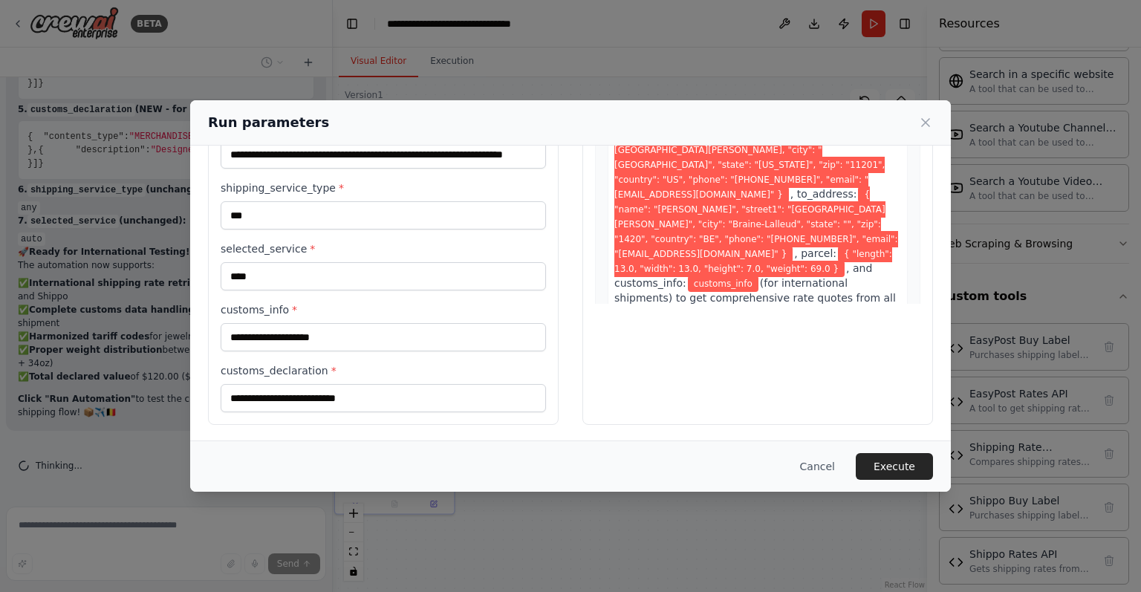
click at [924, 114] on div "Run parameters" at bounding box center [570, 122] width 725 height 21
click at [925, 125] on icon at bounding box center [925, 122] width 15 height 15
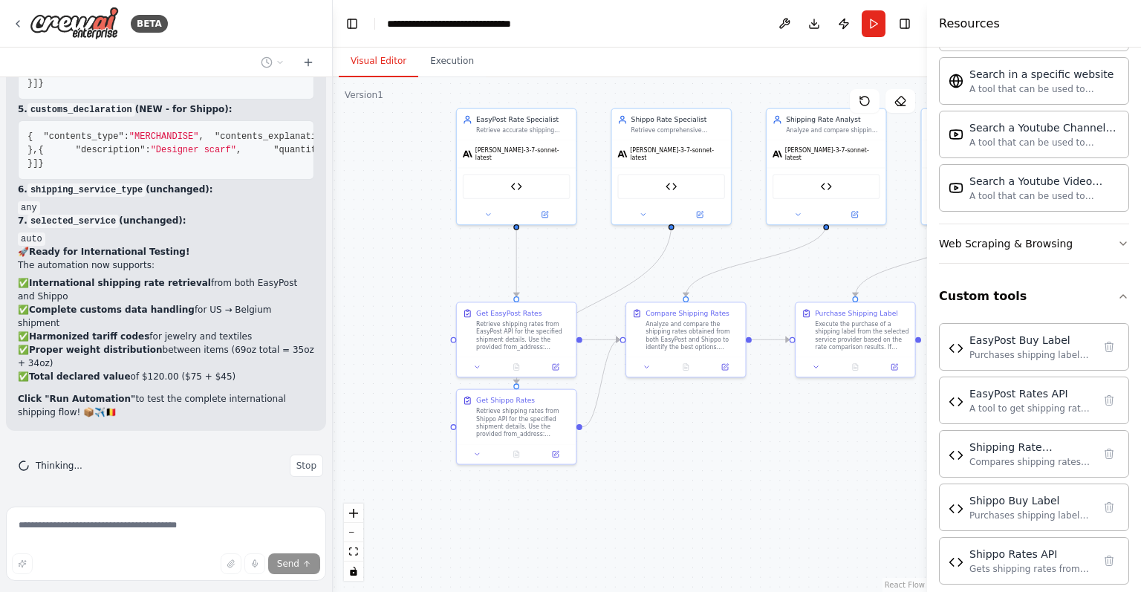
drag, startPoint x: 662, startPoint y: 506, endPoint x: 783, endPoint y: 458, distance: 131.0
click at [783, 458] on div ".deletable-edge-delete-btn { width: 20px; height: 20px; border: 0px solid #ffff…" at bounding box center [630, 334] width 594 height 515
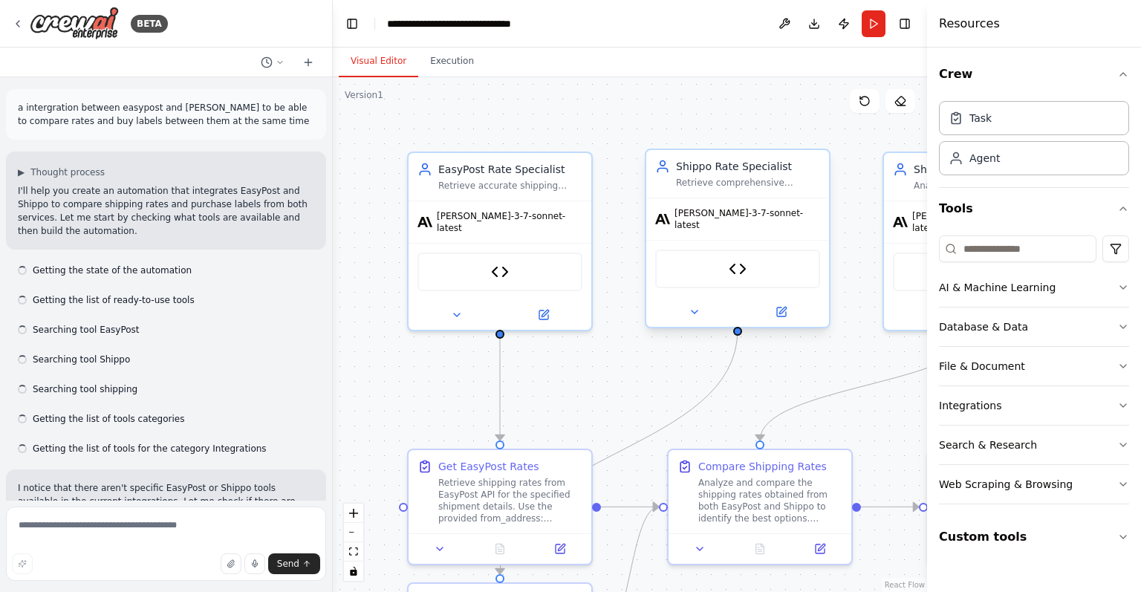
scroll to position [11261, 0]
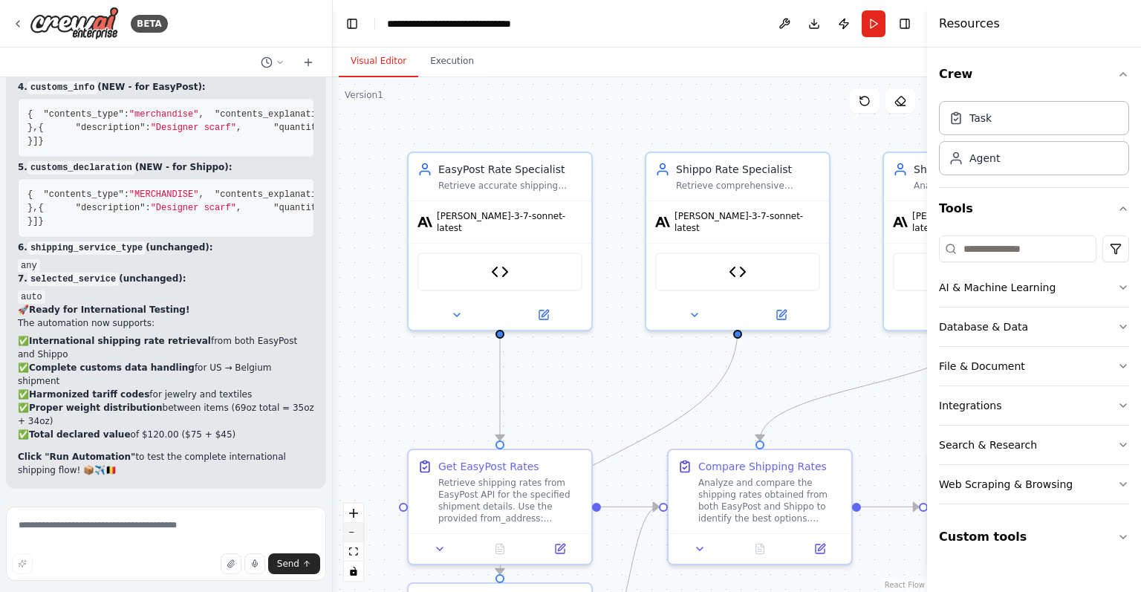
click at [353, 538] on button "zoom out" at bounding box center [353, 532] width 19 height 19
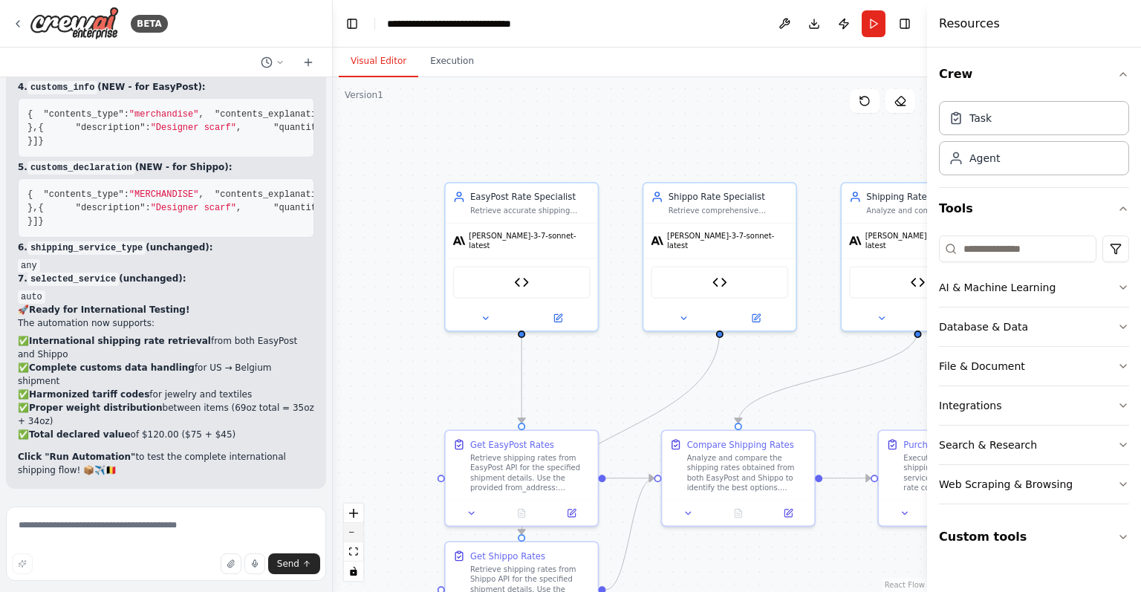
click at [353, 538] on button "zoom out" at bounding box center [353, 532] width 19 height 19
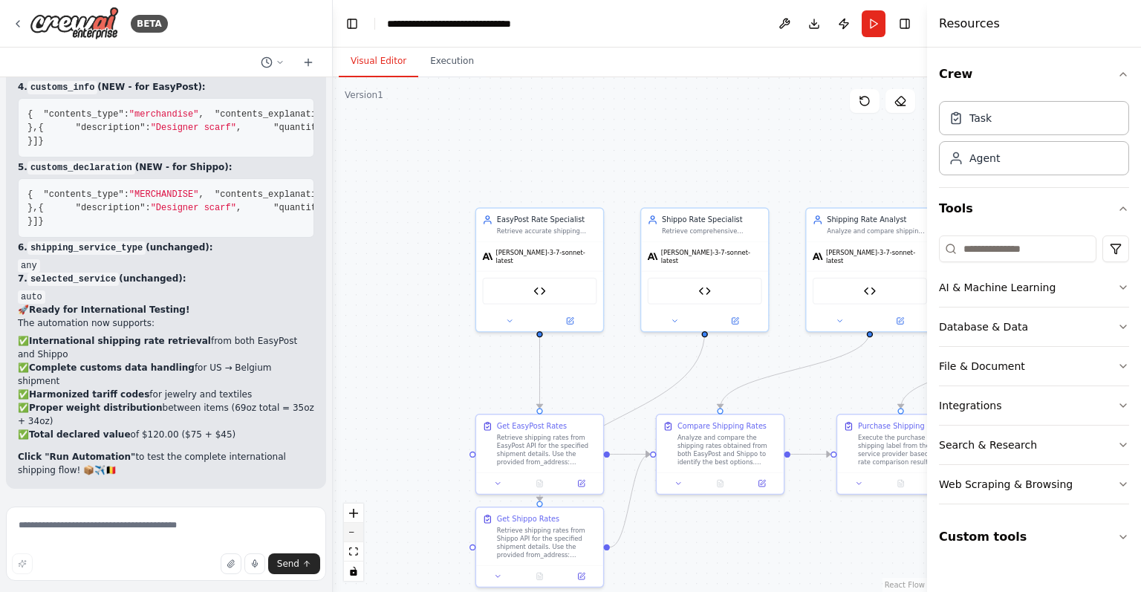
click at [353, 538] on button "zoom out" at bounding box center [353, 532] width 19 height 19
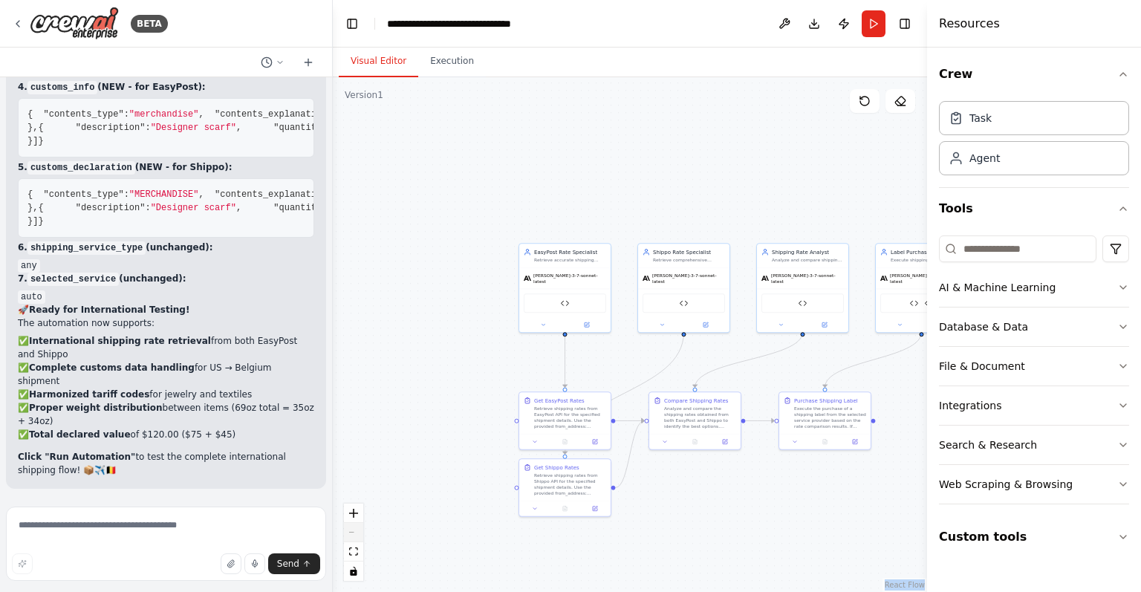
click at [353, 538] on div "React Flow controls" at bounding box center [353, 542] width 19 height 77
click at [183, 534] on textarea at bounding box center [166, 543] width 320 height 74
type textarea "*"
type textarea "**********"
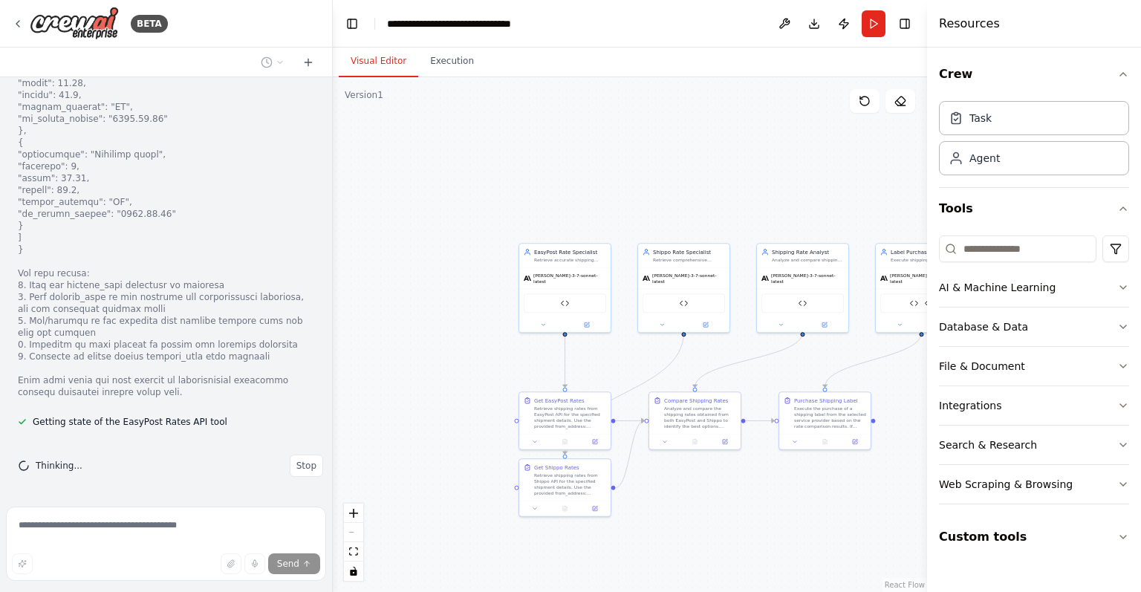
scroll to position [12065, 0]
click at [586, 287] on div "EasyPost Rates API" at bounding box center [564, 301] width 91 height 29
click at [667, 267] on div "[PERSON_NAME]-3-7-sonnet-latest" at bounding box center [683, 277] width 91 height 21
click at [876, 22] on button "Run" at bounding box center [873, 23] width 24 height 27
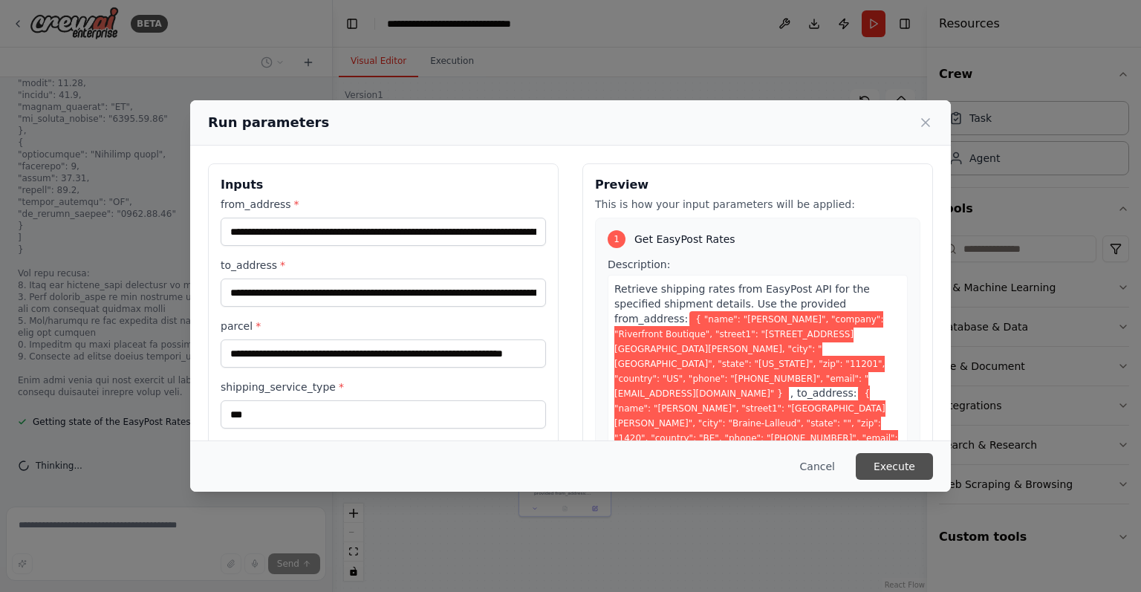
click at [905, 472] on button "Execute" at bounding box center [894, 466] width 77 height 27
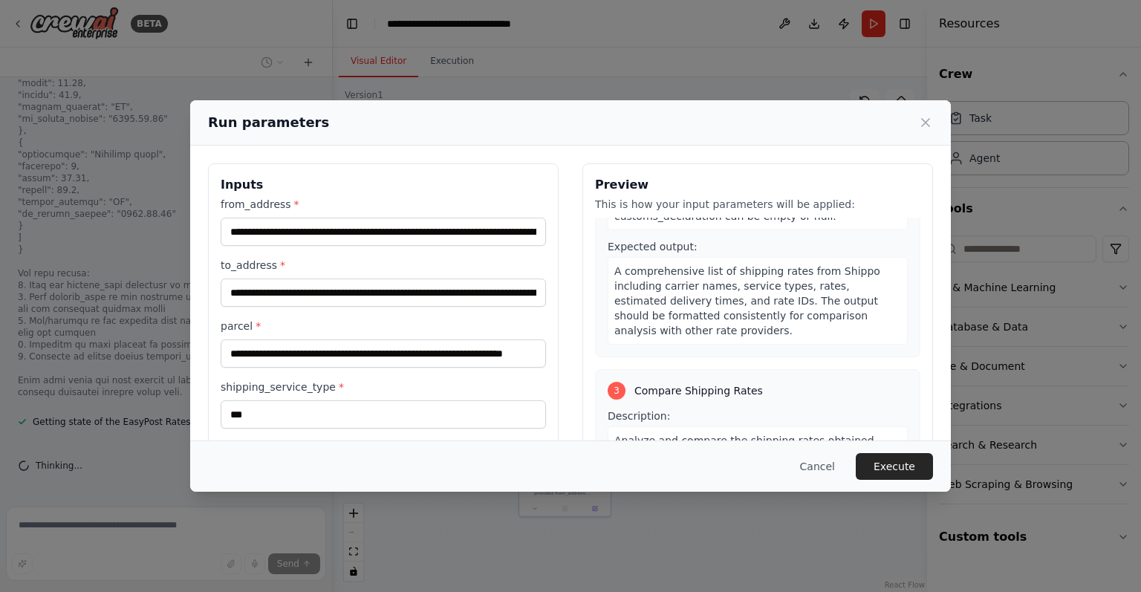
scroll to position [884, 0]
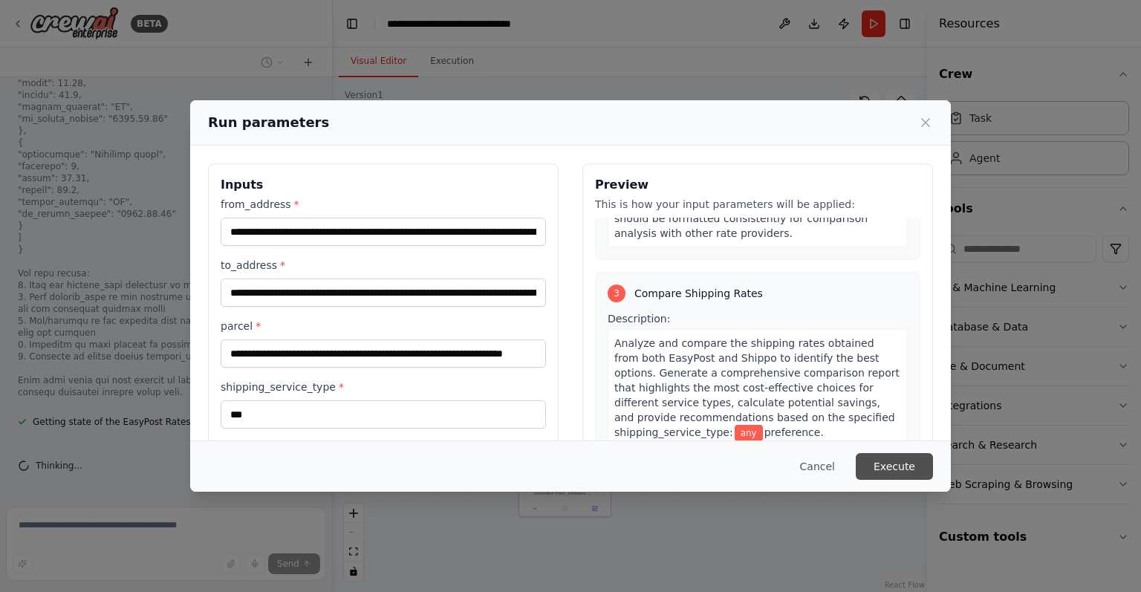
click at [930, 473] on button "Execute" at bounding box center [894, 466] width 77 height 27
click at [928, 473] on button "Execute" at bounding box center [894, 466] width 77 height 27
click at [916, 472] on button "Execute" at bounding box center [894, 466] width 77 height 27
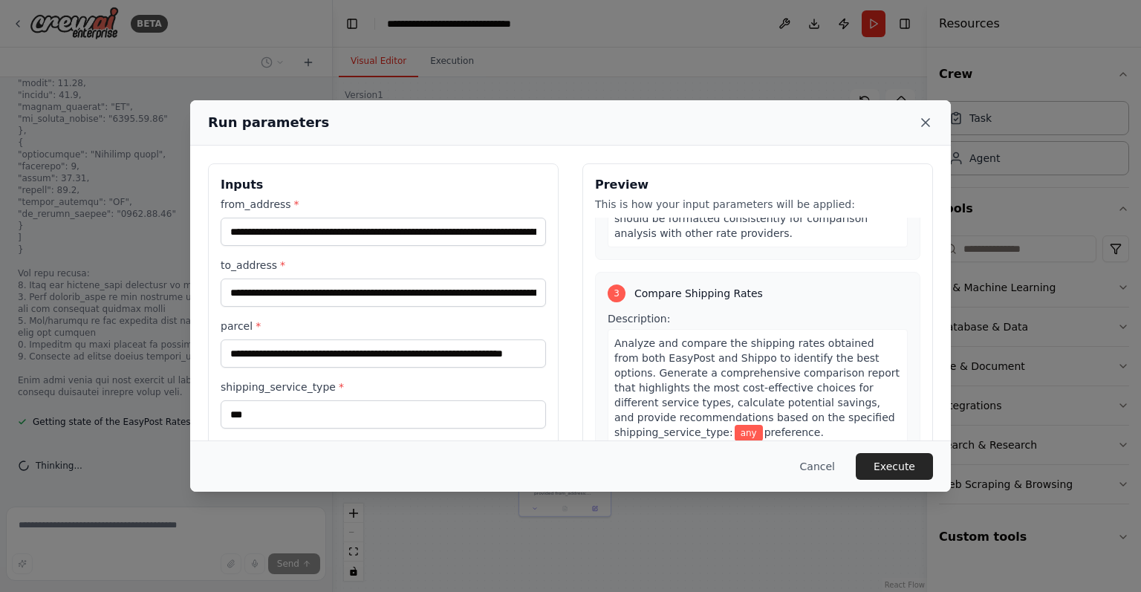
click at [923, 128] on icon at bounding box center [925, 122] width 15 height 15
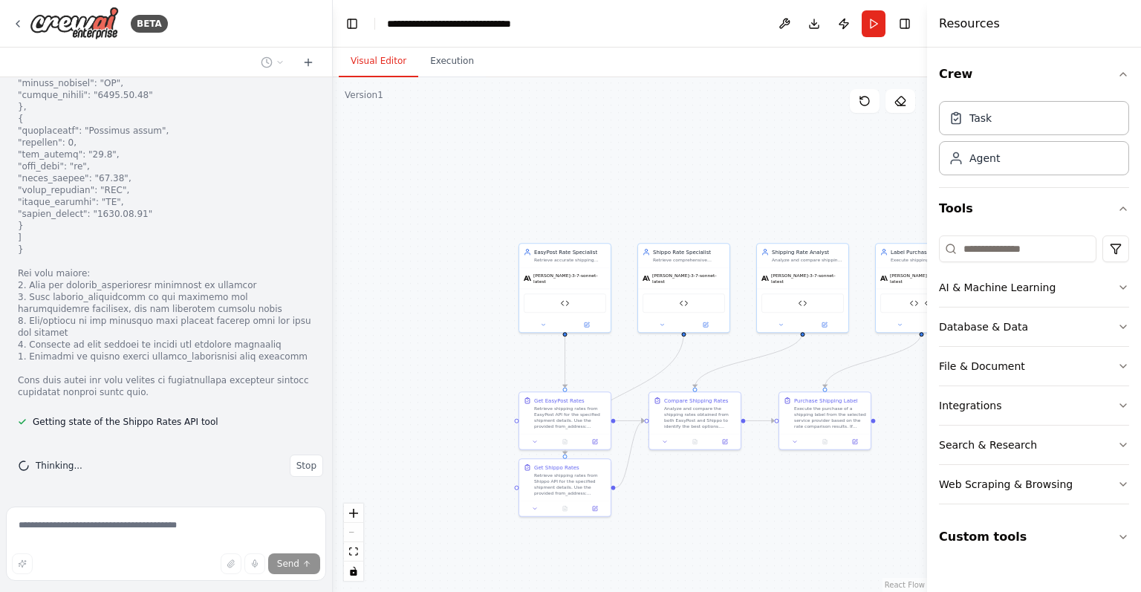
scroll to position [12810, 0]
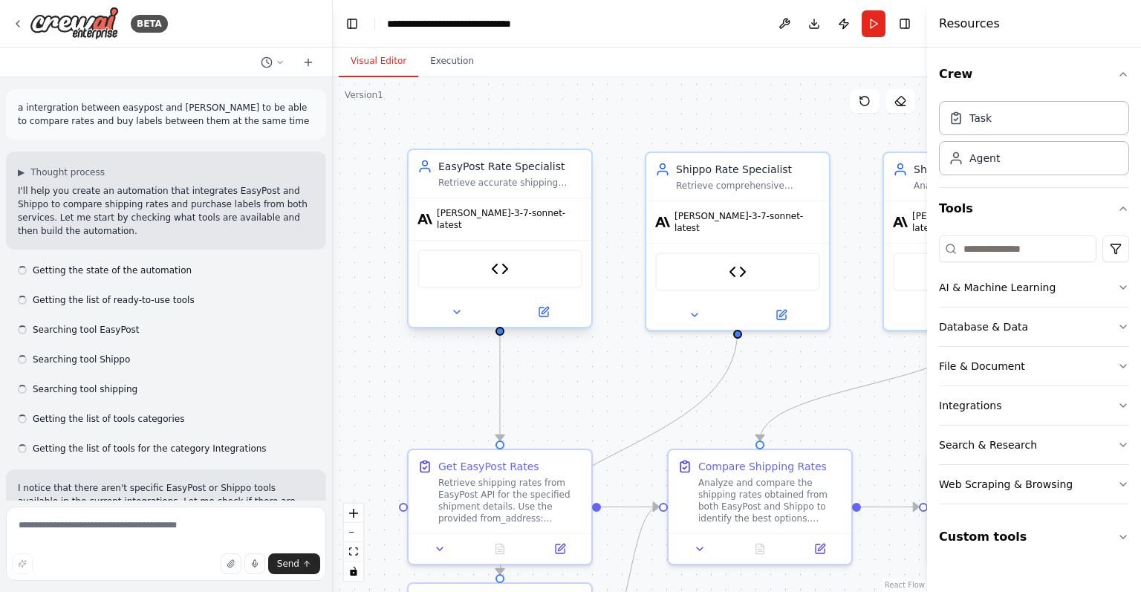
scroll to position [12752, 0]
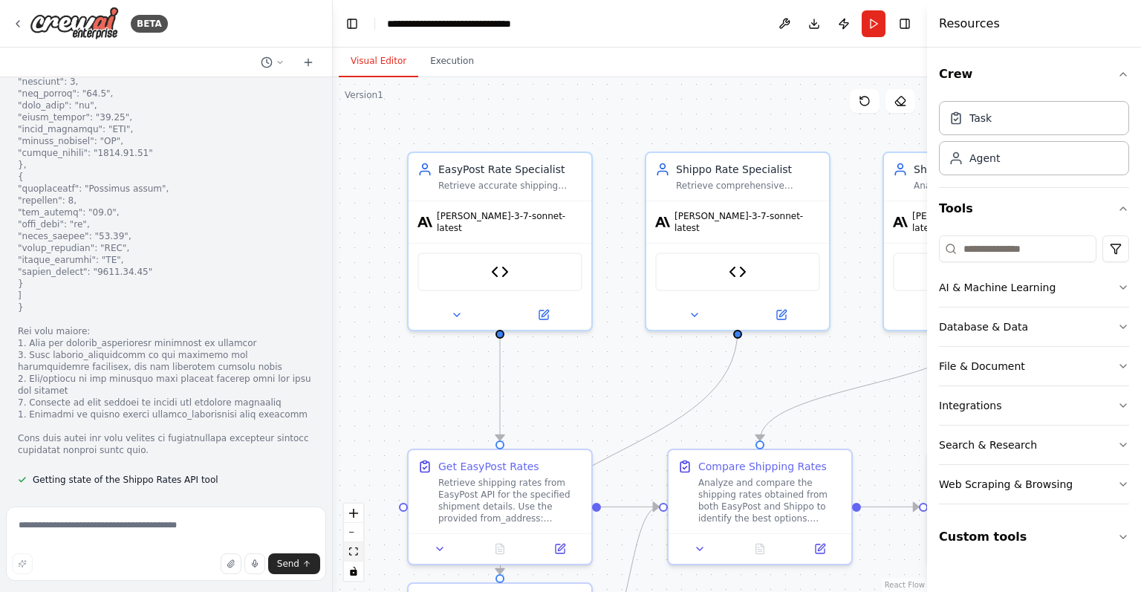
click at [359, 553] on button "fit view" at bounding box center [353, 551] width 19 height 19
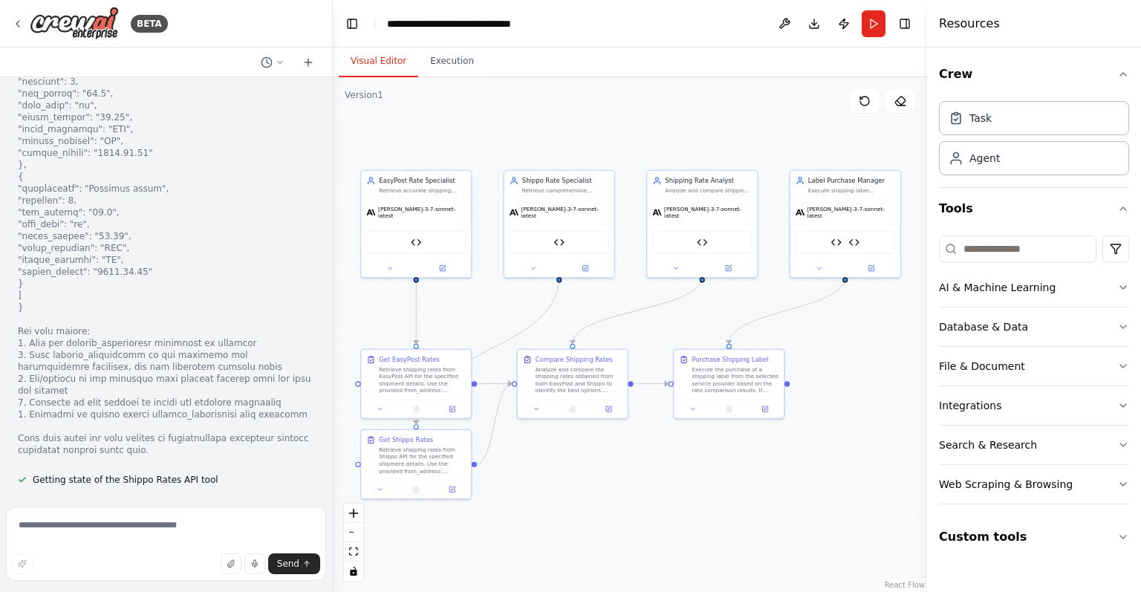
scroll to position [12800, 0]
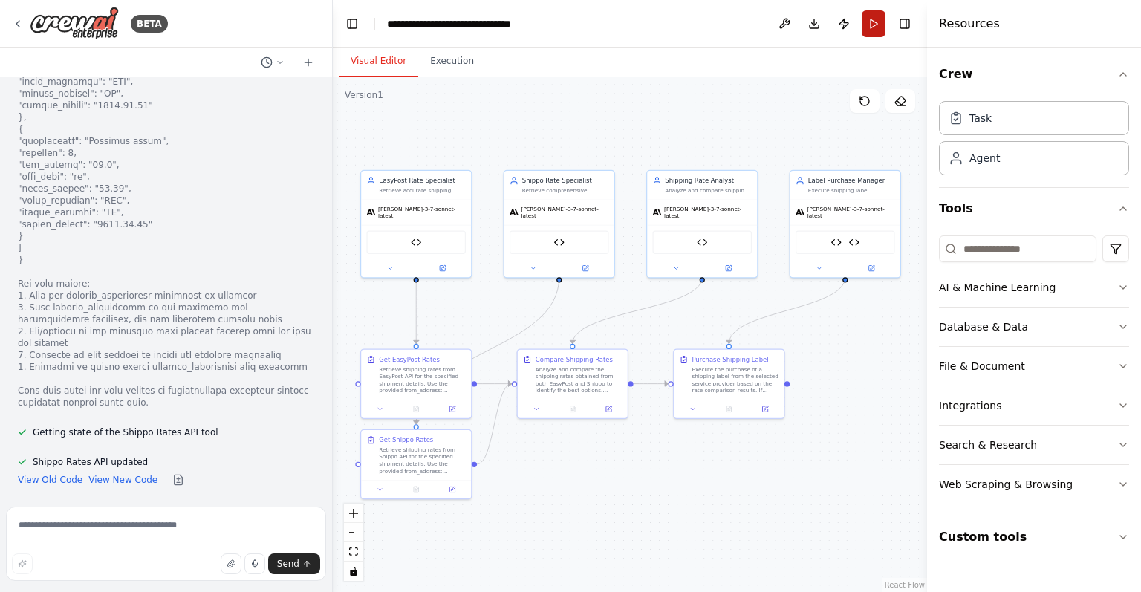
click at [872, 19] on button "Run" at bounding box center [873, 23] width 24 height 27
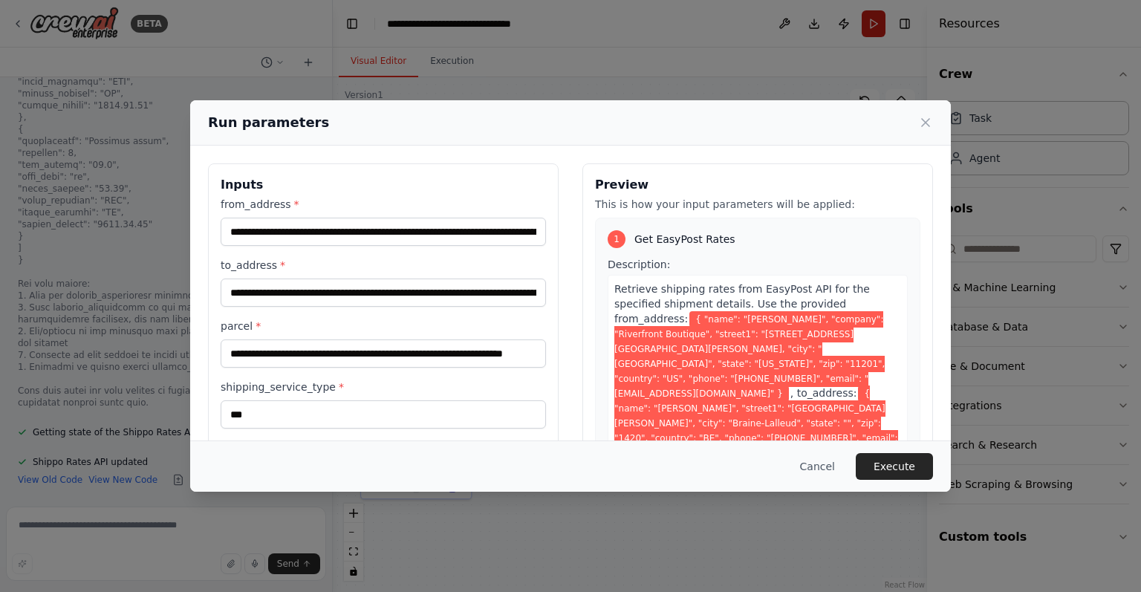
click at [872, 19] on body "BETA a intergration between easypost and shippo to be able to compare rates and…" at bounding box center [570, 296] width 1141 height 592
click at [882, 464] on button "Execute" at bounding box center [894, 466] width 77 height 27
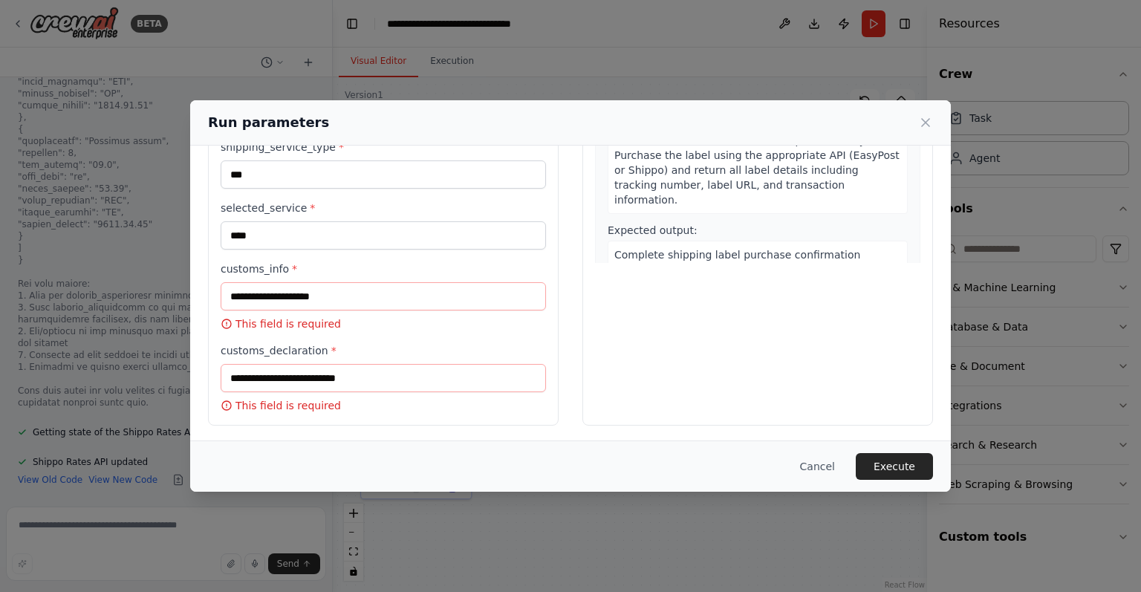
scroll to position [241, 0]
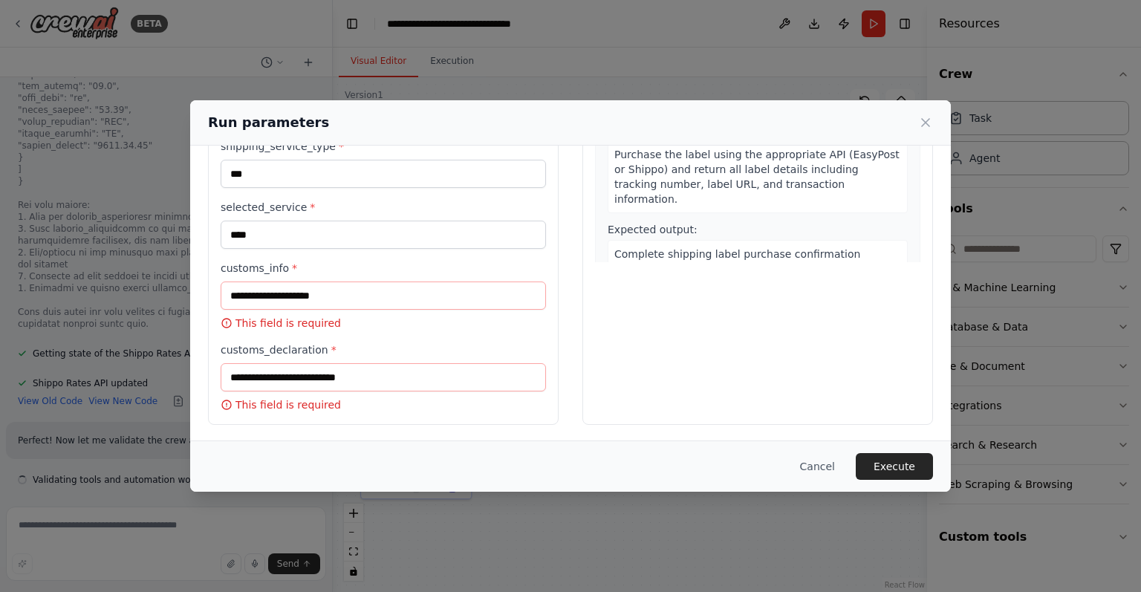
click at [381, 283] on div "customs_info * This field is required" at bounding box center [383, 296] width 325 height 70
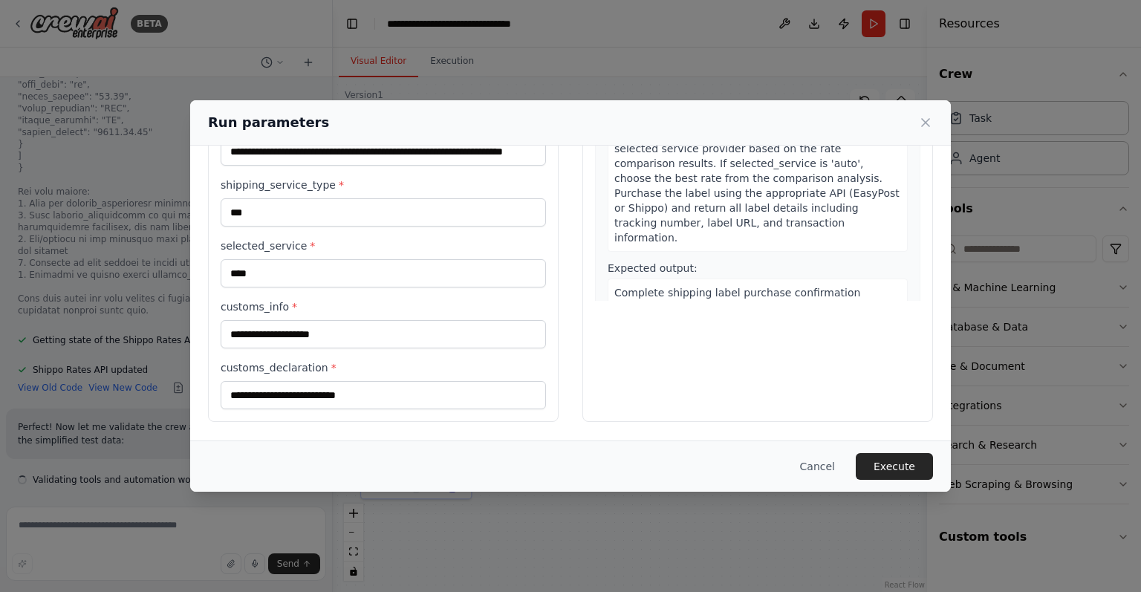
scroll to position [199, 0]
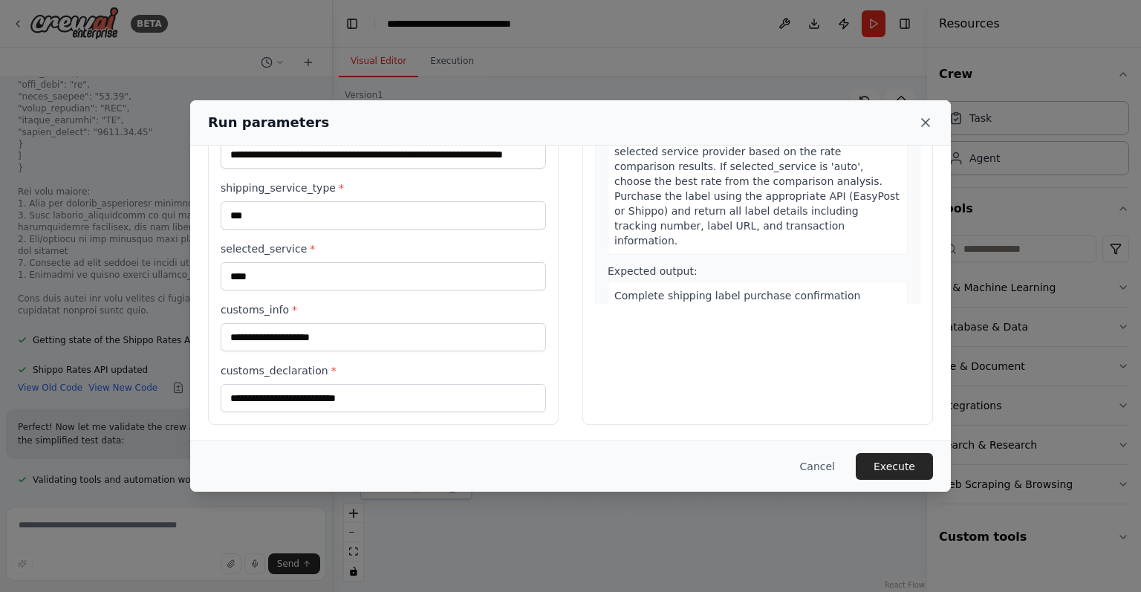
click at [925, 123] on icon at bounding box center [925, 122] width 7 height 7
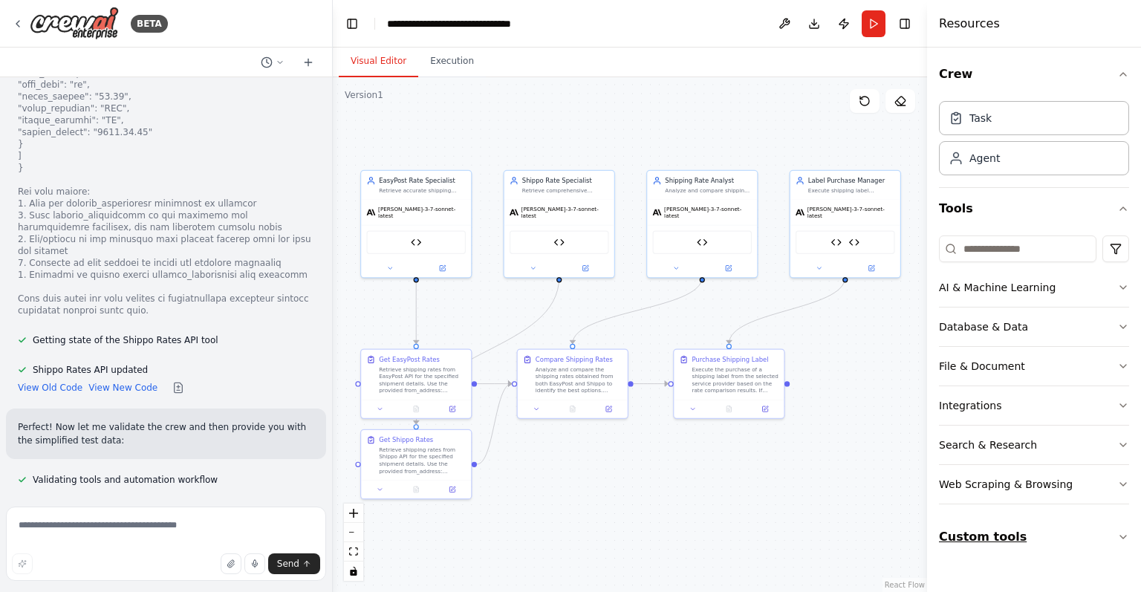
click at [996, 538] on button "Custom tools" at bounding box center [1034, 537] width 190 height 42
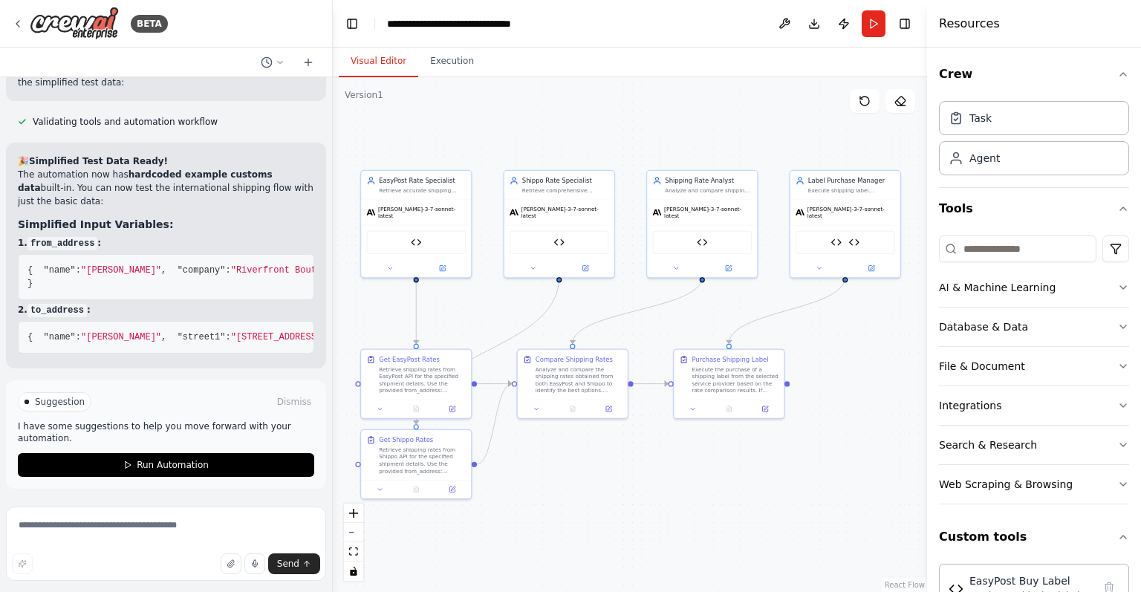
click at [755, 534] on div ".deletable-edge-delete-btn { width: 20px; height: 20px; border: 0px solid #ffff…" at bounding box center [630, 334] width 594 height 515
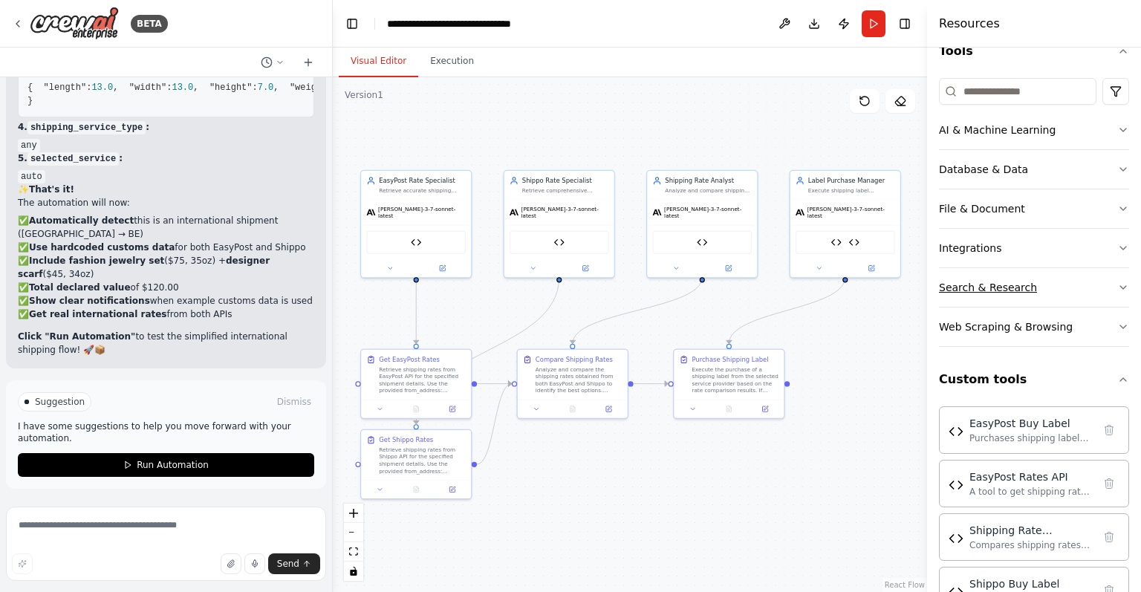
scroll to position [253, 0]
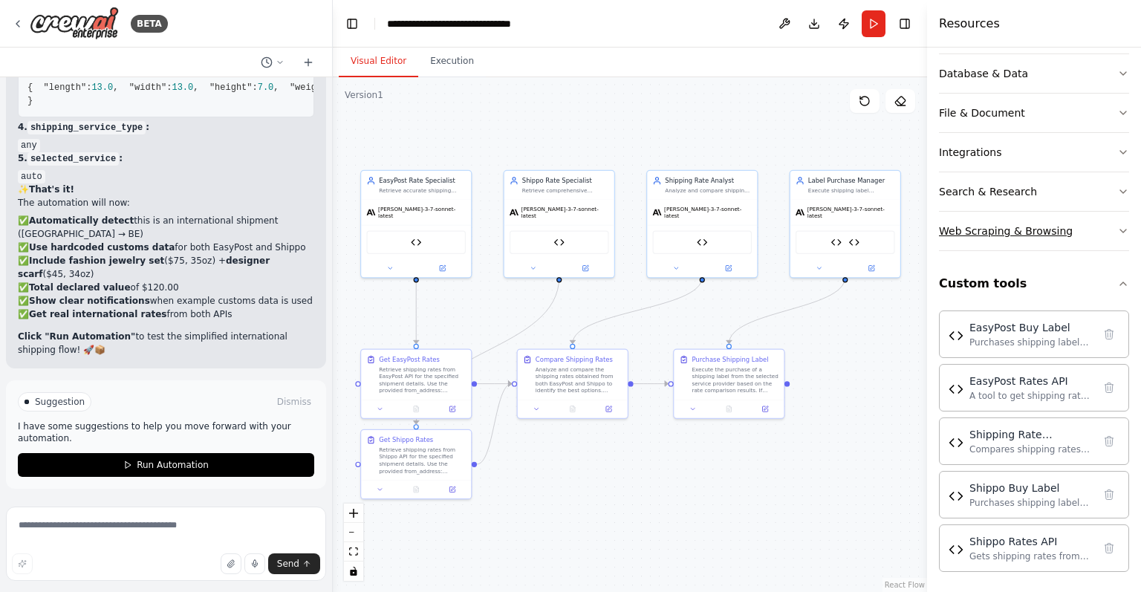
click at [1015, 236] on div "Web Scraping & Browsing" at bounding box center [1006, 231] width 134 height 15
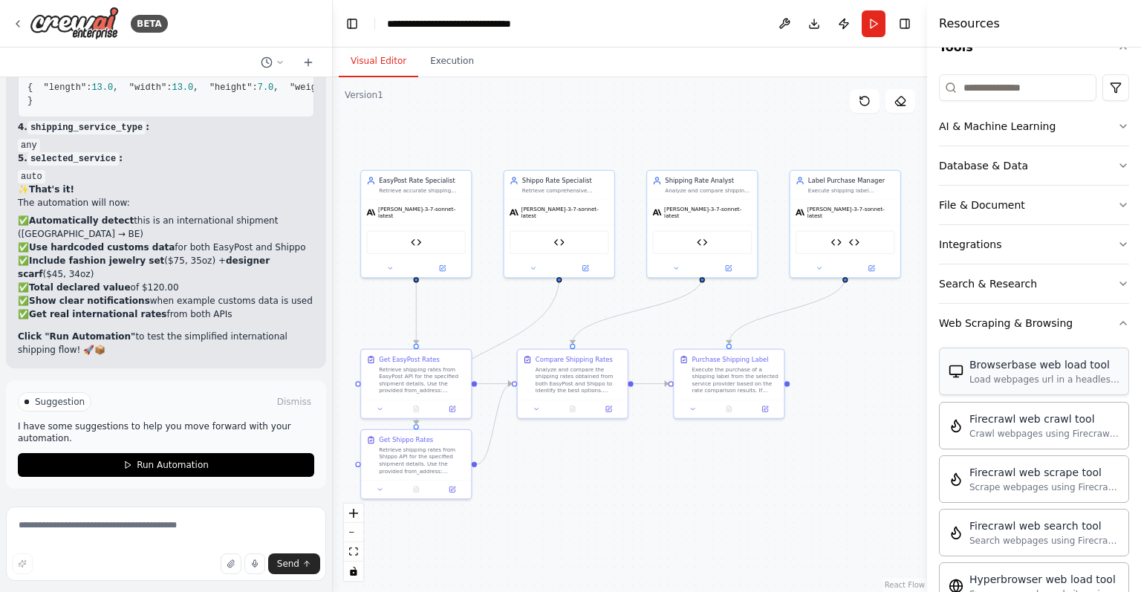
scroll to position [160, 0]
click at [1045, 266] on button "Search & Research" at bounding box center [1034, 285] width 190 height 39
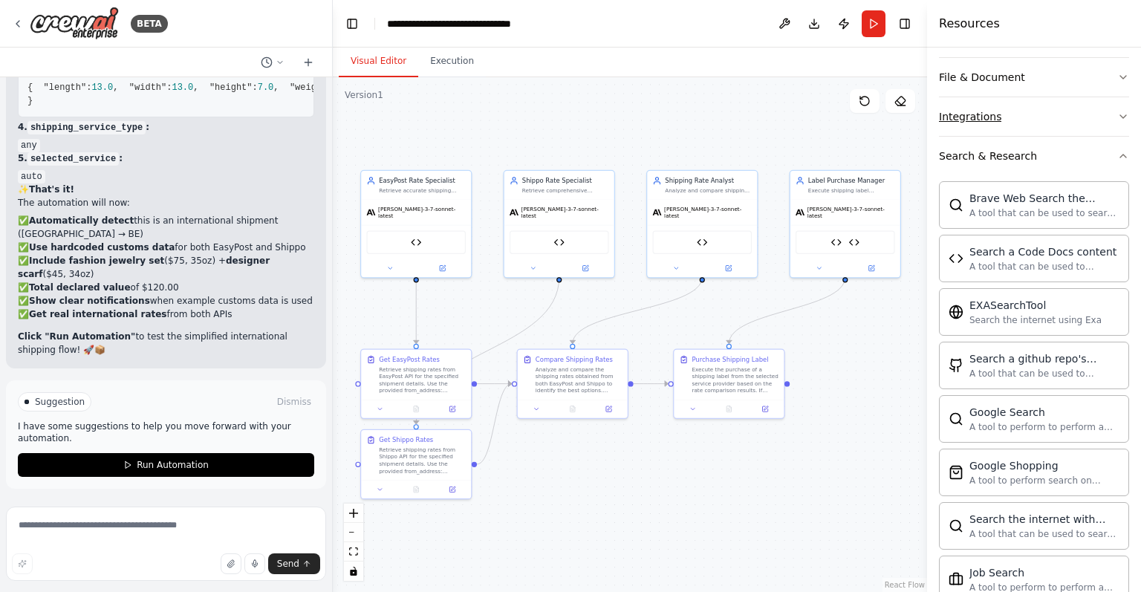
scroll to position [299, 0]
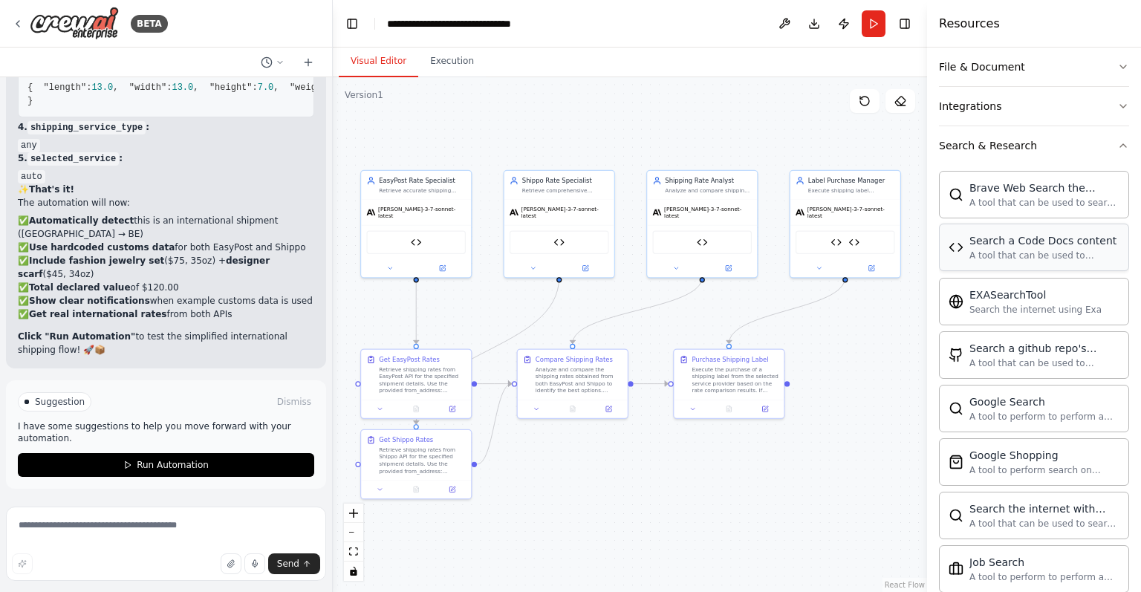
click at [1060, 250] on div "A tool that can be used to semantic search a query from a Code Docs content." at bounding box center [1044, 256] width 150 height 12
click at [984, 259] on div "Search a Code Docs content A tool that can be used to semantic search a query f…" at bounding box center [1034, 248] width 190 height 48
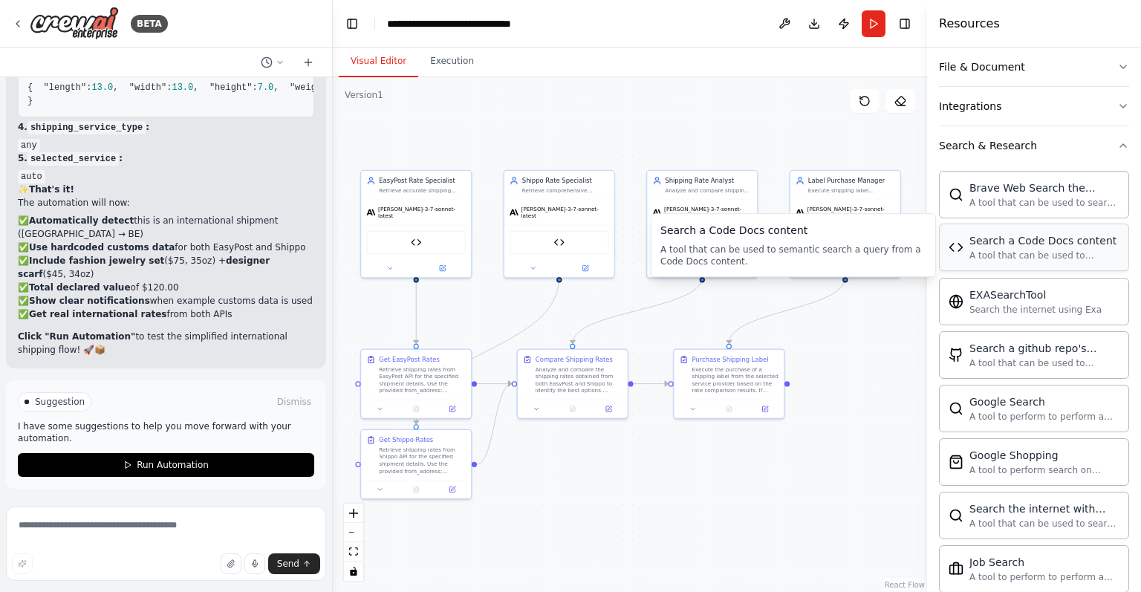
click at [1013, 227] on div "Search a Code Docs content A tool that can be used to semantic search a query f…" at bounding box center [1034, 248] width 190 height 48
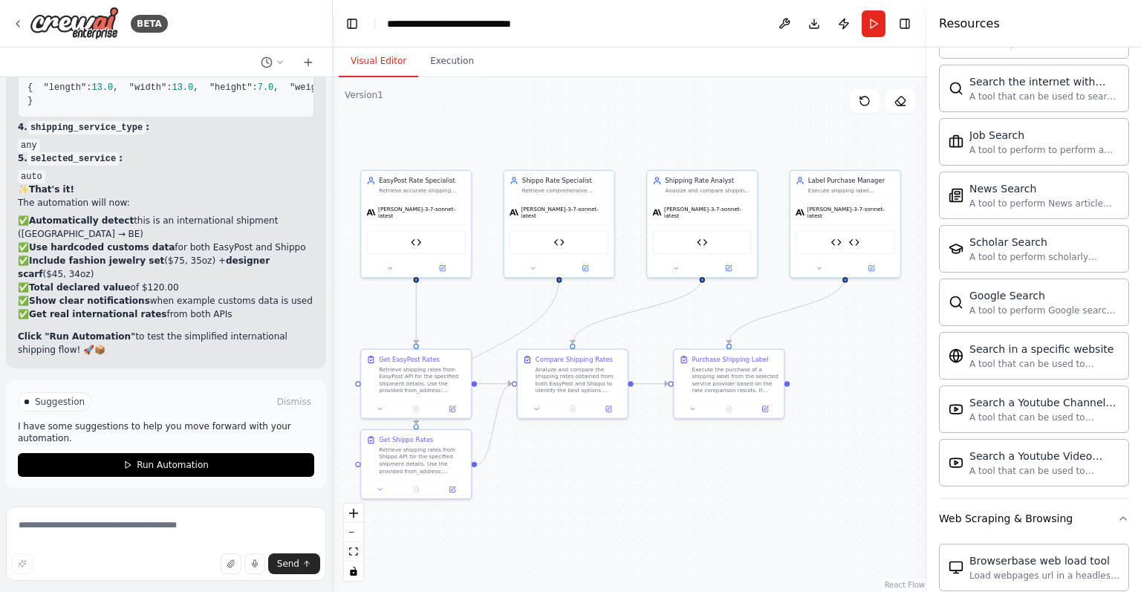
scroll to position [735, 0]
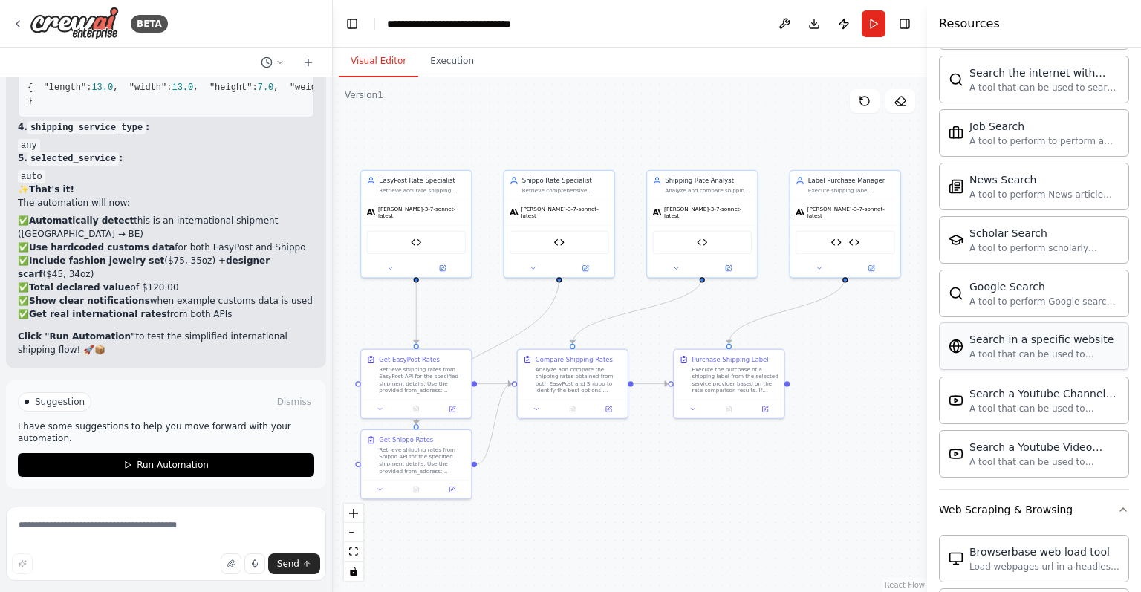
click at [1069, 338] on div "Search in a specific website" at bounding box center [1044, 339] width 150 height 15
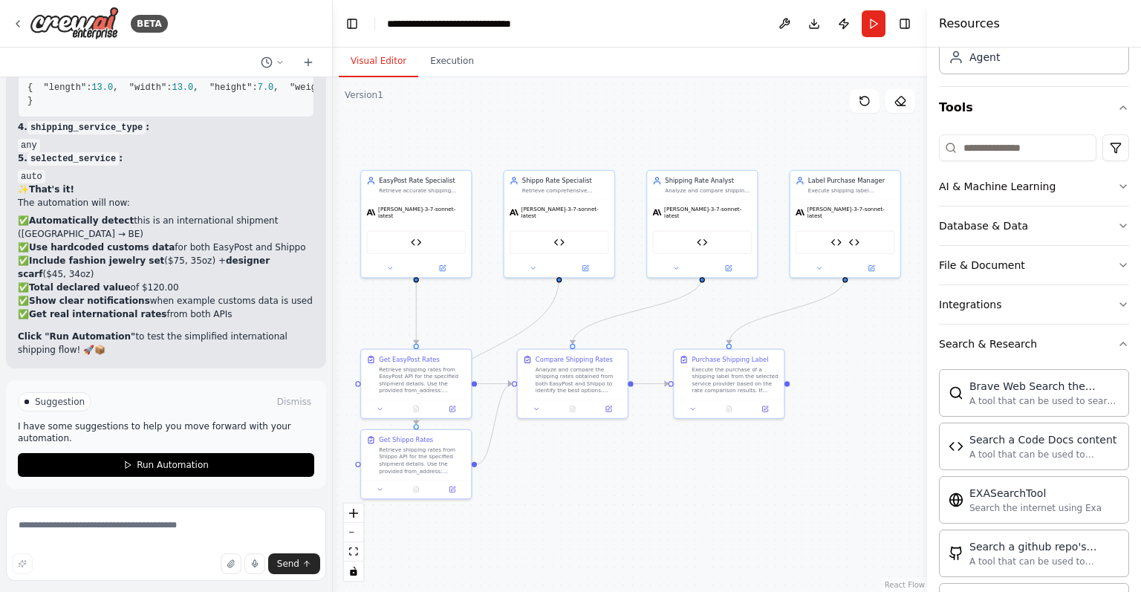
scroll to position [96, 0]
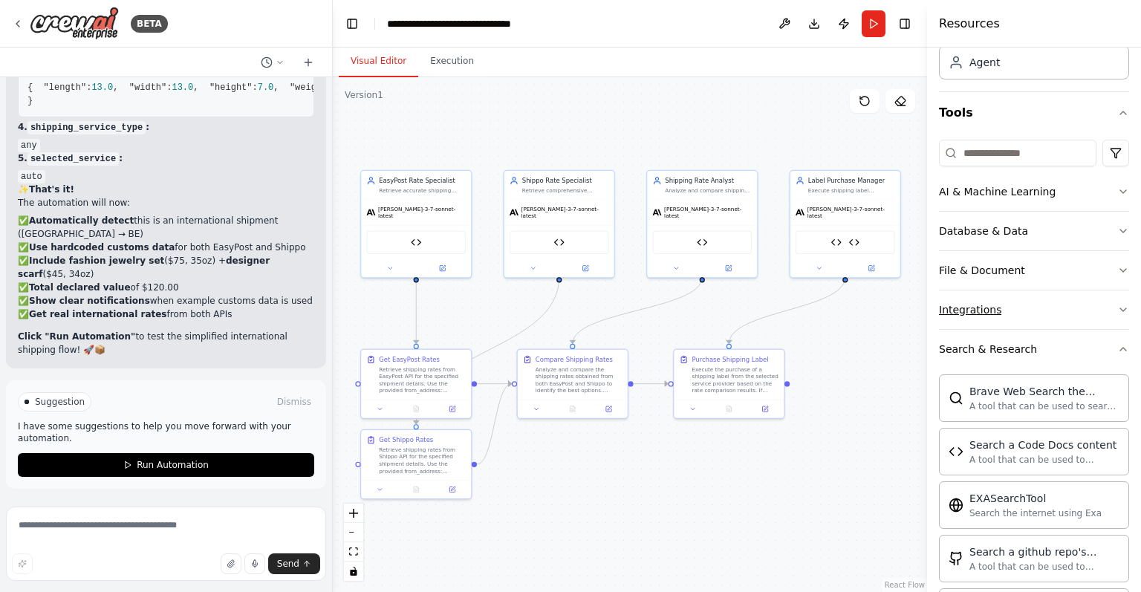
click at [1086, 292] on button "Integrations" at bounding box center [1034, 309] width 190 height 39
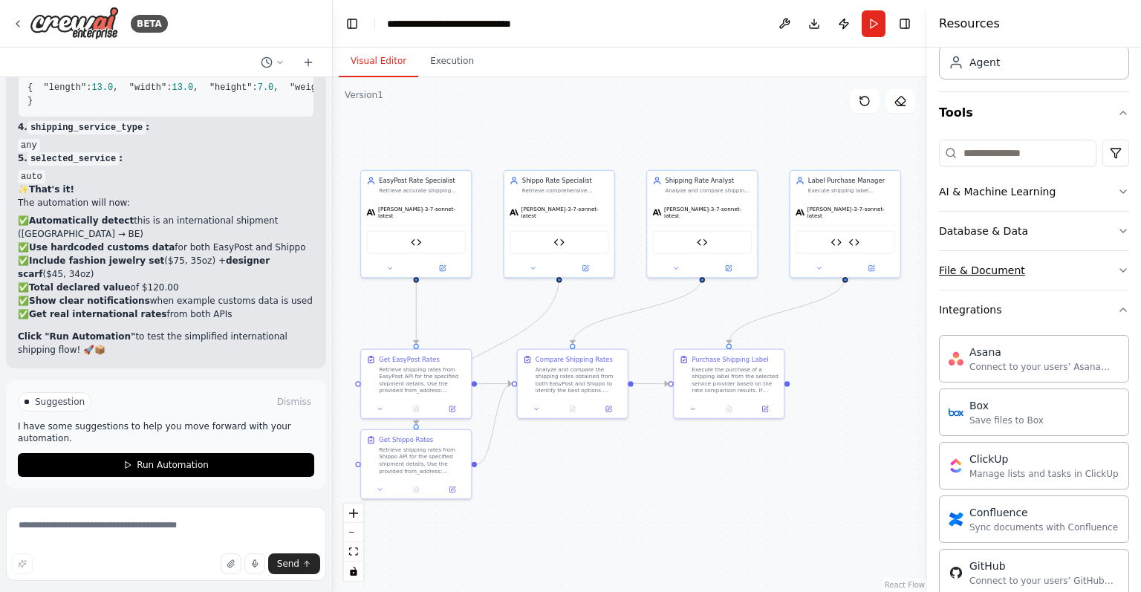
click at [1089, 274] on button "File & Document" at bounding box center [1034, 270] width 190 height 39
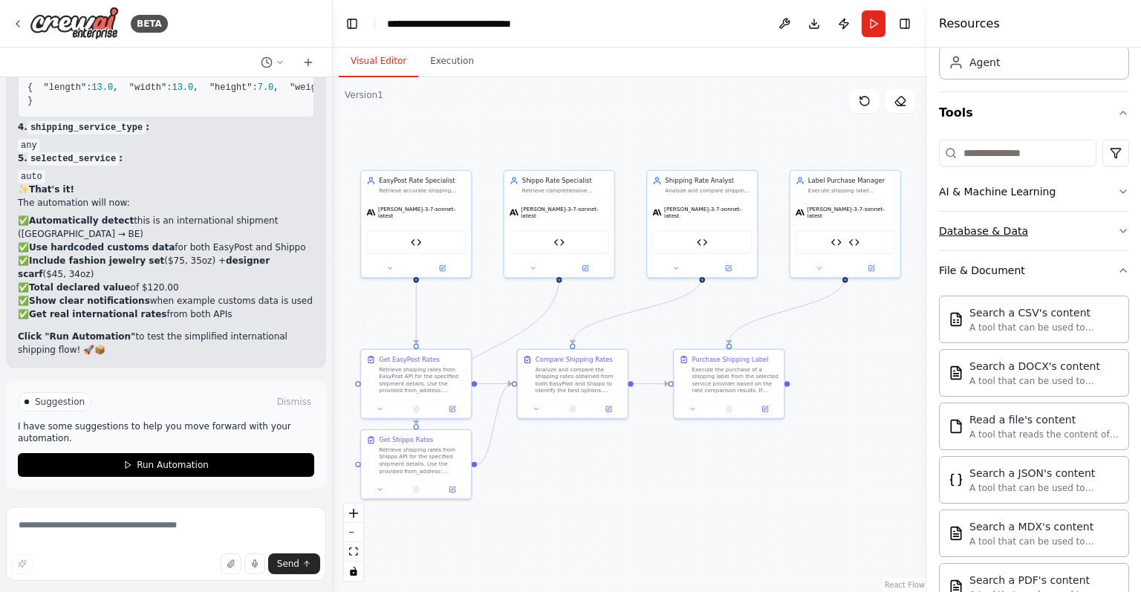
click at [1090, 232] on button "Database & Data" at bounding box center [1034, 231] width 190 height 39
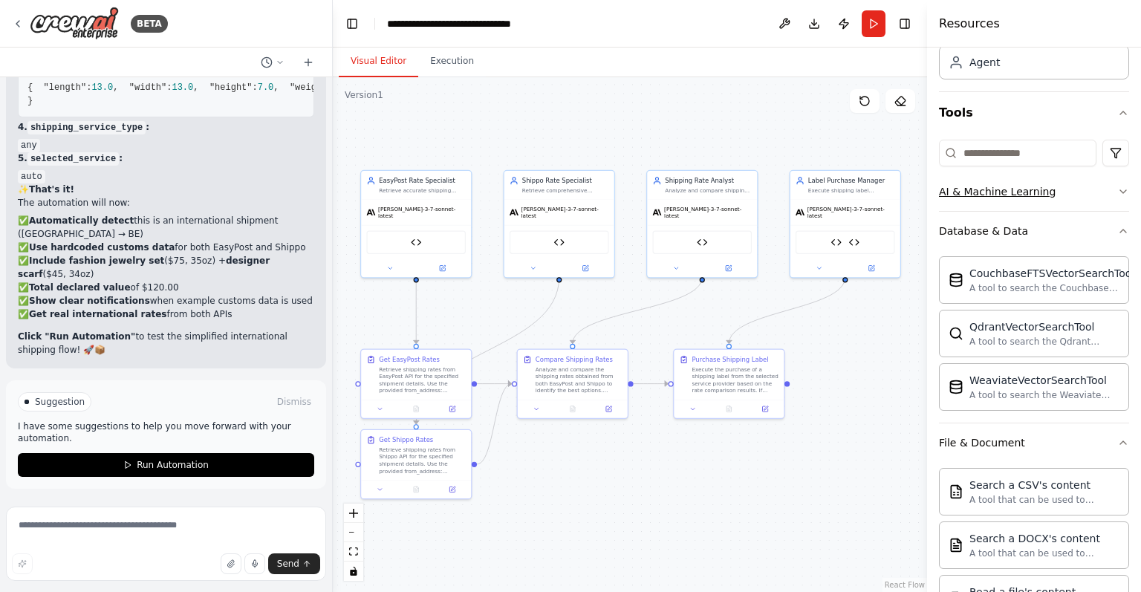
click at [1080, 186] on button "AI & Machine Learning" at bounding box center [1034, 191] width 190 height 39
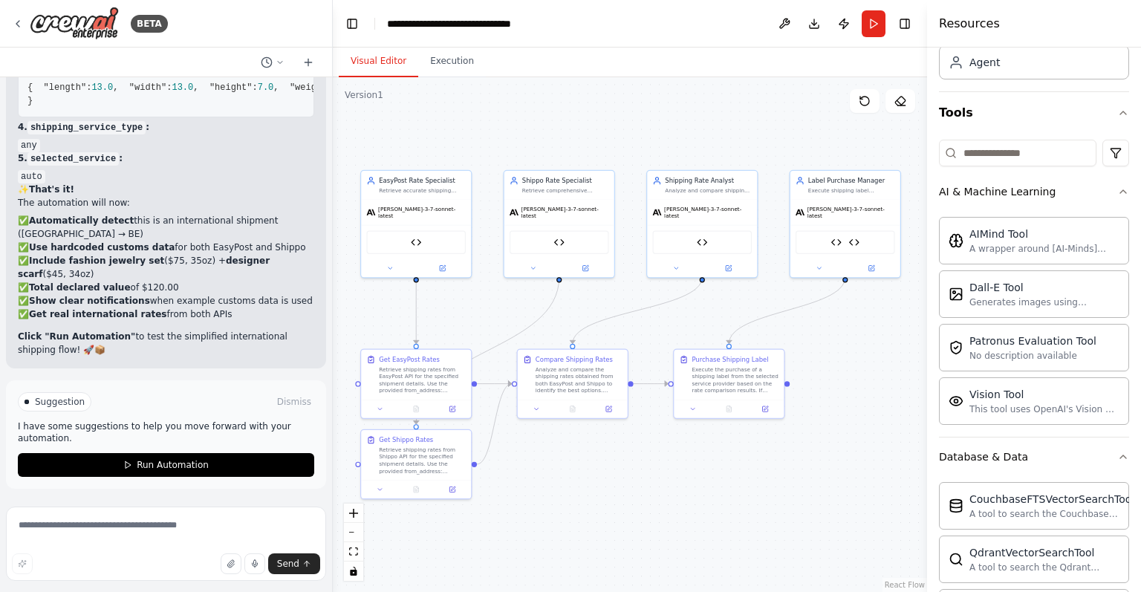
scroll to position [13819, 0]
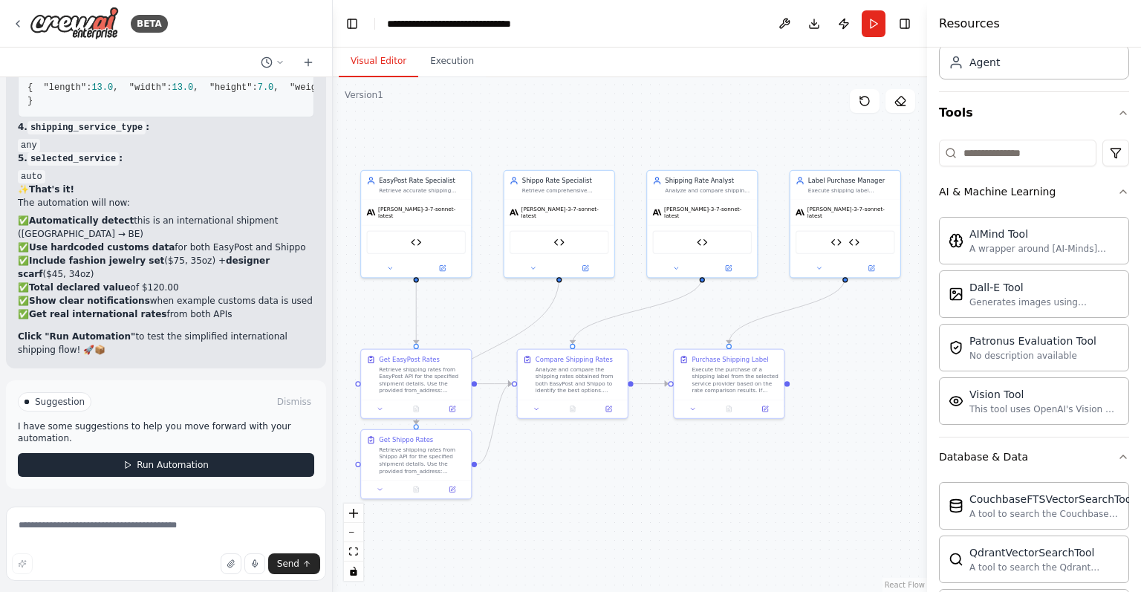
click at [166, 457] on button "Run Automation" at bounding box center [166, 465] width 296 height 24
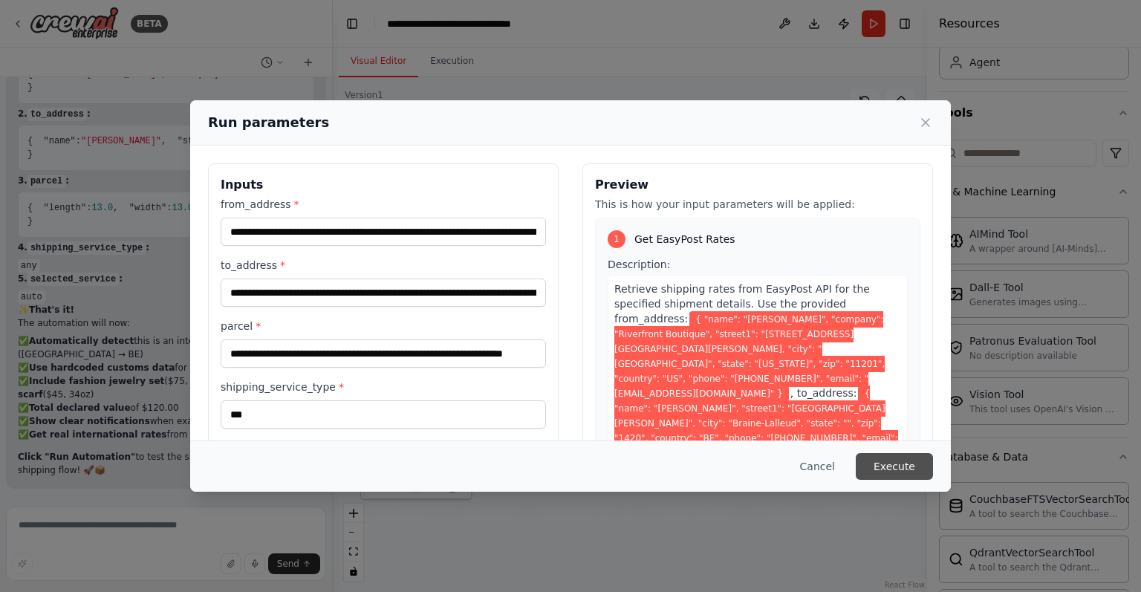
click at [902, 460] on button "Execute" at bounding box center [894, 466] width 77 height 27
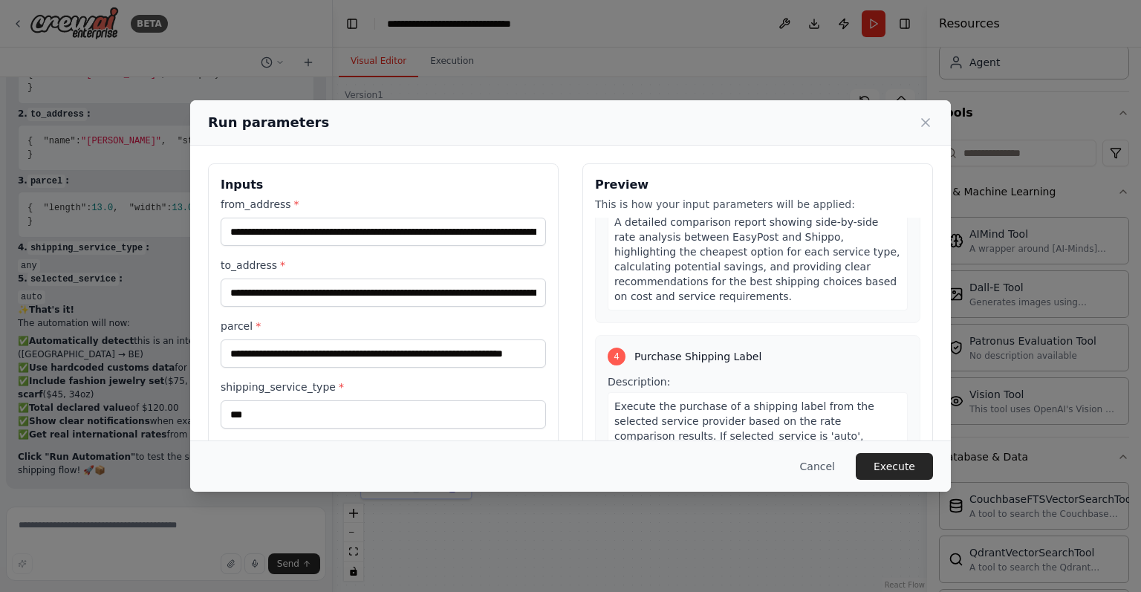
scroll to position [1220, 0]
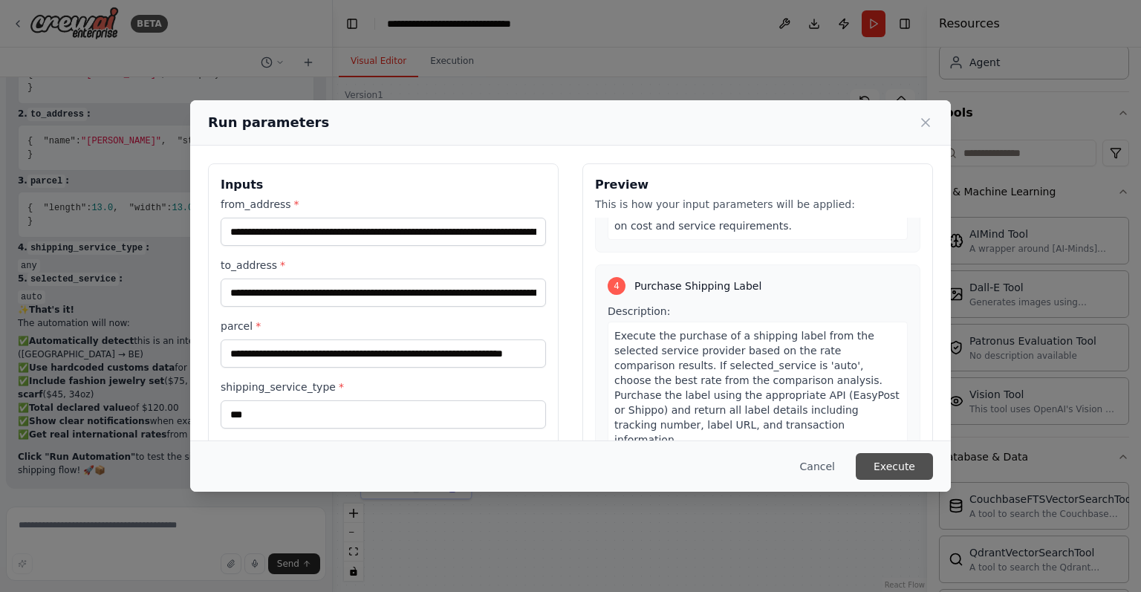
click at [909, 459] on button "Execute" at bounding box center [894, 466] width 77 height 27
click at [909, 460] on button "Execute" at bounding box center [894, 466] width 77 height 27
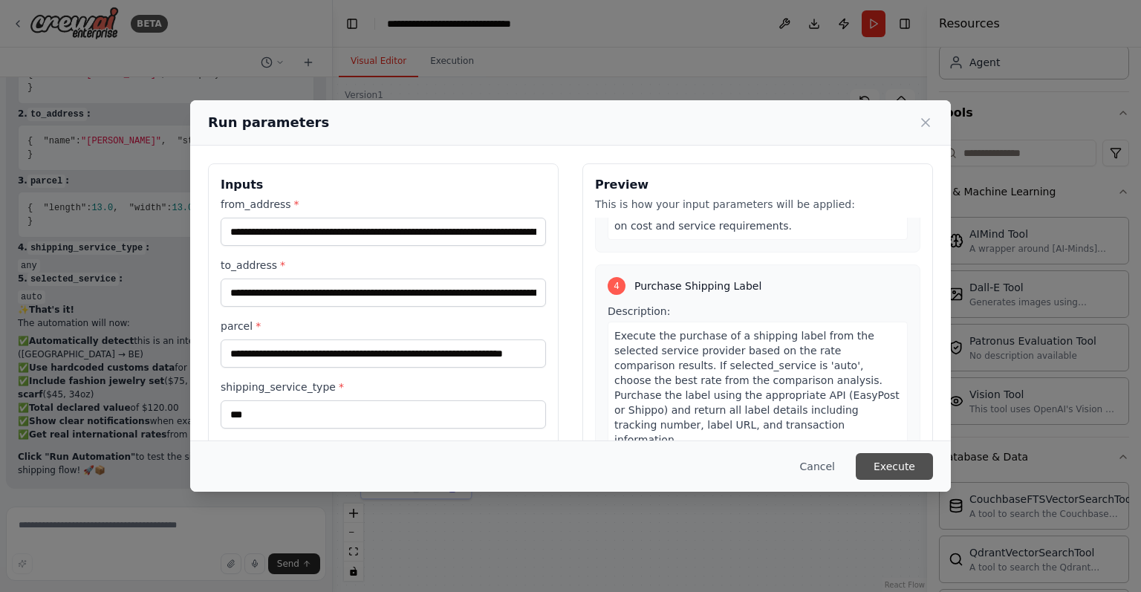
click at [909, 460] on button "Execute" at bounding box center [894, 466] width 77 height 27
click at [919, 121] on icon at bounding box center [925, 122] width 15 height 15
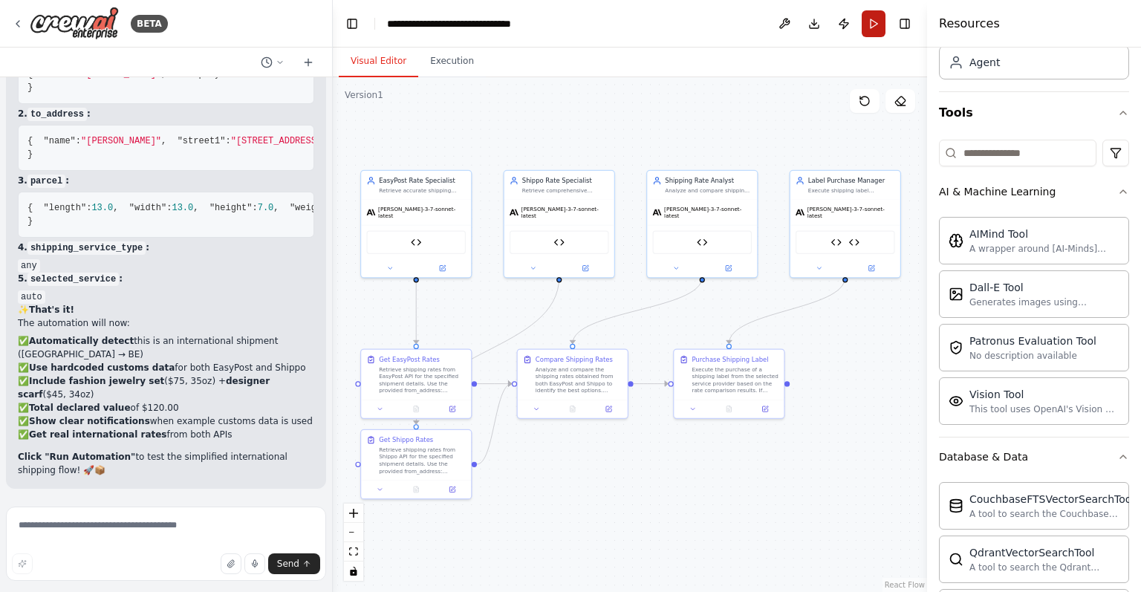
click at [876, 25] on button "Run" at bounding box center [873, 23] width 24 height 27
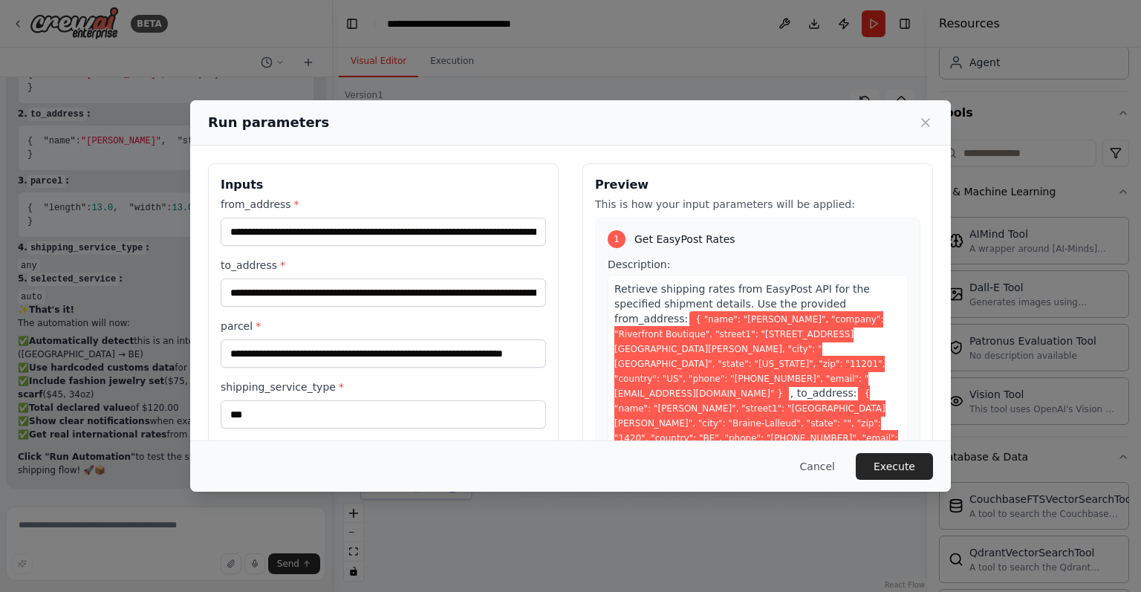
scroll to position [199, 0]
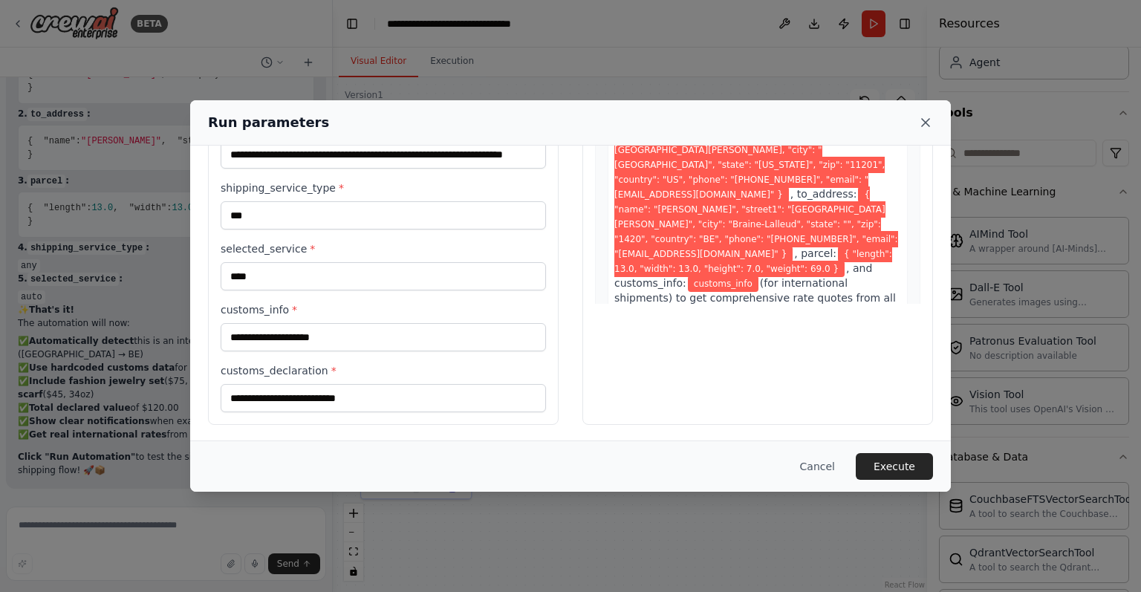
click at [931, 116] on icon at bounding box center [925, 122] width 15 height 15
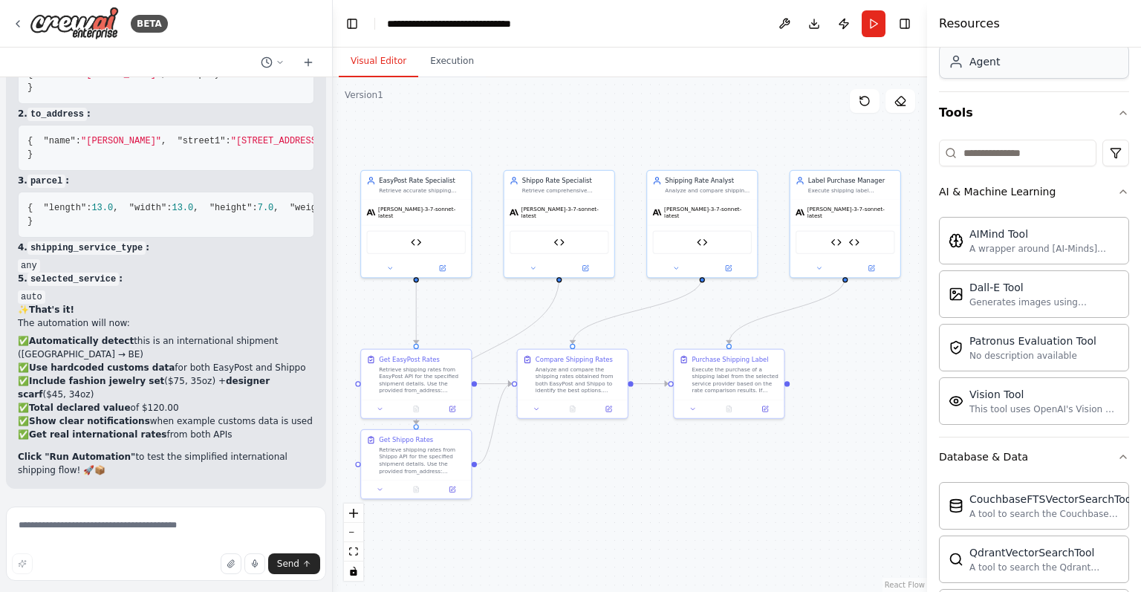
click at [970, 65] on div "Agent" at bounding box center [984, 61] width 30 height 15
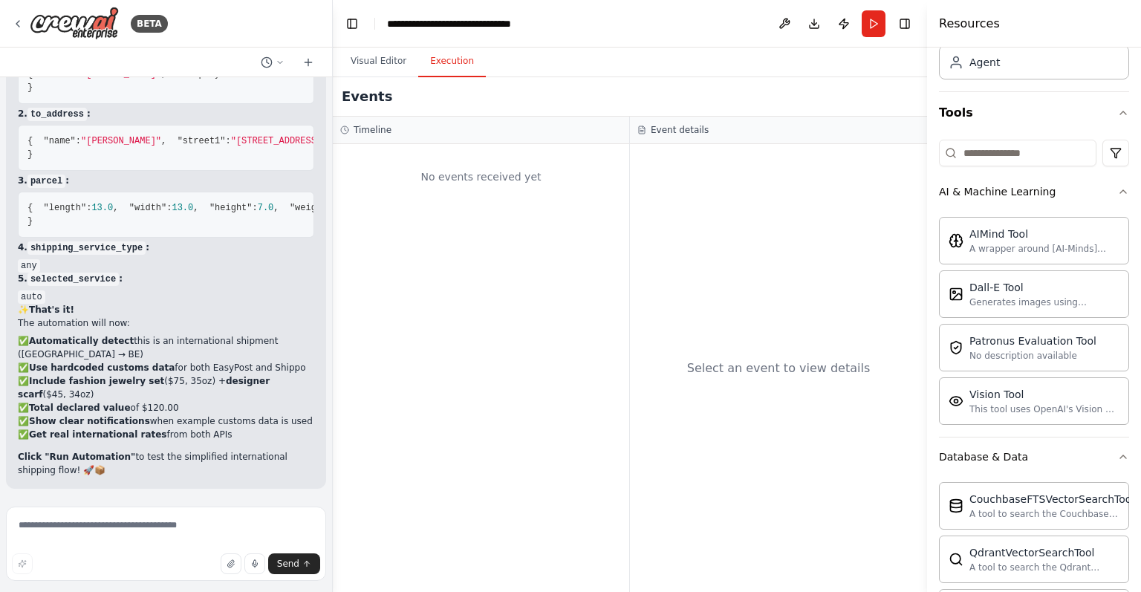
click at [435, 57] on button "Execution" at bounding box center [452, 61] width 68 height 31
click at [818, 13] on button "Download" at bounding box center [814, 23] width 24 height 27
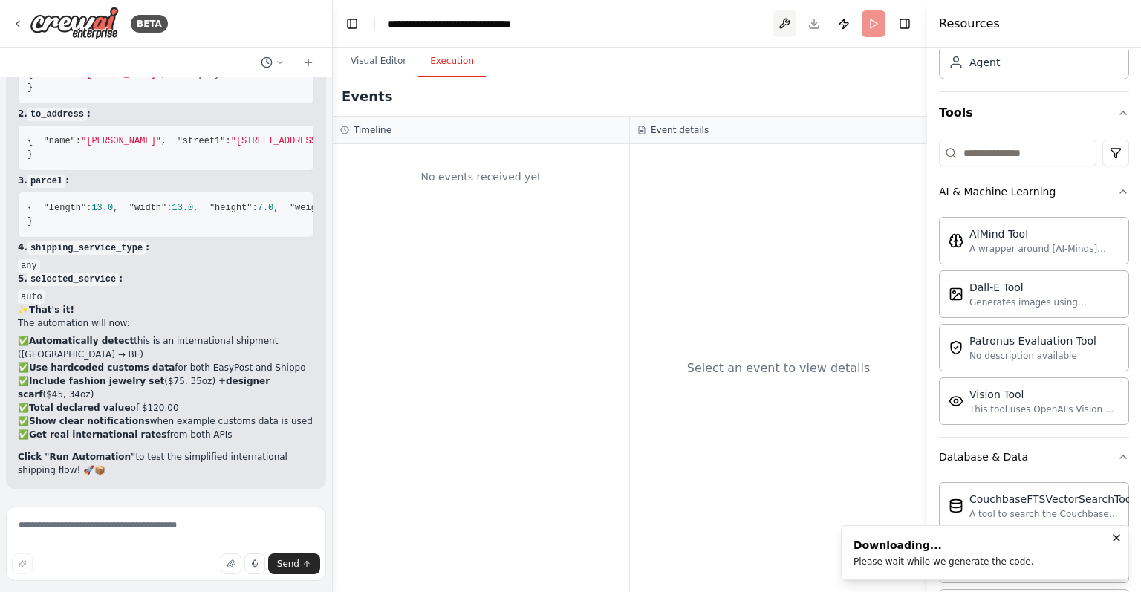
click at [792, 20] on button at bounding box center [784, 23] width 24 height 27
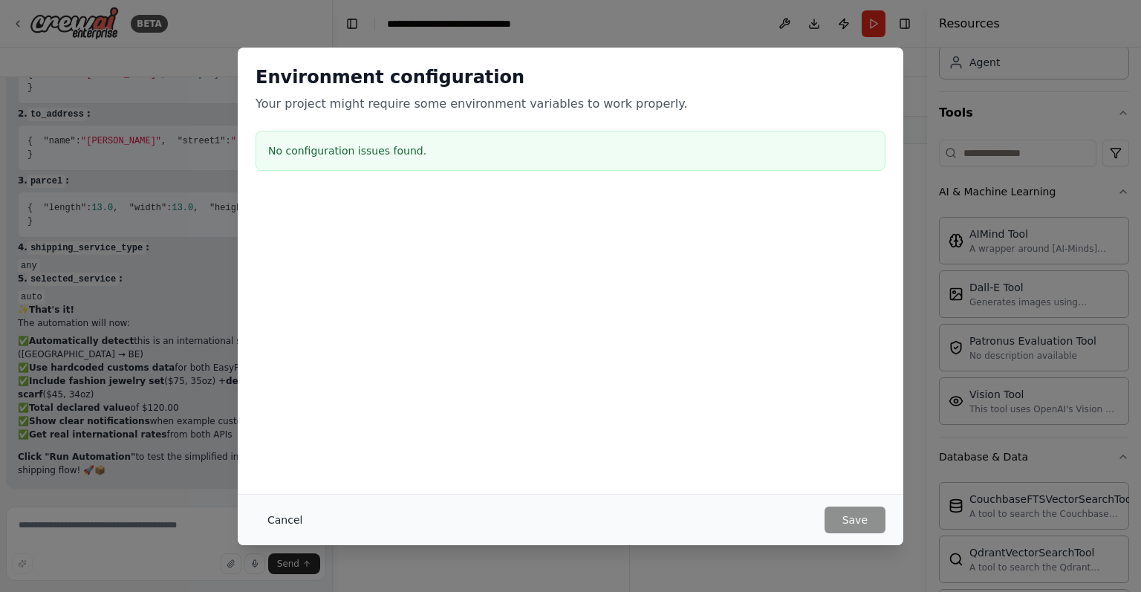
click at [278, 523] on button "Cancel" at bounding box center [284, 519] width 59 height 27
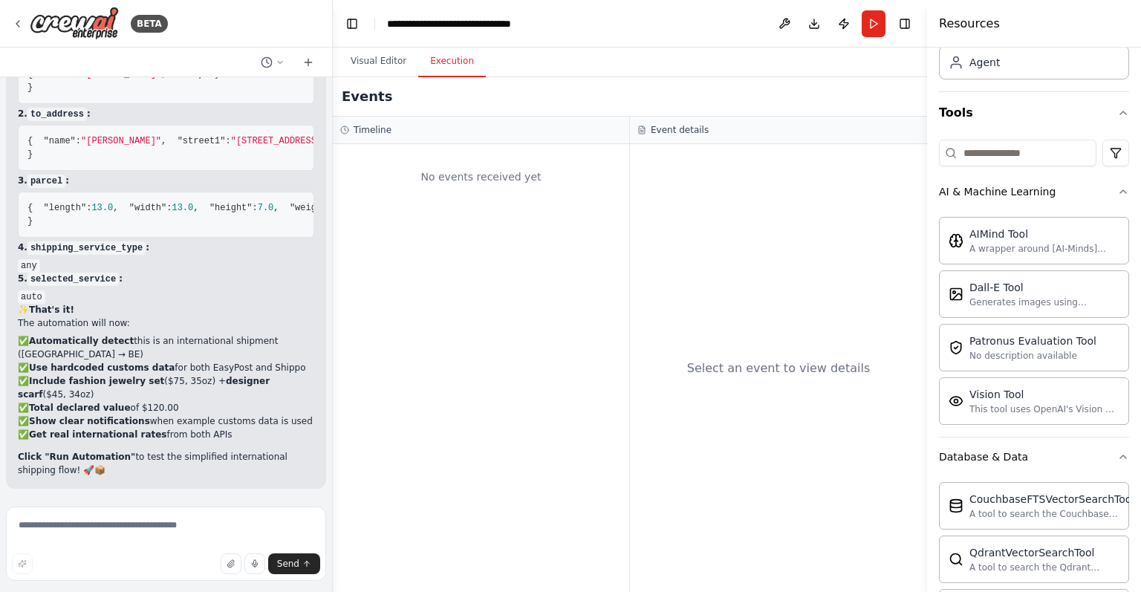
click at [723, 25] on header "**********" at bounding box center [630, 24] width 594 height 48
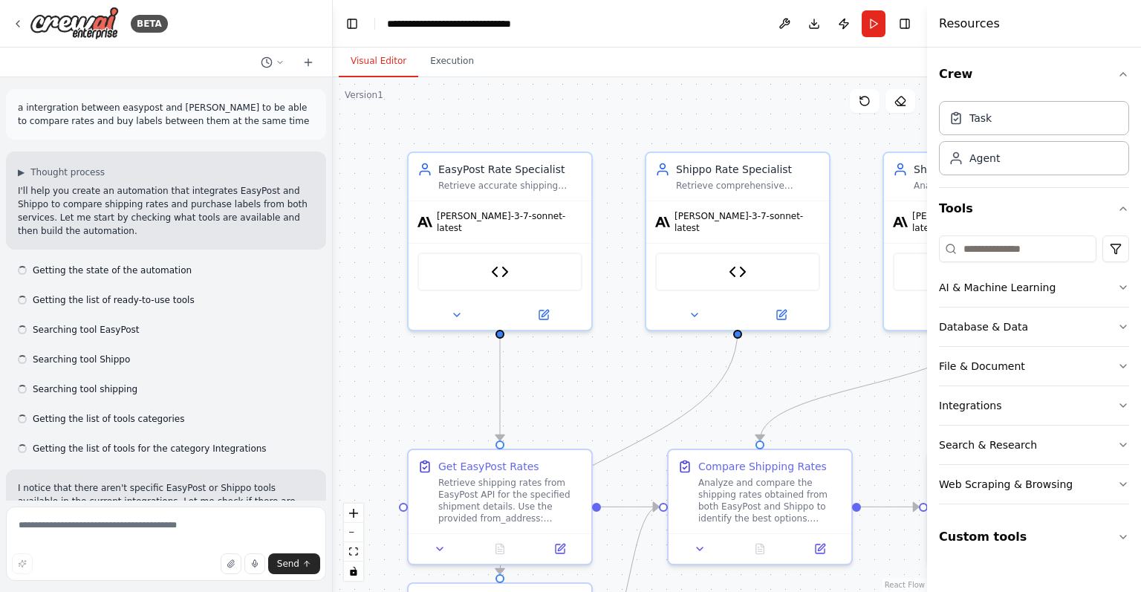
scroll to position [13699, 0]
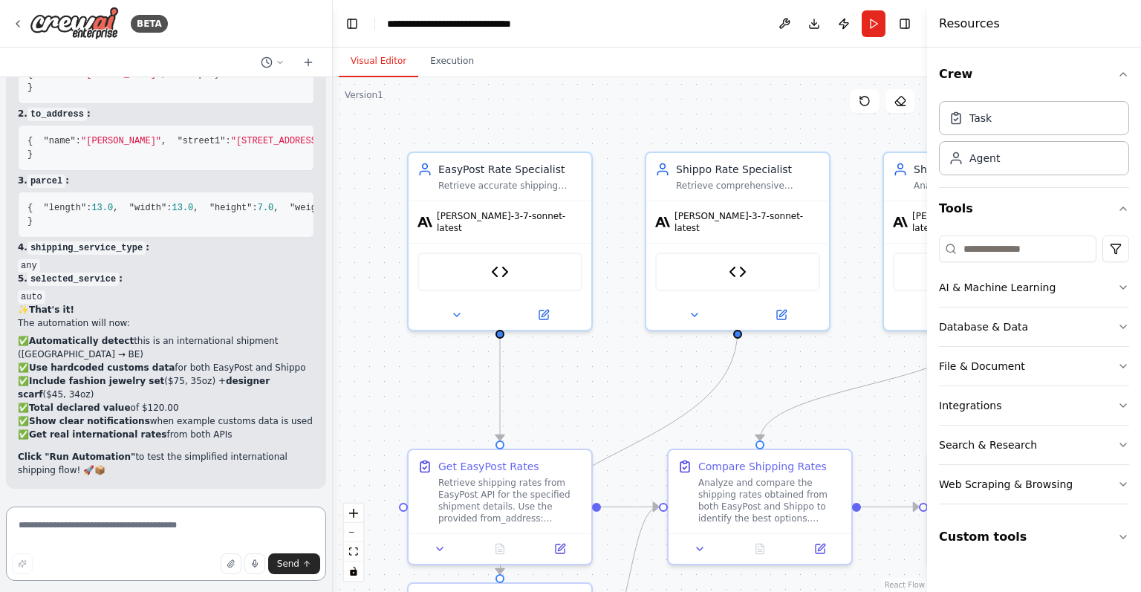
click at [238, 536] on textarea at bounding box center [166, 543] width 320 height 74
type textarea "**********"
click at [30, 556] on button "button" at bounding box center [22, 563] width 21 height 21
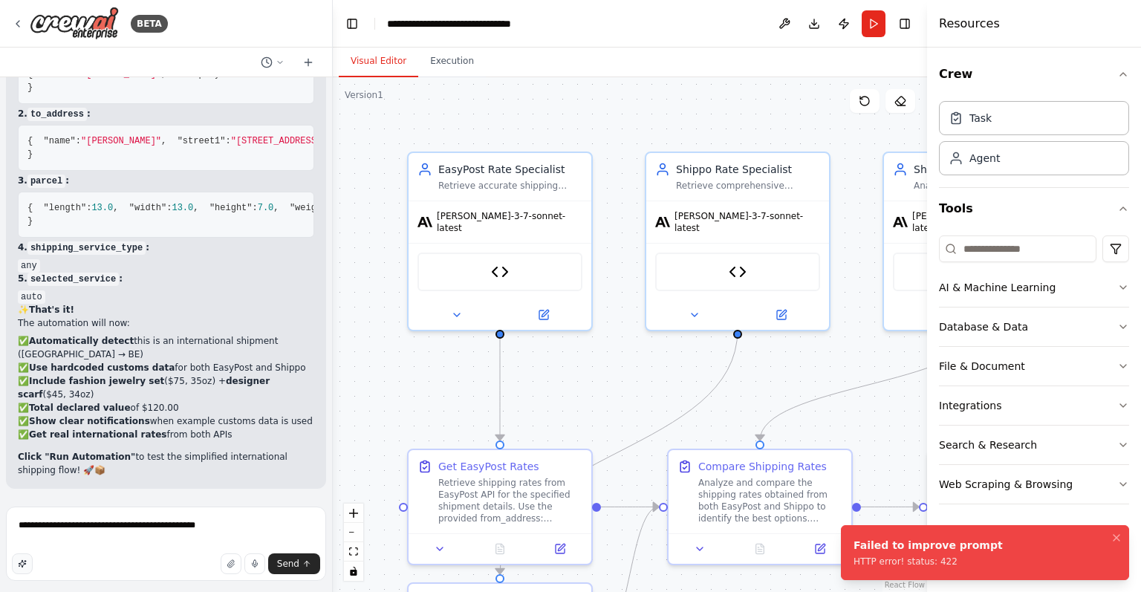
click at [30, 556] on button "button" at bounding box center [22, 563] width 21 height 21
